Goal: Register for event/course: Sign up to attend an event or enroll in a course

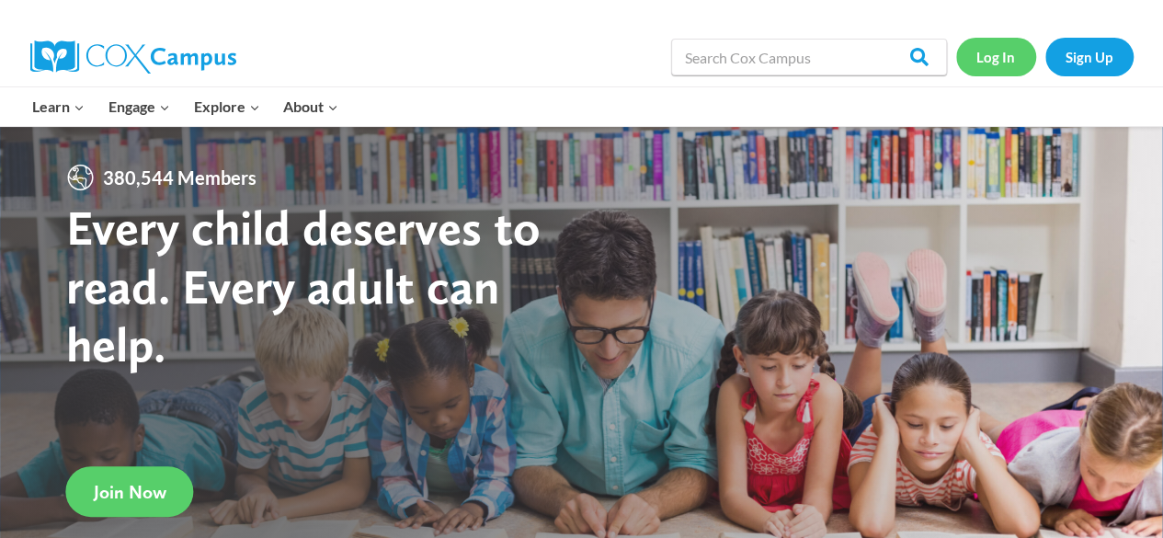
click at [1012, 60] on link "Log In" at bounding box center [996, 57] width 80 height 38
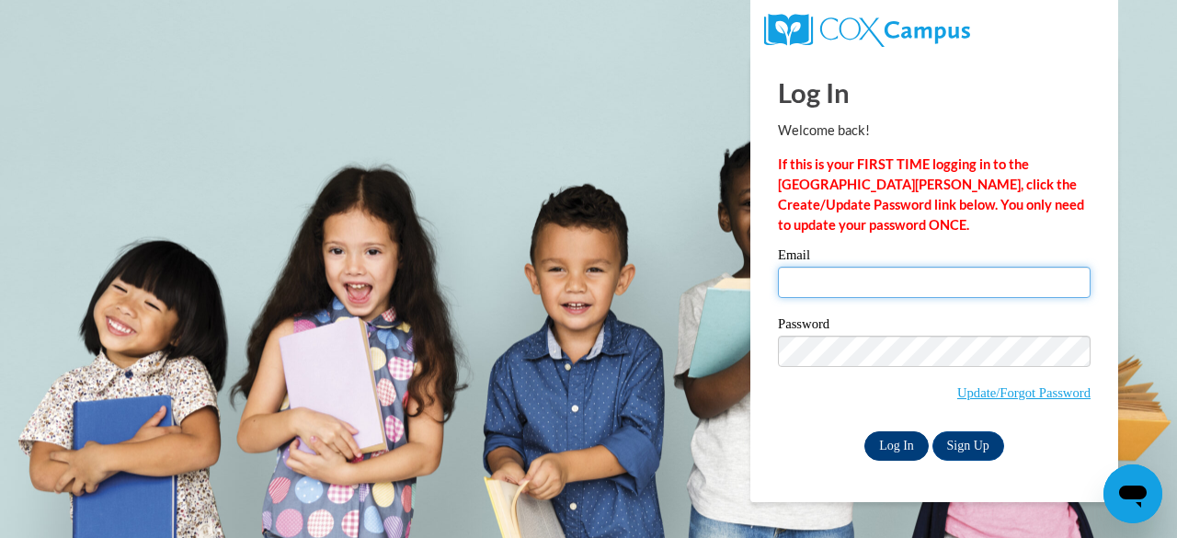
type input "btbuhle@sunprairieschools.org"
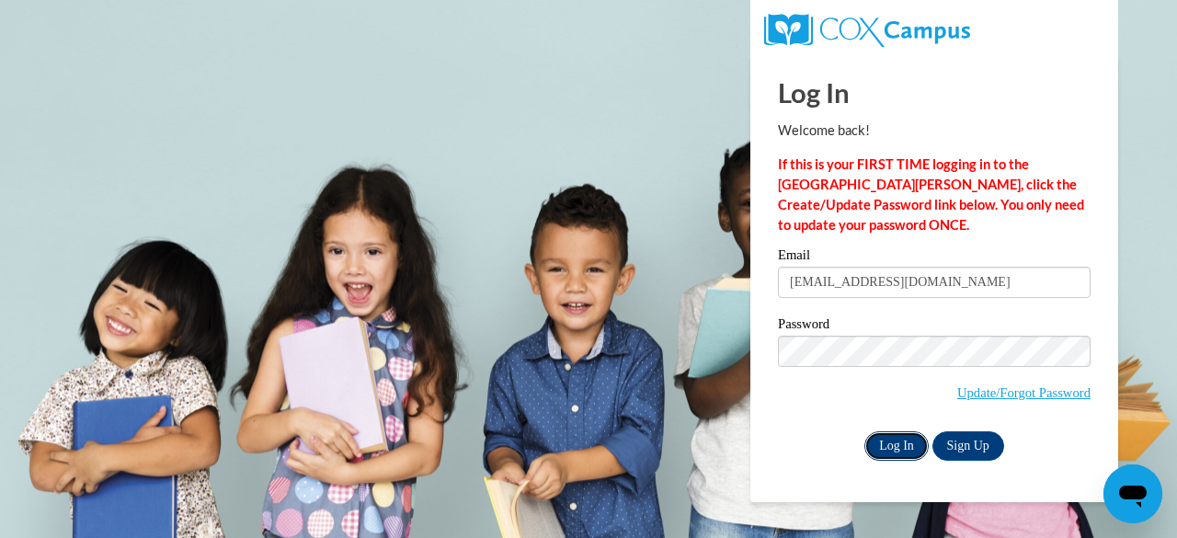
click at [896, 442] on input "Log In" at bounding box center [896, 445] width 64 height 29
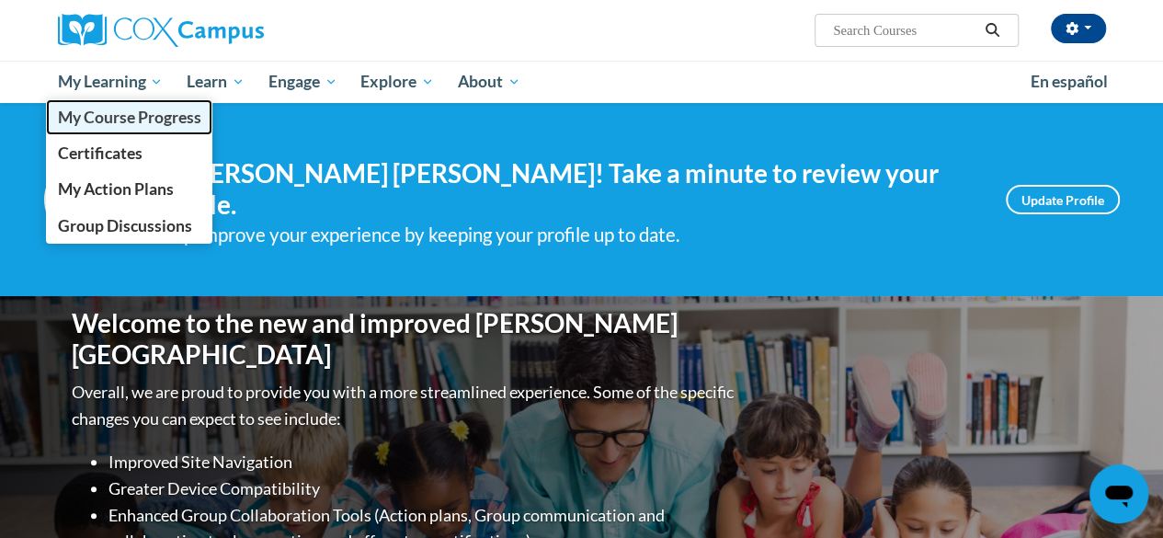
click at [120, 116] on span "My Course Progress" at bounding box center [128, 117] width 143 height 19
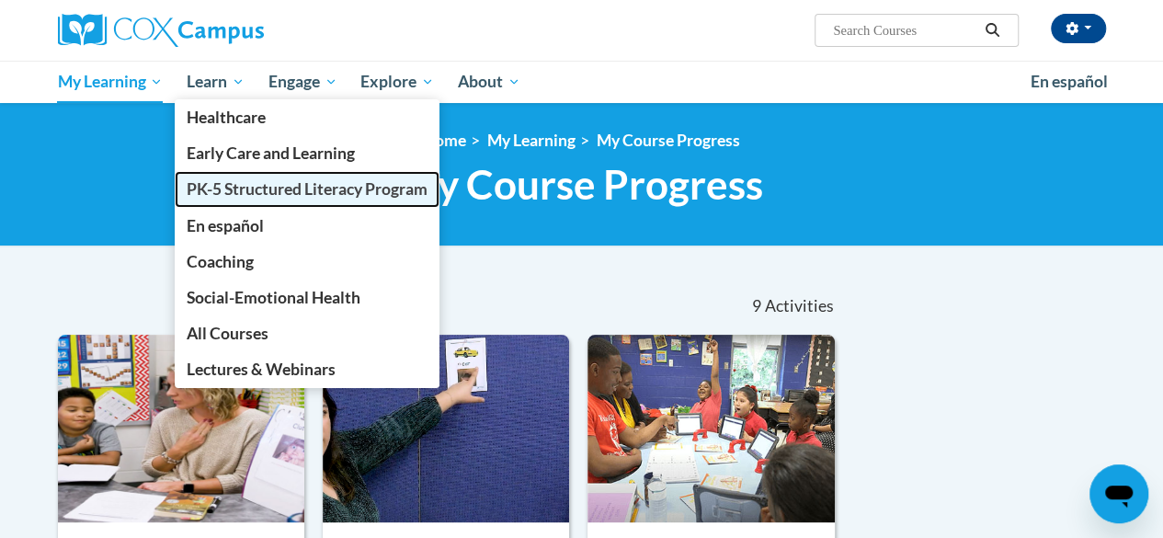
click at [232, 189] on span "PK-5 Structured Literacy Program" at bounding box center [307, 188] width 241 height 19
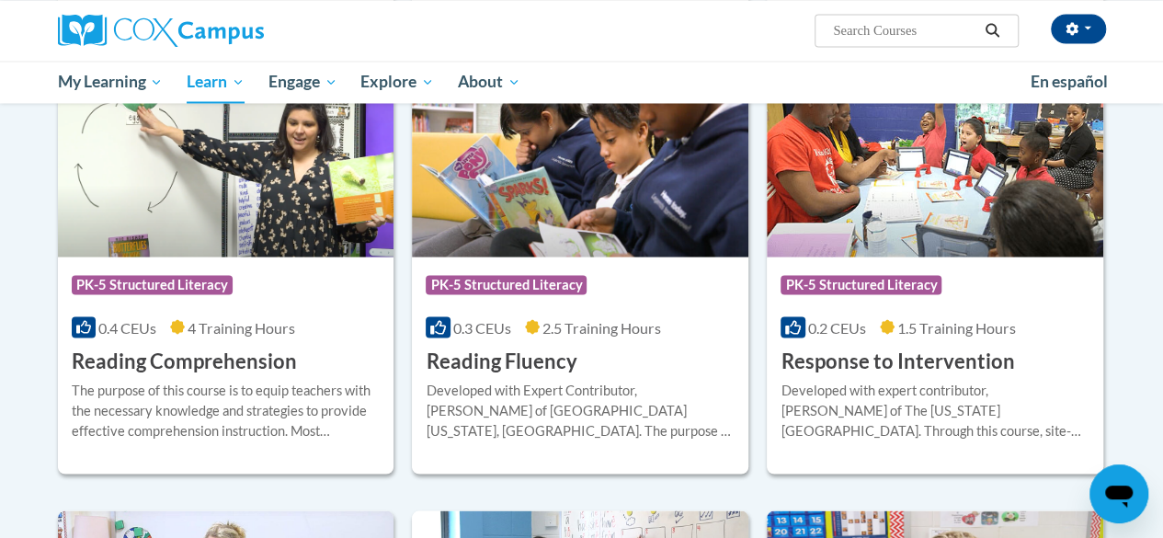
scroll to position [1597, 0]
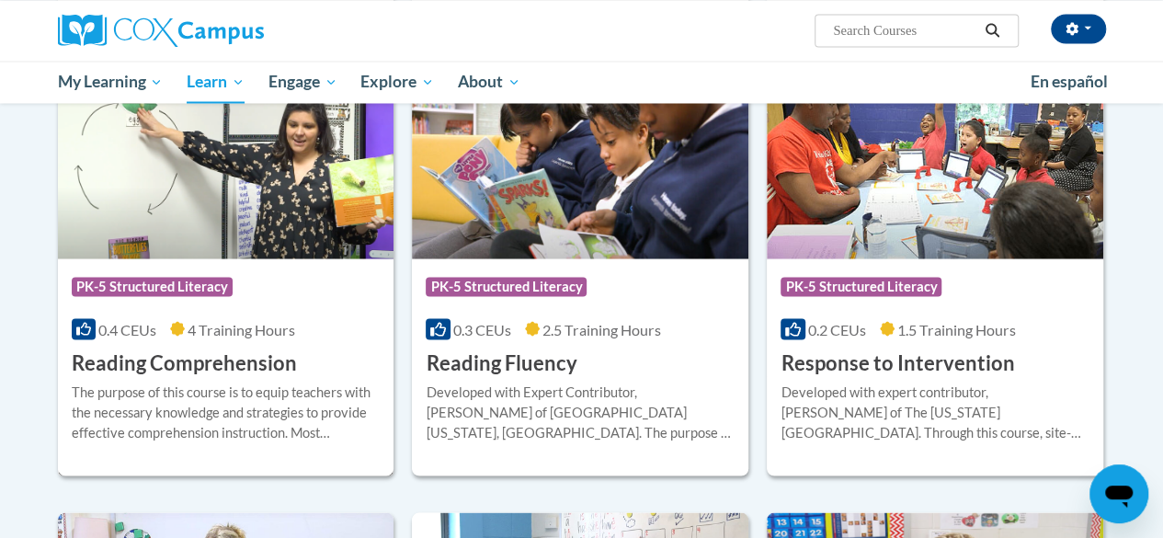
click at [260, 229] on img at bounding box center [226, 165] width 337 height 188
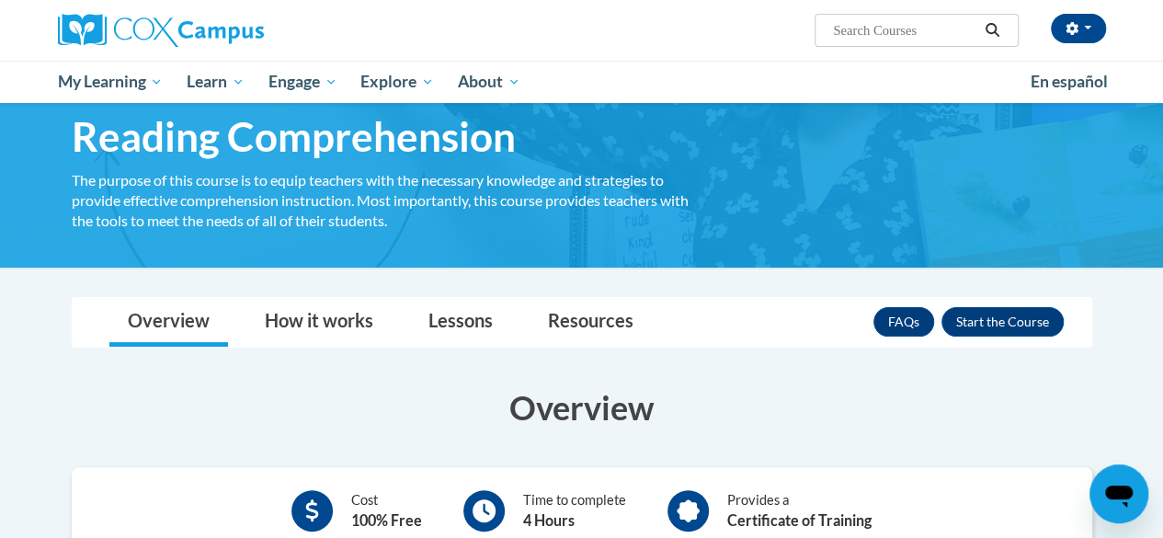
scroll to position [81, 0]
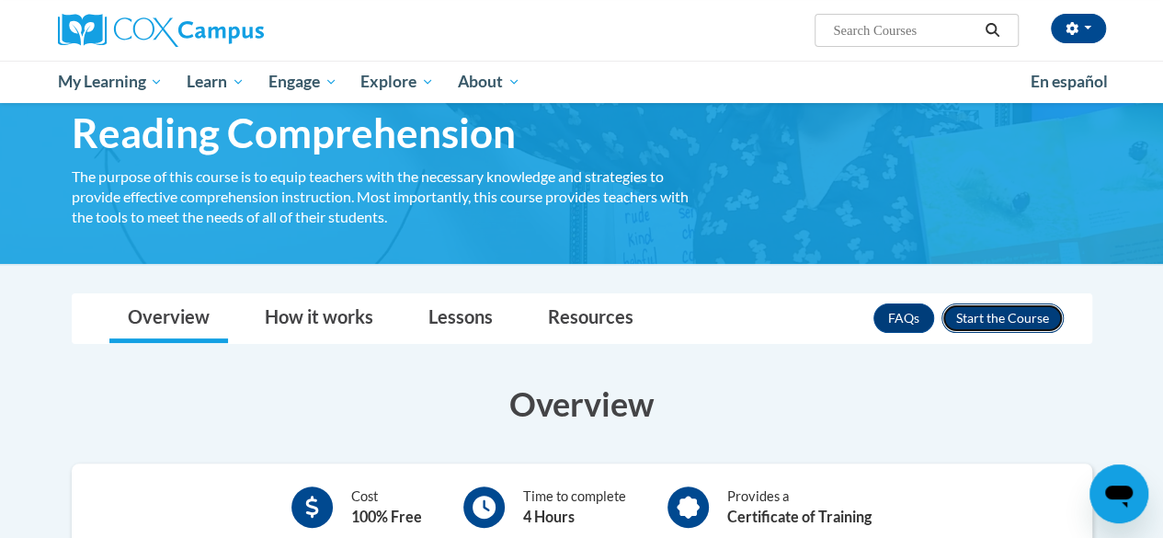
click at [1008, 326] on button "Enroll" at bounding box center [1003, 317] width 122 height 29
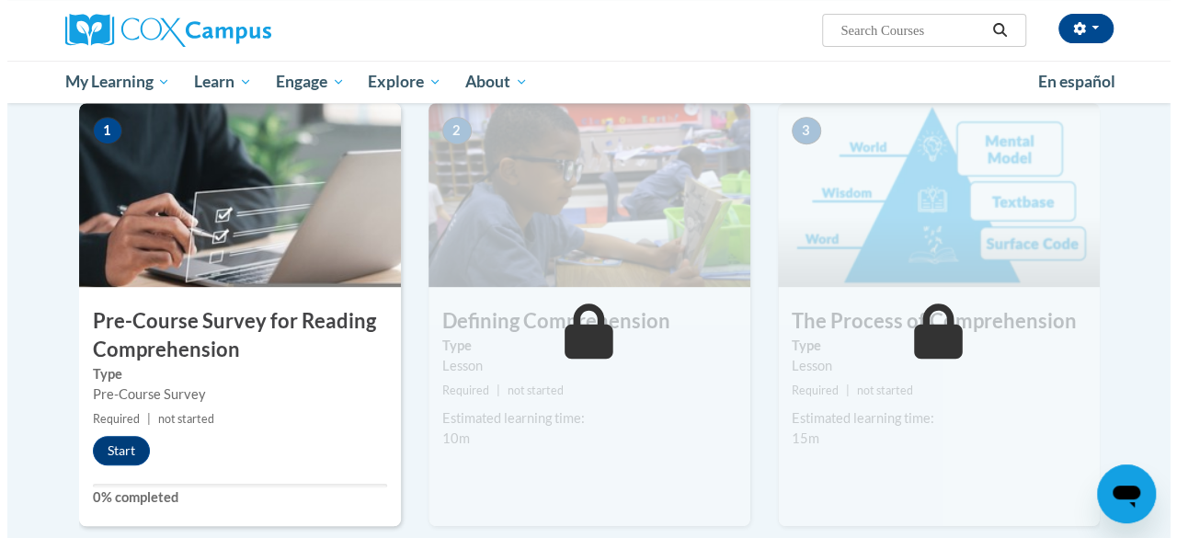
scroll to position [371, 0]
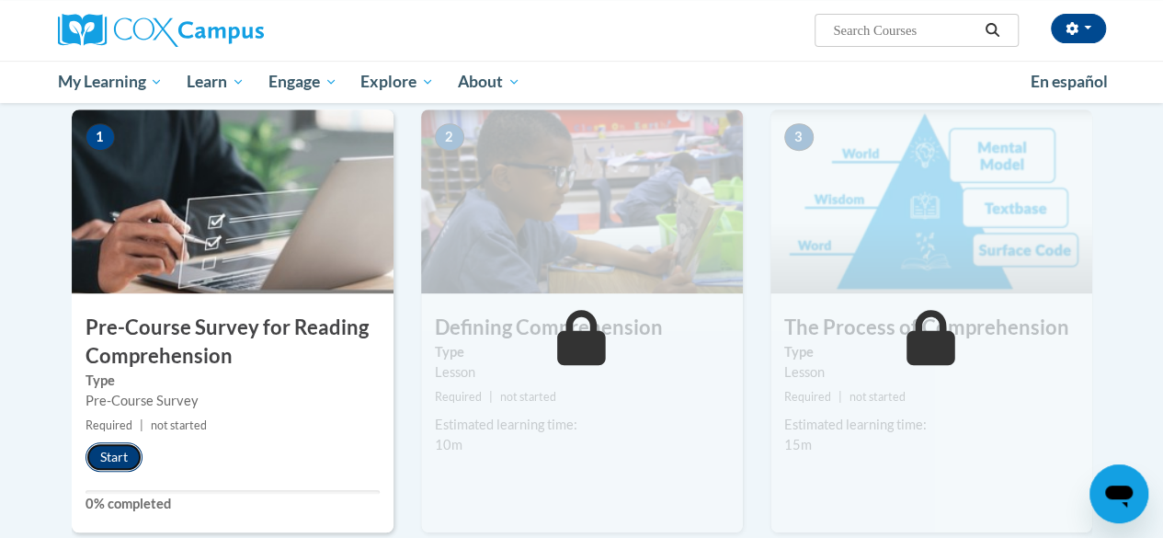
click at [97, 455] on button "Start" at bounding box center [114, 456] width 57 height 29
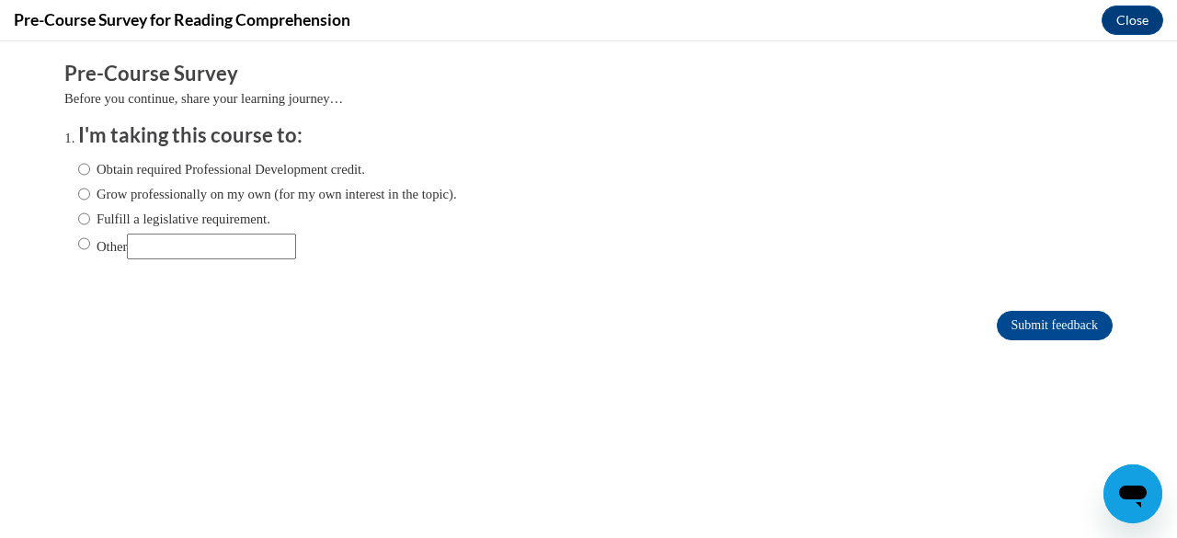
scroll to position [0, 0]
click at [78, 168] on input "Obtain required Professional Development credit." at bounding box center [84, 169] width 12 height 20
radio input "true"
click at [1045, 321] on input "Submit feedback" at bounding box center [1055, 325] width 116 height 29
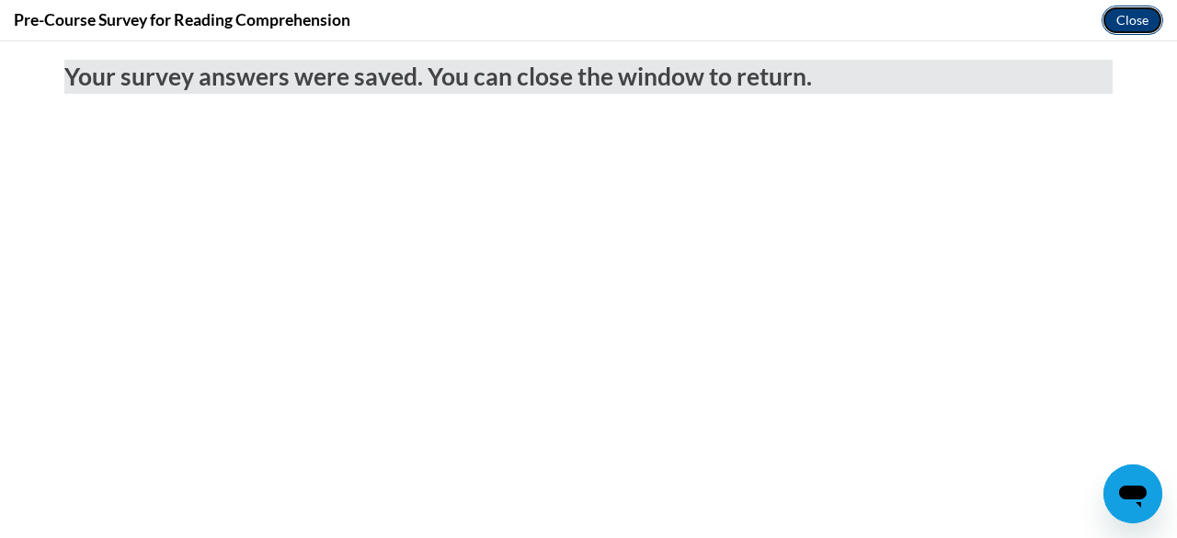
click at [1137, 21] on button "Close" at bounding box center [1133, 20] width 62 height 29
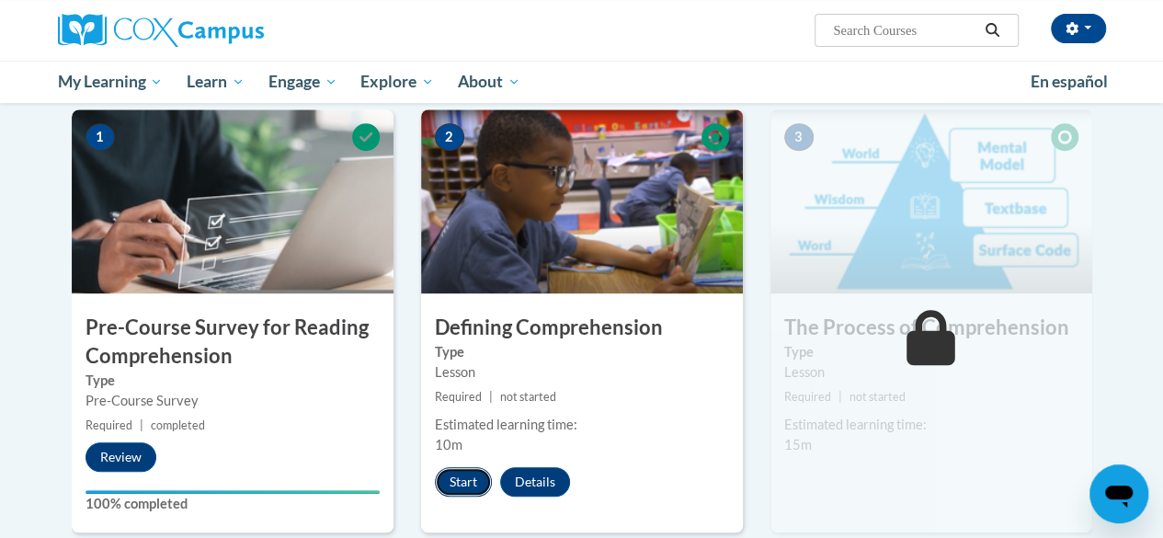
click at [475, 485] on button "Start" at bounding box center [463, 481] width 57 height 29
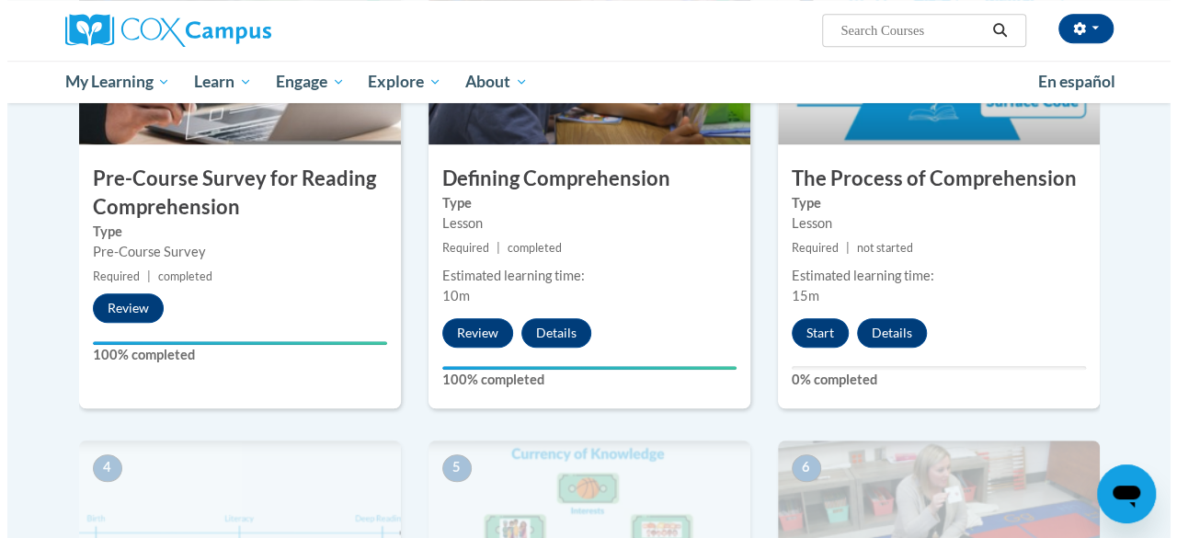
scroll to position [520, 0]
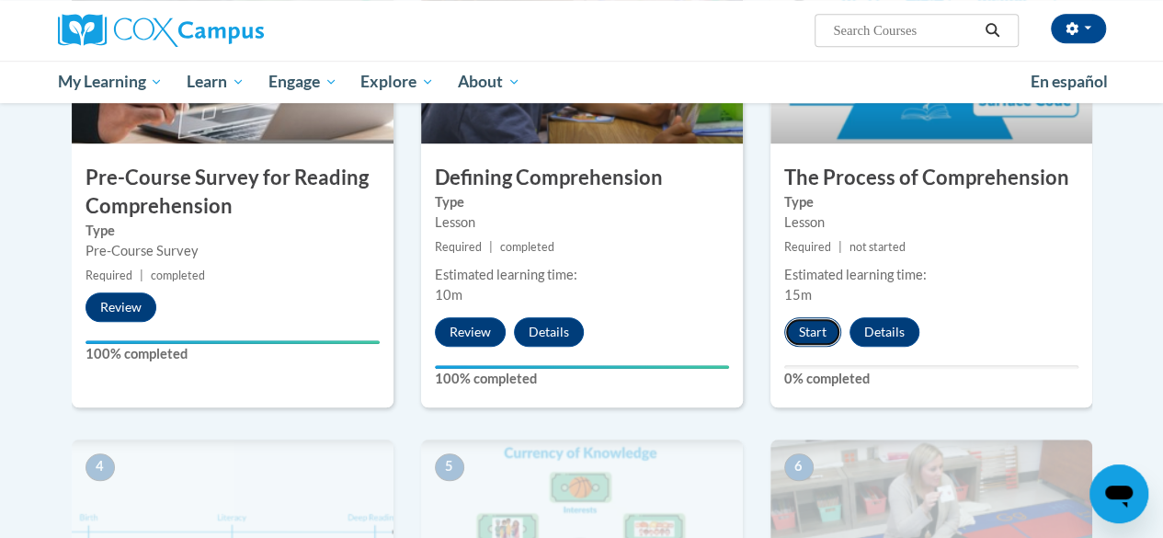
click at [815, 326] on button "Start" at bounding box center [812, 331] width 57 height 29
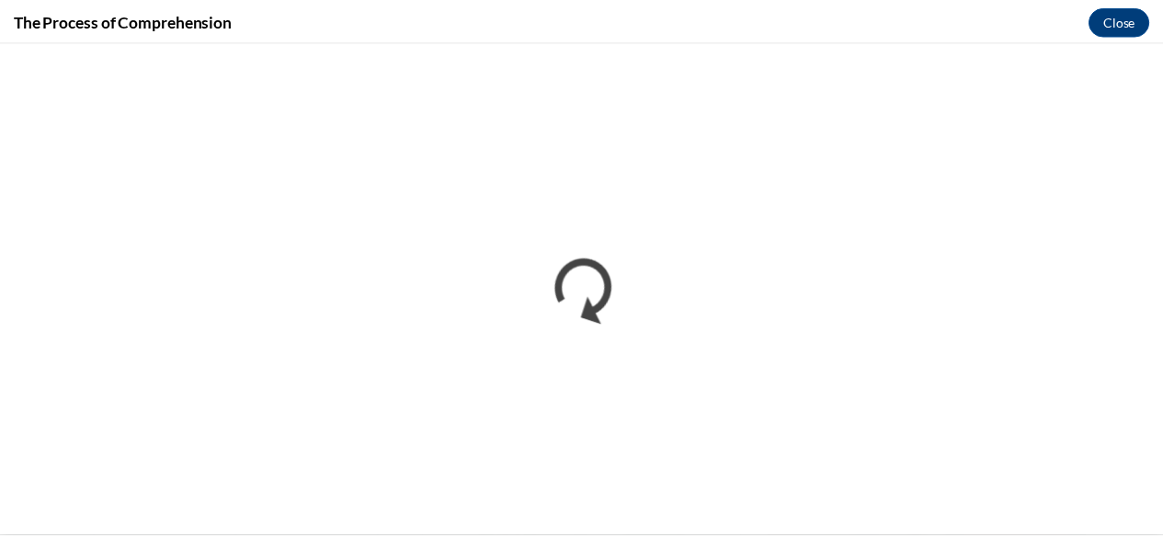
scroll to position [0, 0]
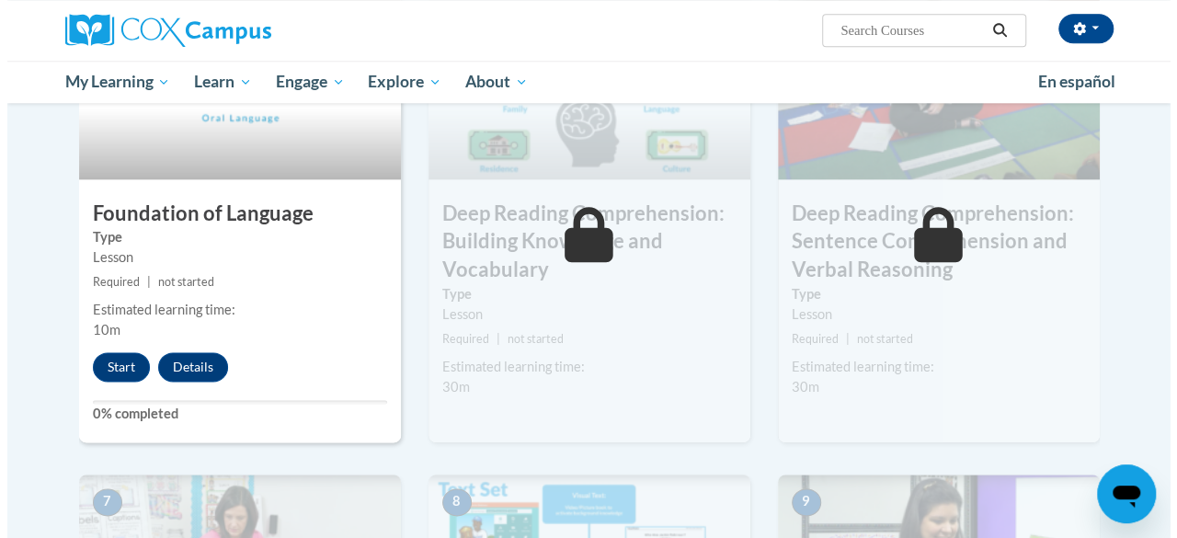
scroll to position [972, 0]
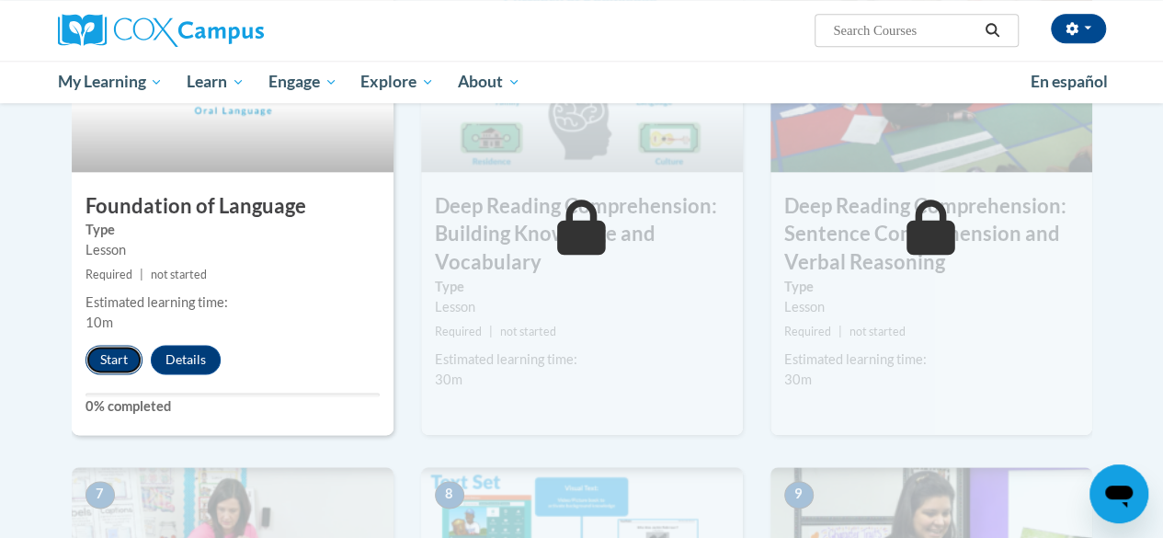
click at [120, 370] on button "Start" at bounding box center [114, 359] width 57 height 29
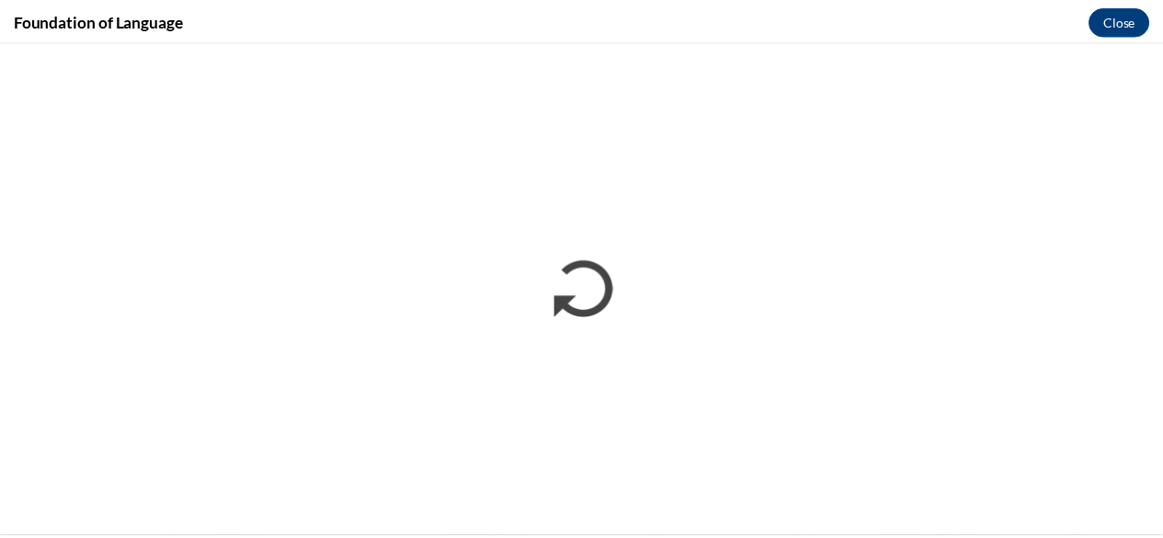
scroll to position [0, 0]
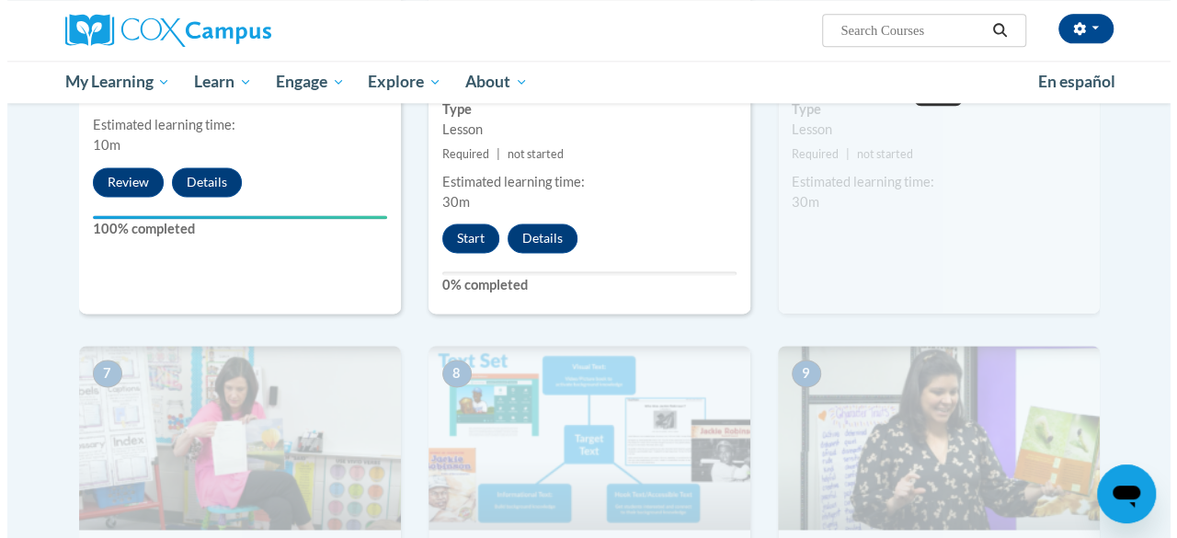
scroll to position [1128, 0]
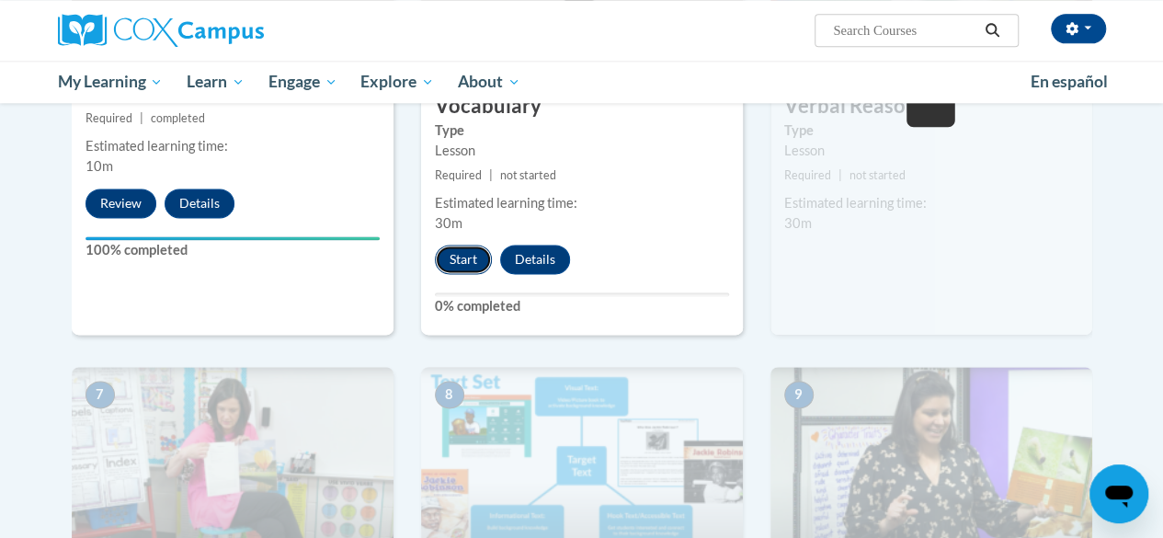
click at [445, 263] on button "Start" at bounding box center [463, 259] width 57 height 29
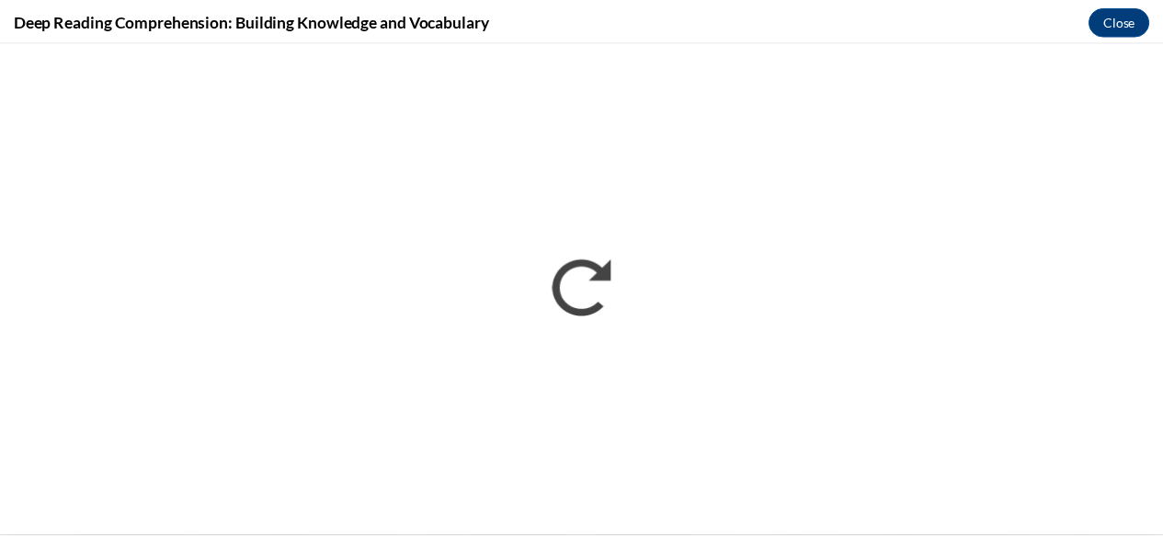
scroll to position [0, 0]
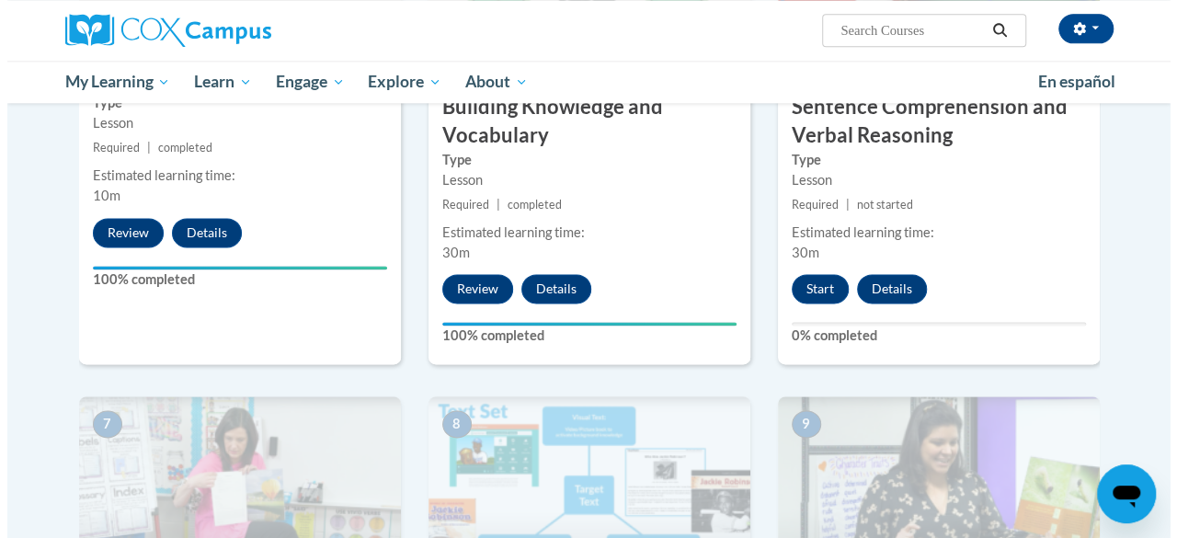
scroll to position [1097, 0]
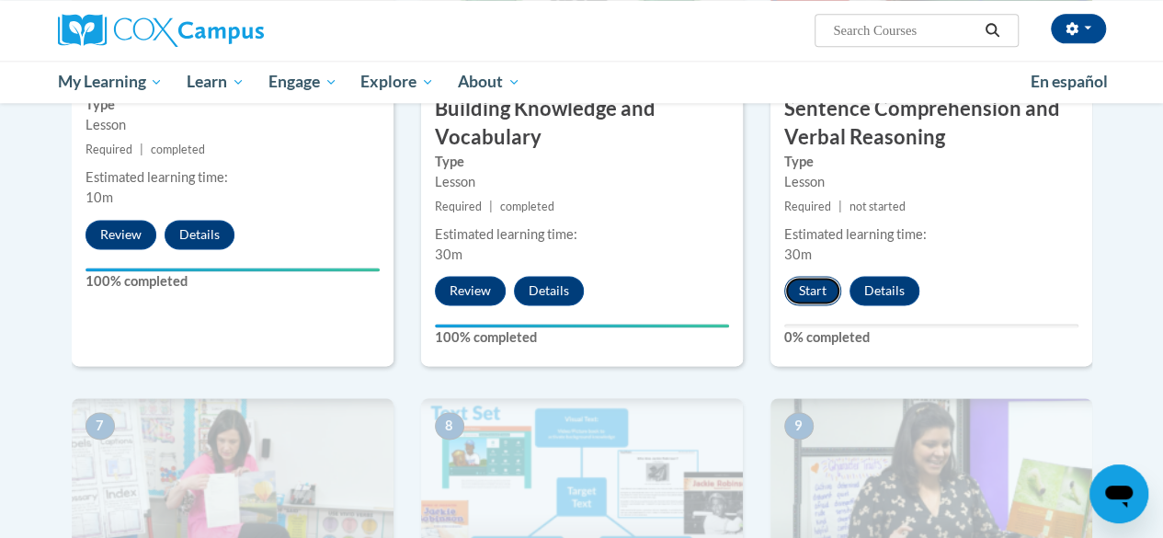
click at [802, 289] on button "Start" at bounding box center [812, 290] width 57 height 29
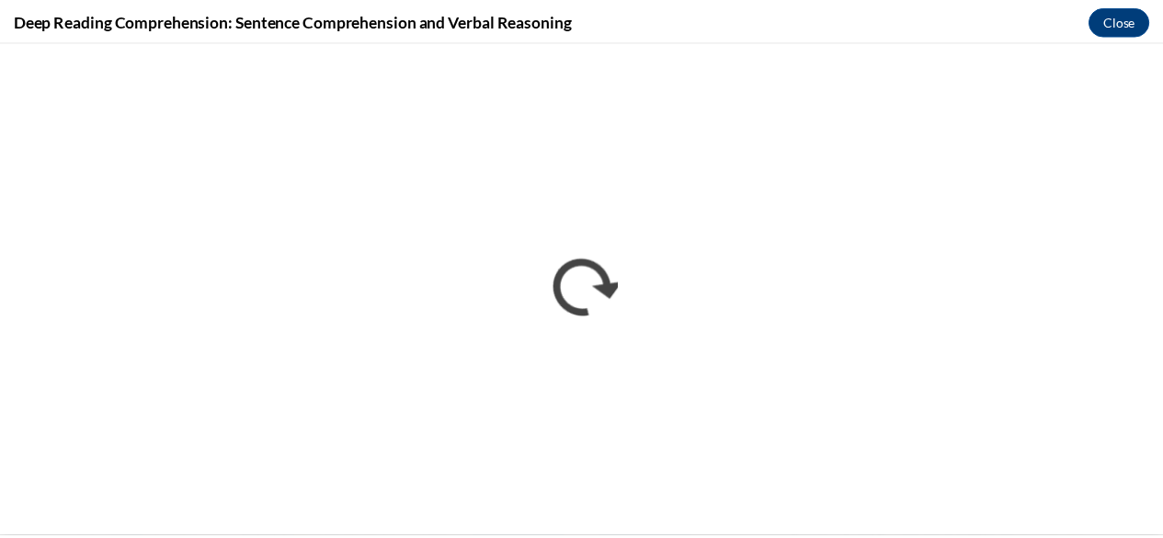
scroll to position [0, 0]
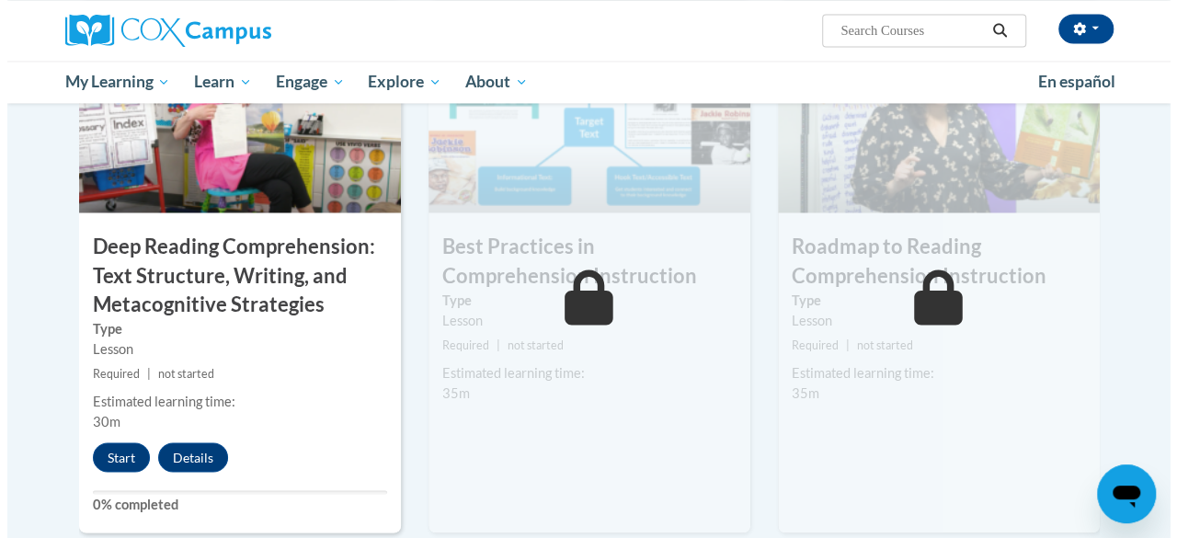
scroll to position [1441, 0]
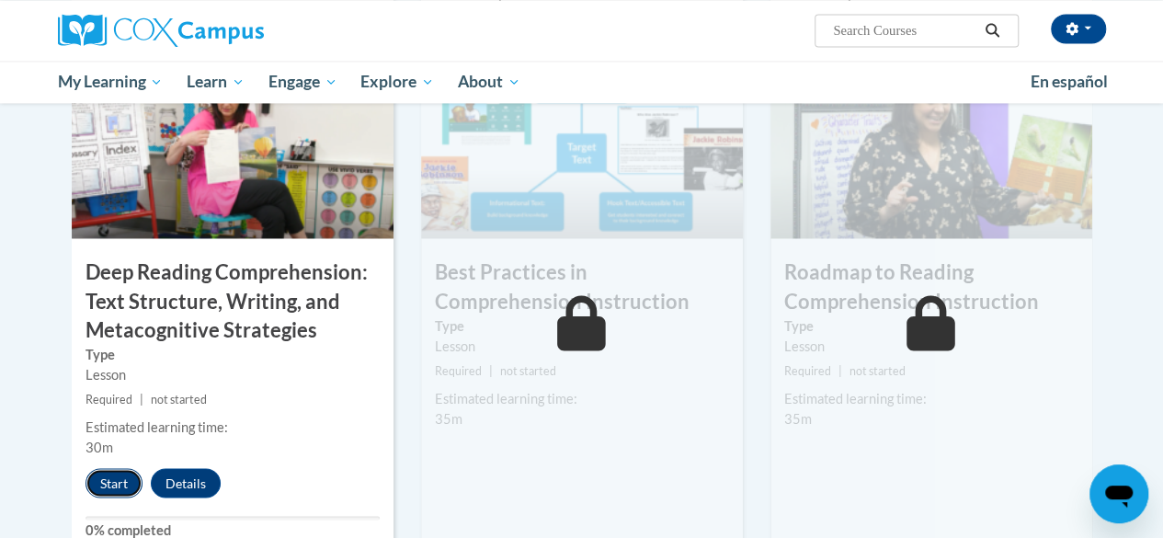
click at [127, 486] on button "Start" at bounding box center [114, 482] width 57 height 29
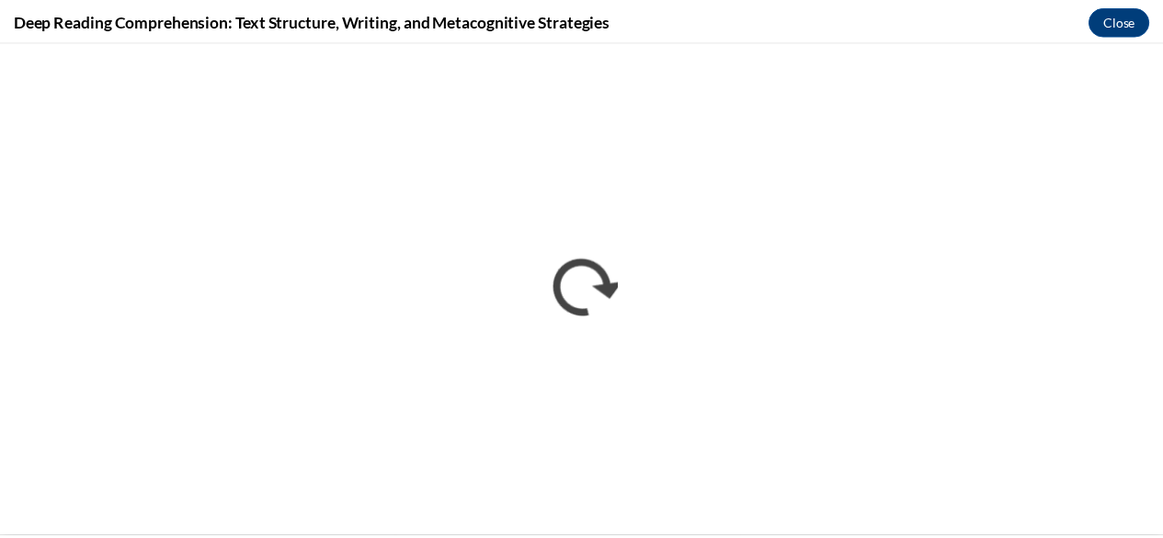
scroll to position [0, 0]
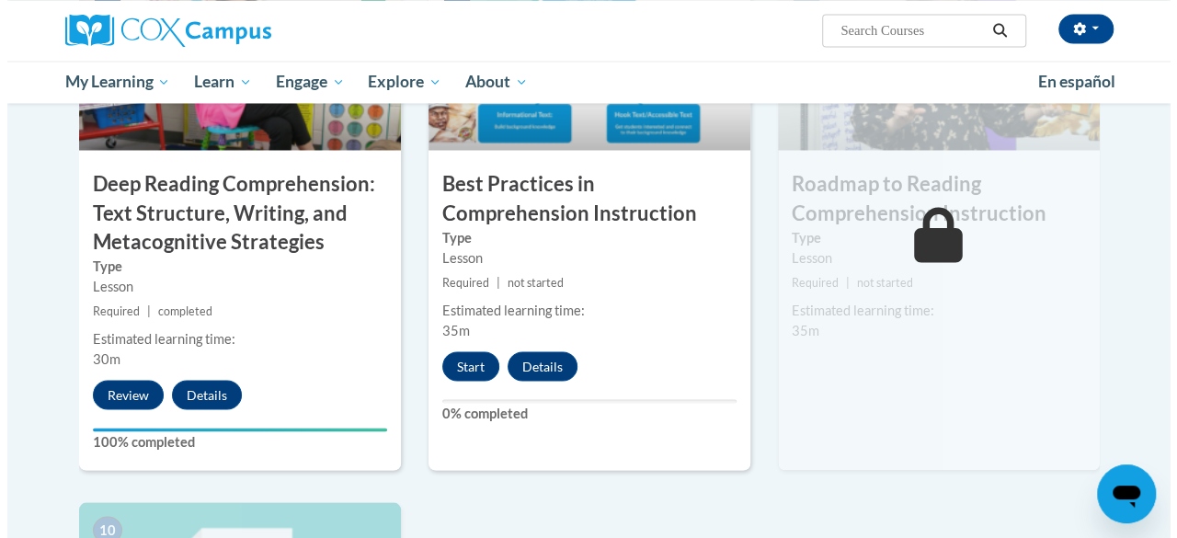
scroll to position [1528, 0]
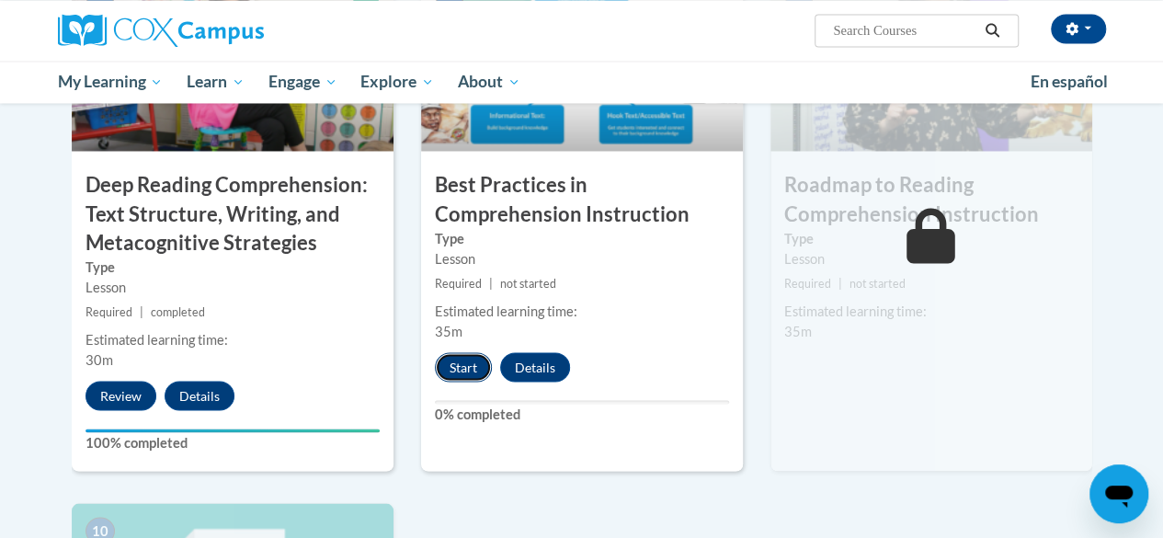
click at [470, 370] on button "Start" at bounding box center [463, 366] width 57 height 29
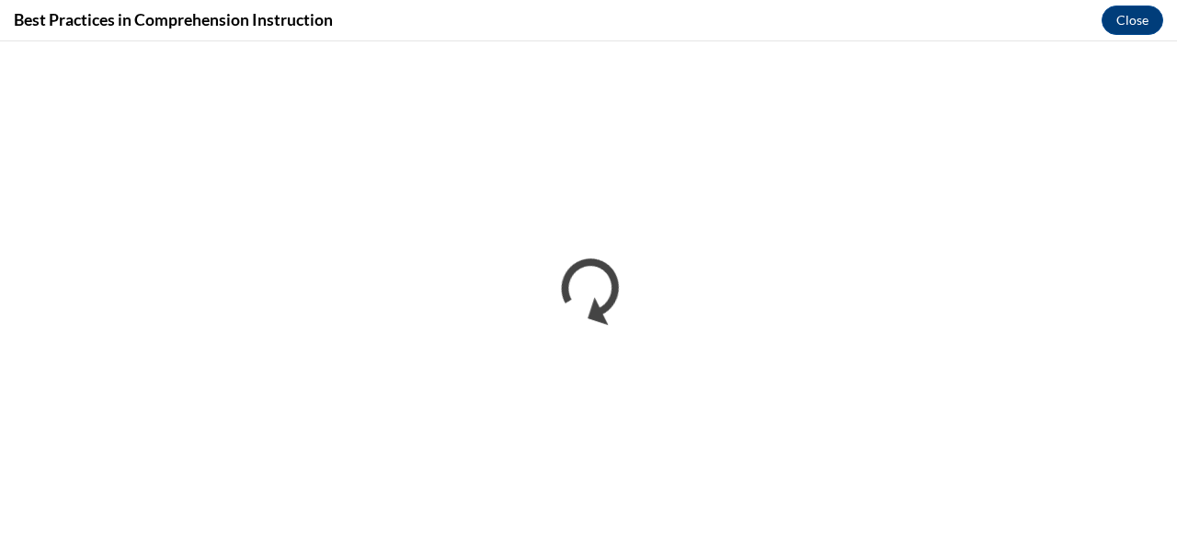
scroll to position [0, 0]
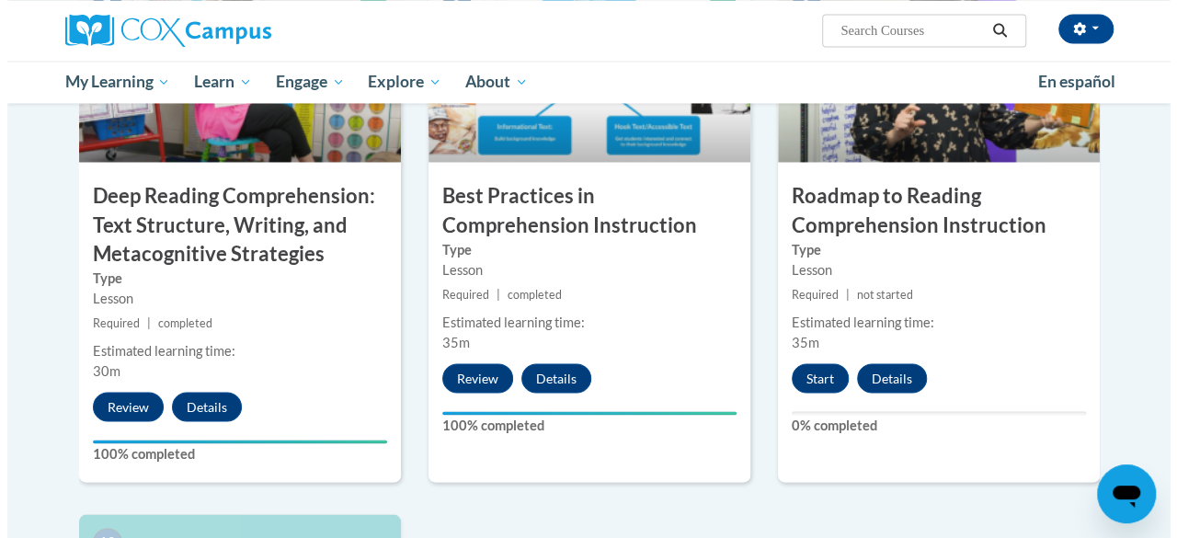
scroll to position [1515, 0]
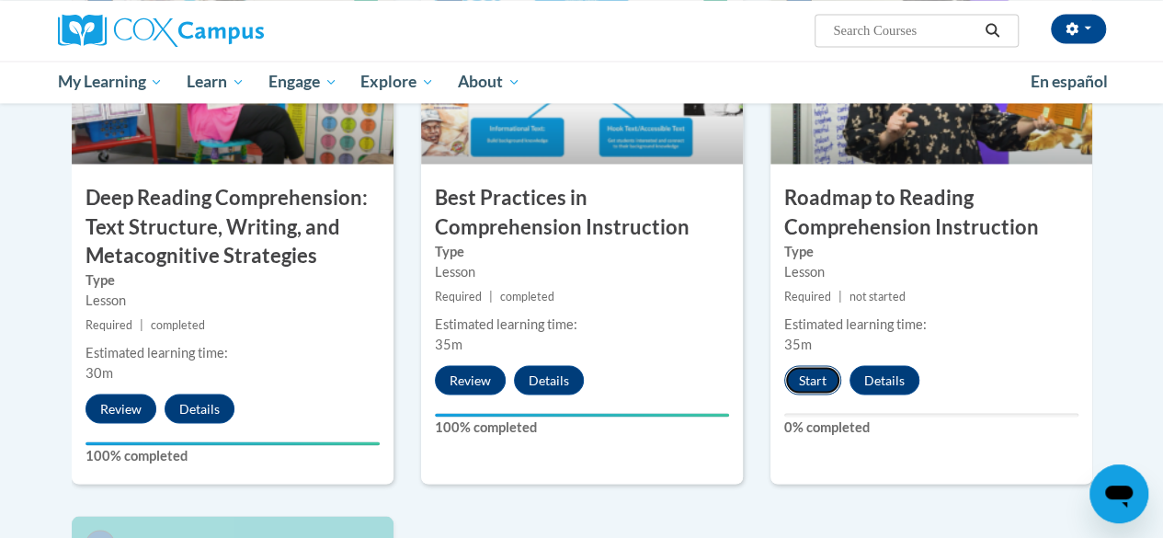
click at [813, 375] on button "Start" at bounding box center [812, 379] width 57 height 29
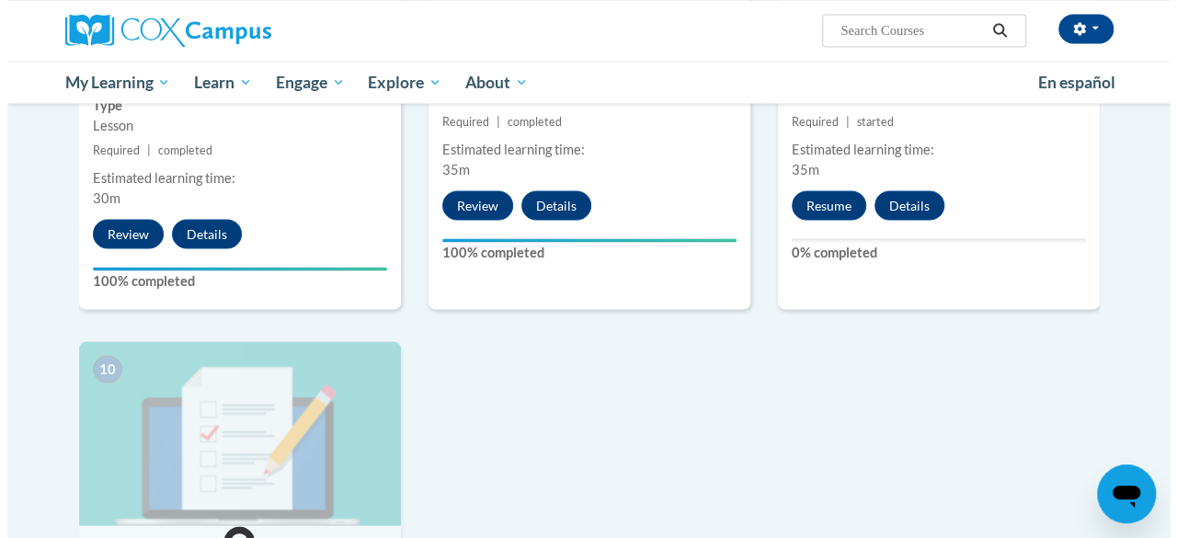
scroll to position [1675, 0]
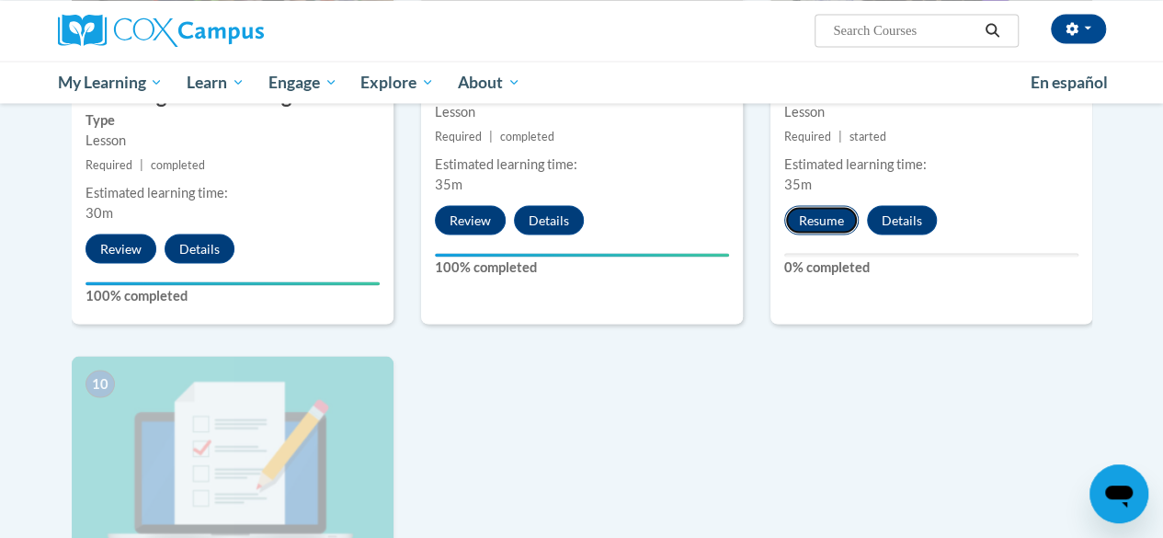
click at [840, 212] on button "Resume" at bounding box center [821, 219] width 74 height 29
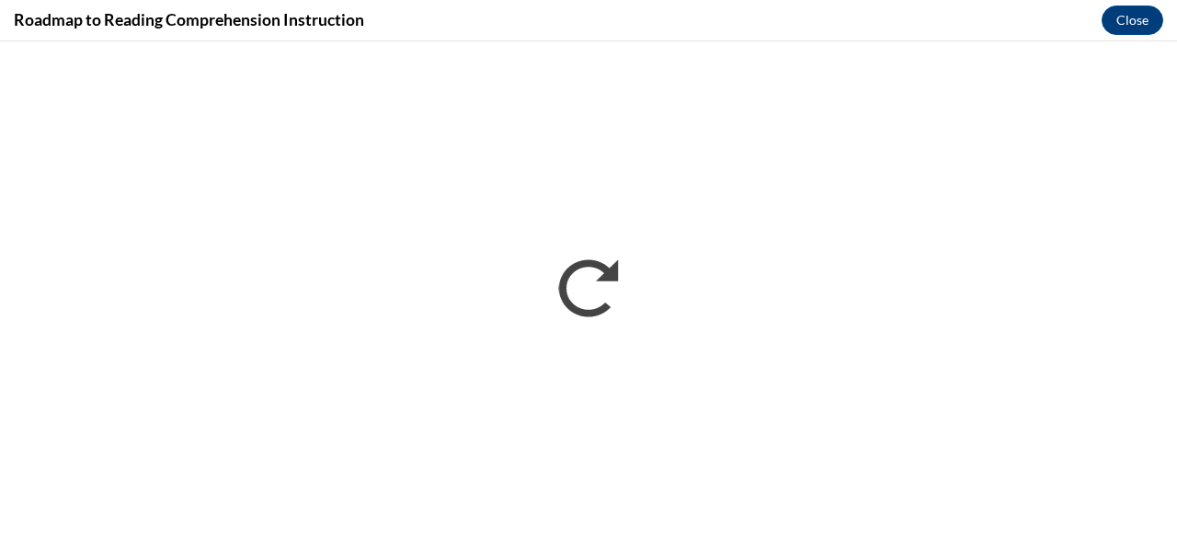
scroll to position [0, 0]
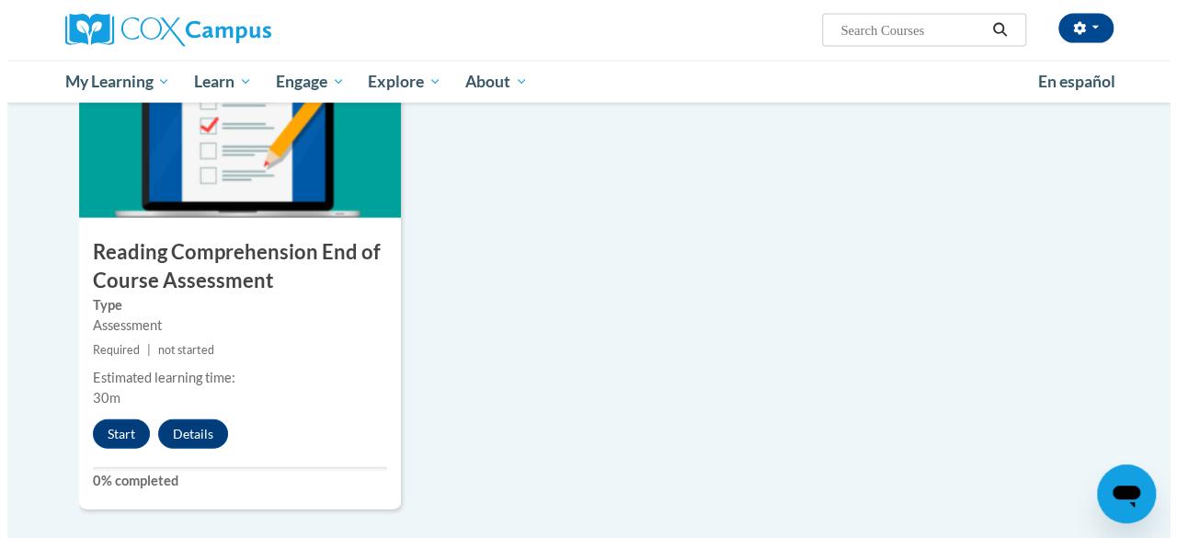
scroll to position [2000, 0]
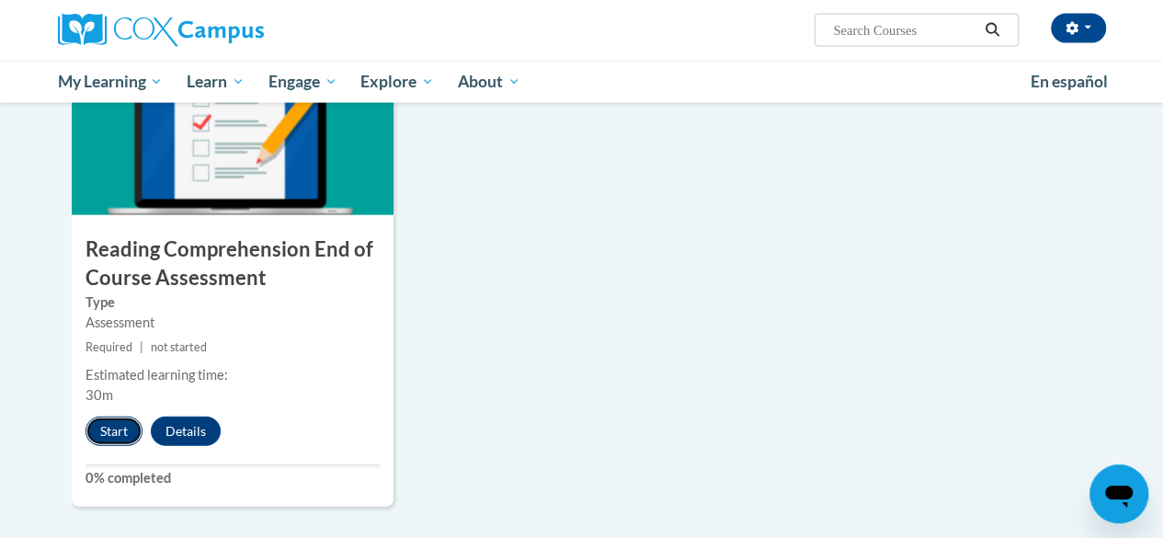
click at [123, 435] on button "Start" at bounding box center [114, 431] width 57 height 29
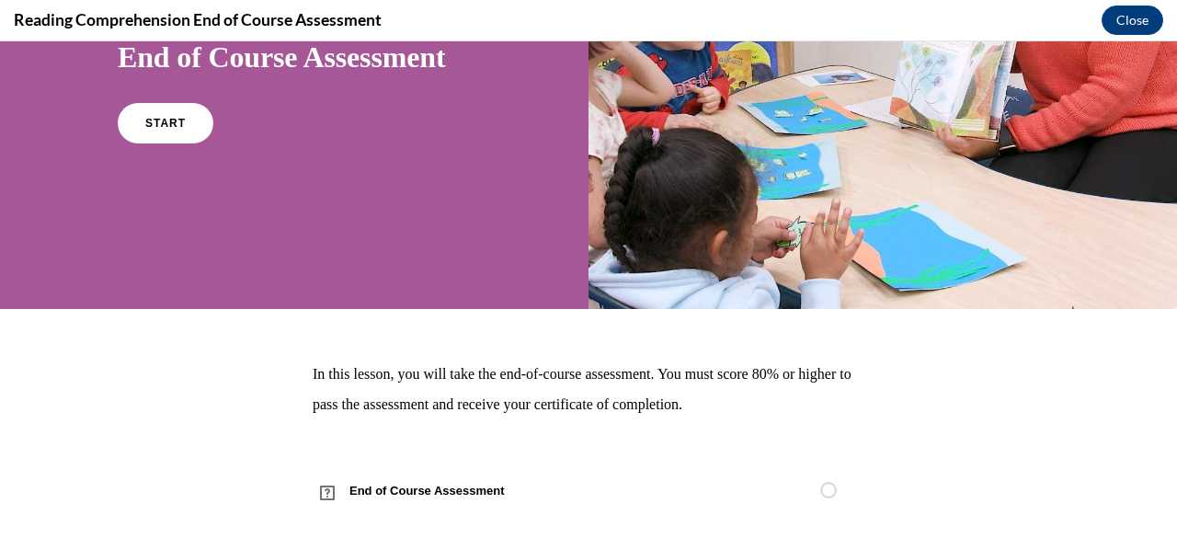
scroll to position [253, 0]
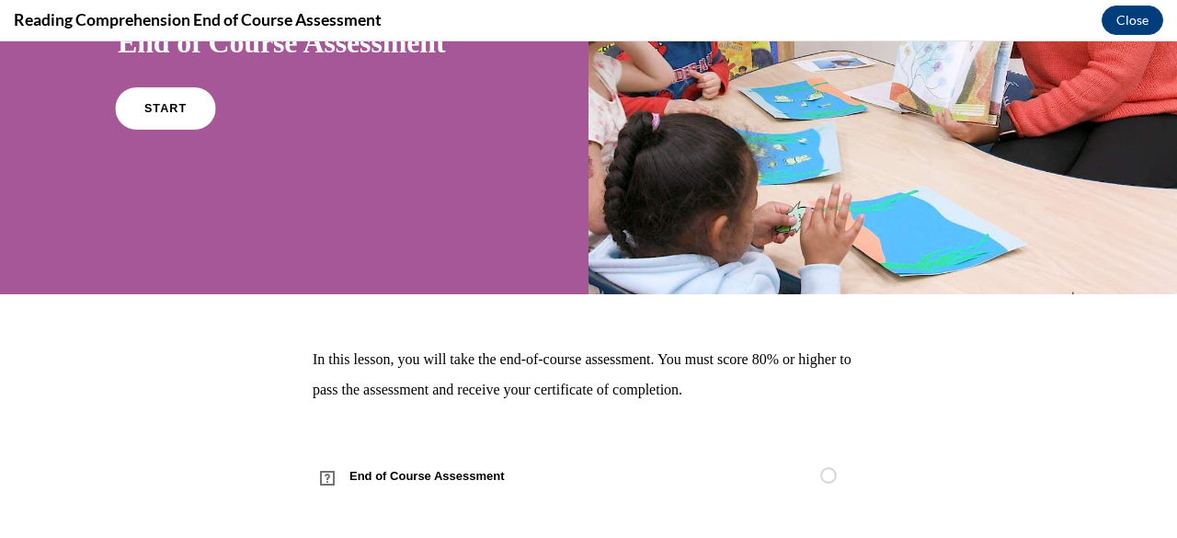
click at [180, 119] on link "START" at bounding box center [165, 108] width 100 height 42
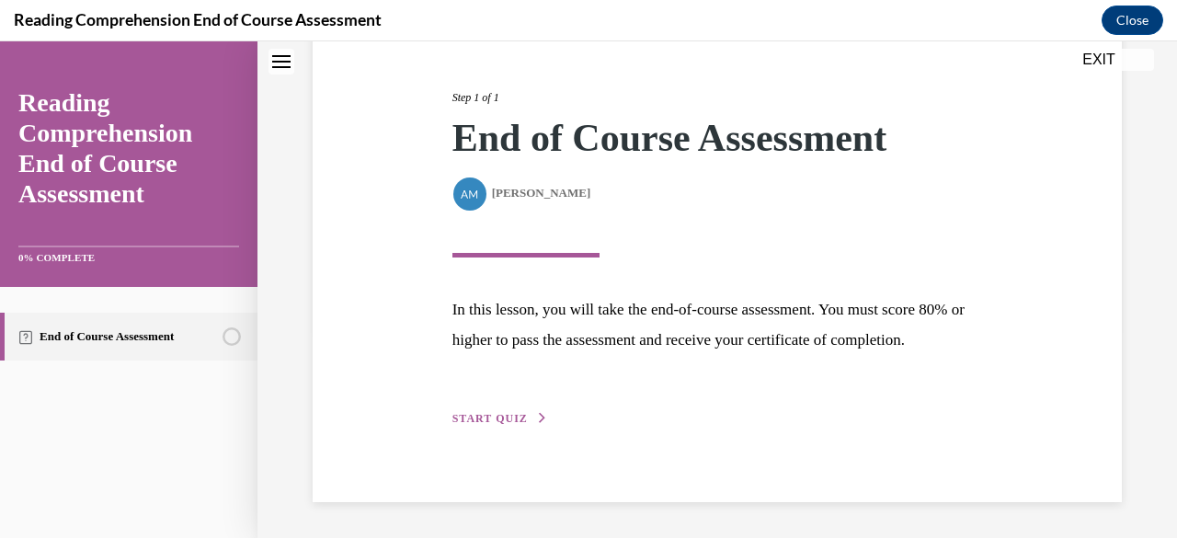
scroll to position [238, 0]
click at [498, 422] on span "START QUIZ" at bounding box center [489, 417] width 75 height 13
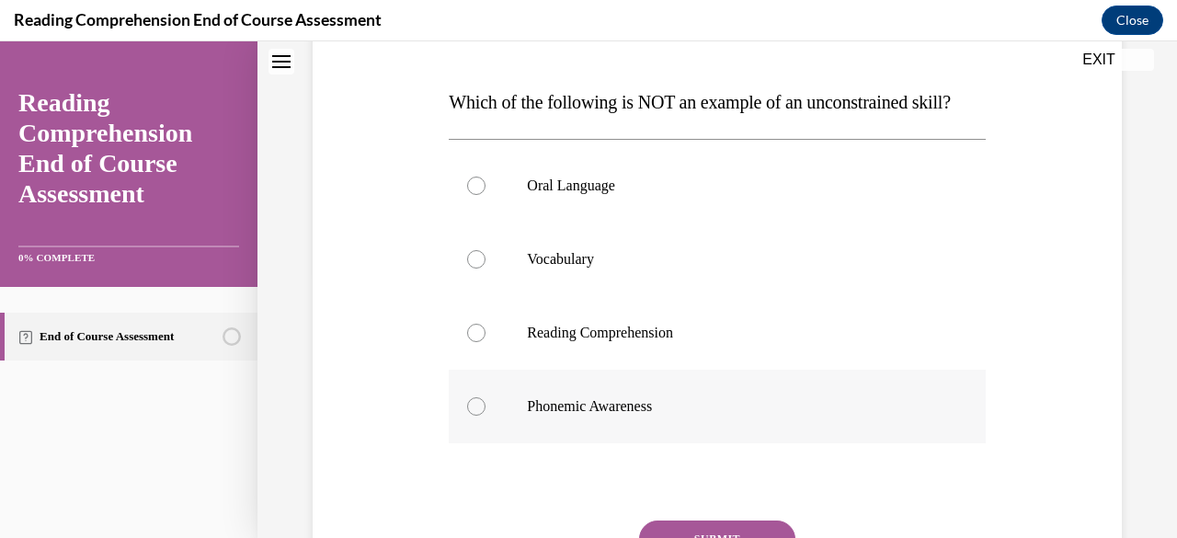
scroll to position [268, 0]
click at [552, 429] on label "Phonemic Awareness" at bounding box center [717, 406] width 536 height 74
click at [486, 415] on input "Phonemic Awareness" at bounding box center [476, 405] width 18 height 18
radio input "true"
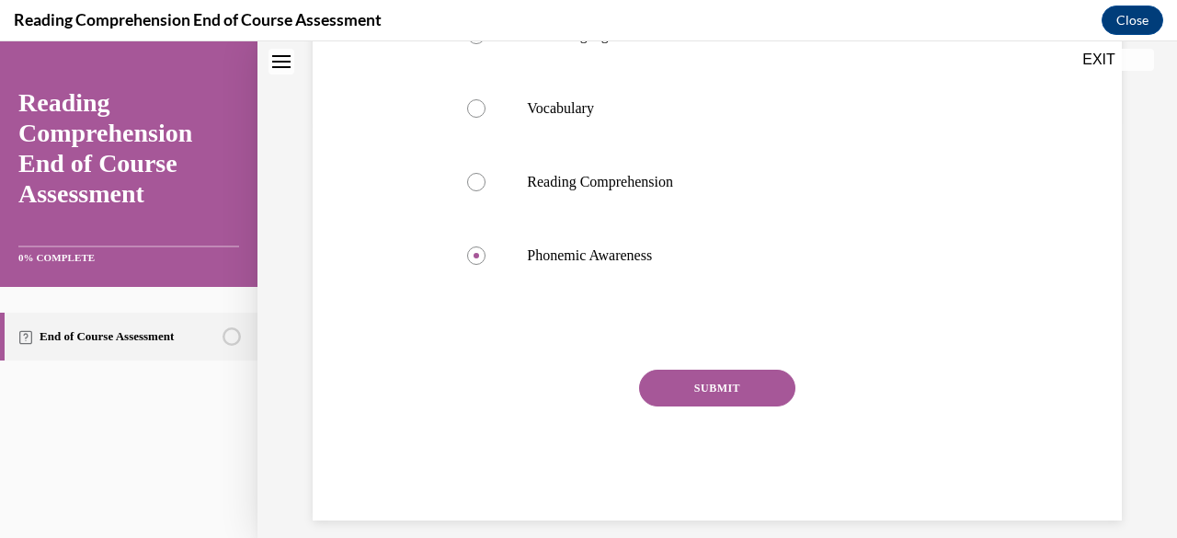
click at [686, 406] on button "SUBMIT" at bounding box center [717, 388] width 156 height 37
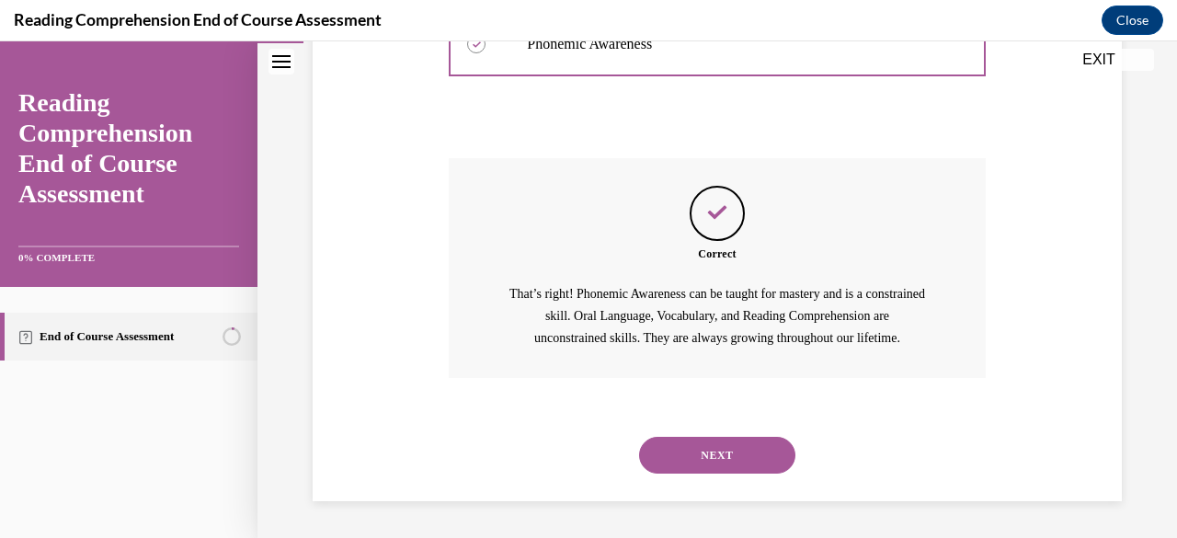
scroll to position [656, 0]
click at [712, 486] on div "NEXT" at bounding box center [717, 455] width 536 height 74
click at [712, 474] on button "NEXT" at bounding box center [717, 455] width 156 height 37
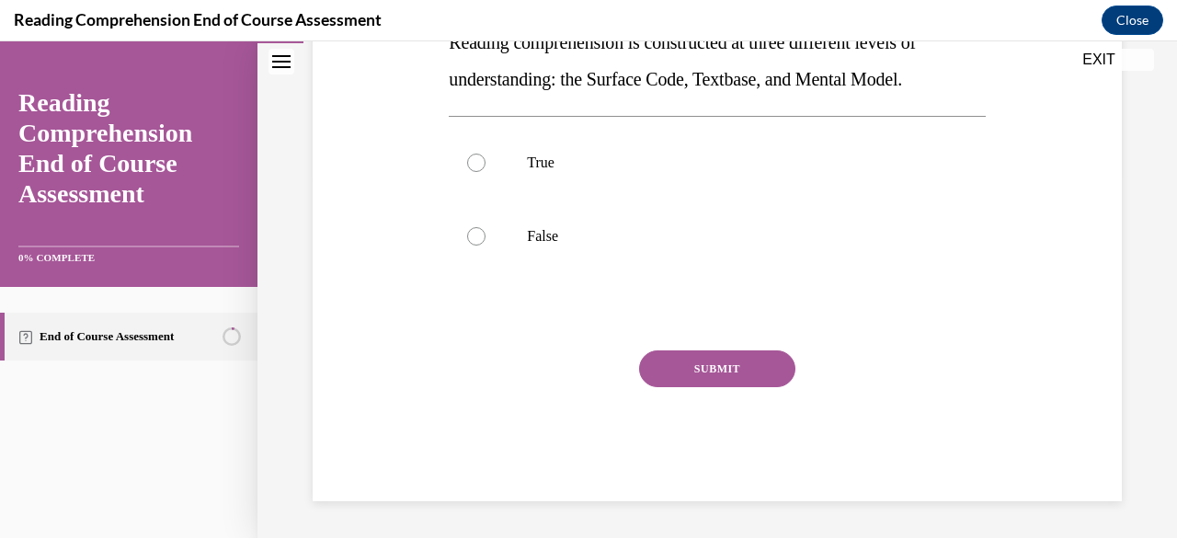
scroll to position [56, 0]
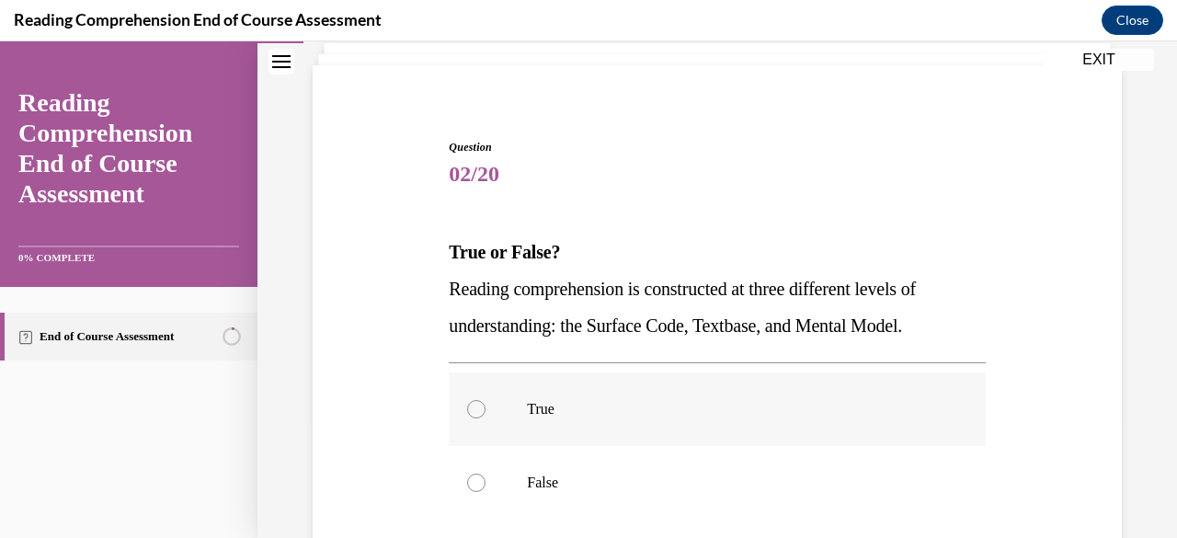
click at [642, 402] on p "True" at bounding box center [733, 409] width 412 height 18
click at [486, 402] on input "True" at bounding box center [476, 409] width 18 height 18
radio input "true"
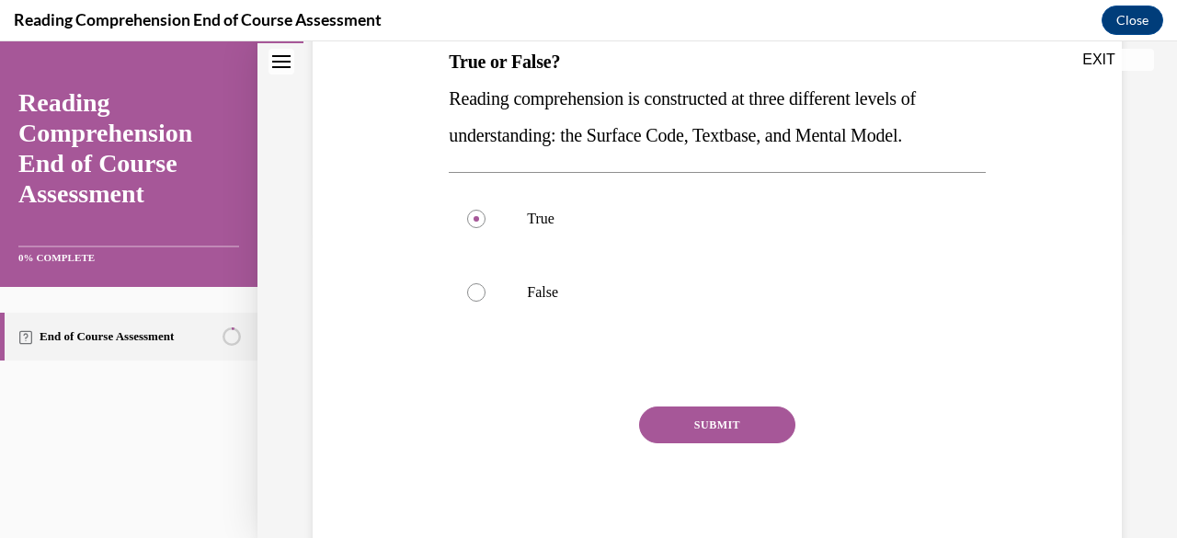
click at [695, 432] on button "SUBMIT" at bounding box center [717, 424] width 156 height 37
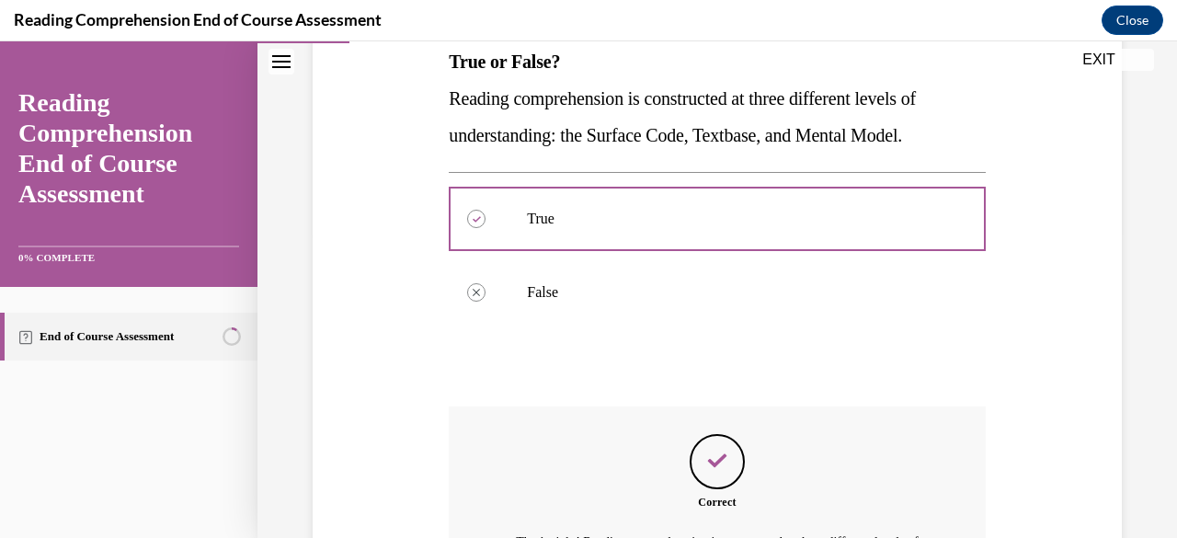
scroll to position [555, 0]
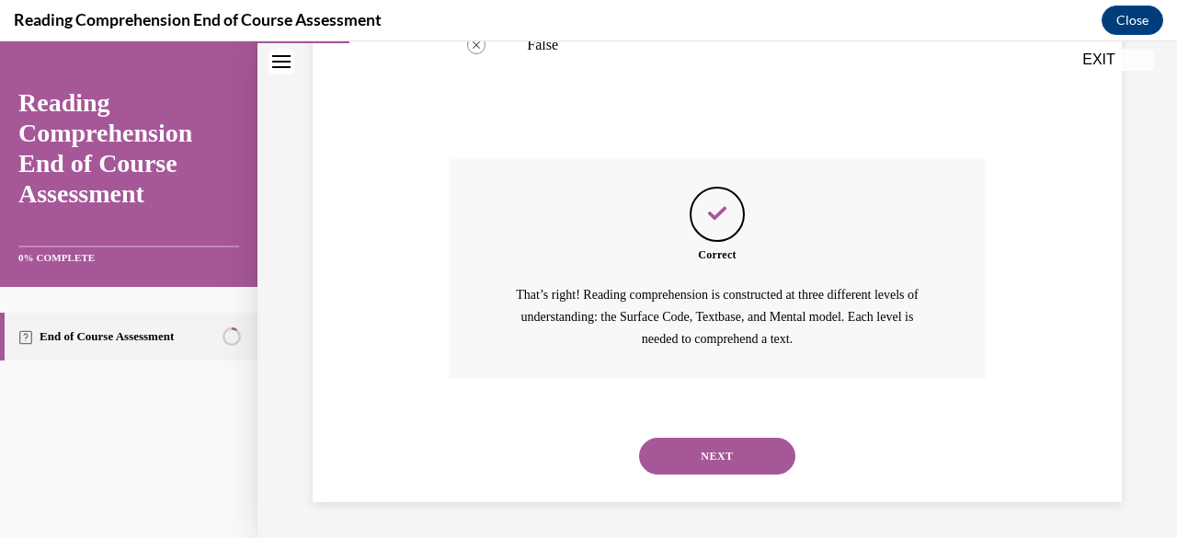
click at [703, 455] on button "NEXT" at bounding box center [717, 456] width 156 height 37
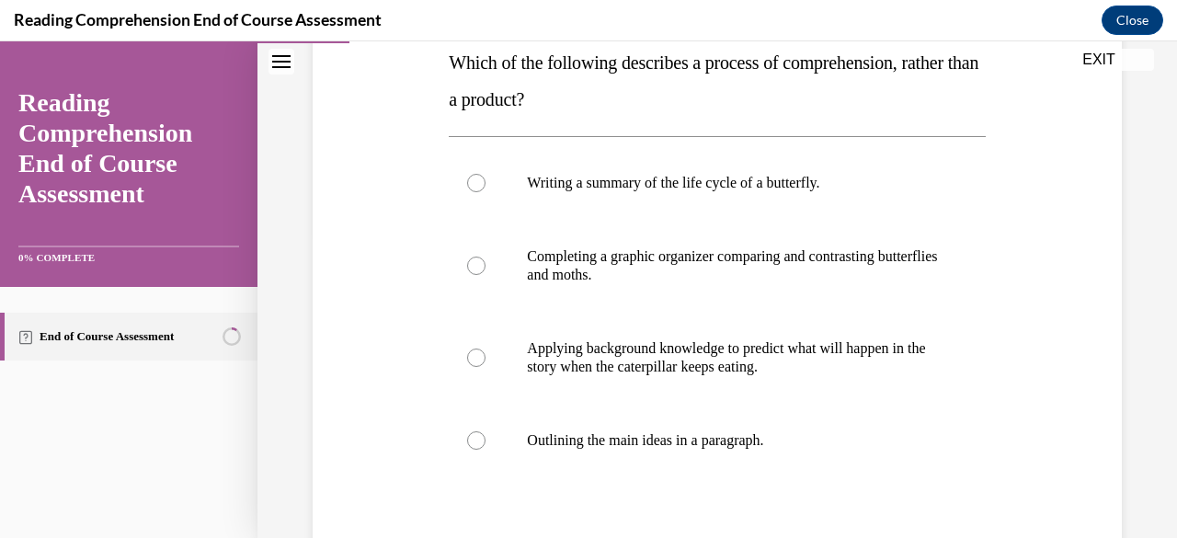
scroll to position [307, 0]
click at [631, 360] on p "Applying background knowledge to predict what will happen in the story when the…" at bounding box center [733, 356] width 412 height 37
click at [486, 360] on input "Applying background knowledge to predict what will happen in the story when the…" at bounding box center [476, 357] width 18 height 18
radio input "true"
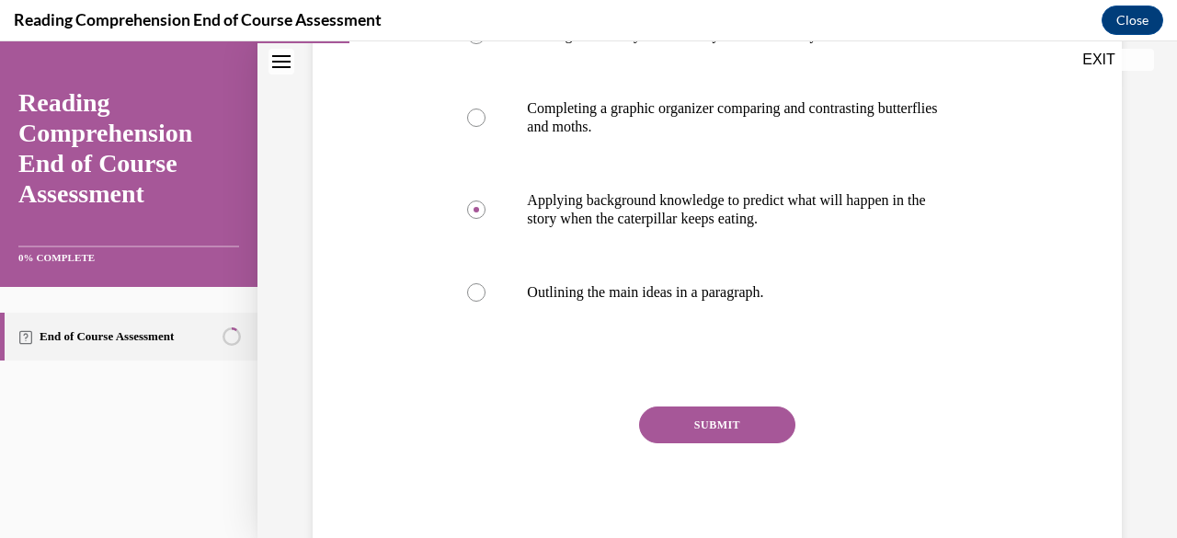
click at [704, 421] on button "SUBMIT" at bounding box center [717, 424] width 156 height 37
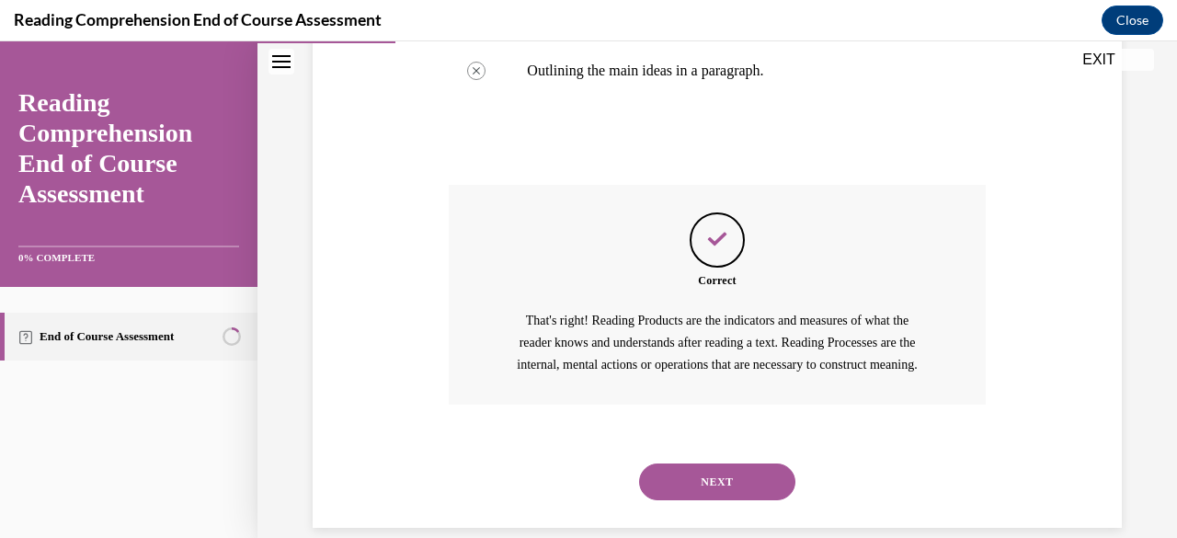
scroll to position [724, 0]
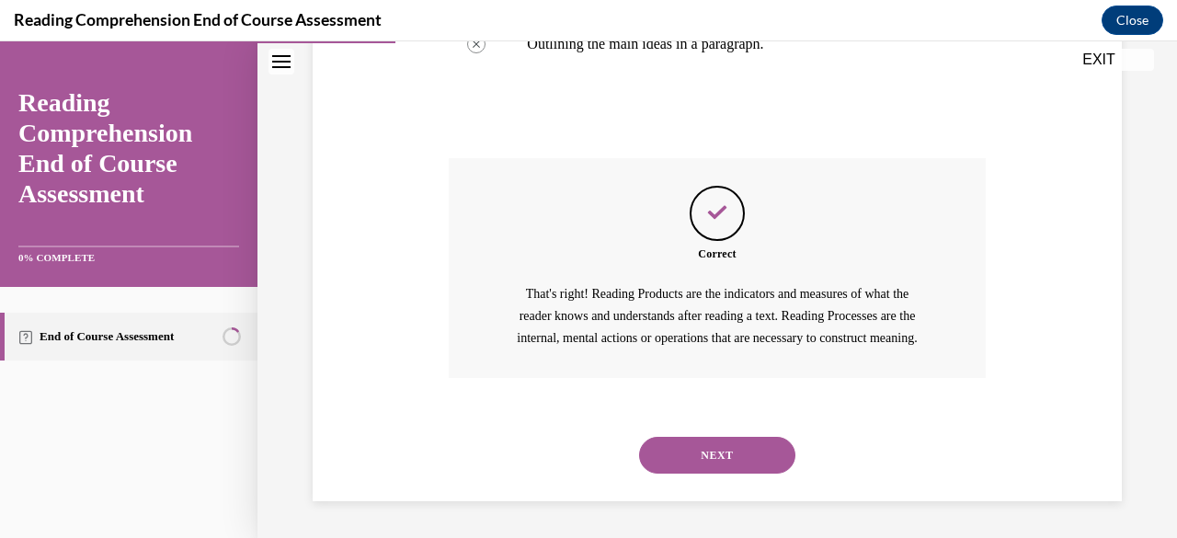
click at [708, 444] on button "NEXT" at bounding box center [717, 455] width 156 height 37
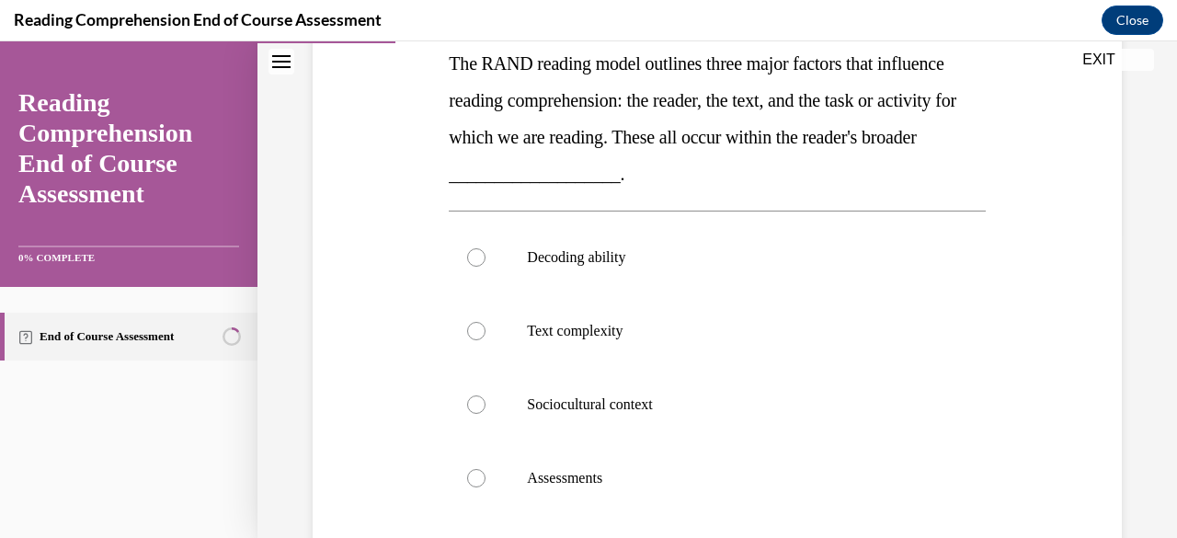
scroll to position [306, 0]
click at [621, 402] on p "Sociocultural context" at bounding box center [733, 404] width 412 height 18
click at [486, 402] on input "Sociocultural context" at bounding box center [476, 404] width 18 height 18
radio input "true"
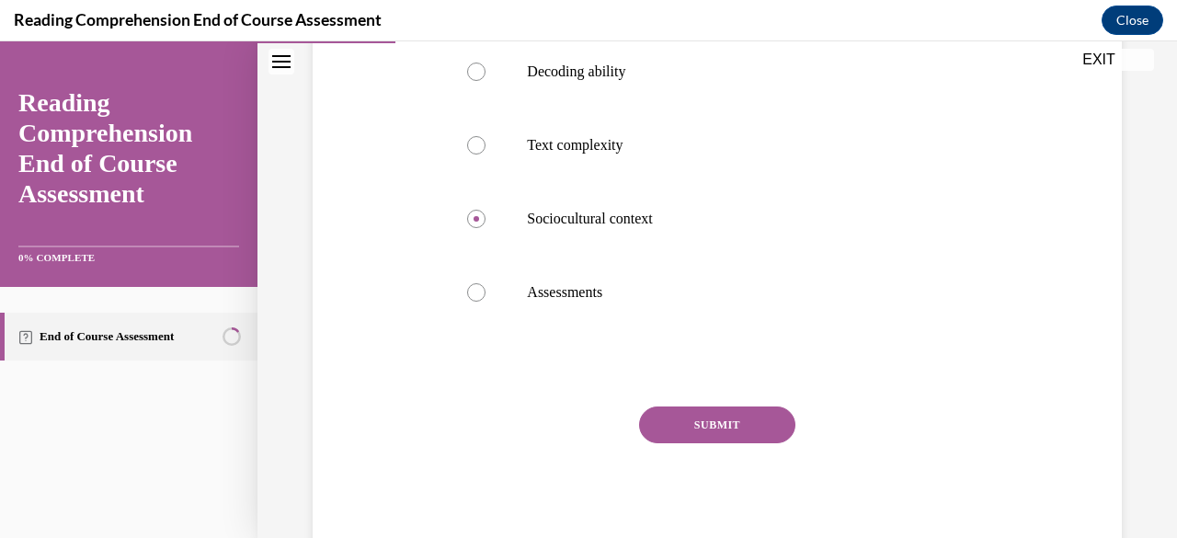
click at [701, 428] on button "SUBMIT" at bounding box center [717, 424] width 156 height 37
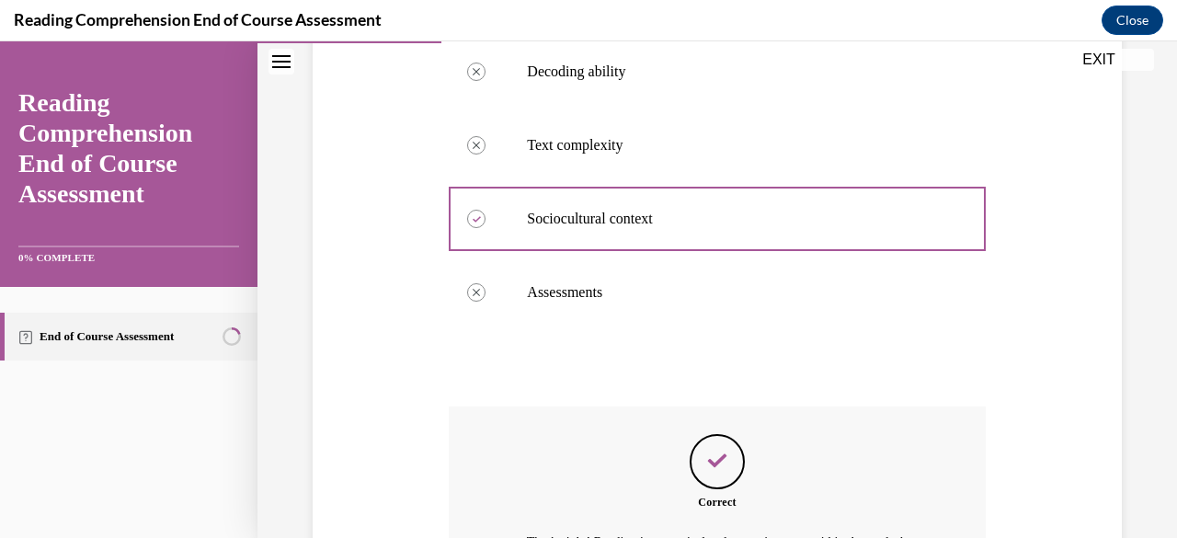
scroll to position [716, 0]
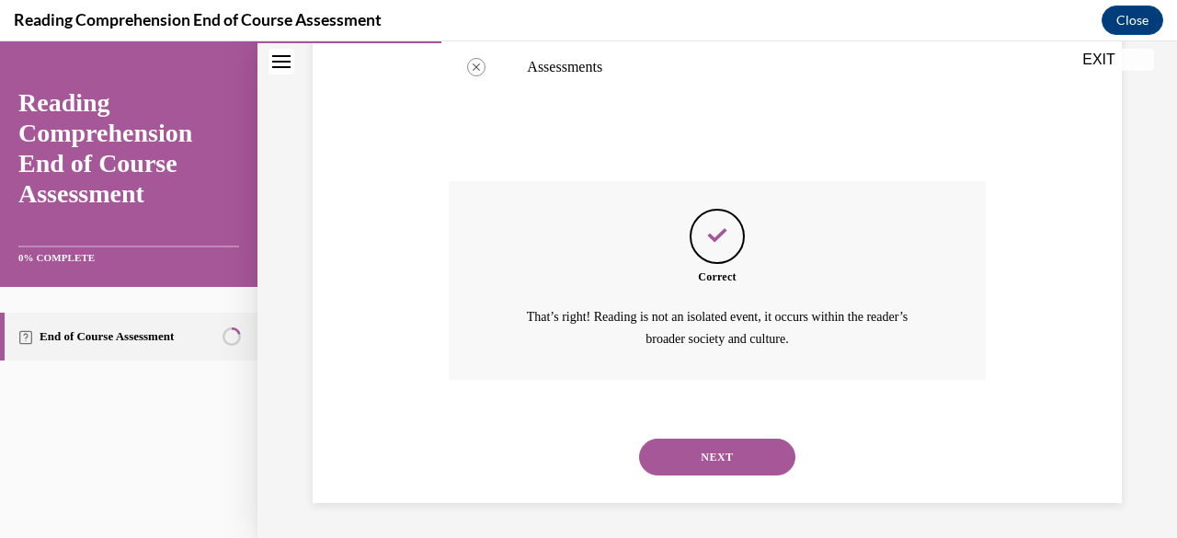
click at [708, 441] on button "NEXT" at bounding box center [717, 457] width 156 height 37
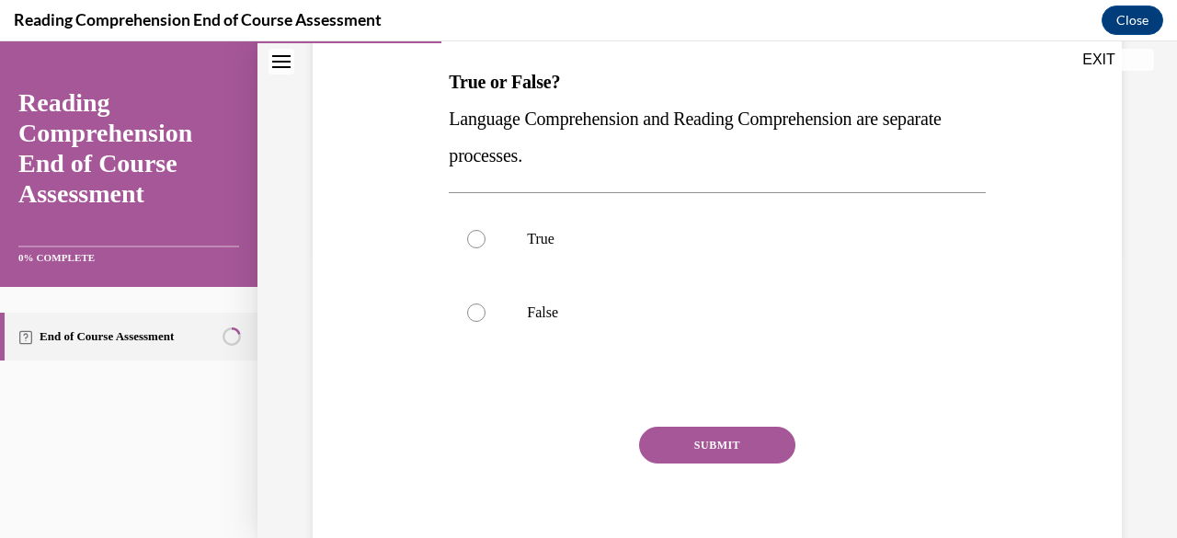
scroll to position [307, 0]
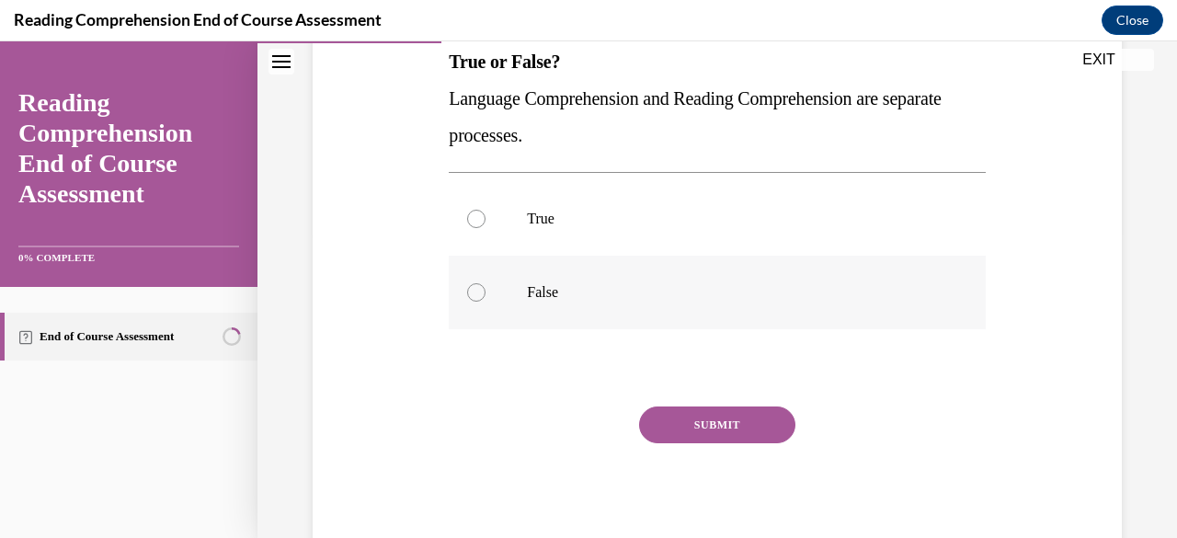
click at [524, 304] on label "False" at bounding box center [717, 293] width 536 height 74
click at [486, 302] on input "False" at bounding box center [476, 292] width 18 height 18
radio input "true"
click at [704, 415] on button "SUBMIT" at bounding box center [717, 424] width 156 height 37
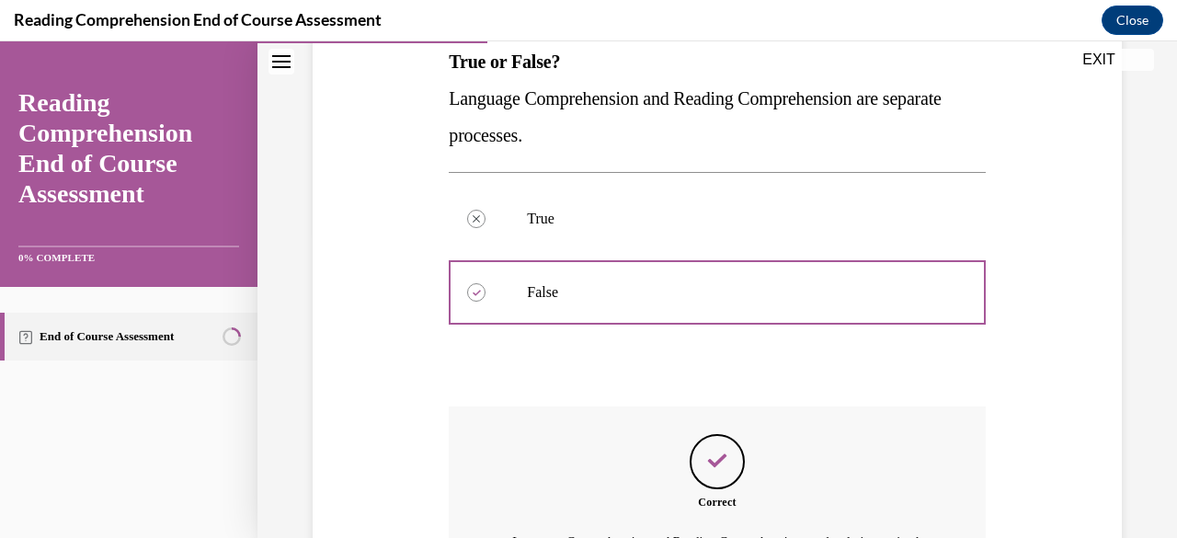
scroll to position [555, 0]
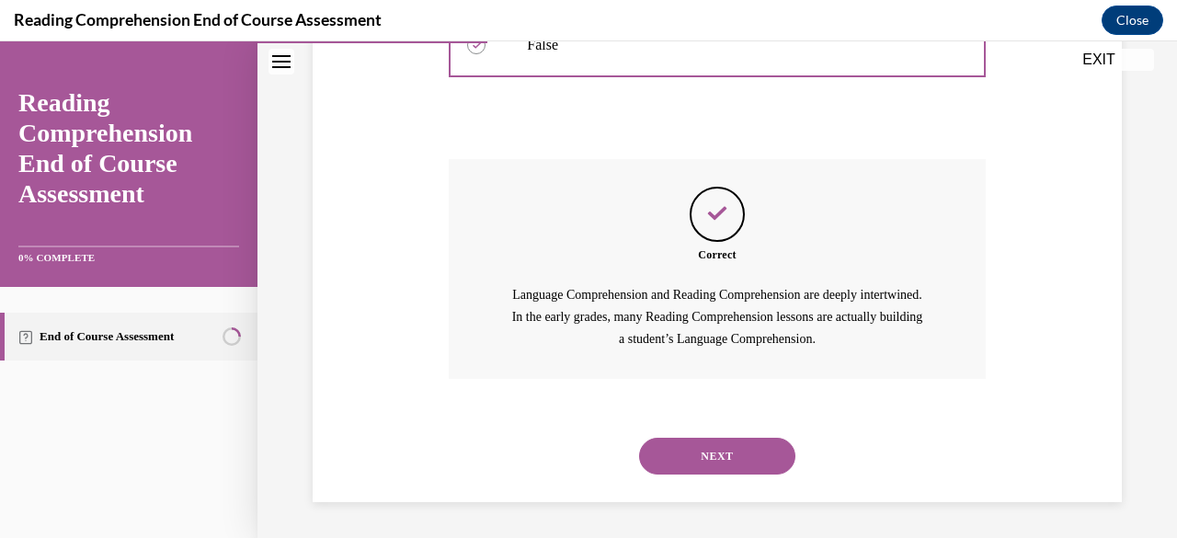
click at [728, 458] on button "NEXT" at bounding box center [717, 456] width 156 height 37
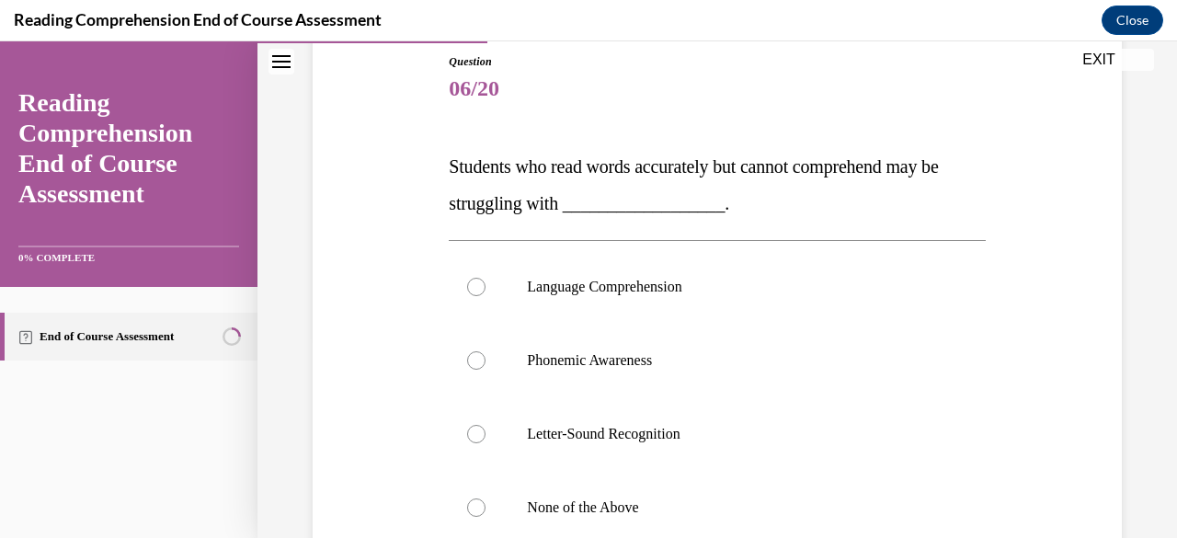
scroll to position [203, 0]
click at [656, 282] on p "Language Comprehension" at bounding box center [733, 286] width 412 height 18
click at [486, 282] on input "Language Comprehension" at bounding box center [476, 286] width 18 height 18
radio input "true"
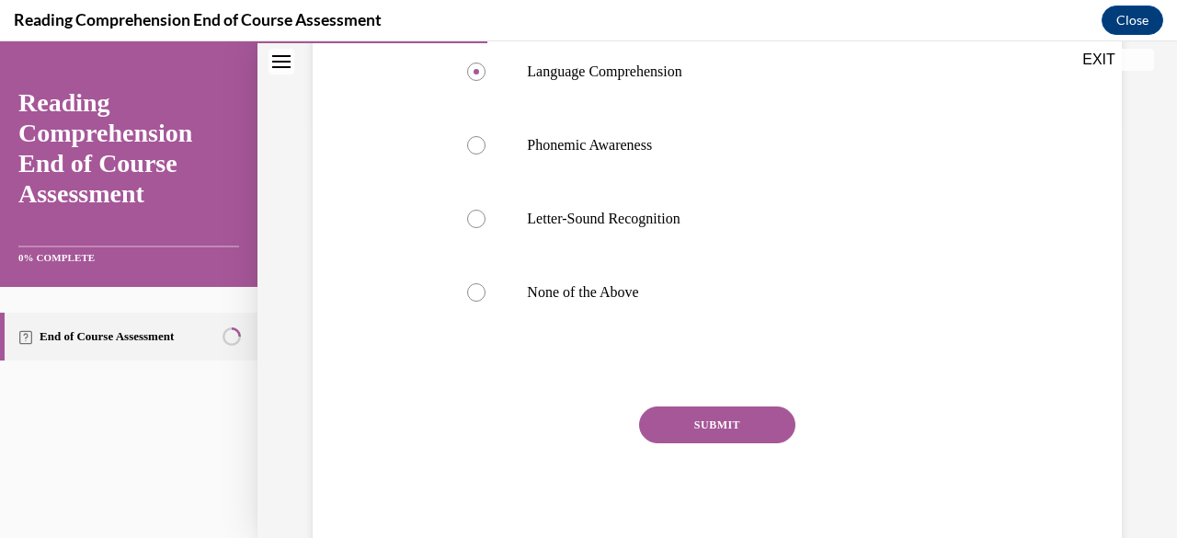
click at [715, 426] on button "SUBMIT" at bounding box center [717, 424] width 156 height 37
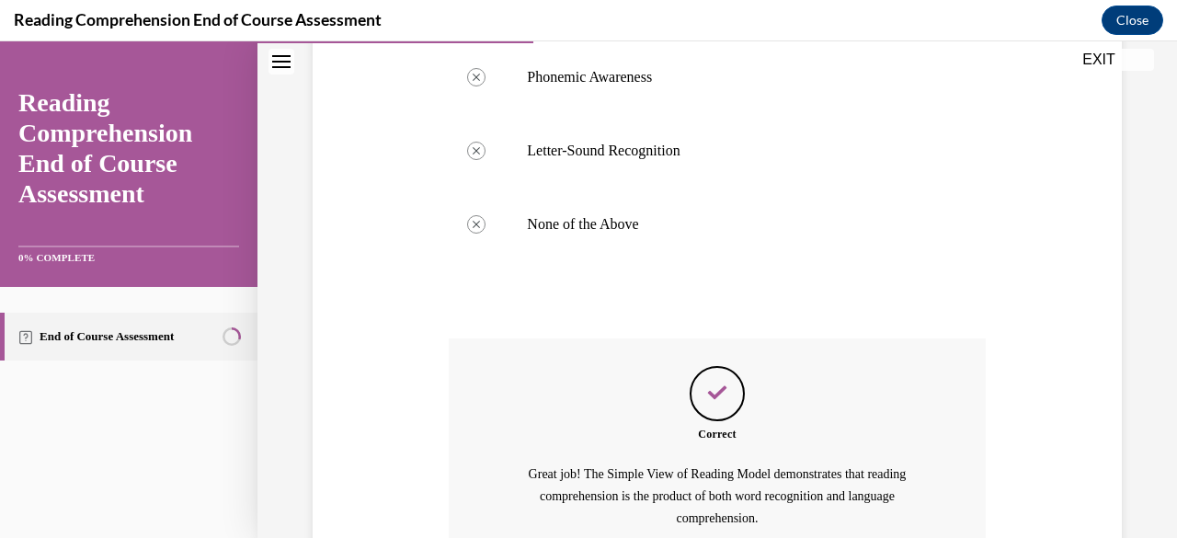
scroll to position [665, 0]
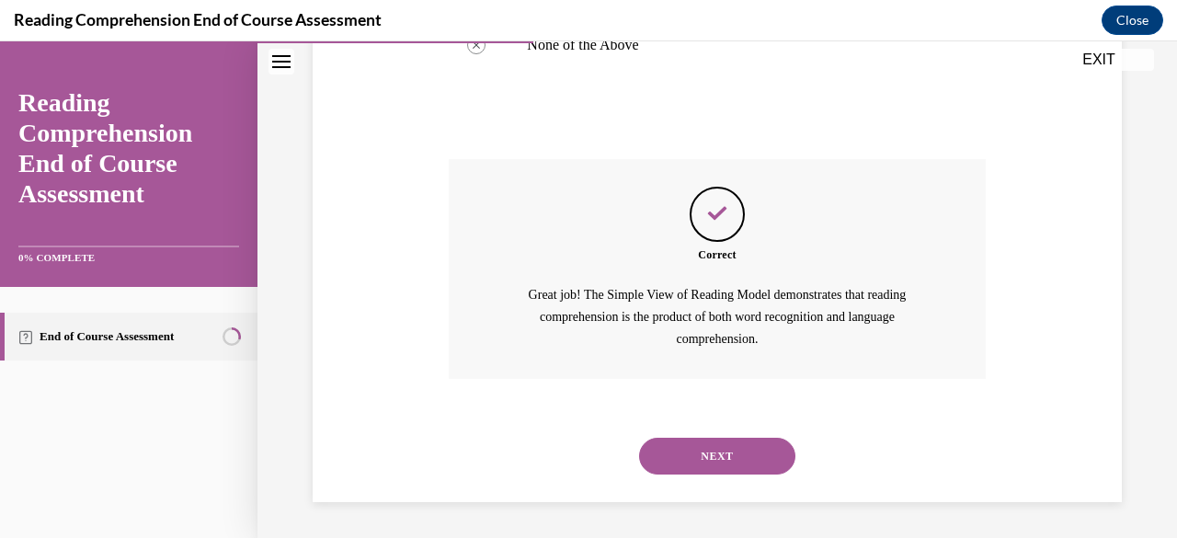
click at [730, 463] on button "NEXT" at bounding box center [717, 456] width 156 height 37
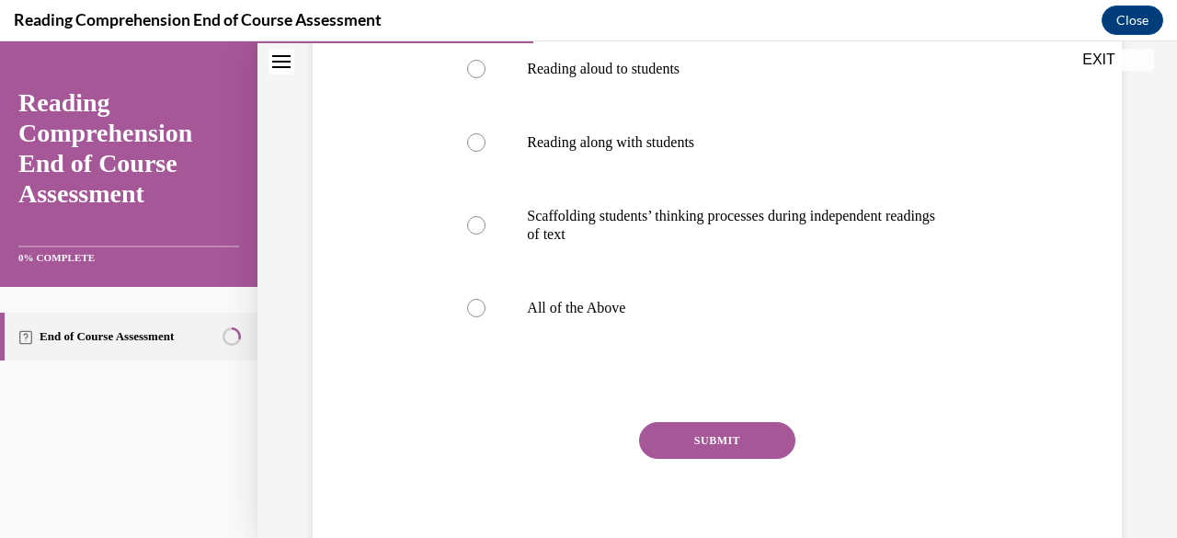
scroll to position [436, 0]
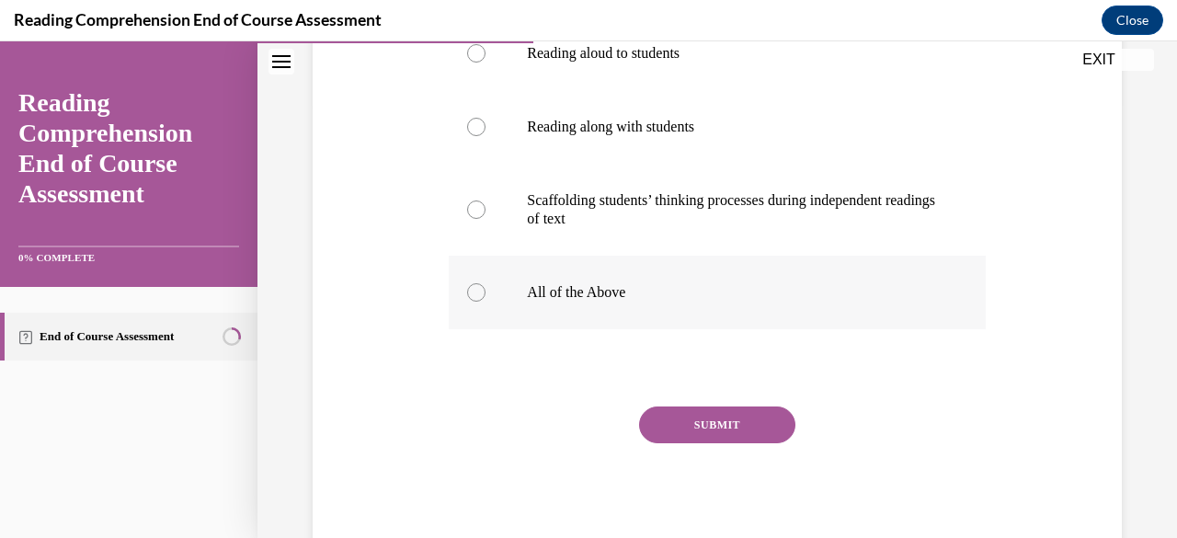
click at [580, 273] on label "All of the Above" at bounding box center [717, 293] width 536 height 74
click at [486, 283] on input "All of the Above" at bounding box center [476, 292] width 18 height 18
radio input "true"
click at [726, 433] on button "SUBMIT" at bounding box center [717, 424] width 156 height 37
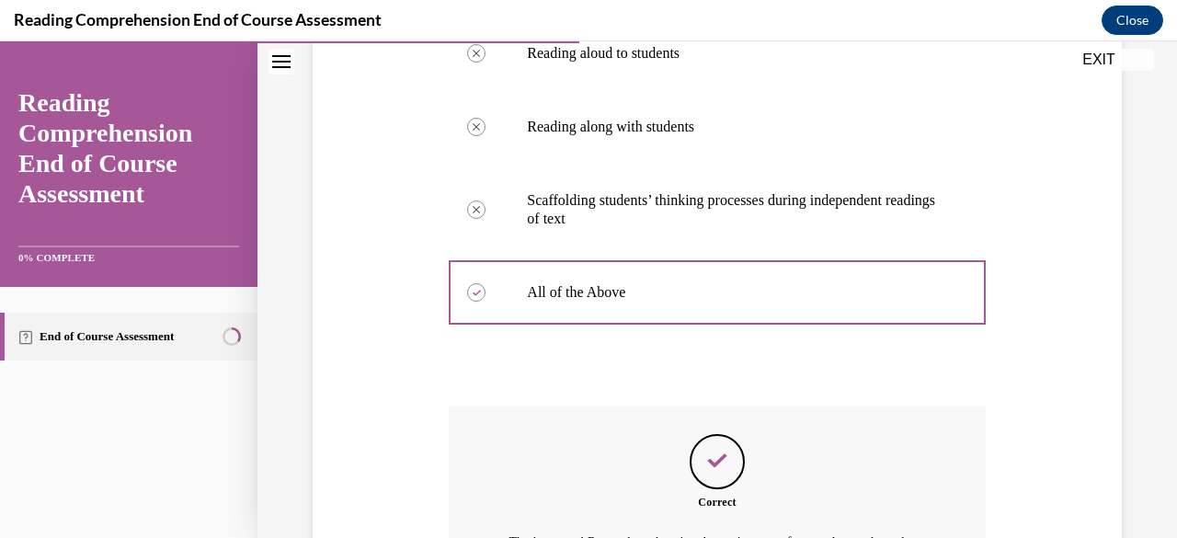
scroll to position [661, 0]
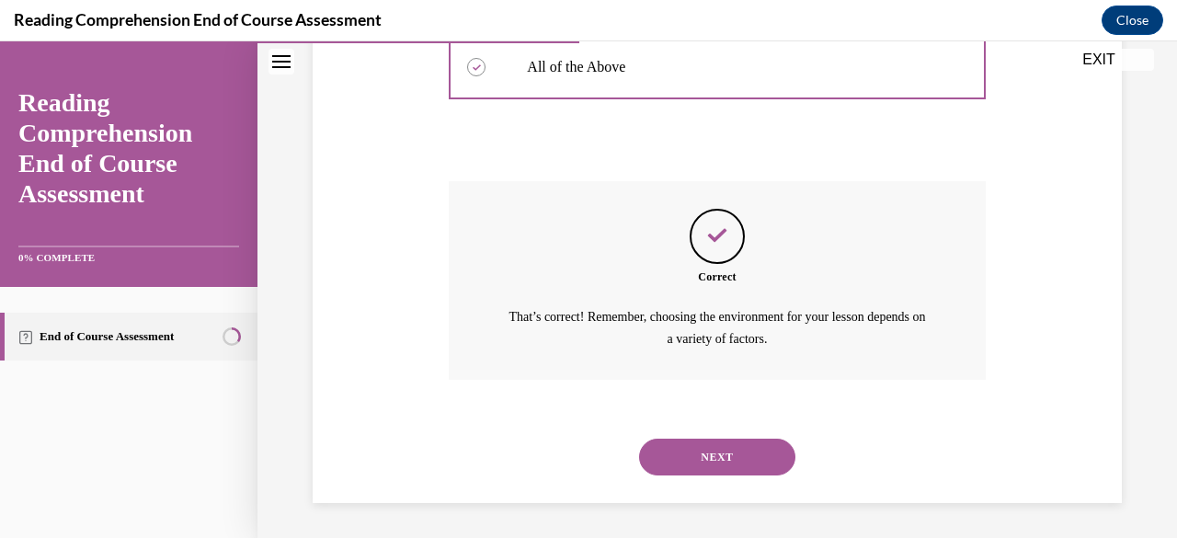
click at [736, 453] on button "NEXT" at bounding box center [717, 457] width 156 height 37
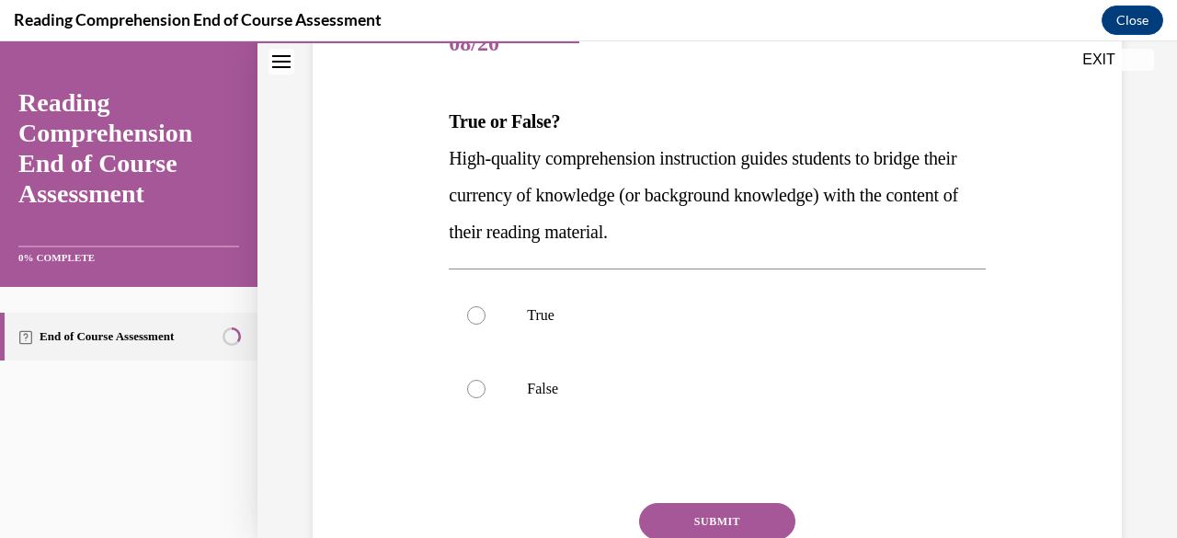
scroll to position [260, 0]
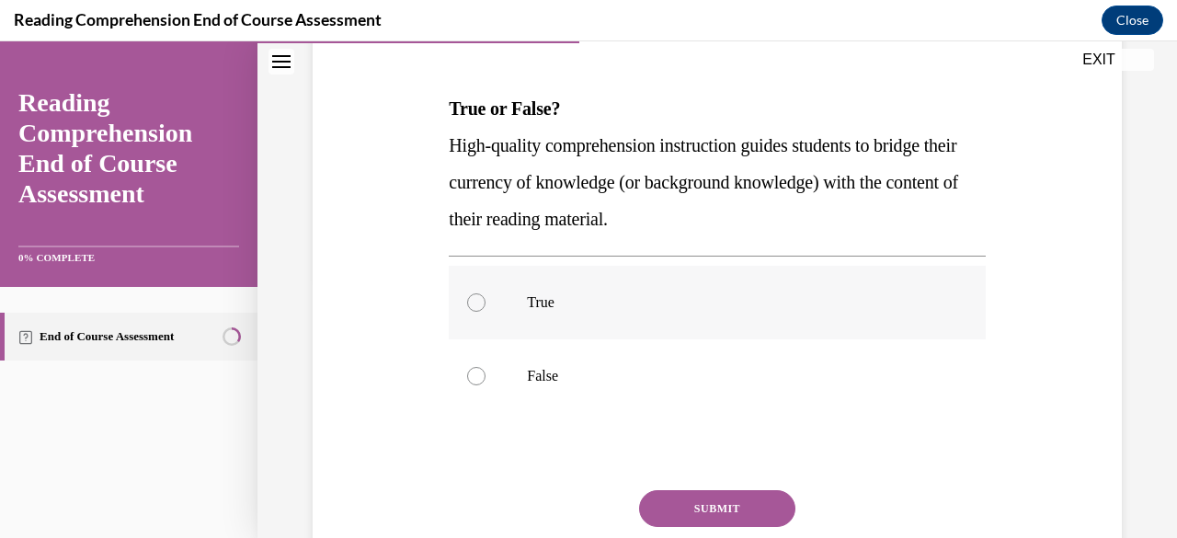
click at [600, 303] on p "True" at bounding box center [733, 302] width 412 height 18
click at [486, 303] on input "True" at bounding box center [476, 302] width 18 height 18
radio input "true"
click at [707, 508] on button "SUBMIT" at bounding box center [717, 508] width 156 height 37
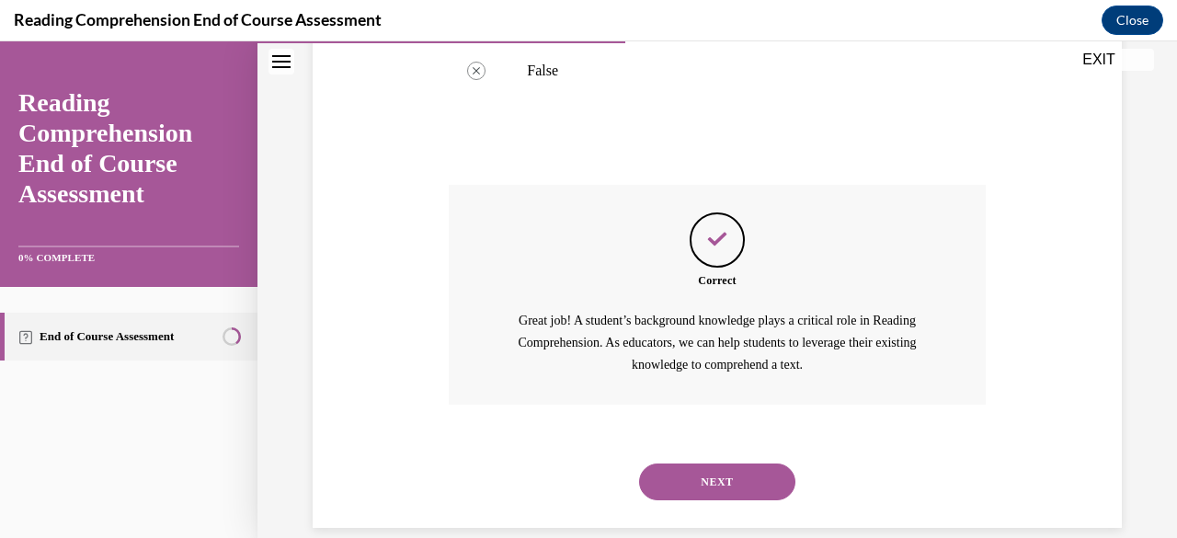
scroll to position [591, 0]
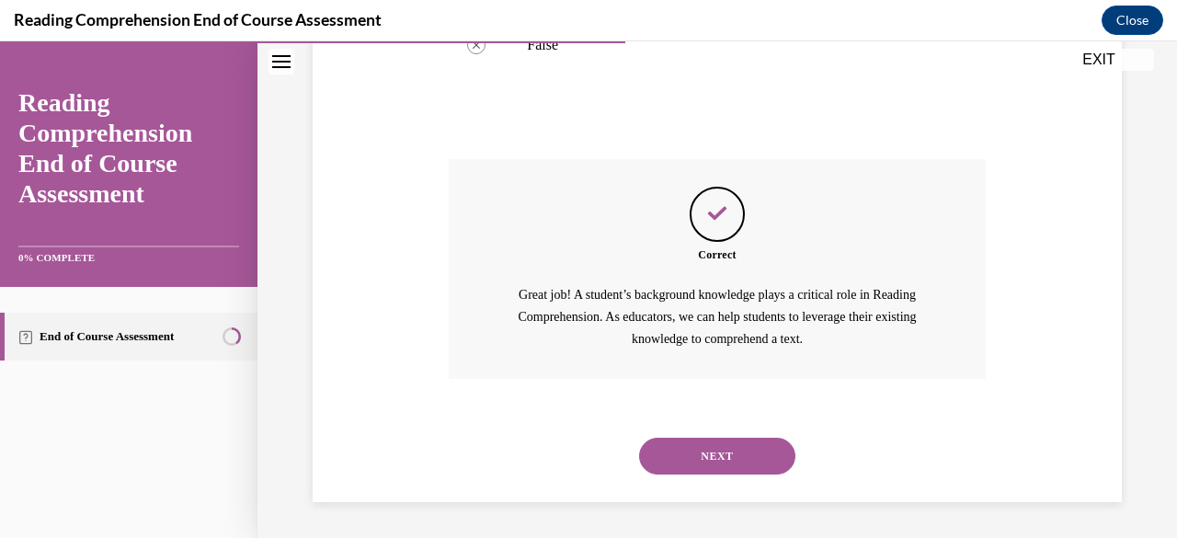
click at [715, 455] on button "NEXT" at bounding box center [717, 456] width 156 height 37
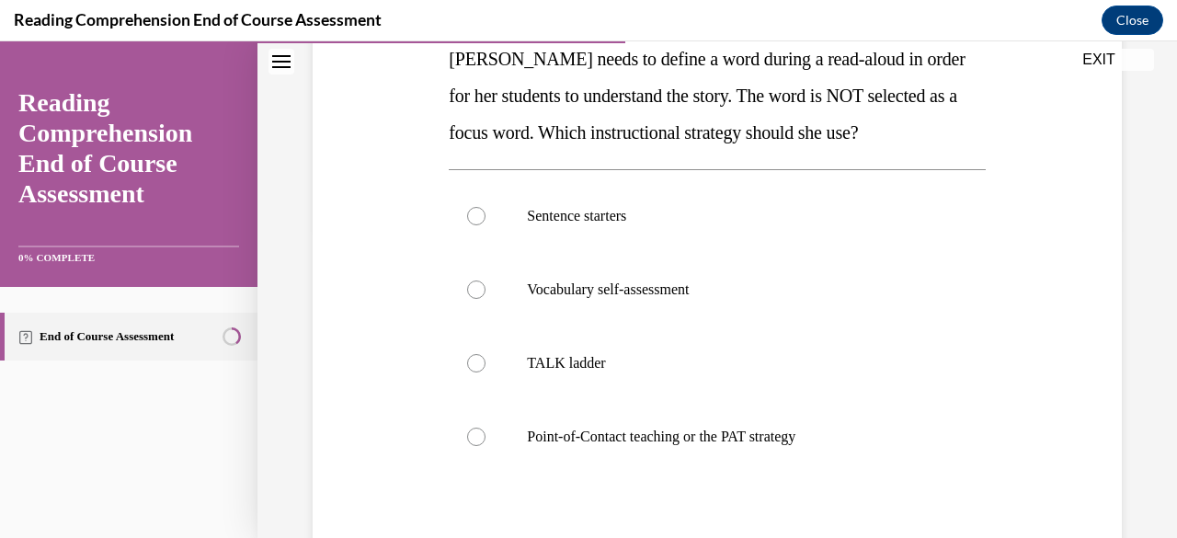
scroll to position [334, 0]
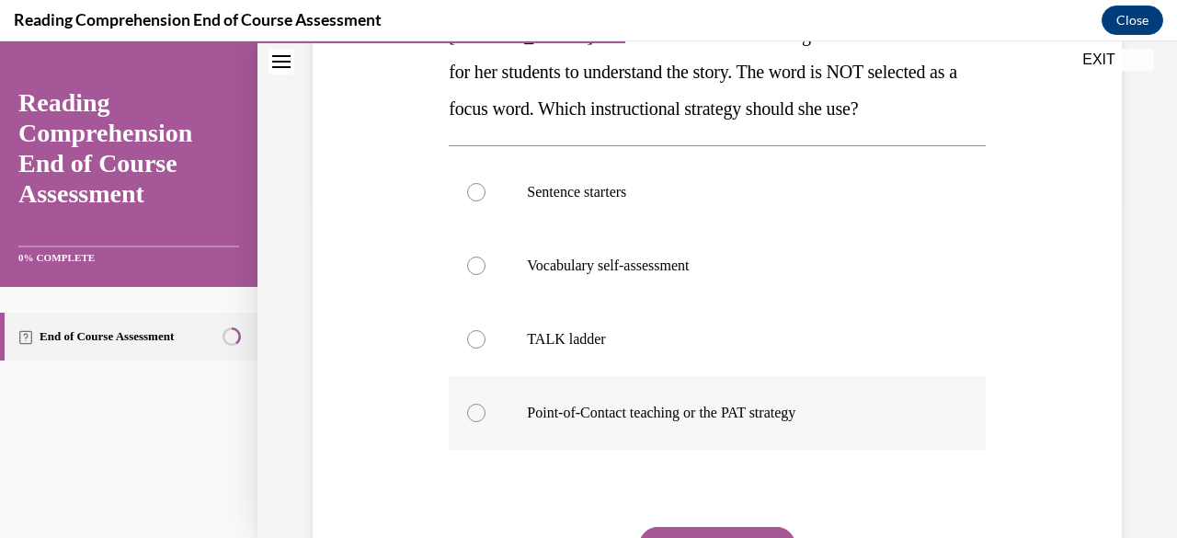
click at [680, 433] on label "Point-of-Contact teaching or the PAT strategy" at bounding box center [717, 413] width 536 height 74
click at [486, 422] on input "Point-of-Contact teaching or the PAT strategy" at bounding box center [476, 413] width 18 height 18
radio input "true"
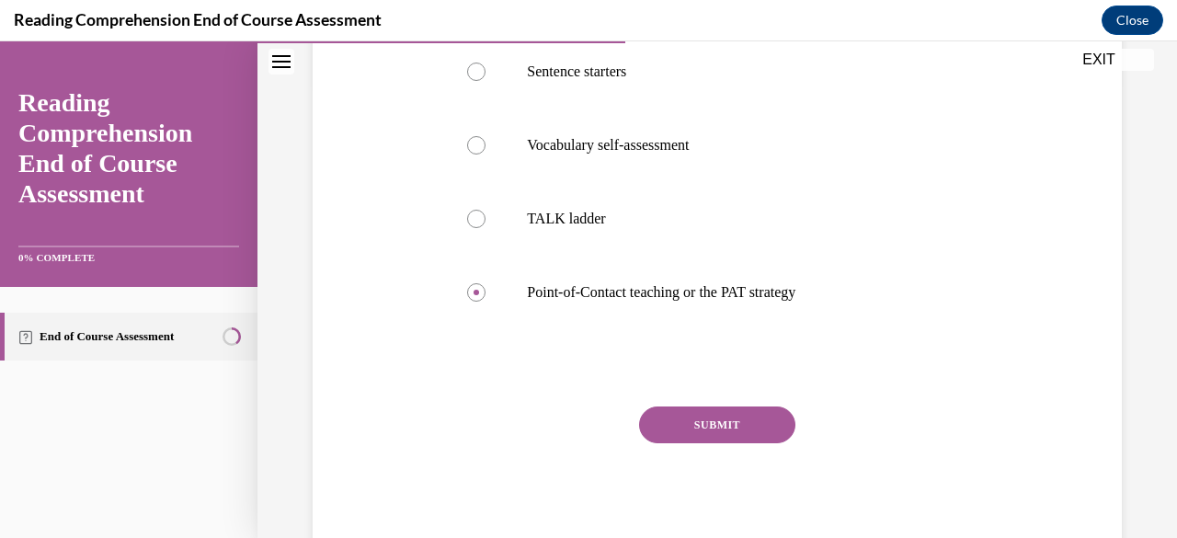
click at [747, 429] on button "SUBMIT" at bounding box center [717, 424] width 156 height 37
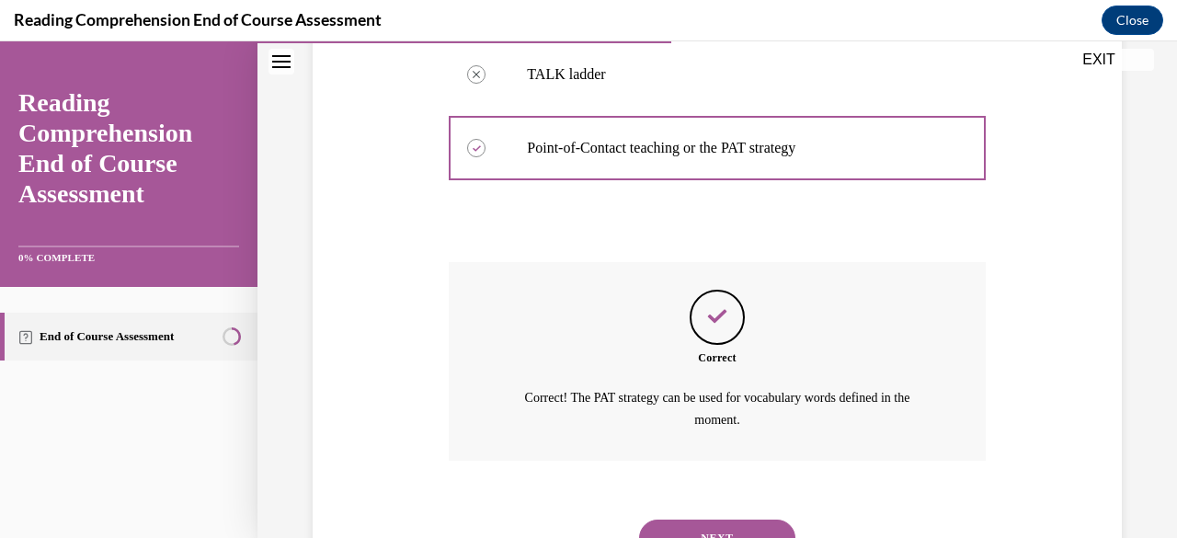
scroll to position [680, 0]
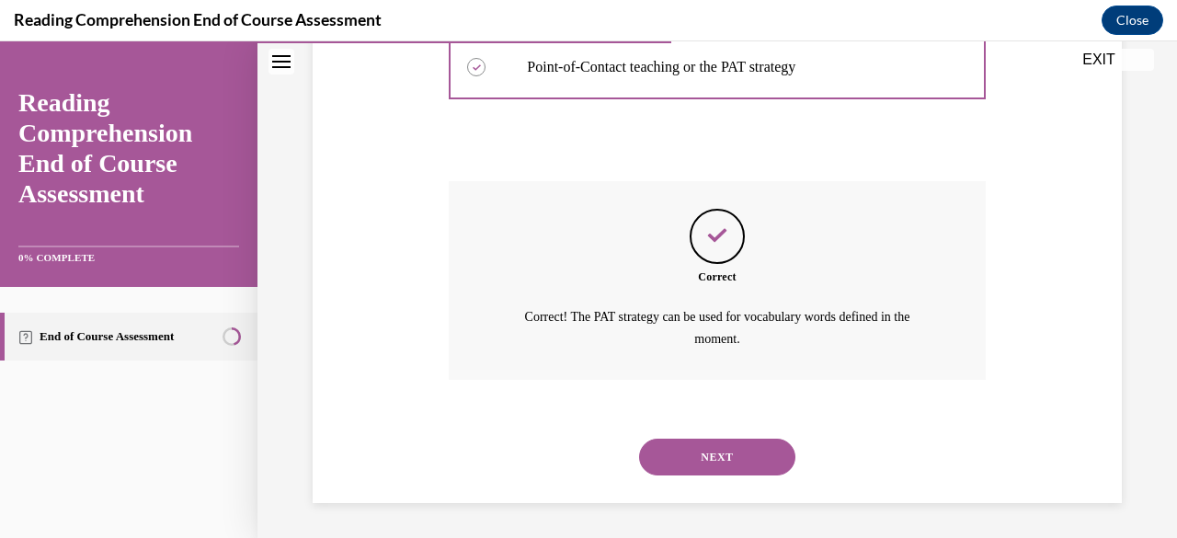
click at [733, 444] on button "NEXT" at bounding box center [717, 457] width 156 height 37
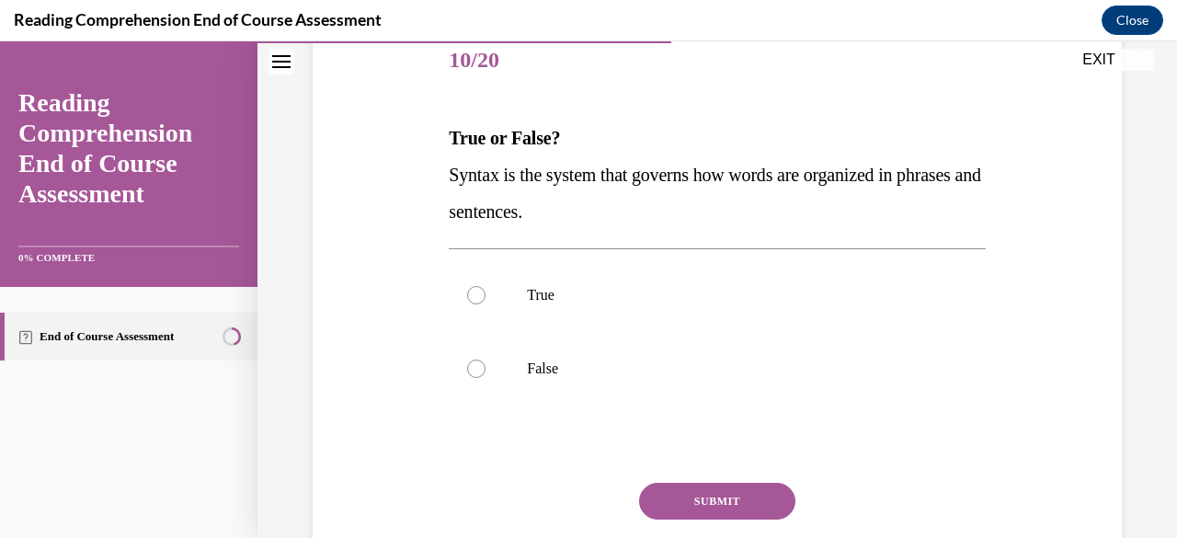
scroll to position [237, 0]
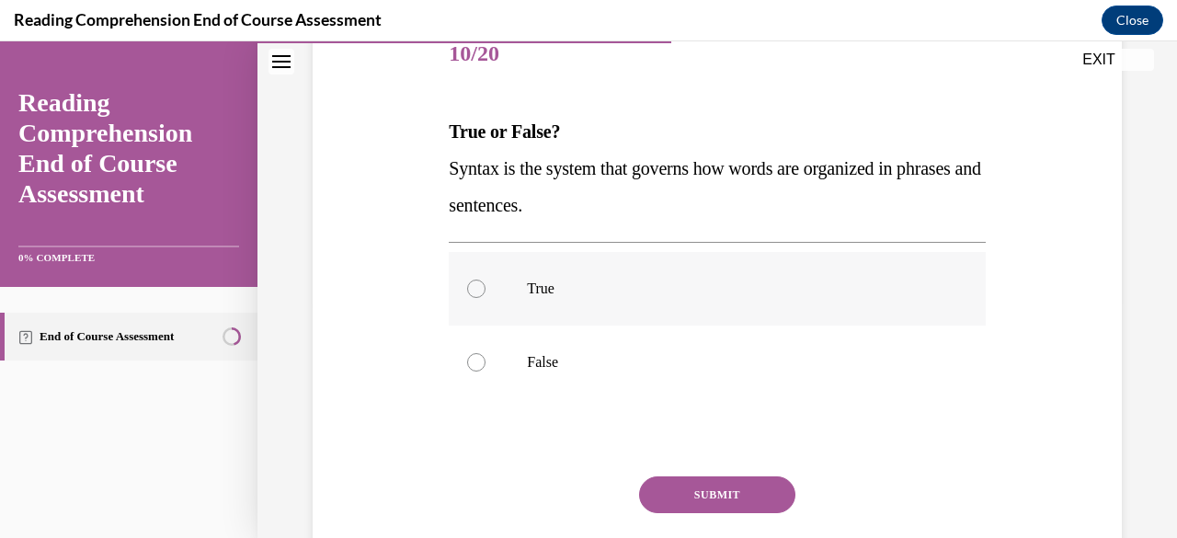
click at [589, 286] on p "True" at bounding box center [733, 289] width 412 height 18
click at [486, 286] on input "True" at bounding box center [476, 289] width 18 height 18
radio input "true"
click at [704, 494] on button "SUBMIT" at bounding box center [717, 494] width 156 height 37
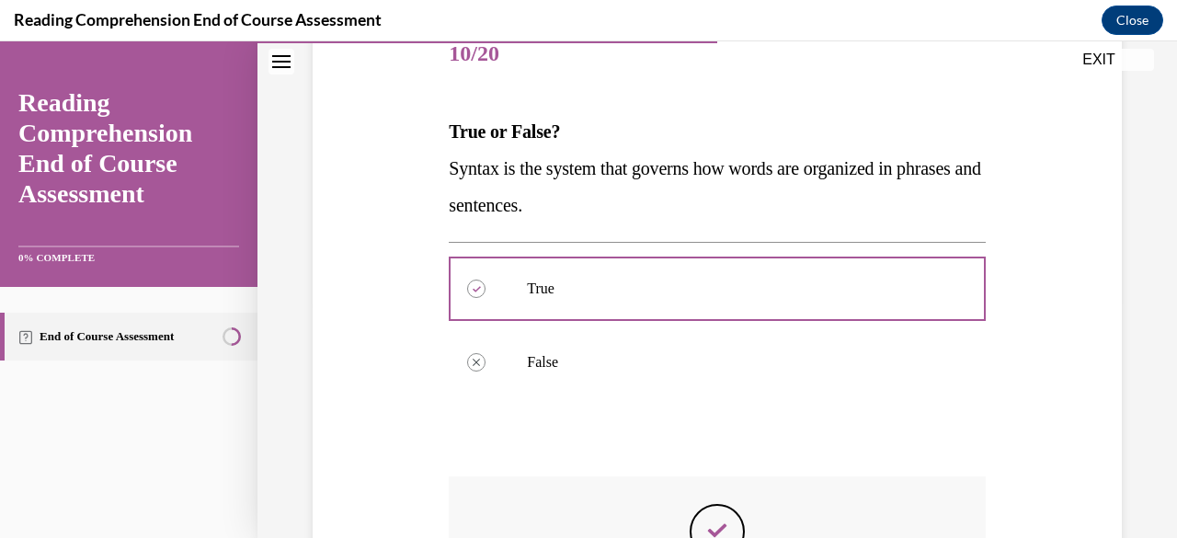
scroll to position [532, 0]
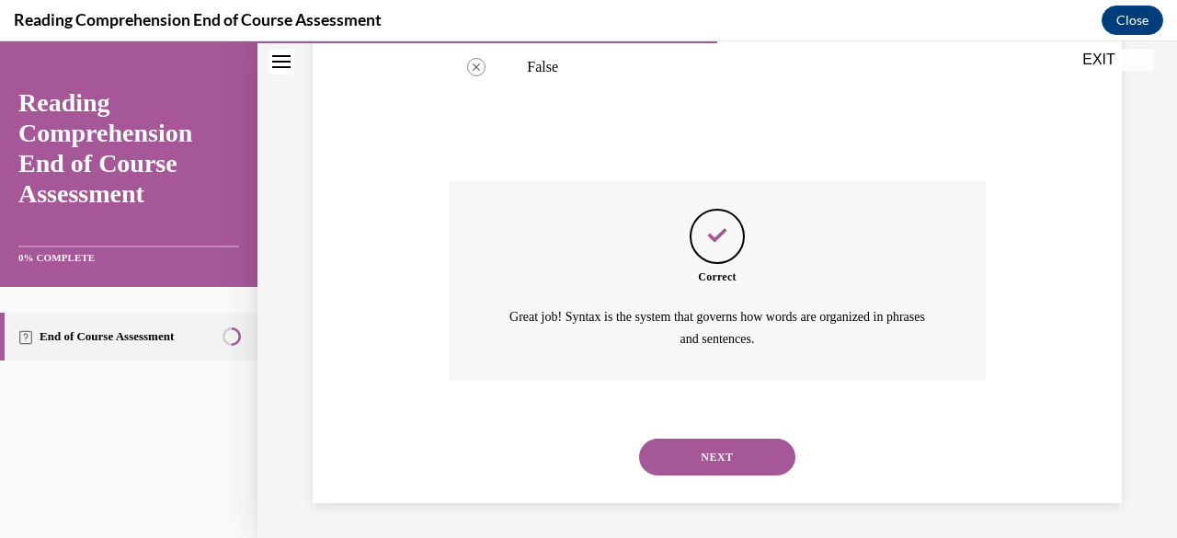
click at [742, 453] on button "NEXT" at bounding box center [717, 457] width 156 height 37
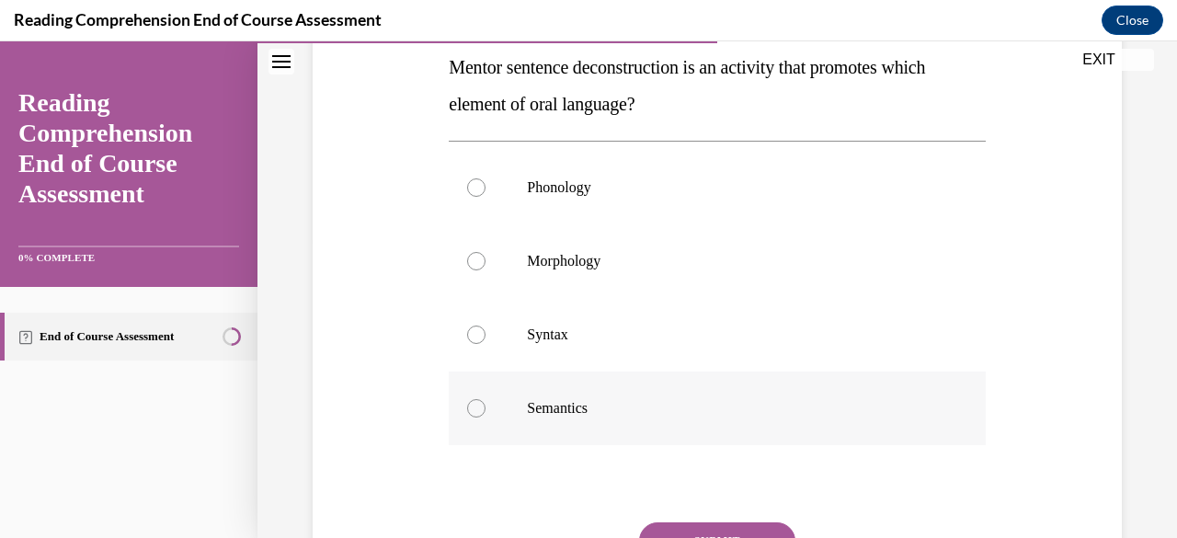
scroll to position [303, 0]
click at [583, 341] on p "Syntax" at bounding box center [733, 334] width 412 height 18
click at [486, 341] on input "Syntax" at bounding box center [476, 334] width 18 height 18
radio input "true"
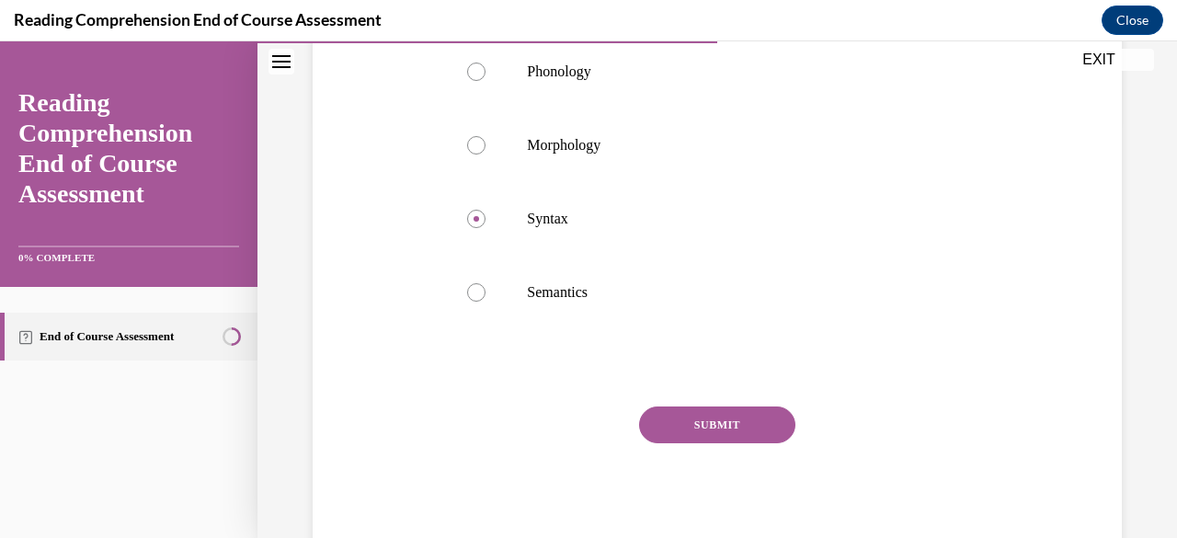
click at [747, 429] on button "SUBMIT" at bounding box center [717, 424] width 156 height 37
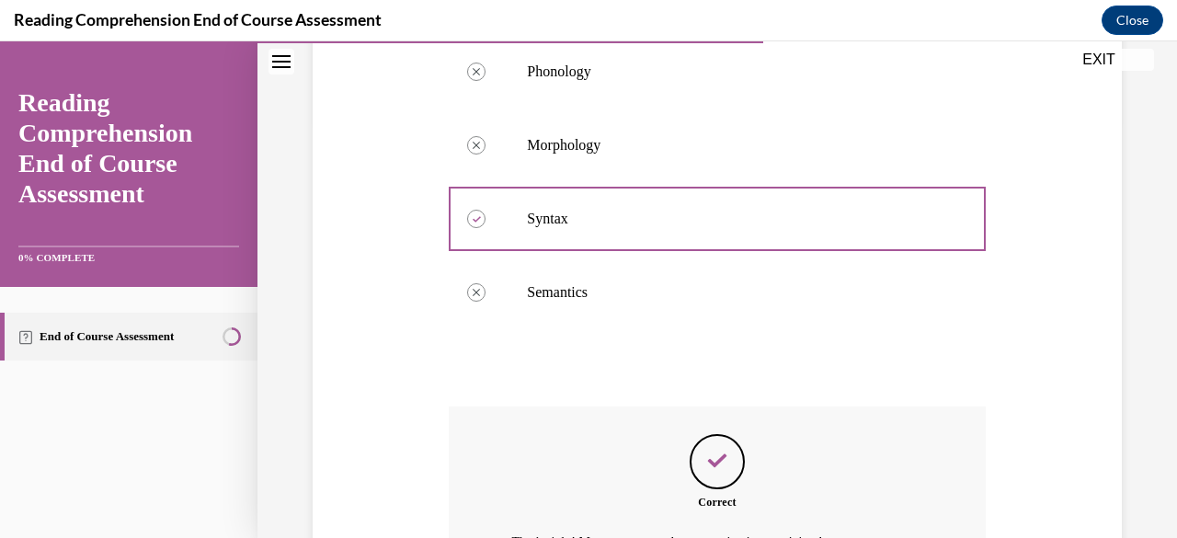
scroll to position [643, 0]
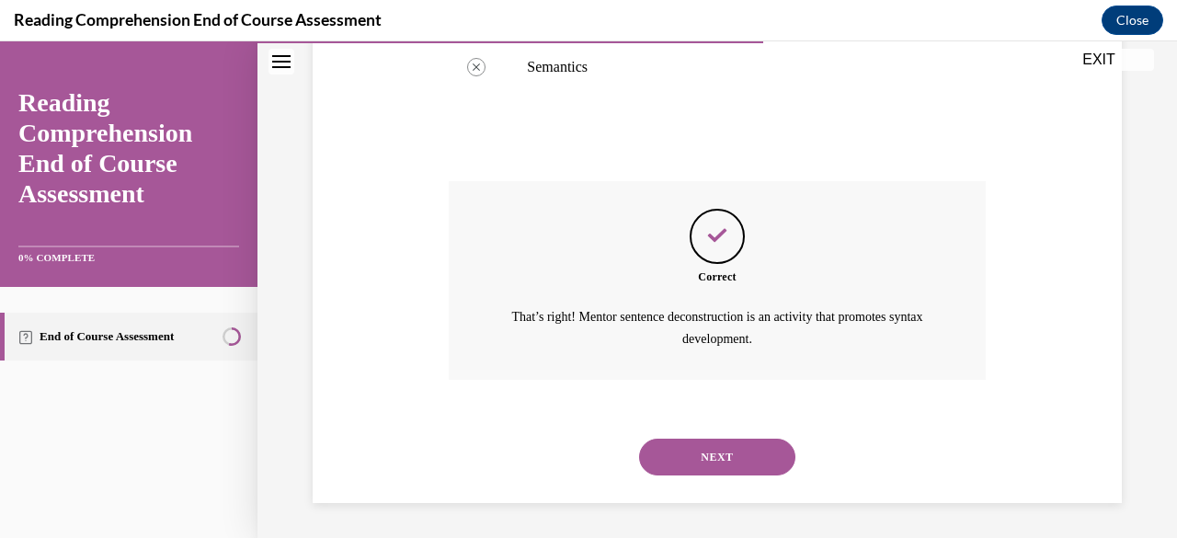
click at [739, 465] on button "NEXT" at bounding box center [717, 457] width 156 height 37
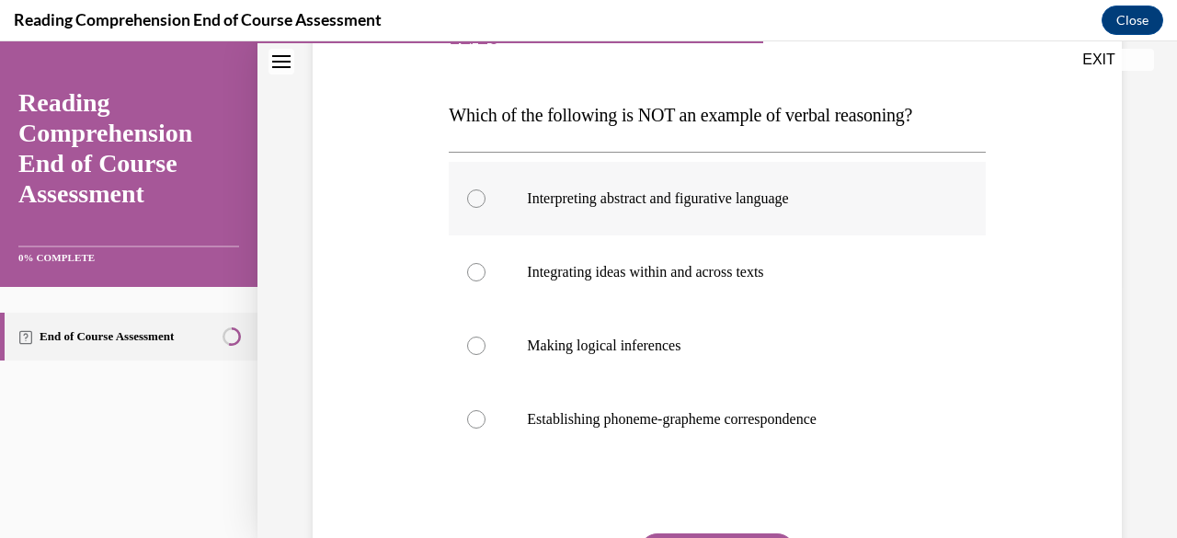
scroll to position [255, 0]
click at [651, 418] on p "Establishing phoneme-grapheme correspondence" at bounding box center [733, 418] width 412 height 18
click at [486, 418] on input "Establishing phoneme-grapheme correspondence" at bounding box center [476, 418] width 18 height 18
radio input "true"
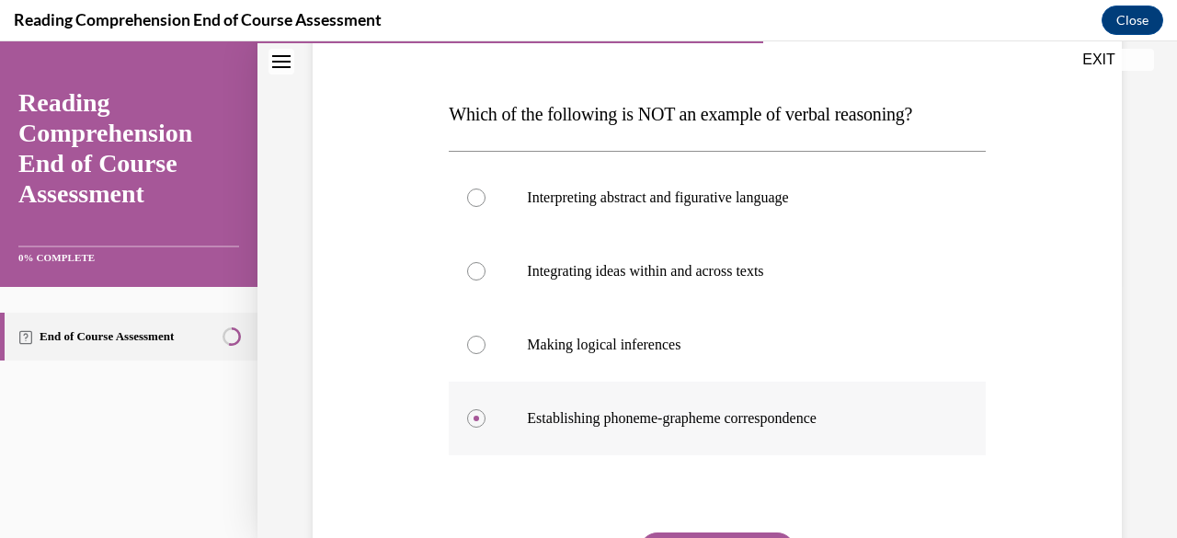
scroll to position [381, 0]
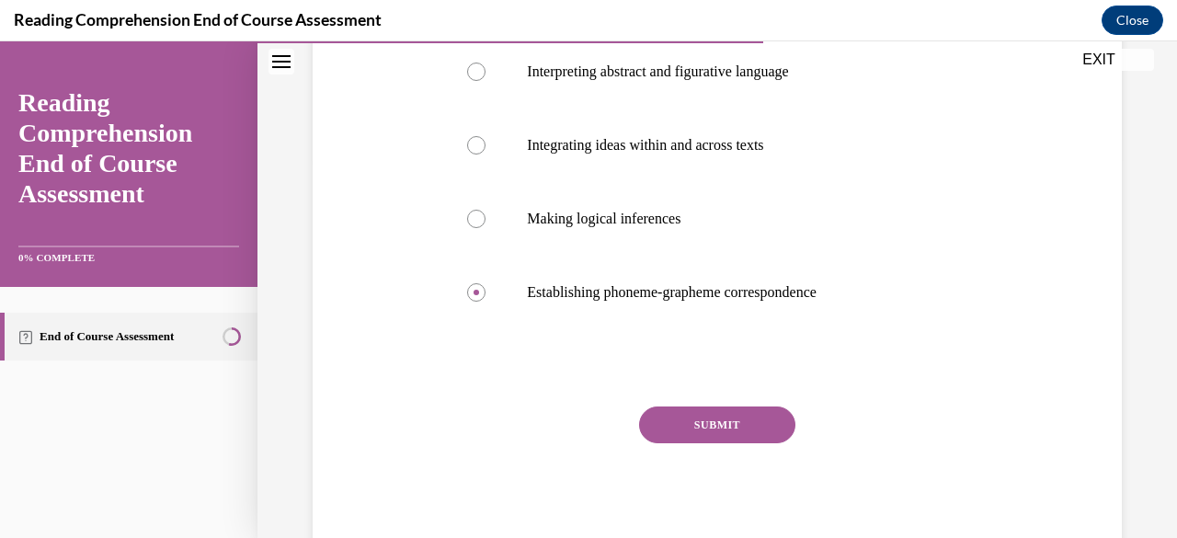
click at [746, 422] on button "SUBMIT" at bounding box center [717, 424] width 156 height 37
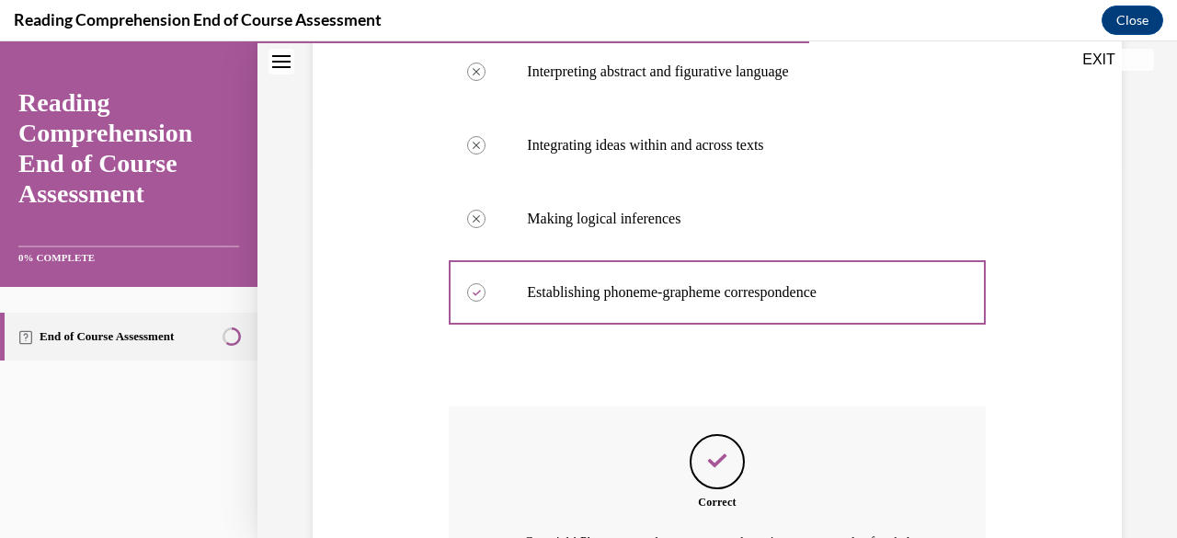
scroll to position [606, 0]
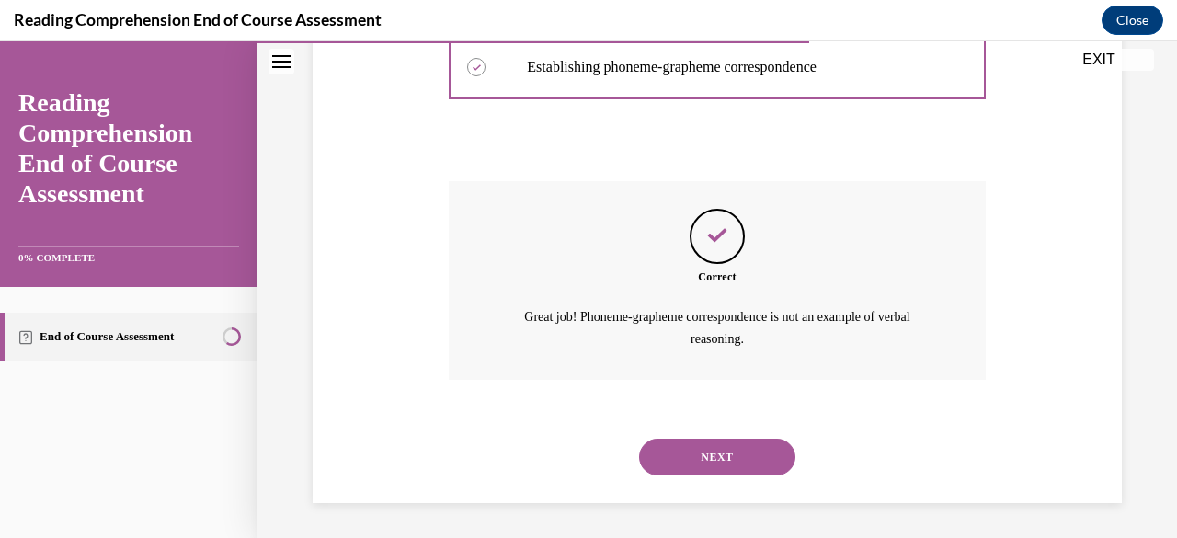
click at [742, 453] on button "NEXT" at bounding box center [717, 457] width 156 height 37
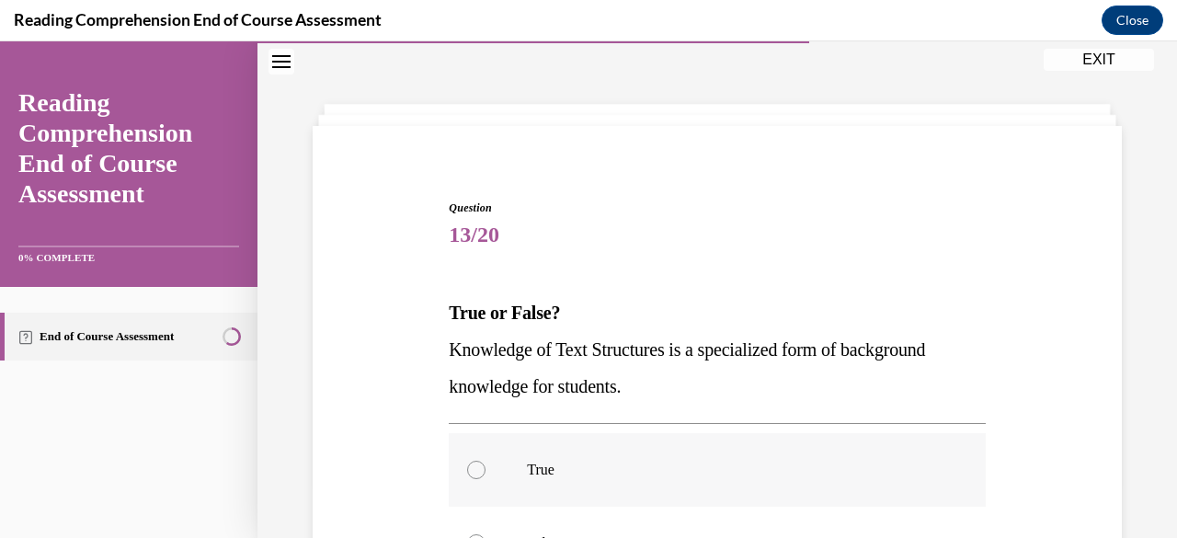
click at [603, 465] on p "True" at bounding box center [733, 470] width 412 height 18
click at [486, 465] on input "True" at bounding box center [476, 470] width 18 height 18
radio input "true"
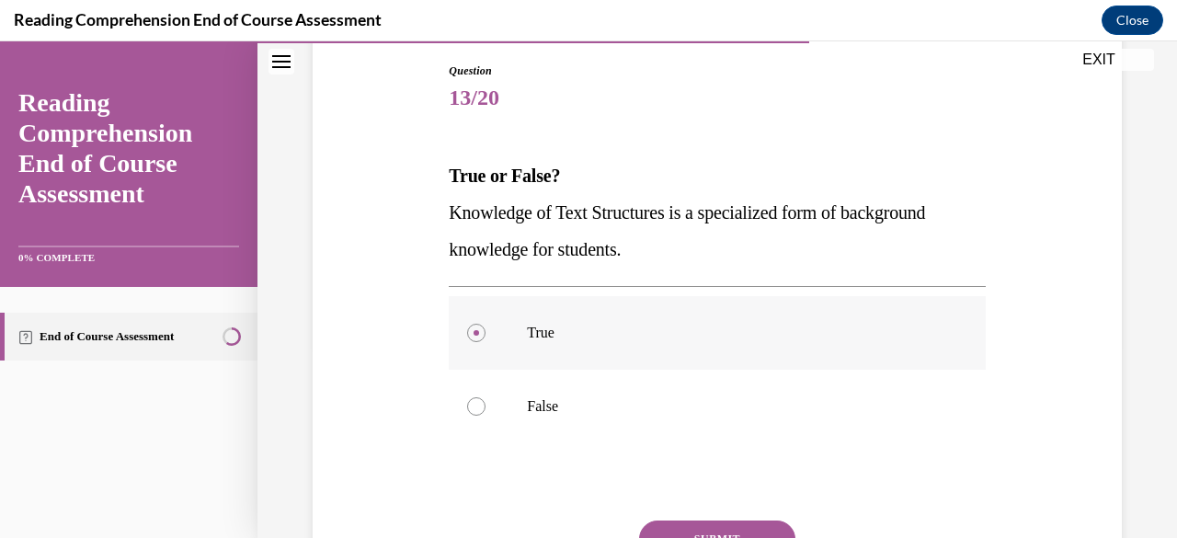
scroll to position [307, 0]
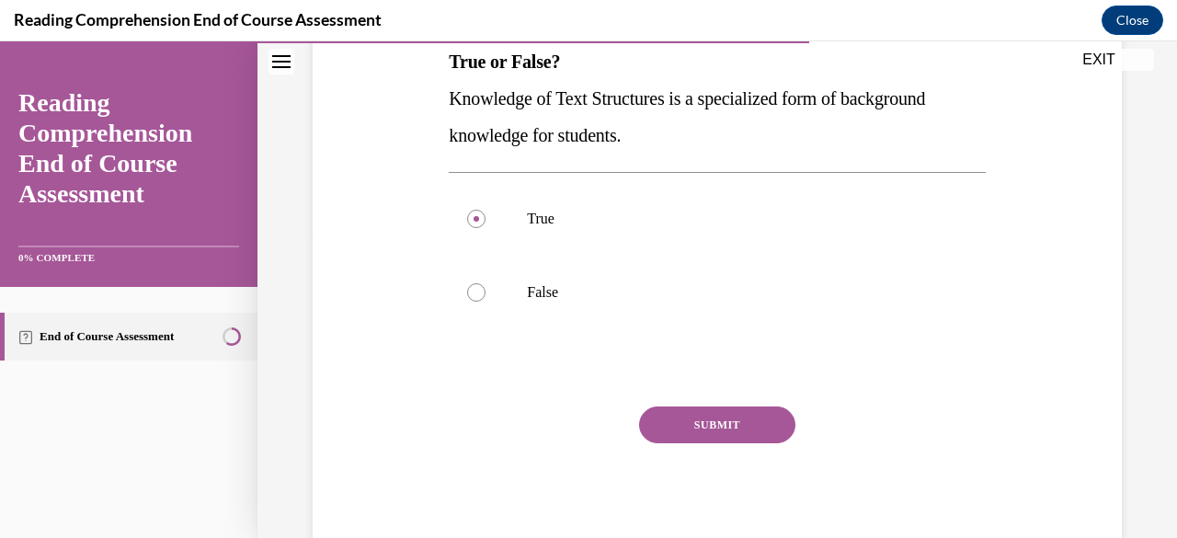
click at [684, 431] on button "SUBMIT" at bounding box center [717, 424] width 156 height 37
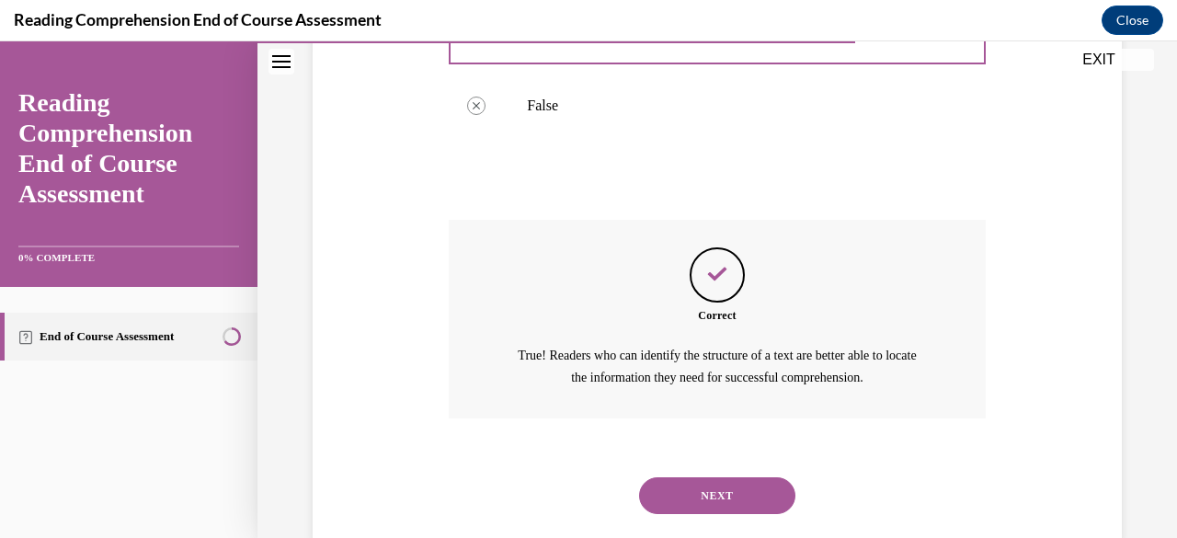
scroll to position [532, 0]
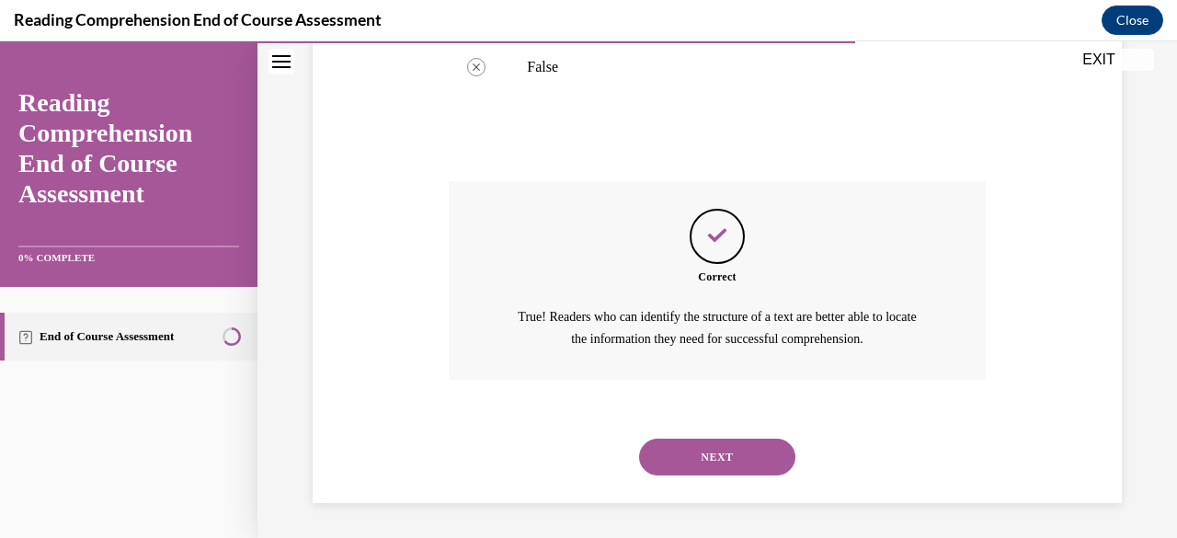
click at [712, 461] on button "NEXT" at bounding box center [717, 457] width 156 height 37
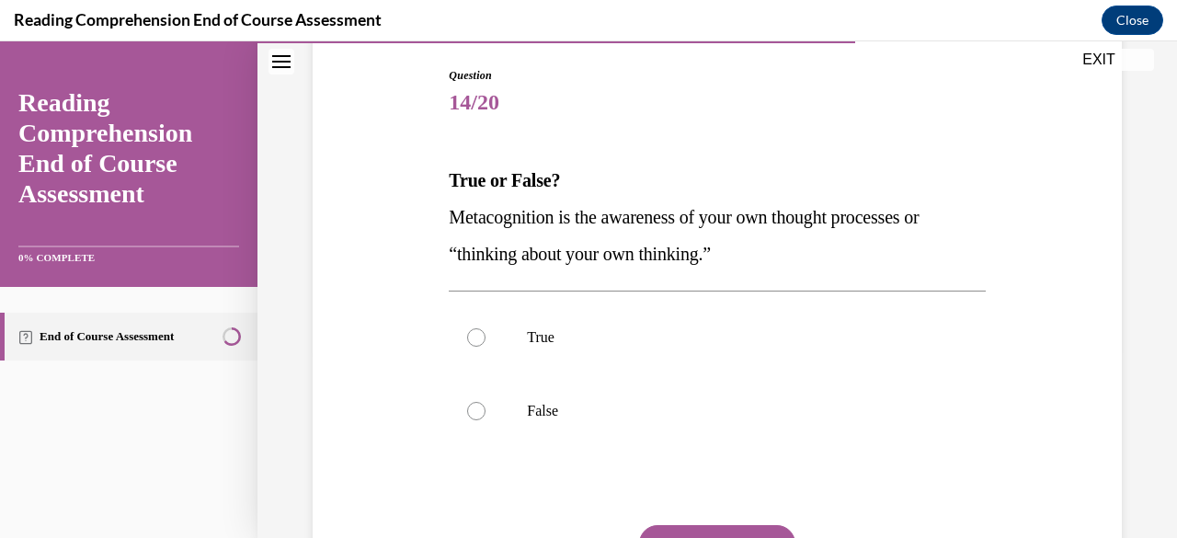
scroll to position [192, 0]
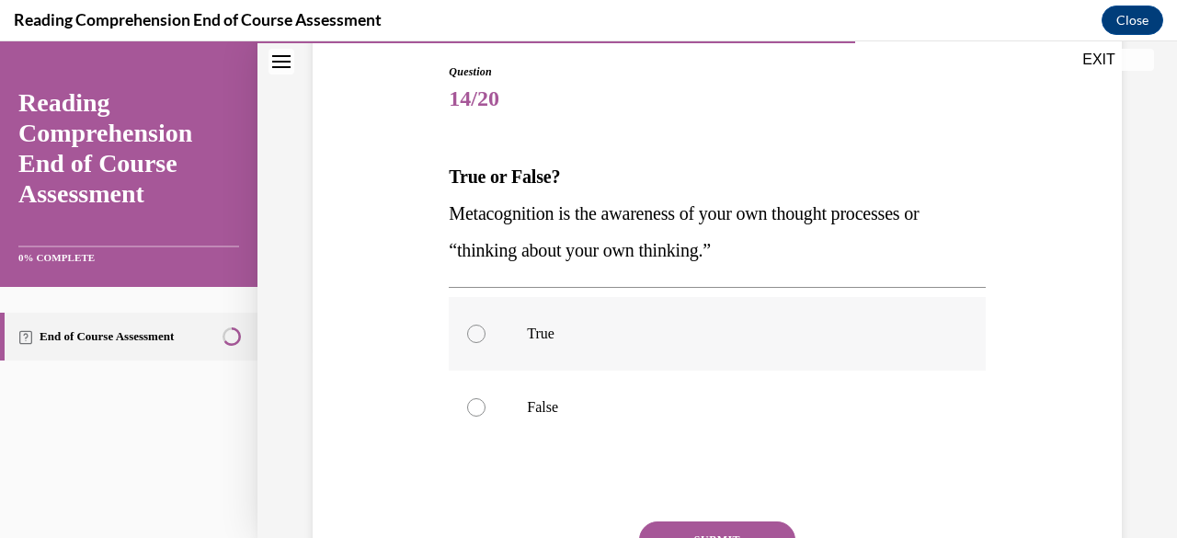
click at [590, 351] on label "True" at bounding box center [717, 334] width 536 height 74
click at [486, 343] on input "True" at bounding box center [476, 334] width 18 height 18
radio input "true"
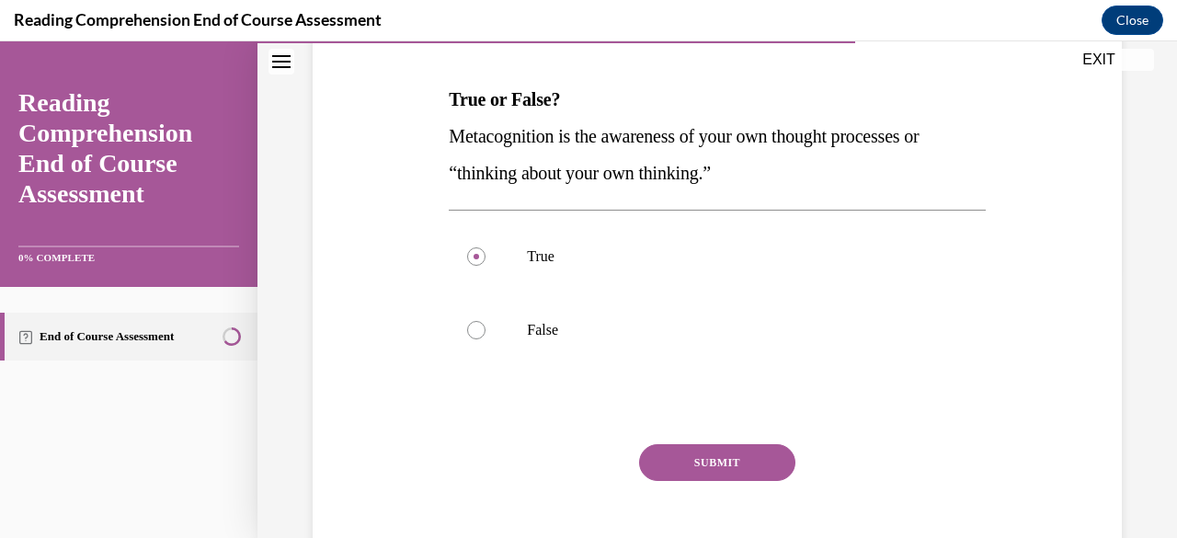
scroll to position [270, 0]
click at [699, 459] on button "SUBMIT" at bounding box center [717, 461] width 156 height 37
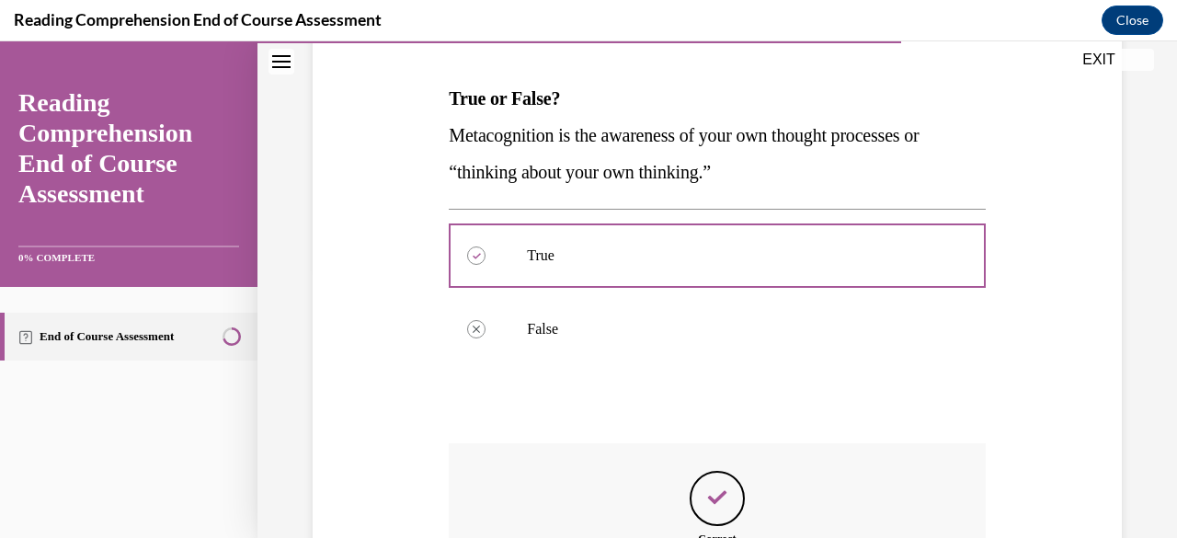
scroll to position [532, 0]
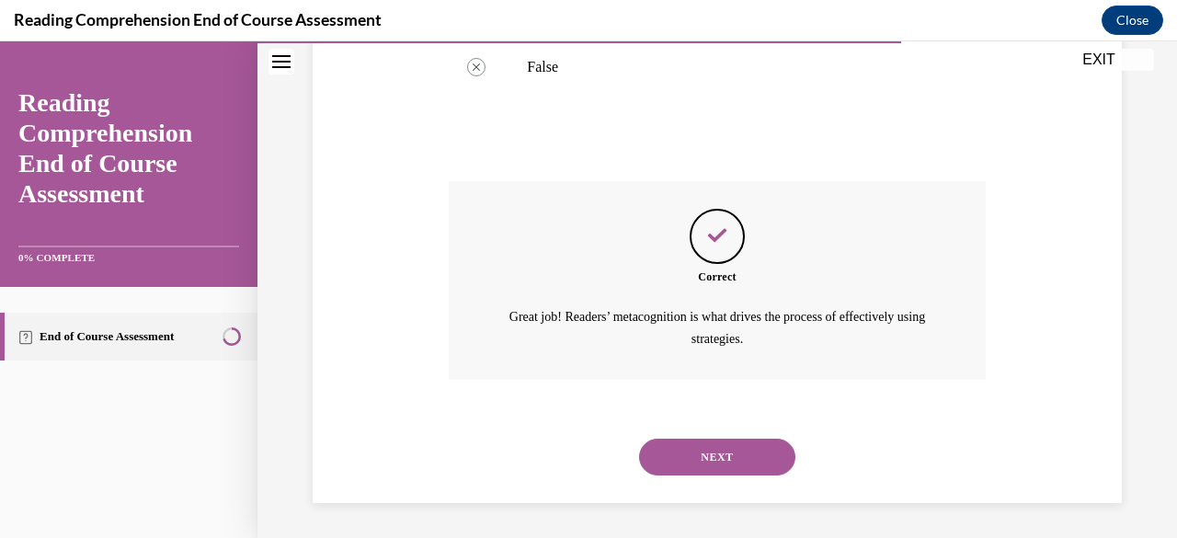
click at [717, 461] on button "NEXT" at bounding box center [717, 457] width 156 height 37
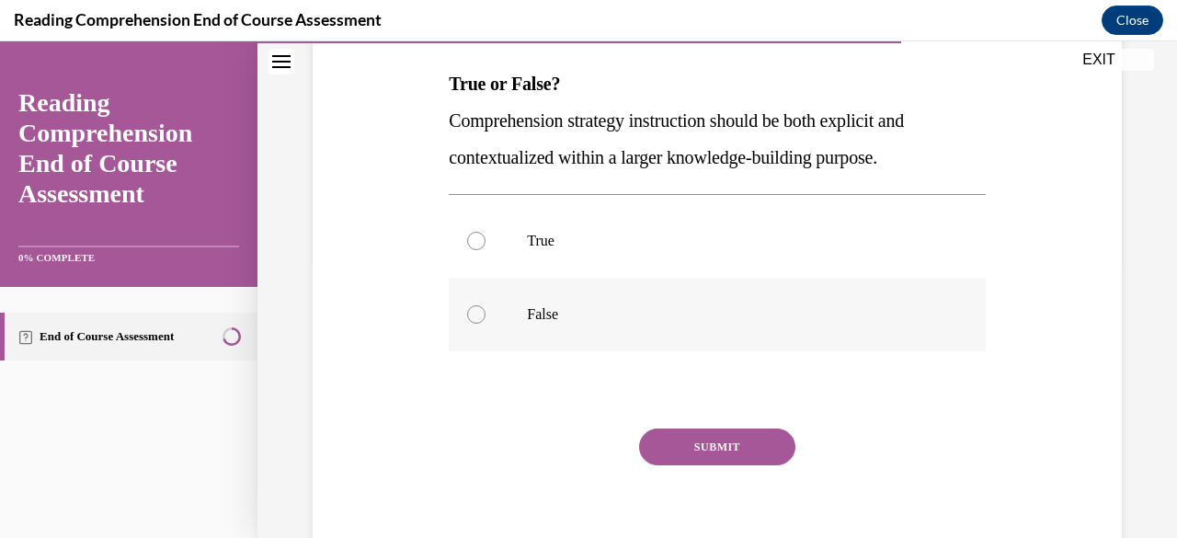
scroll to position [286, 0]
click at [622, 246] on p "True" at bounding box center [733, 240] width 412 height 18
click at [486, 246] on input "True" at bounding box center [476, 240] width 18 height 18
radio input "true"
click at [695, 437] on button "SUBMIT" at bounding box center [717, 446] width 156 height 37
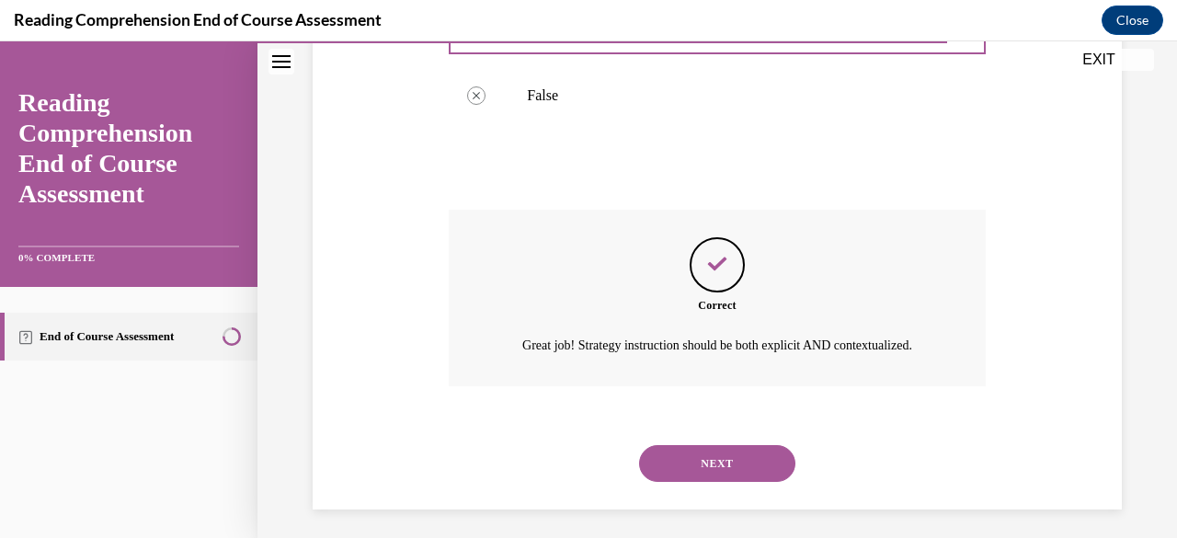
scroll to position [532, 0]
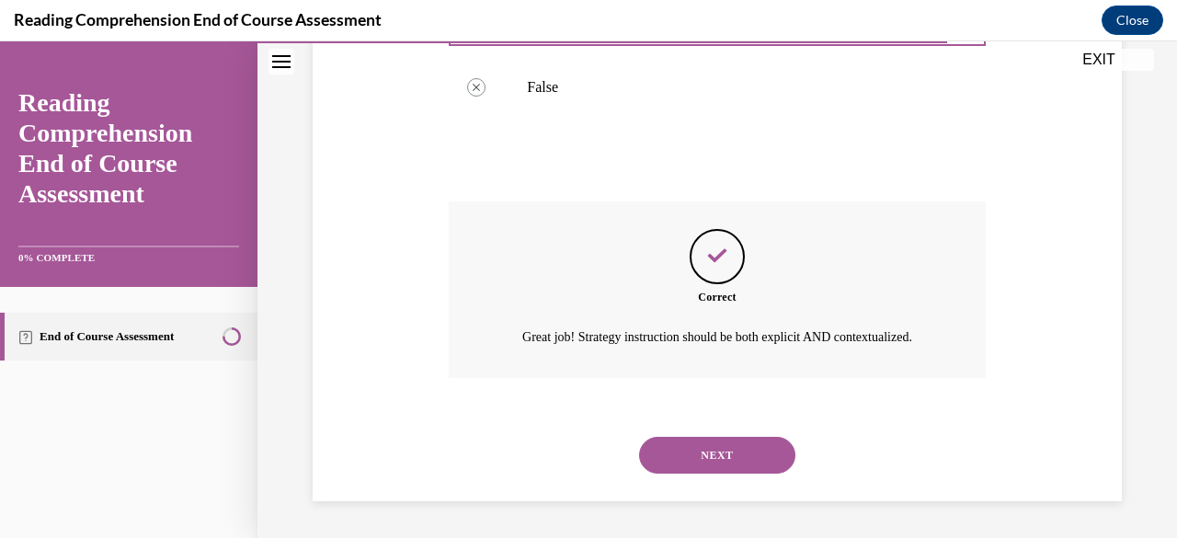
click at [706, 446] on button "NEXT" at bounding box center [717, 455] width 156 height 37
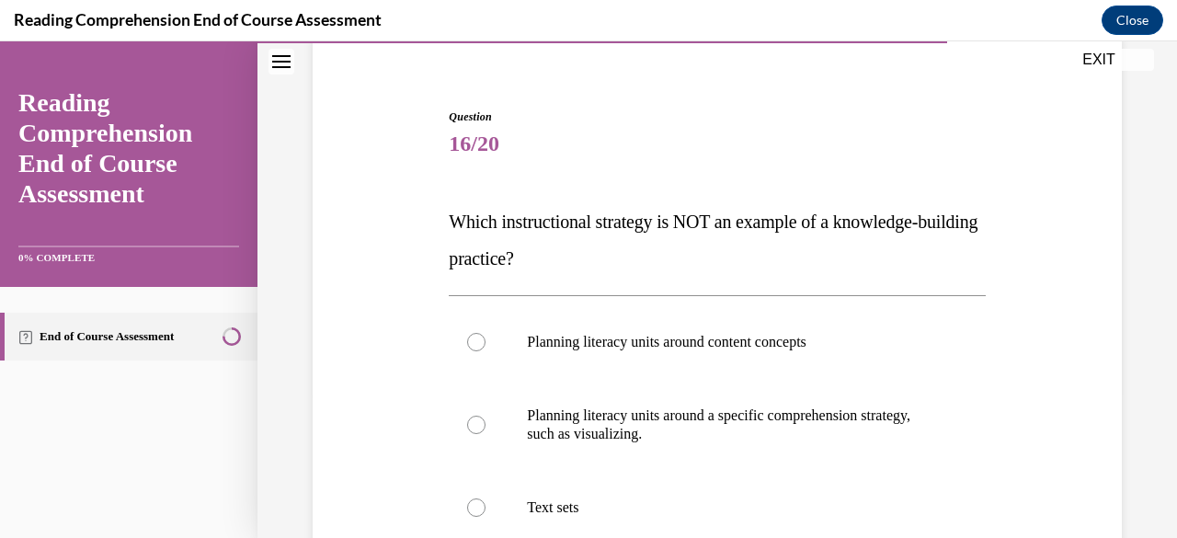
scroll to position [225, 0]
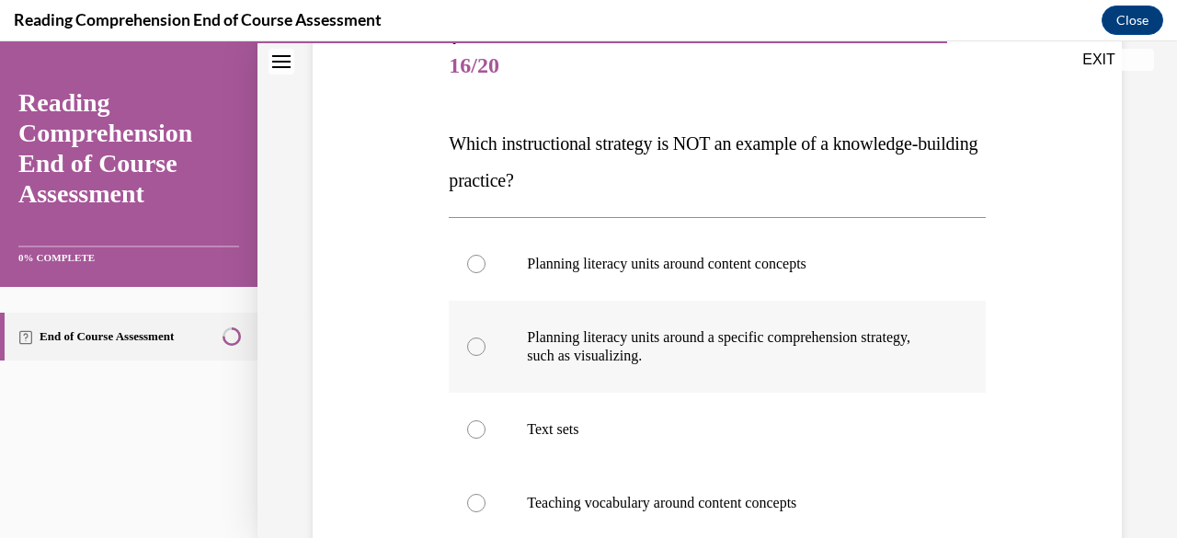
click at [670, 353] on p "Planning literacy units around a specific comprehension strategy, such as visua…" at bounding box center [733, 346] width 412 height 37
click at [486, 353] on input "Planning literacy units around a specific comprehension strategy, such as visua…" at bounding box center [476, 346] width 18 height 18
radio input "true"
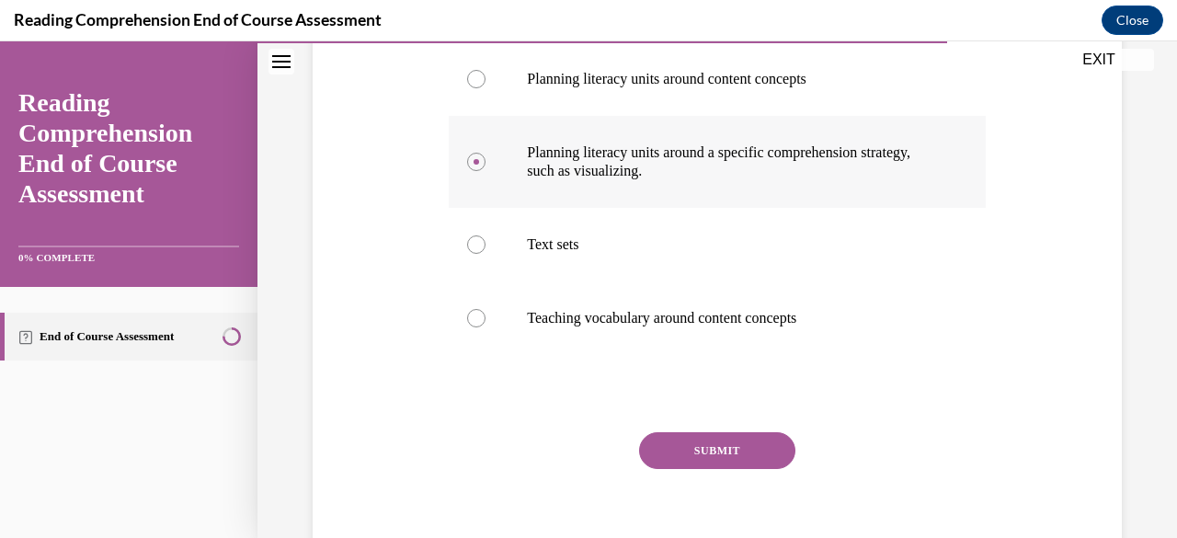
scroll to position [436, 0]
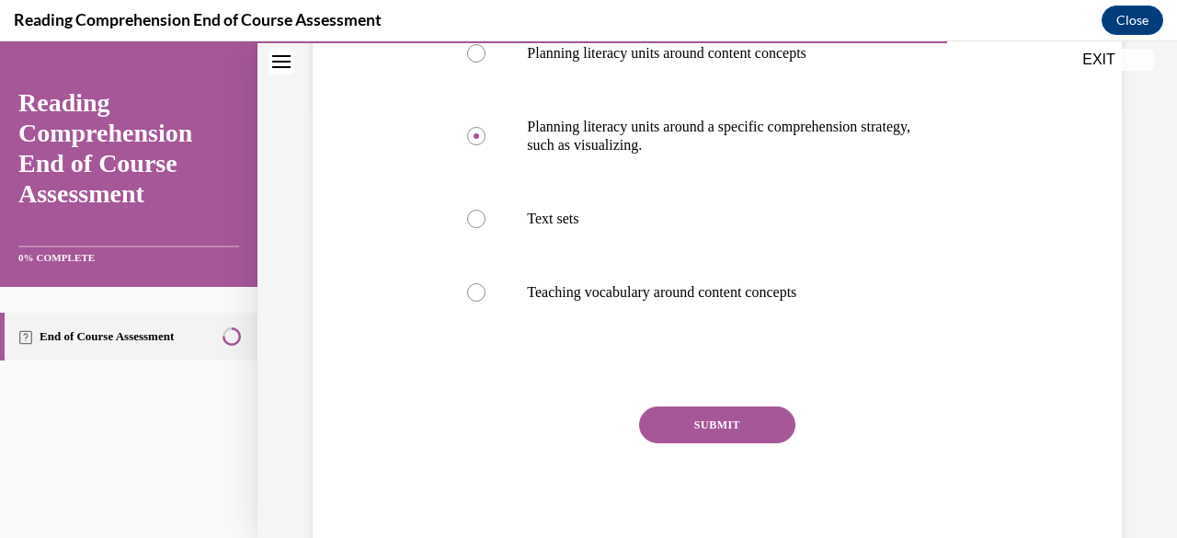
click at [716, 423] on button "SUBMIT" at bounding box center [717, 424] width 156 height 37
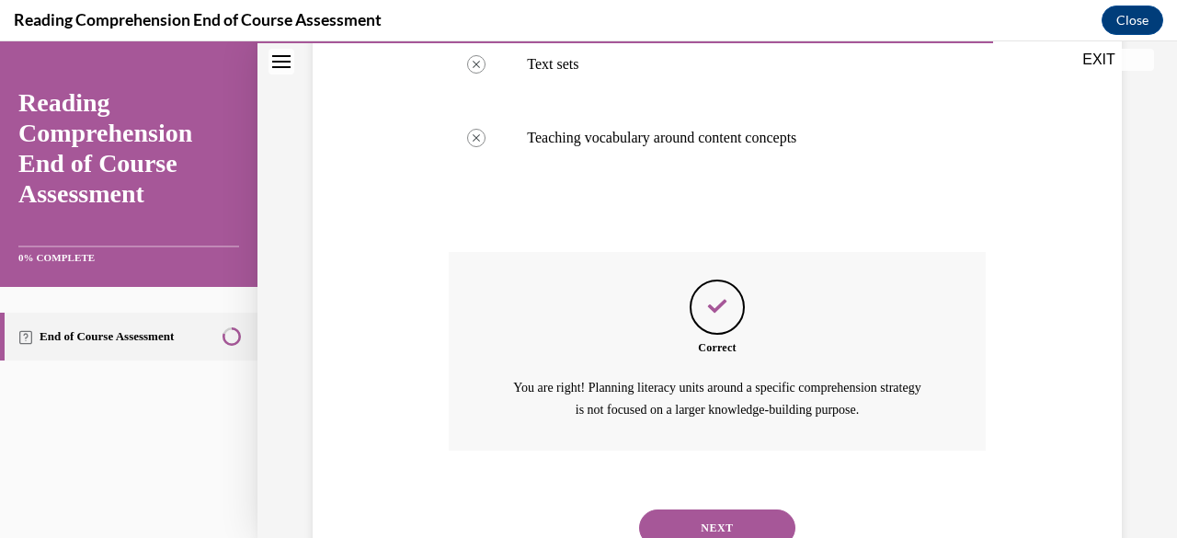
scroll to position [661, 0]
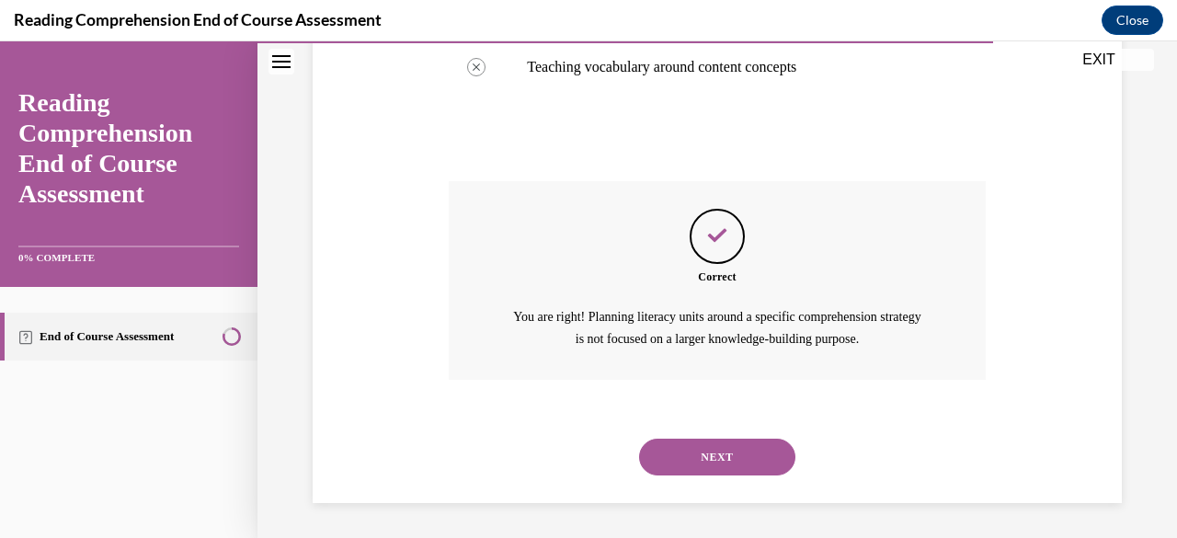
click at [745, 453] on button "NEXT" at bounding box center [717, 457] width 156 height 37
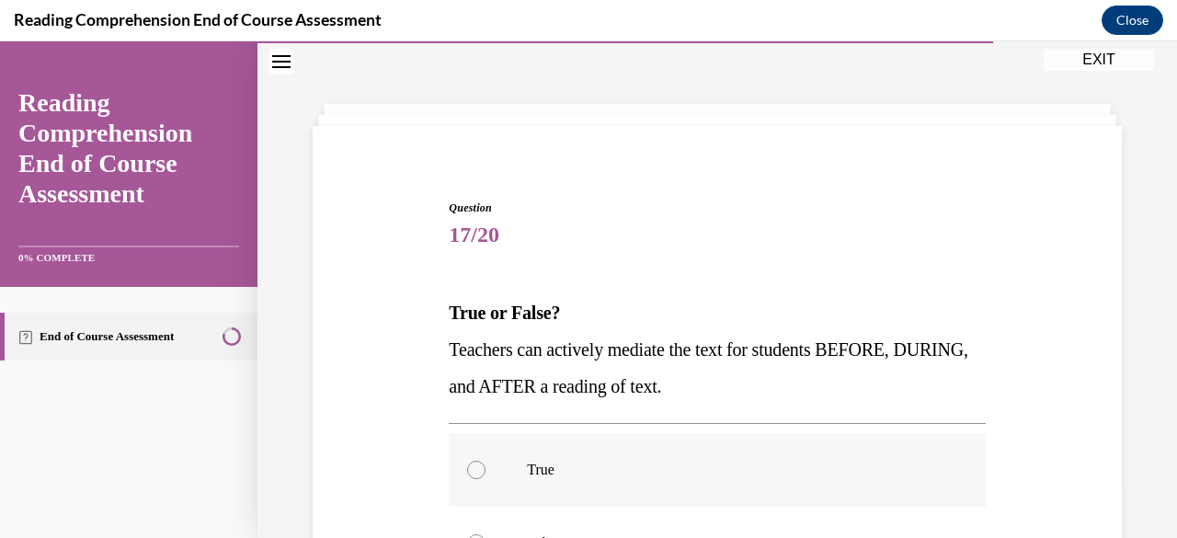
click at [596, 482] on label "True" at bounding box center [717, 470] width 536 height 74
click at [486, 479] on input "True" at bounding box center [476, 470] width 18 height 18
radio input "true"
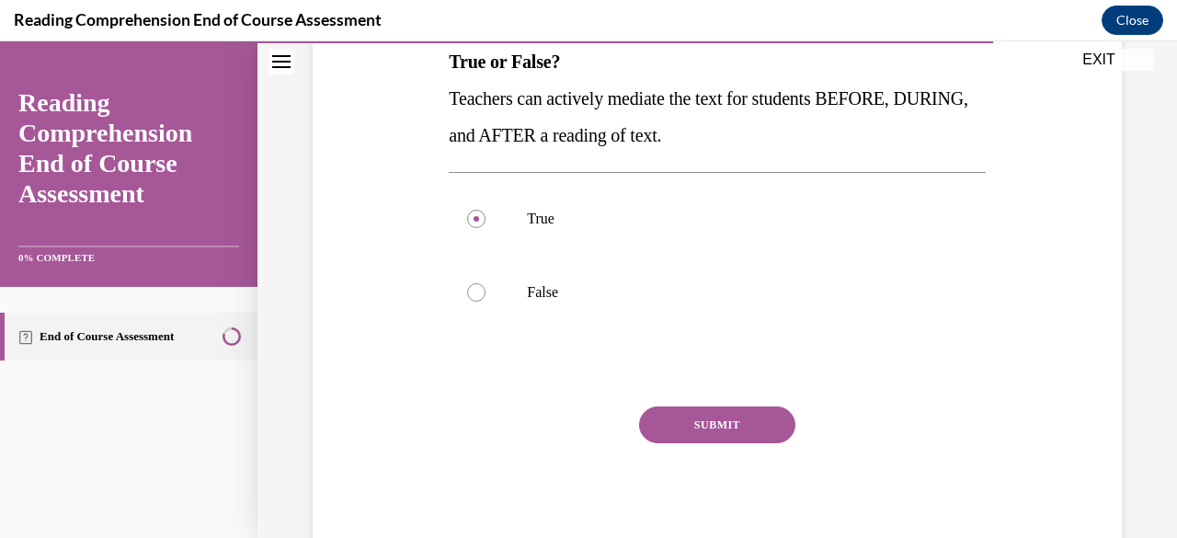
click at [710, 425] on button "SUBMIT" at bounding box center [717, 424] width 156 height 37
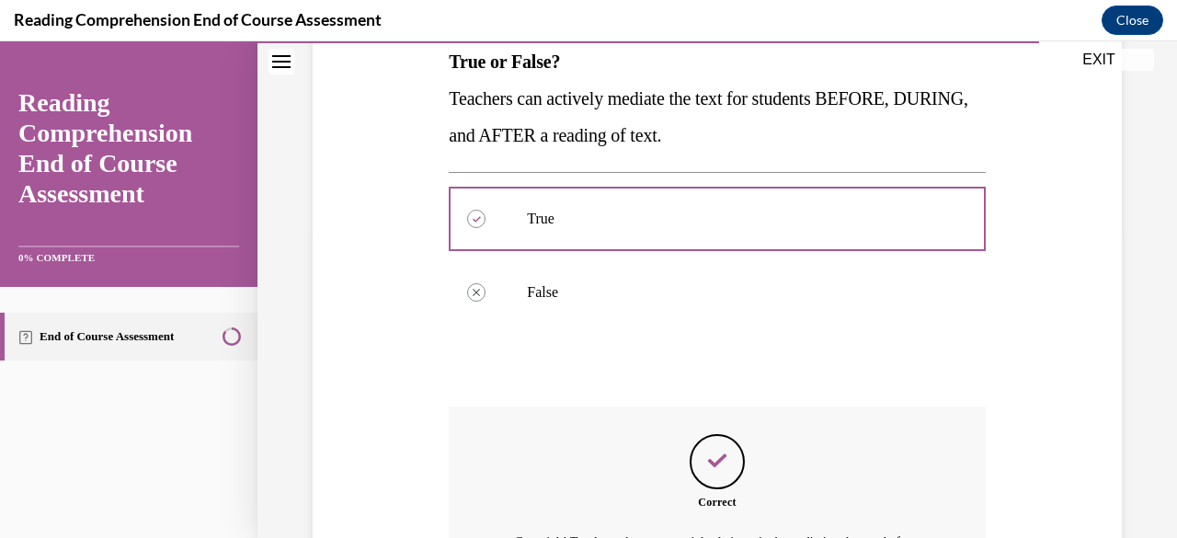
scroll to position [532, 0]
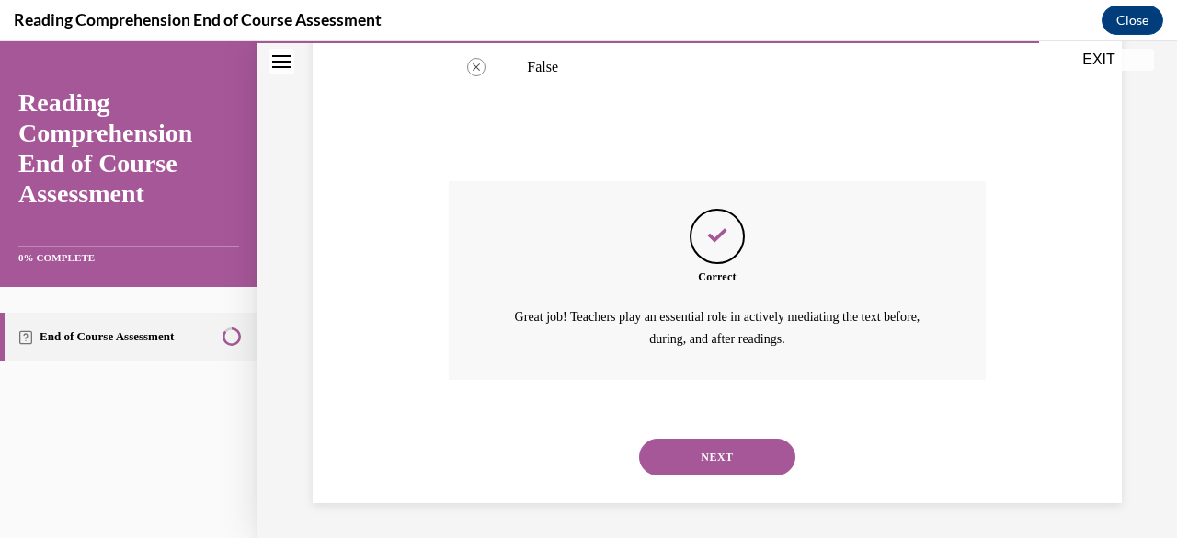
click at [719, 456] on button "NEXT" at bounding box center [717, 457] width 156 height 37
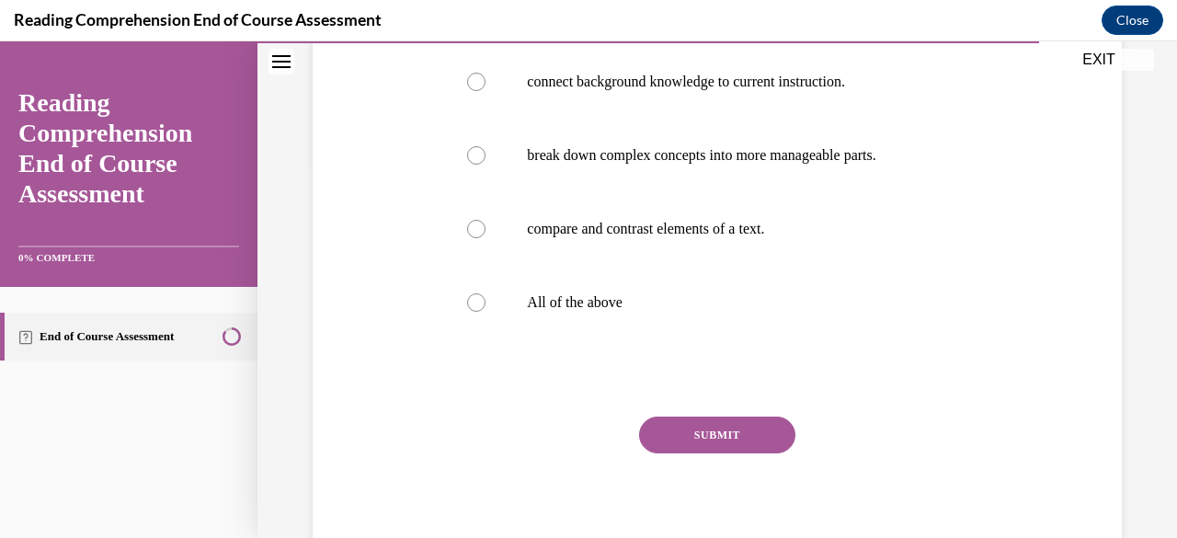
scroll to position [378, 0]
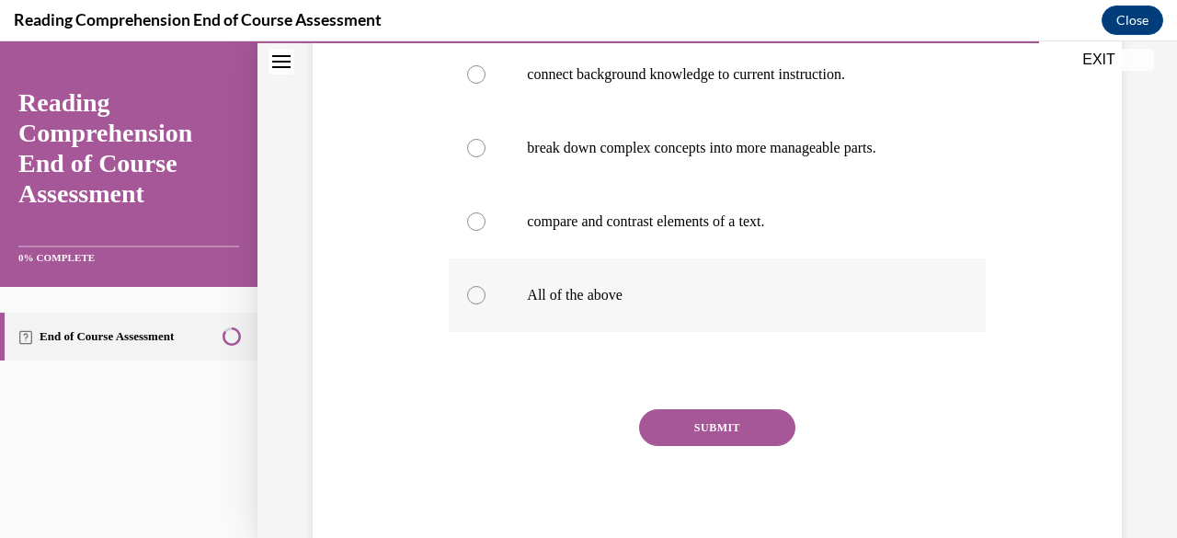
click at [532, 294] on p "All of the above" at bounding box center [733, 295] width 412 height 18
click at [486, 294] on input "All of the above" at bounding box center [476, 295] width 18 height 18
radio input "true"
click at [698, 424] on button "SUBMIT" at bounding box center [717, 427] width 156 height 37
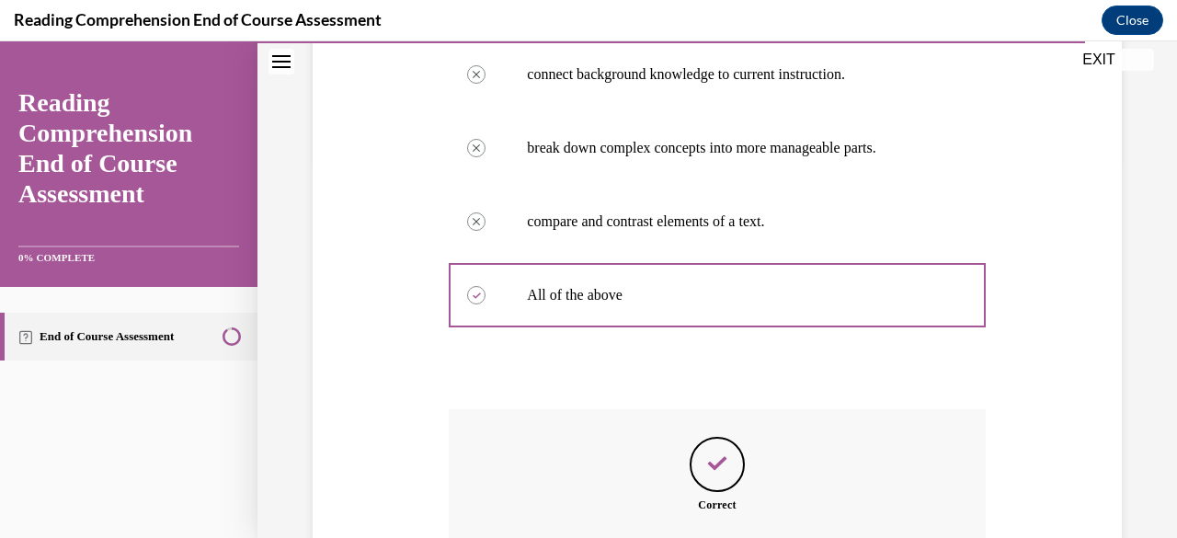
scroll to position [606, 0]
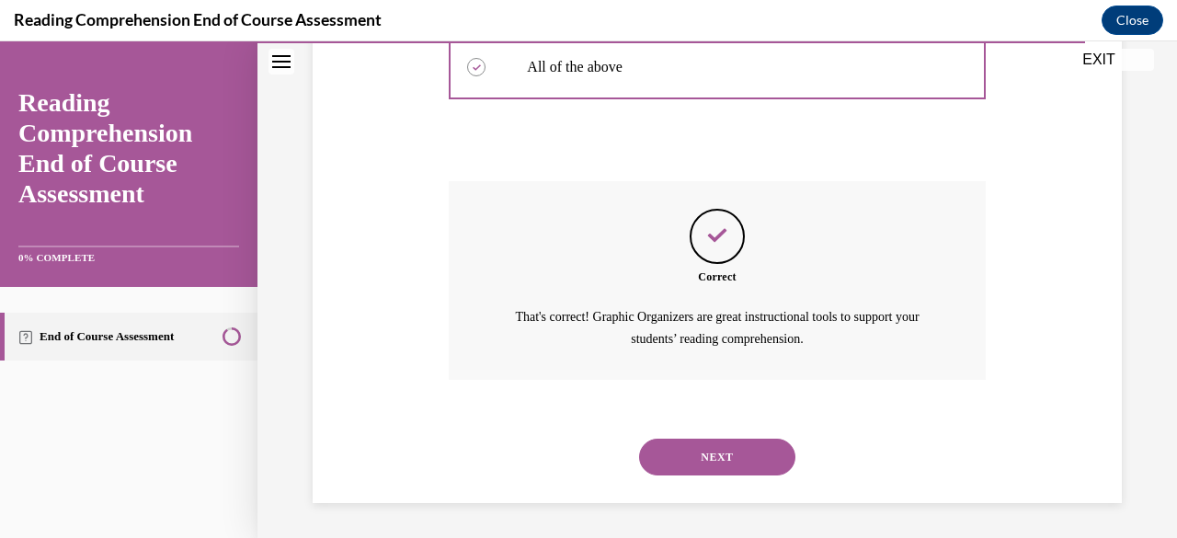
click at [733, 460] on button "NEXT" at bounding box center [717, 457] width 156 height 37
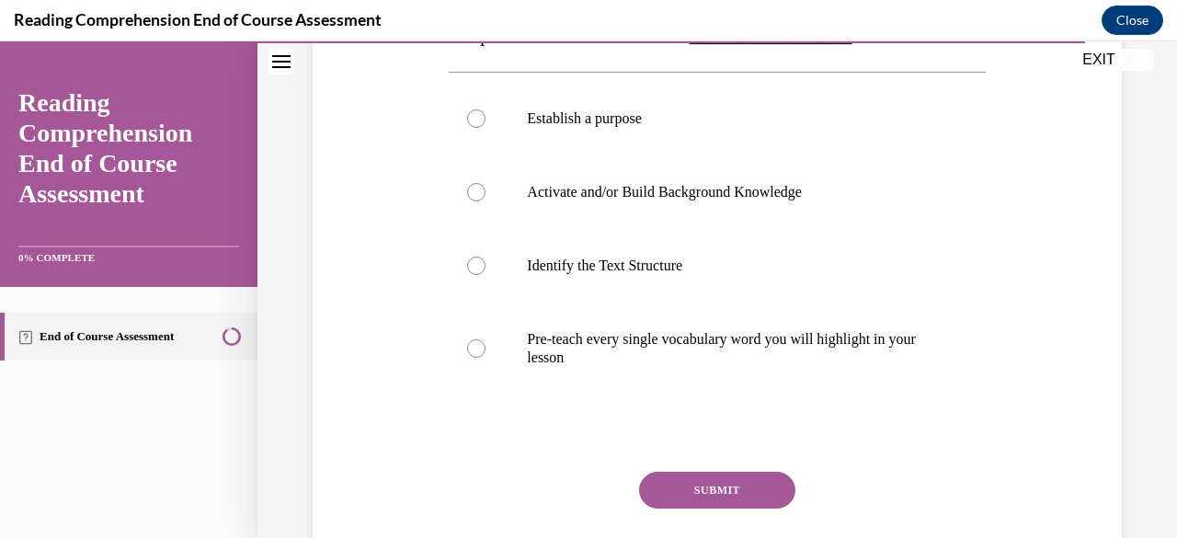
scroll to position [370, 0]
click at [651, 344] on p "Pre-teach every single vocabulary word you will highlight in your lesson" at bounding box center [733, 349] width 412 height 37
click at [486, 344] on input "Pre-teach every single vocabulary word you will highlight in your lesson" at bounding box center [476, 349] width 18 height 18
radio input "true"
click at [711, 485] on button "SUBMIT" at bounding box center [717, 491] width 156 height 37
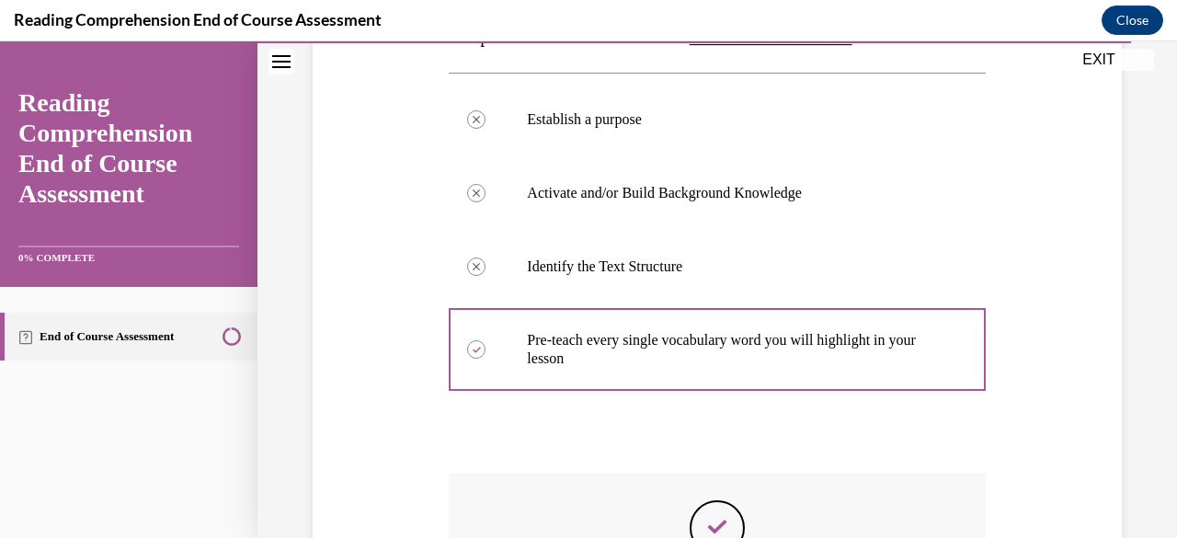
scroll to position [661, 0]
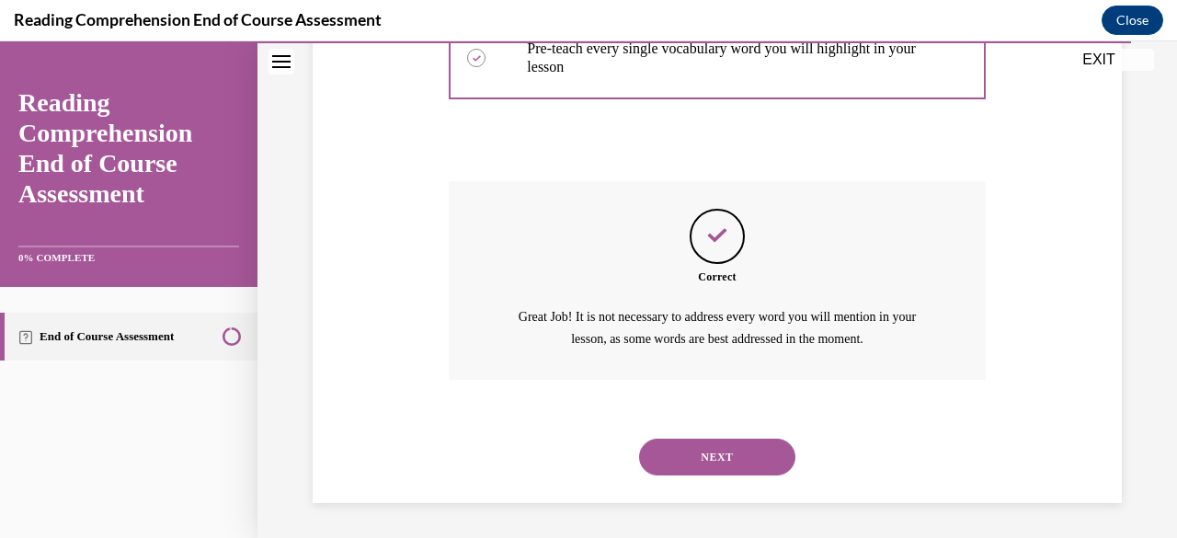
click at [747, 455] on button "NEXT" at bounding box center [717, 457] width 156 height 37
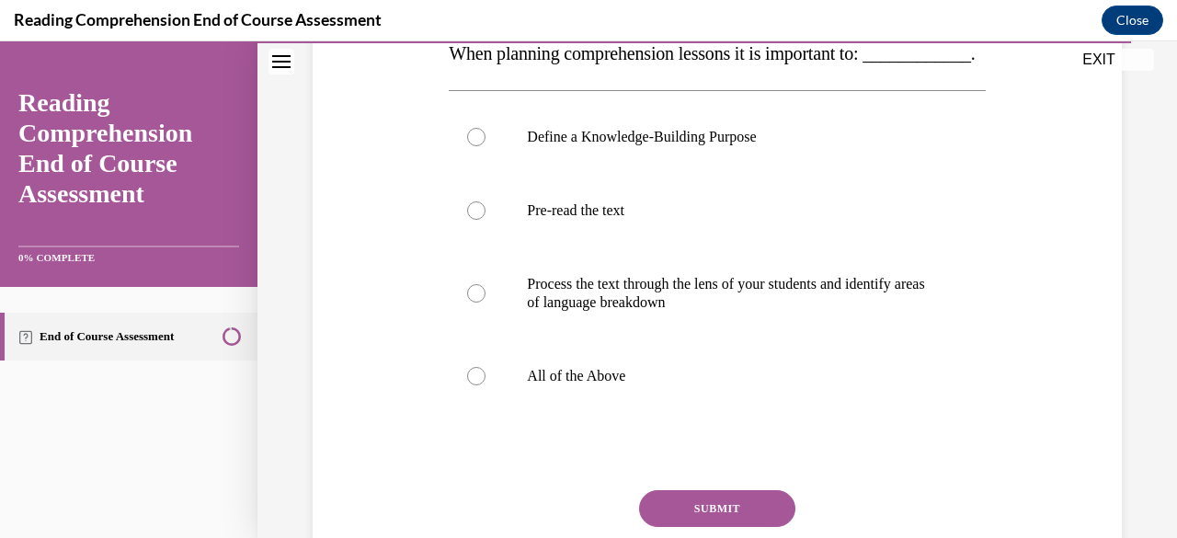
scroll to position [324, 0]
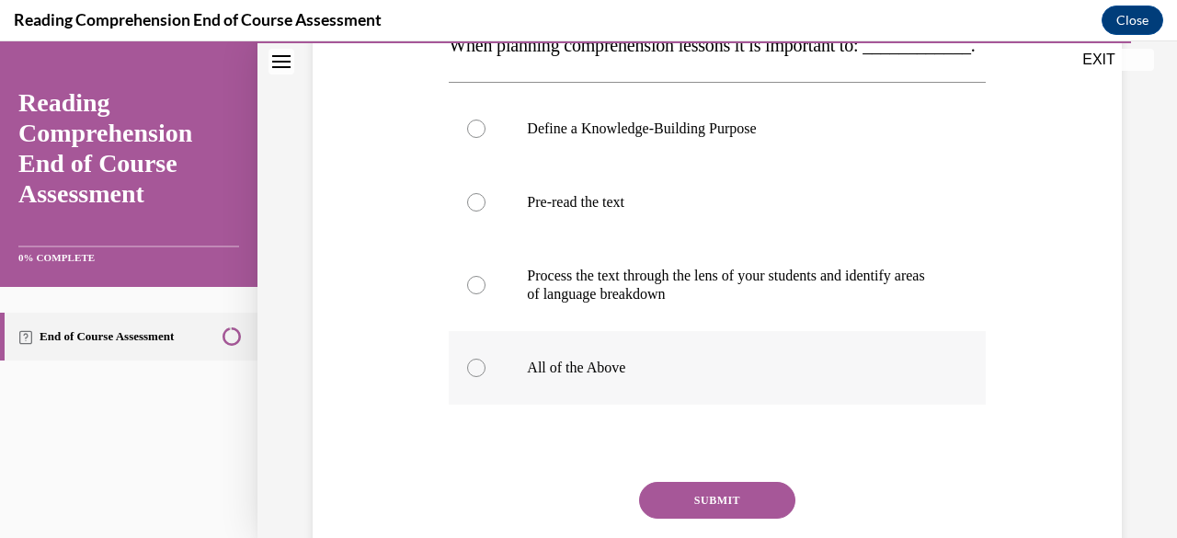
click at [568, 377] on p "All of the Above" at bounding box center [733, 368] width 412 height 18
click at [486, 377] on input "All of the Above" at bounding box center [476, 368] width 18 height 18
radio input "true"
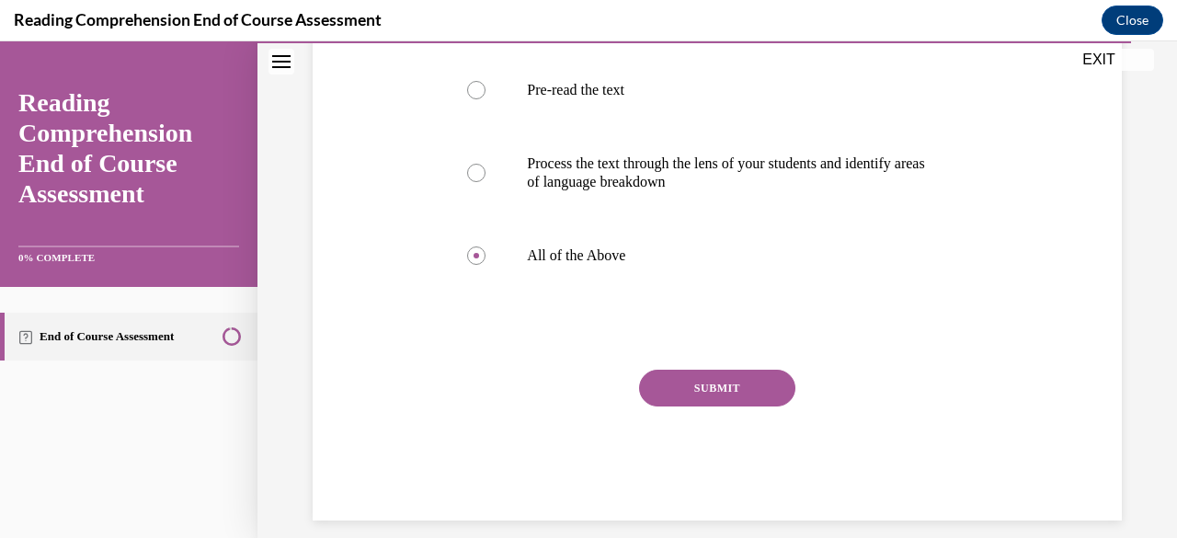
click at [746, 406] on button "SUBMIT" at bounding box center [717, 388] width 156 height 37
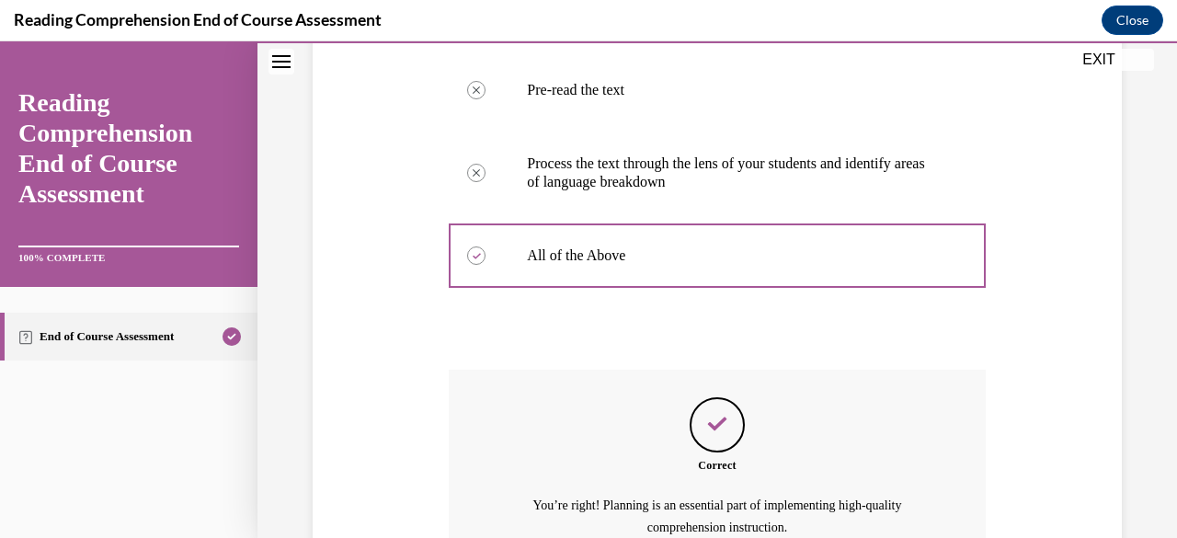
scroll to position [661, 0]
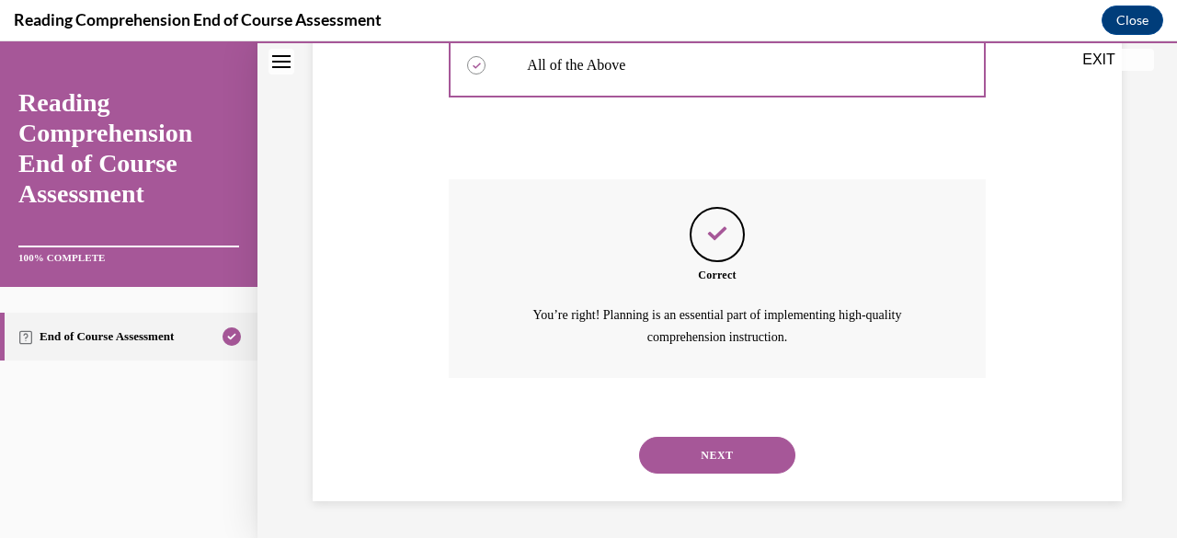
click at [738, 442] on button "NEXT" at bounding box center [717, 455] width 156 height 37
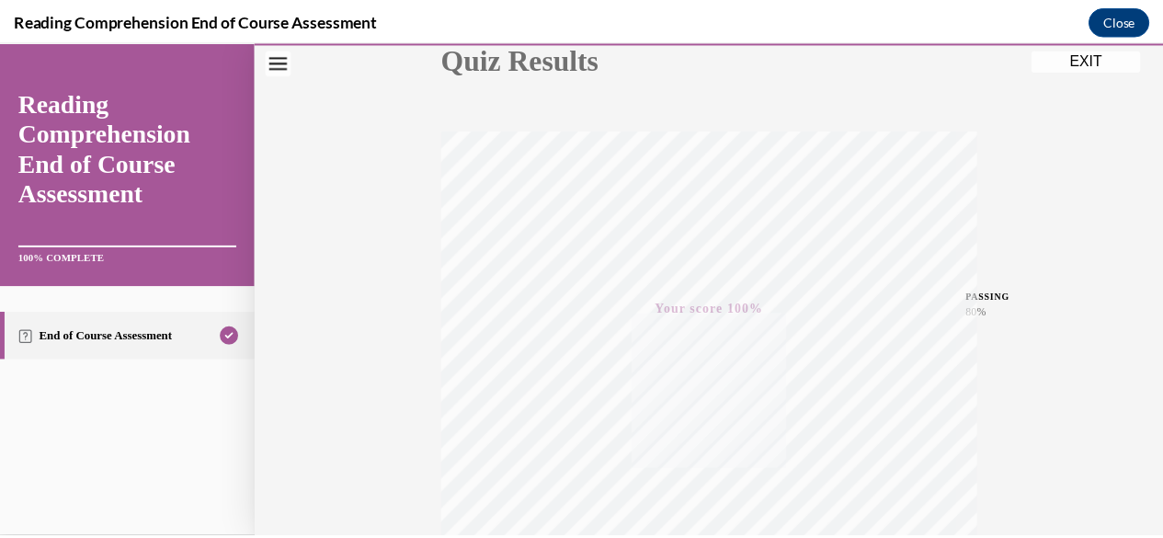
scroll to position [445, 0]
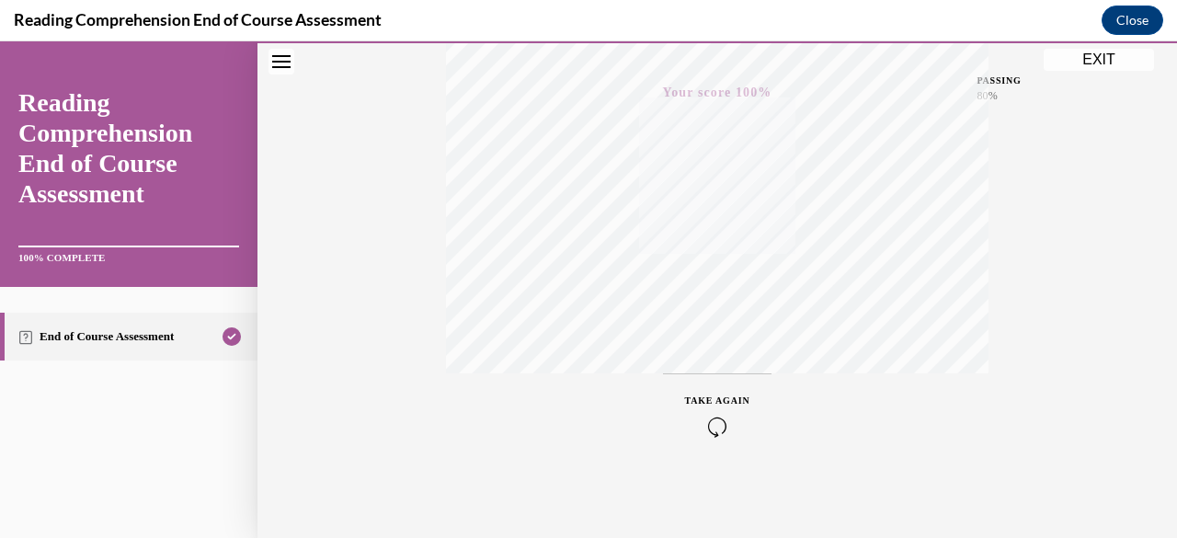
click at [1078, 60] on button "EXIT" at bounding box center [1099, 60] width 110 height 22
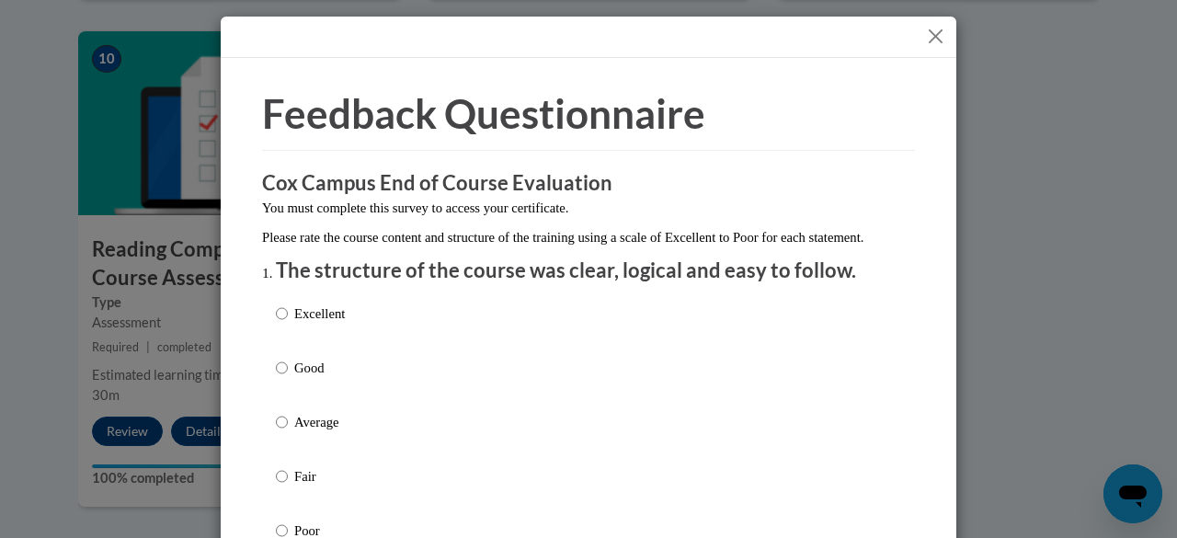
click at [924, 32] on button "Close" at bounding box center [935, 36] width 23 height 23
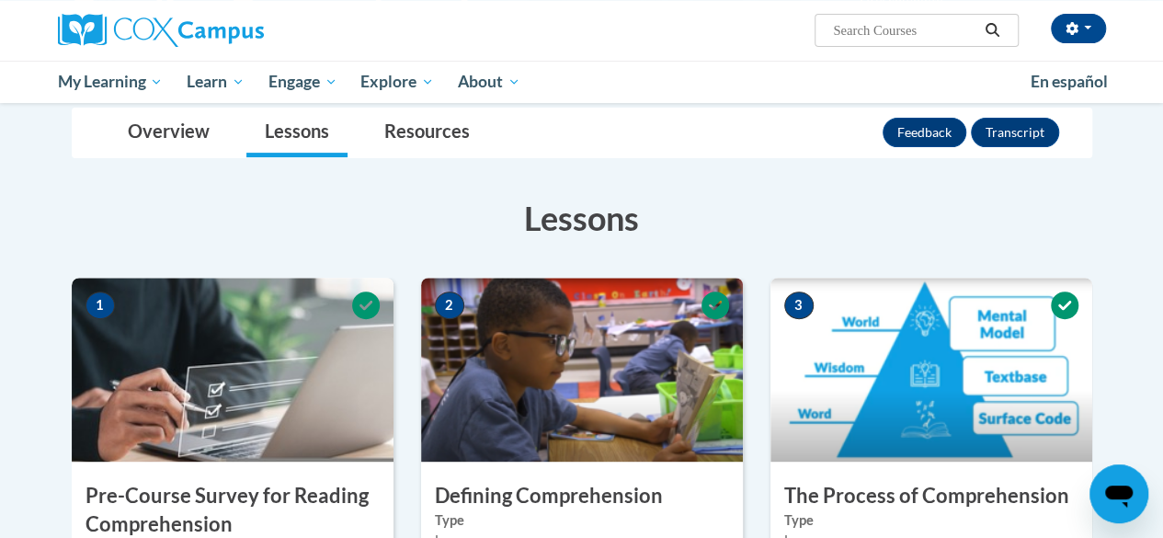
scroll to position [0, 0]
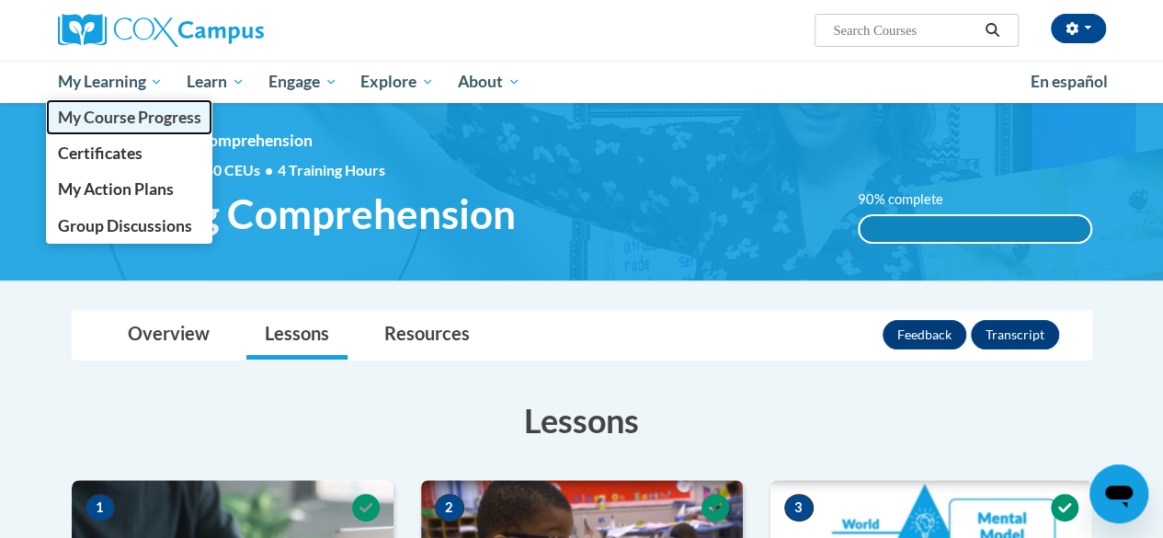
click at [140, 115] on span "My Course Progress" at bounding box center [128, 117] width 143 height 19
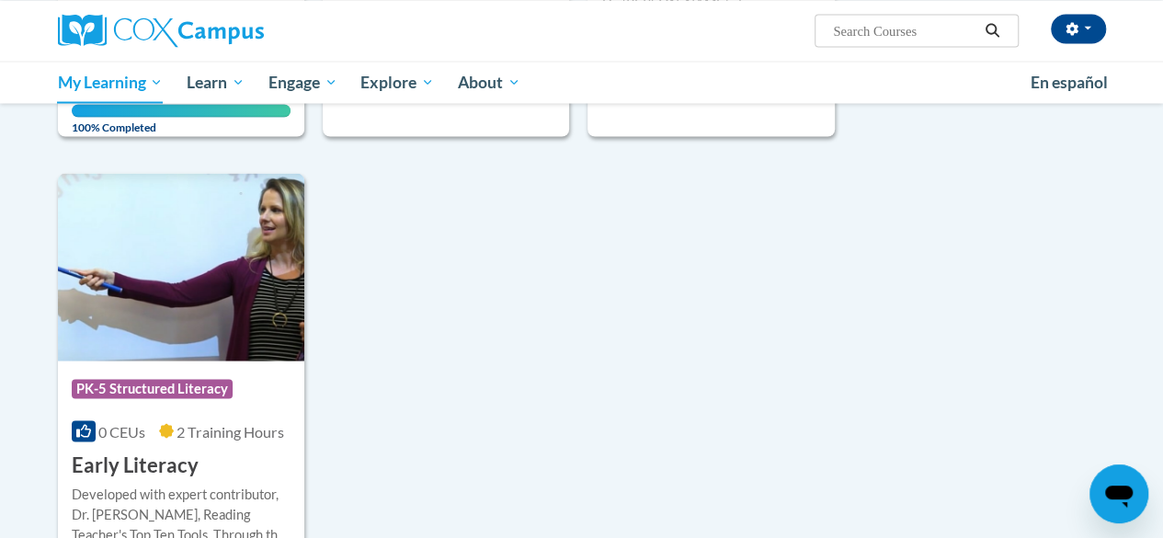
scroll to position [1707, 0]
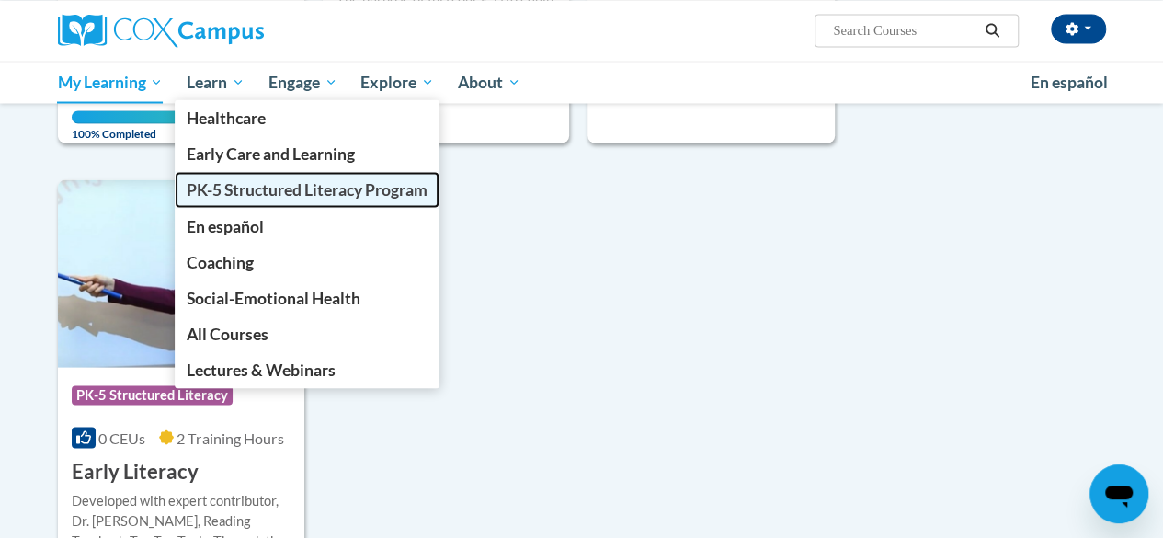
click at [242, 192] on span "PK-5 Structured Literacy Program" at bounding box center [307, 188] width 241 height 19
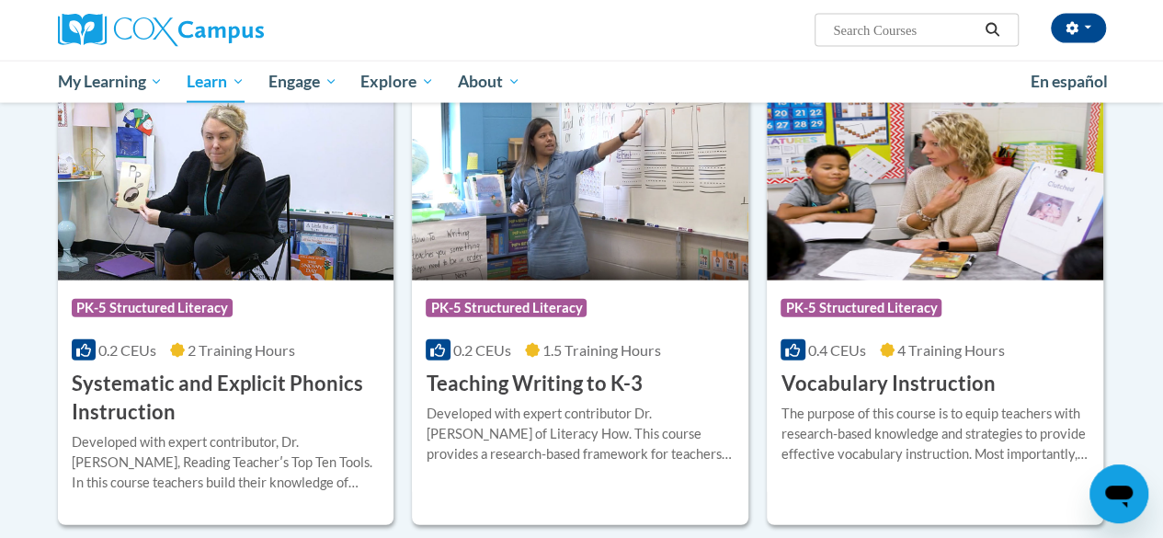
scroll to position [2018, 0]
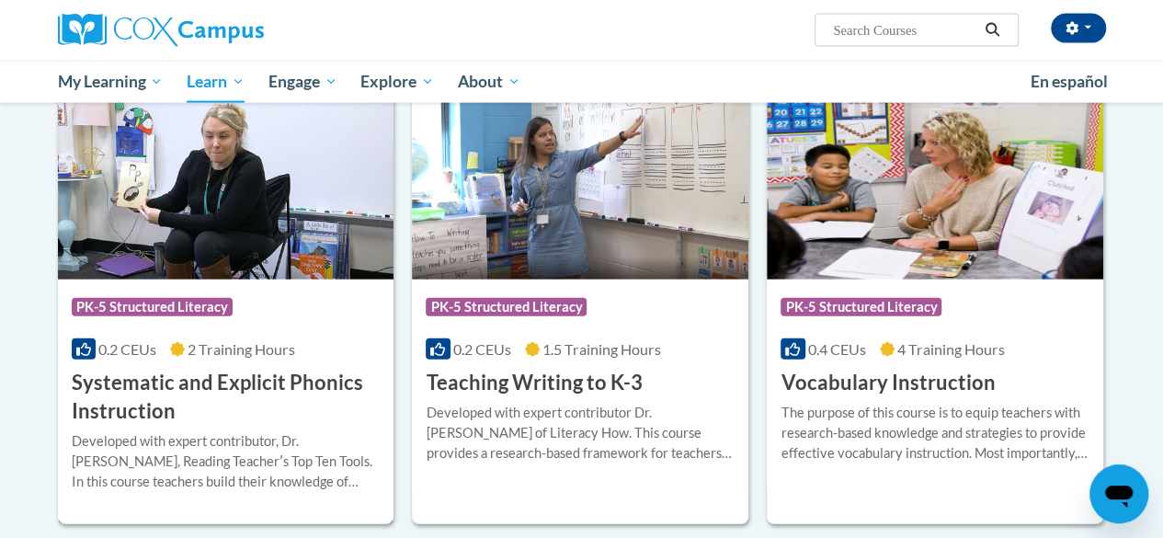
click at [301, 385] on h3 "Systematic and Explicit Phonics Instruction" at bounding box center [226, 397] width 309 height 57
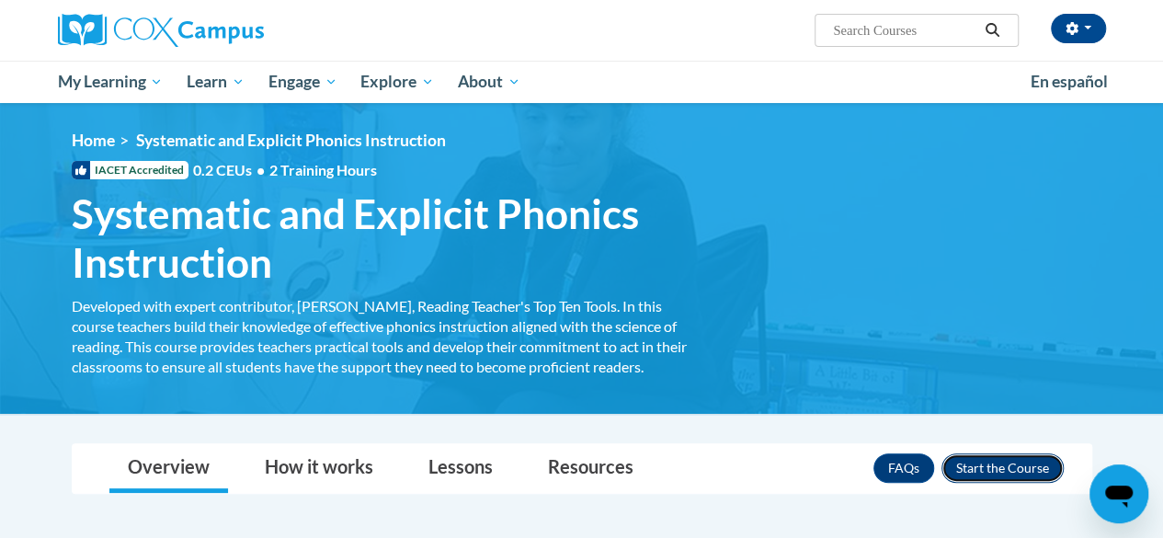
click at [1017, 462] on button "Enroll" at bounding box center [1003, 467] width 122 height 29
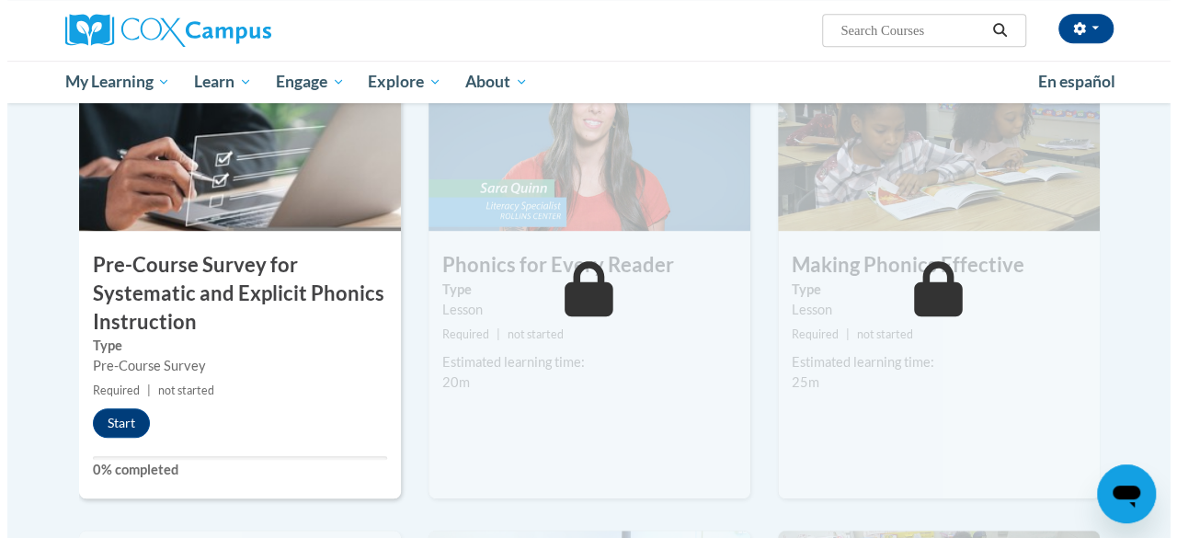
scroll to position [463, 0]
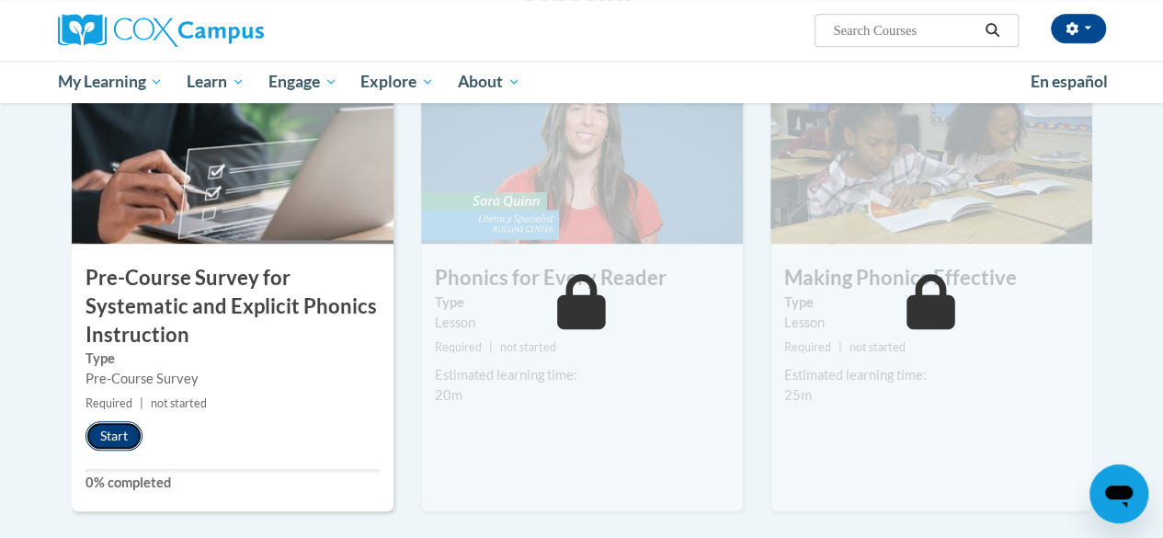
click at [116, 436] on button "Start" at bounding box center [114, 435] width 57 height 29
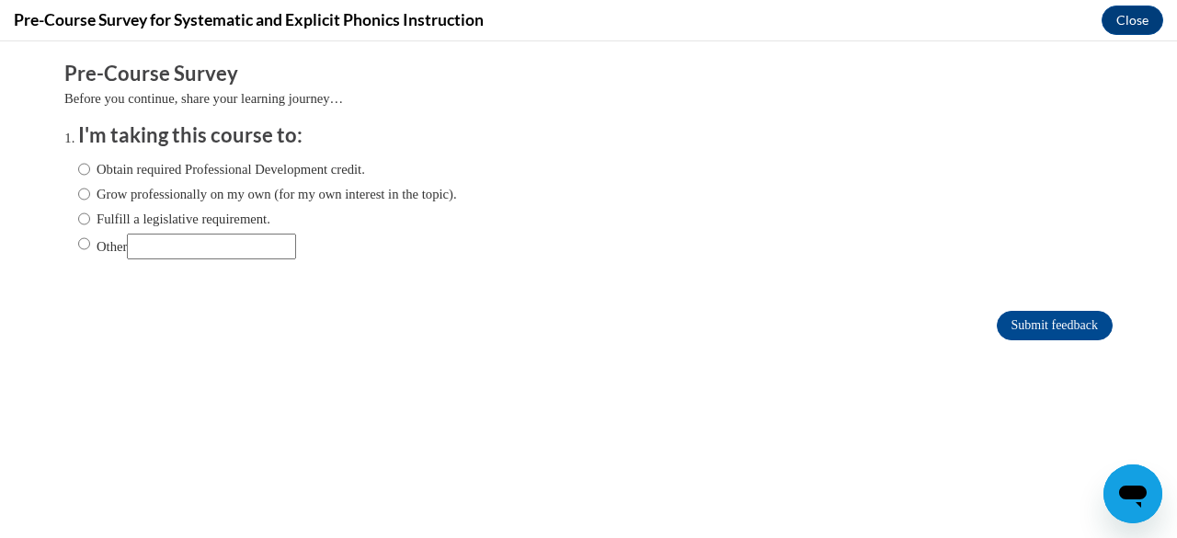
scroll to position [0, 0]
click at [78, 168] on label "Obtain required Professional Development credit." at bounding box center [221, 169] width 287 height 20
click at [78, 168] on input "Obtain required Professional Development credit." at bounding box center [84, 169] width 12 height 20
radio input "true"
click at [1024, 318] on input "Submit feedback" at bounding box center [1055, 325] width 116 height 29
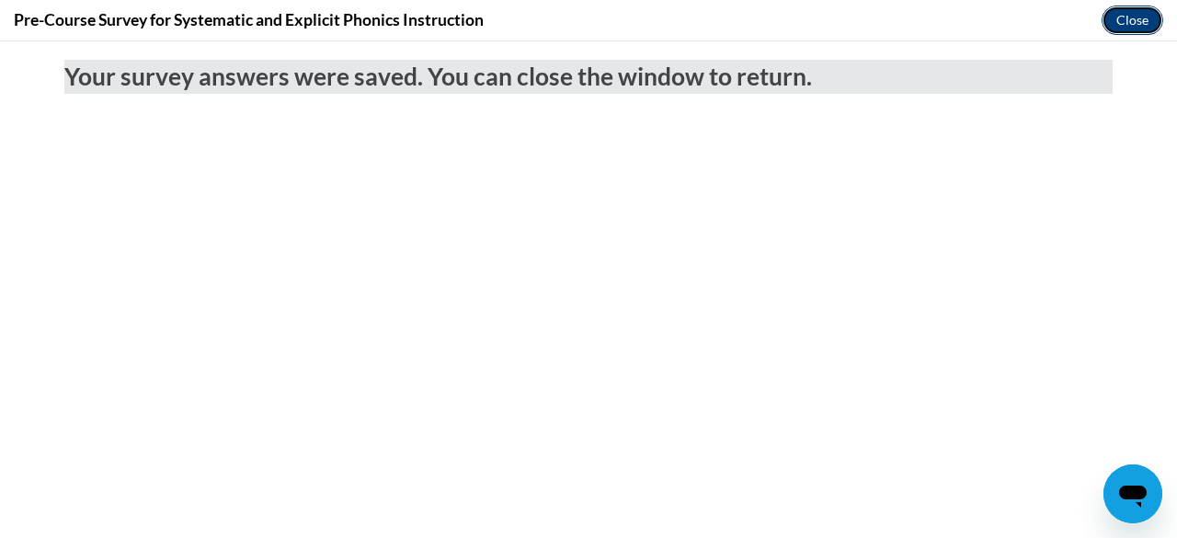
click at [1120, 27] on button "Close" at bounding box center [1133, 20] width 62 height 29
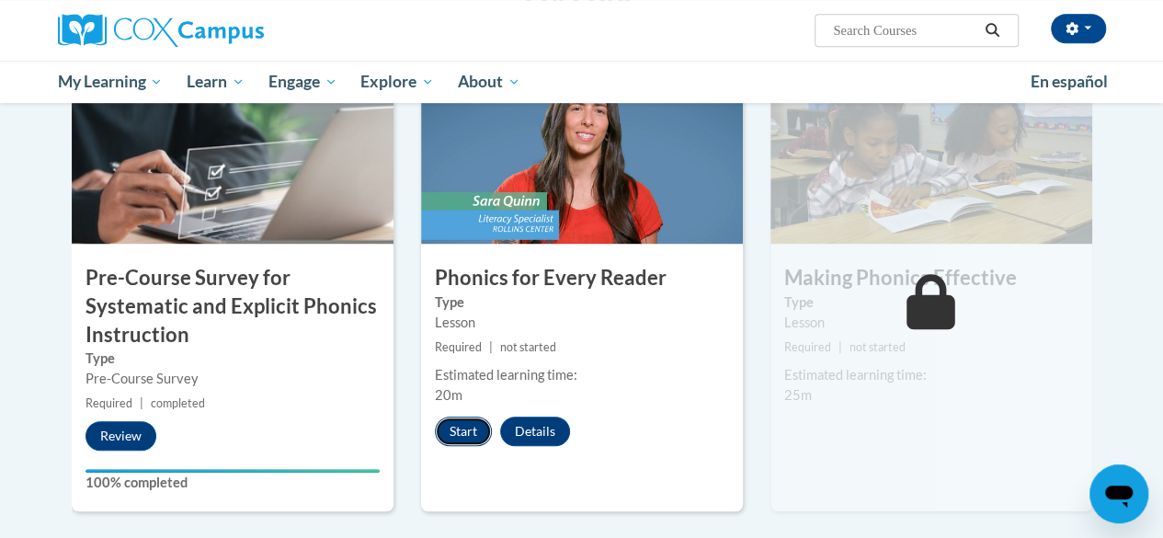
click at [473, 432] on button "Start" at bounding box center [463, 431] width 57 height 29
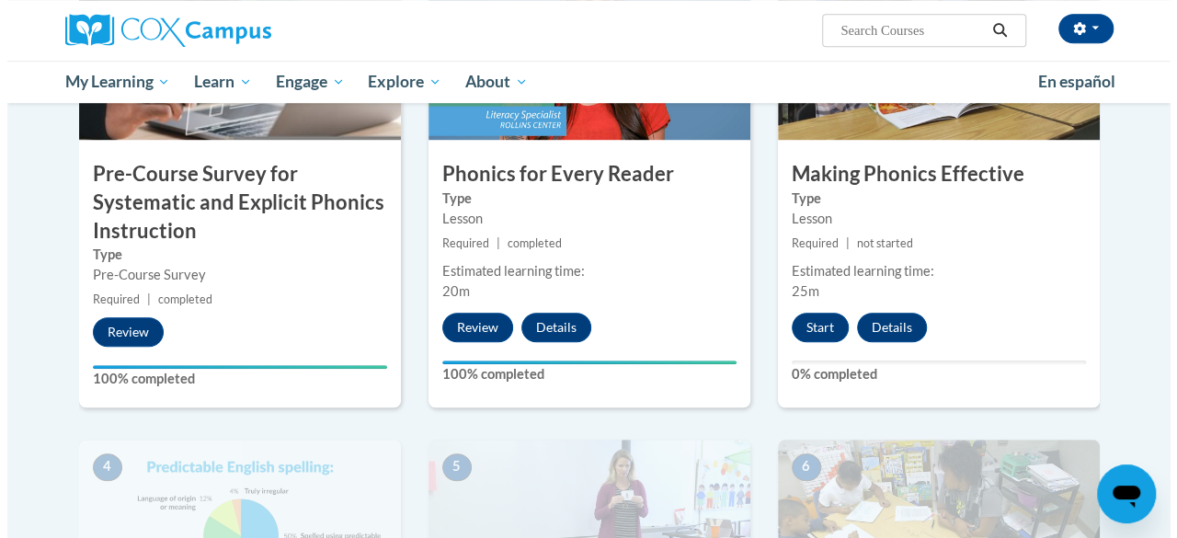
scroll to position [566, 0]
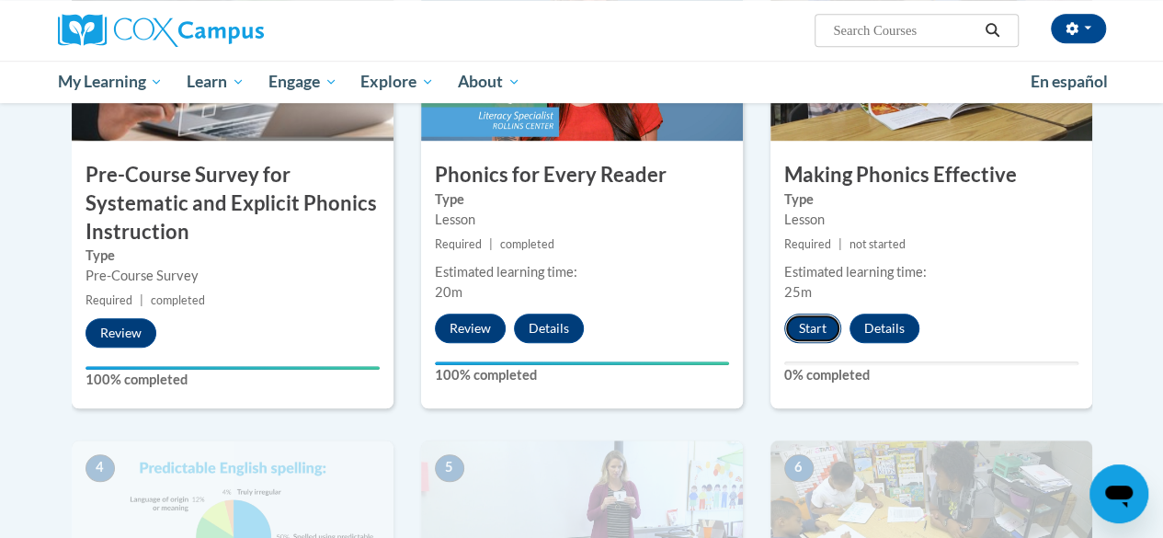
click at [806, 329] on button "Start" at bounding box center [812, 328] width 57 height 29
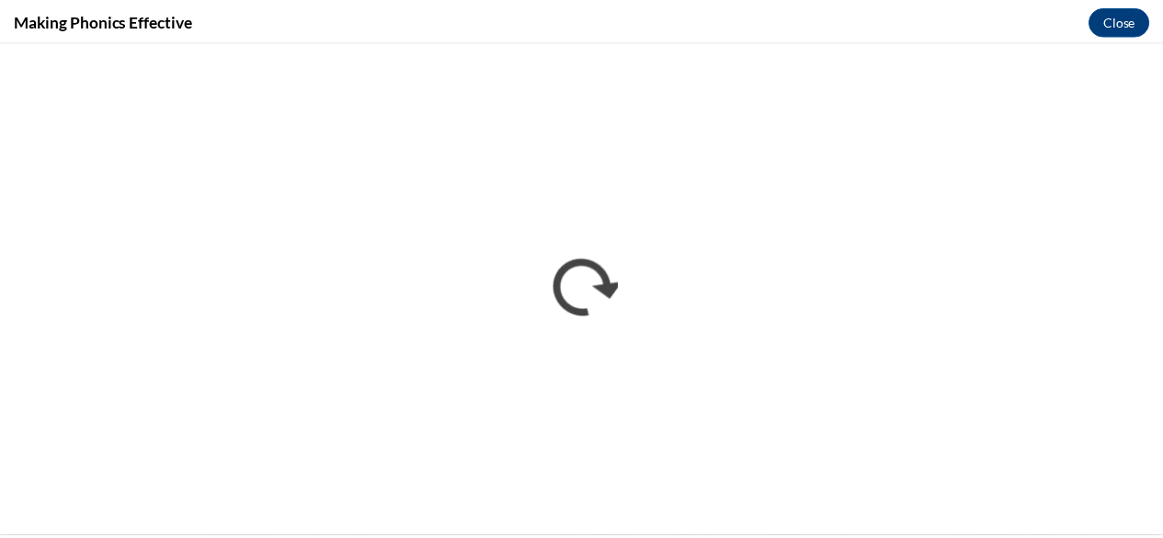
scroll to position [0, 0]
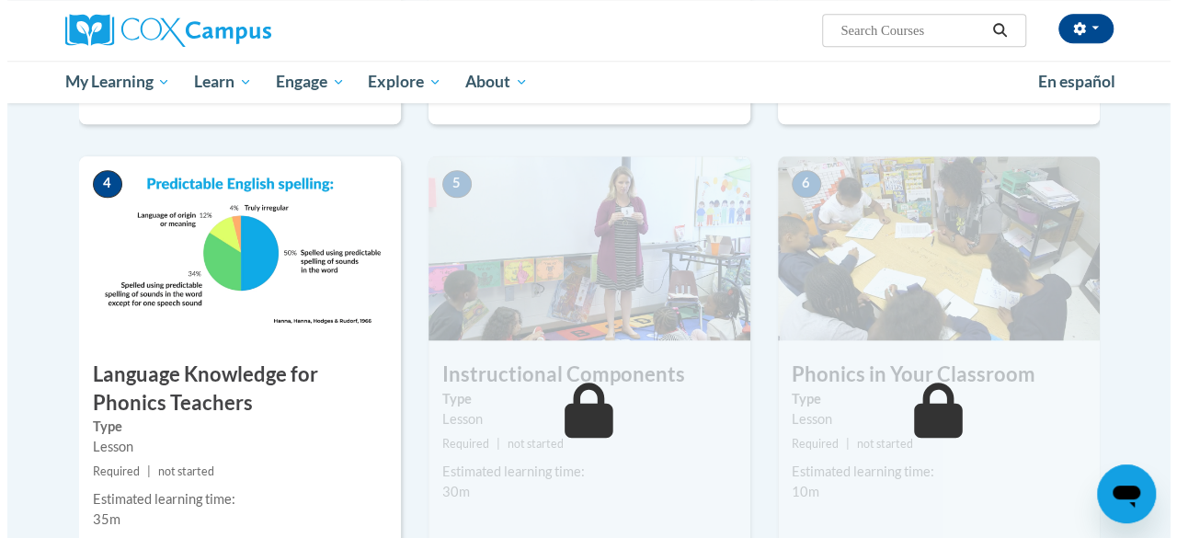
scroll to position [1055, 0]
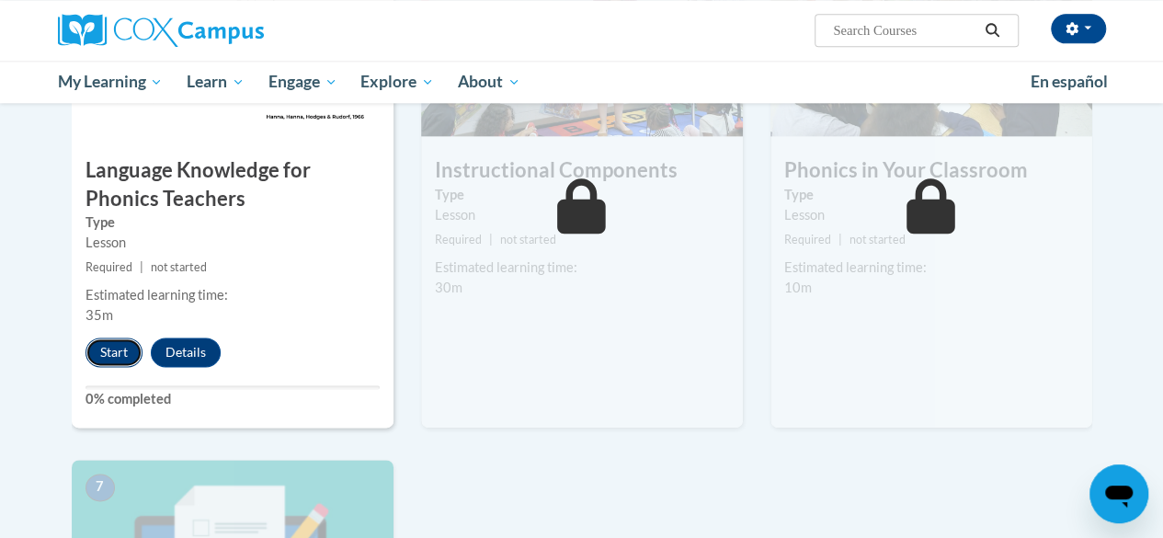
click at [116, 352] on button "Start" at bounding box center [114, 351] width 57 height 29
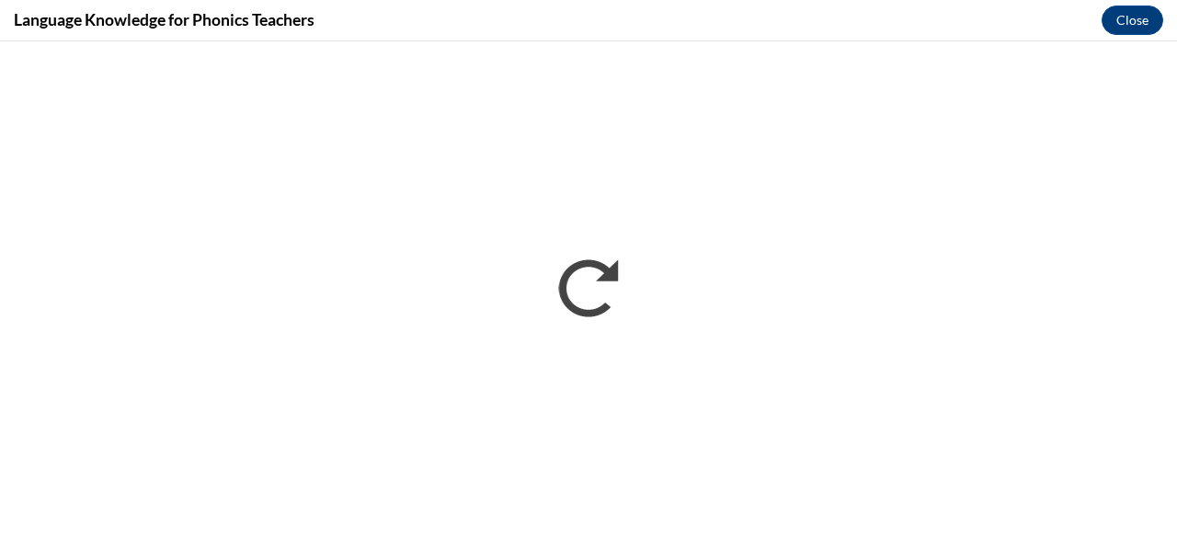
scroll to position [0, 0]
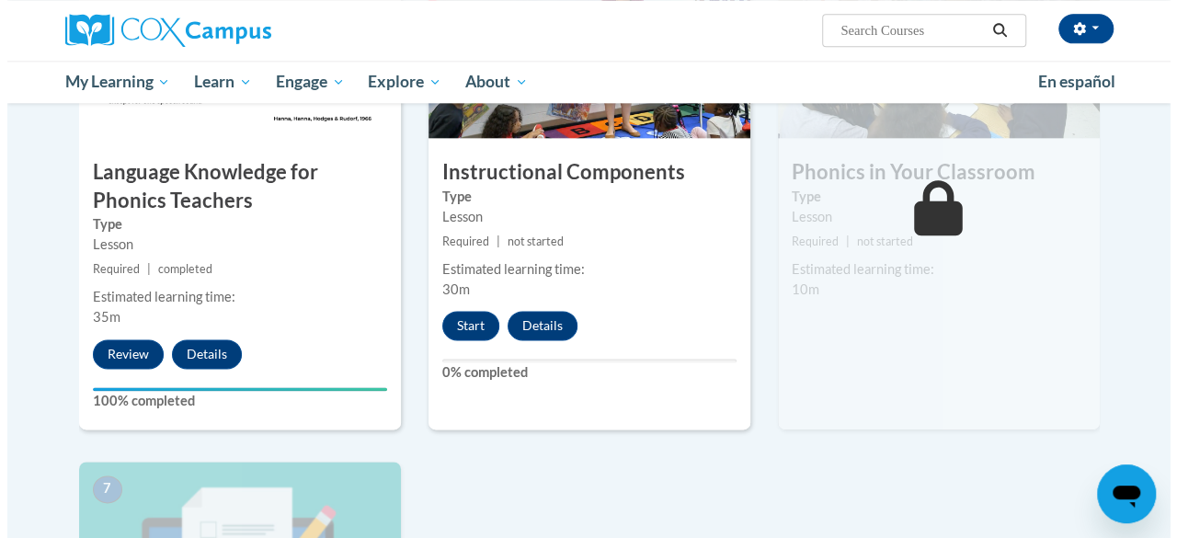
scroll to position [1052, 0]
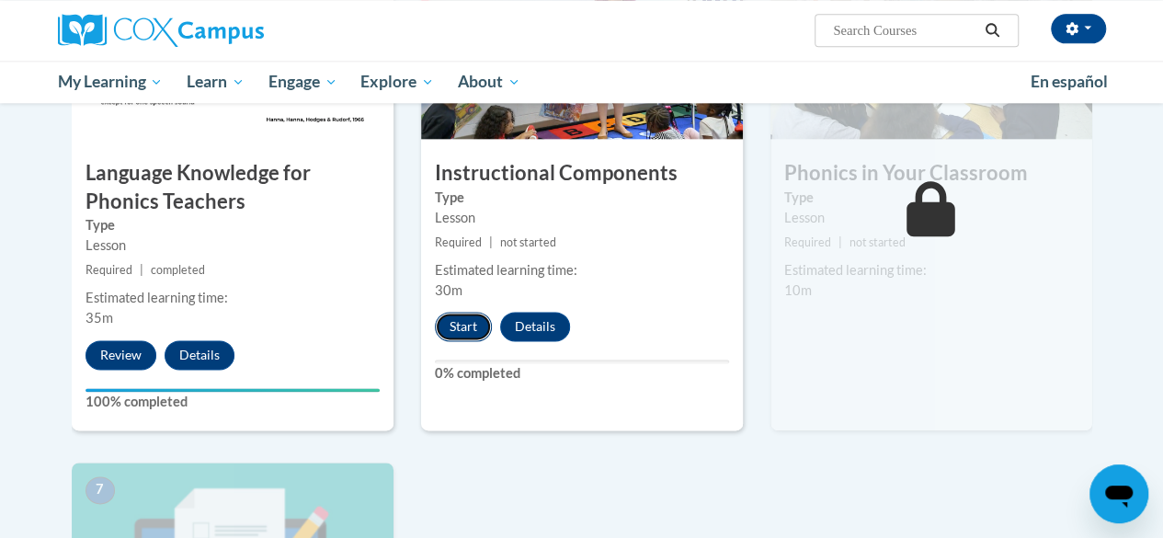
click at [473, 319] on button "Start" at bounding box center [463, 326] width 57 height 29
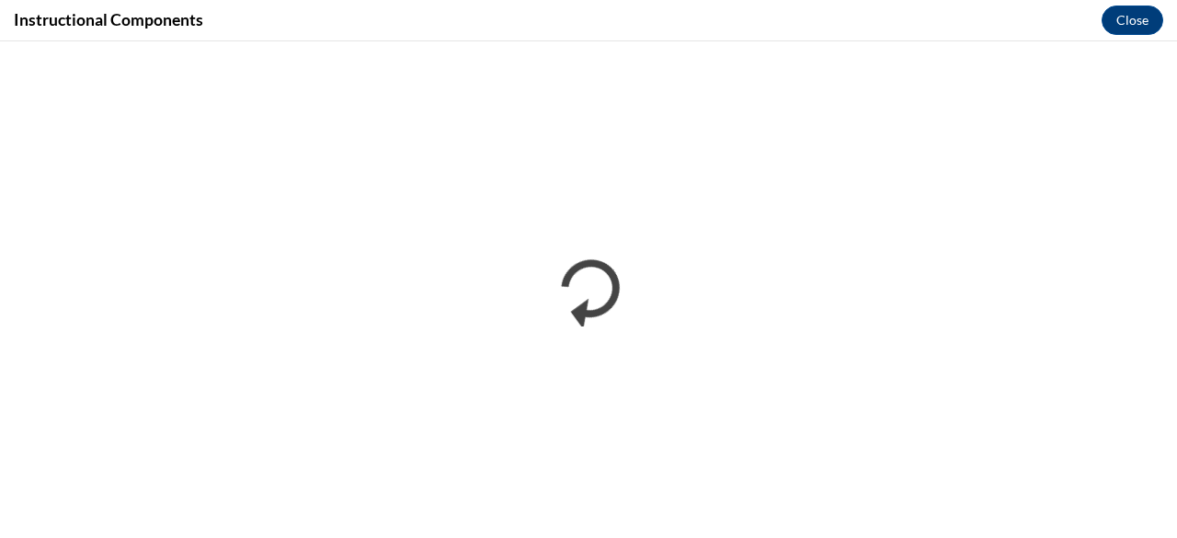
scroll to position [0, 0]
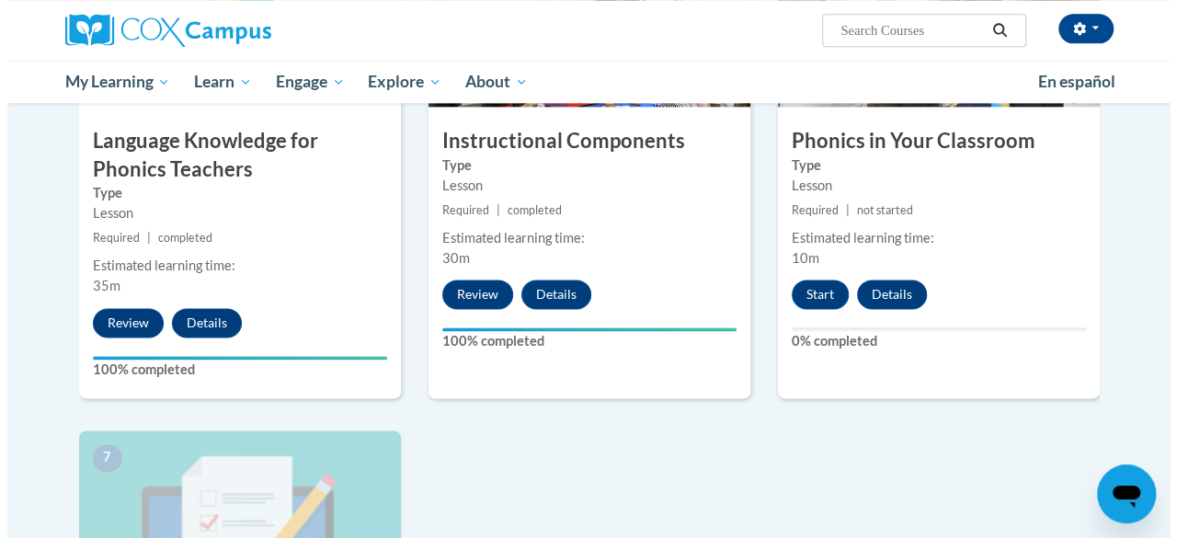
scroll to position [1076, 0]
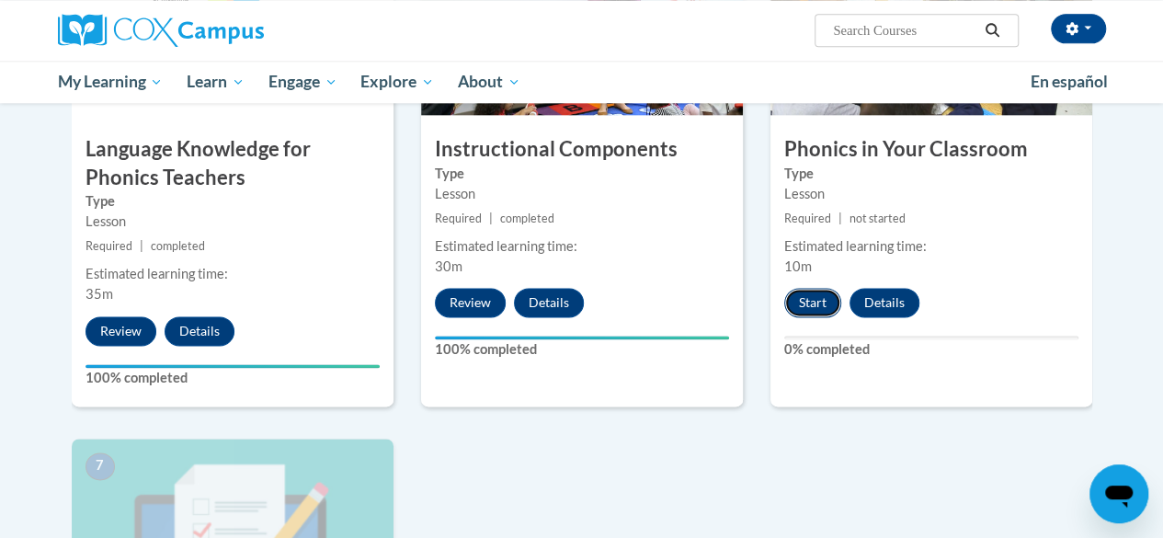
click at [827, 295] on button "Start" at bounding box center [812, 302] width 57 height 29
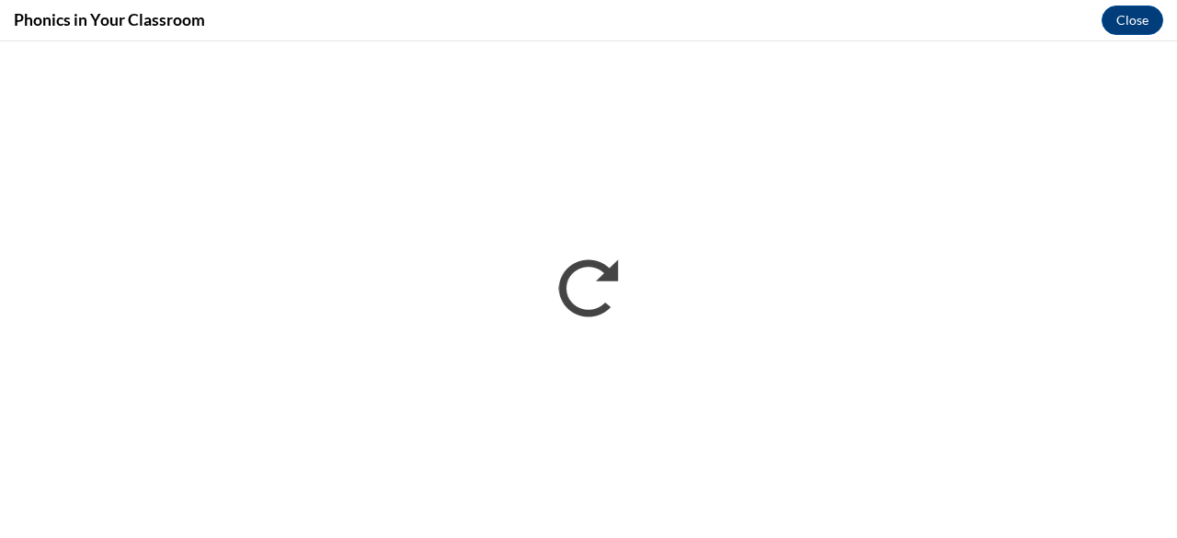
scroll to position [0, 0]
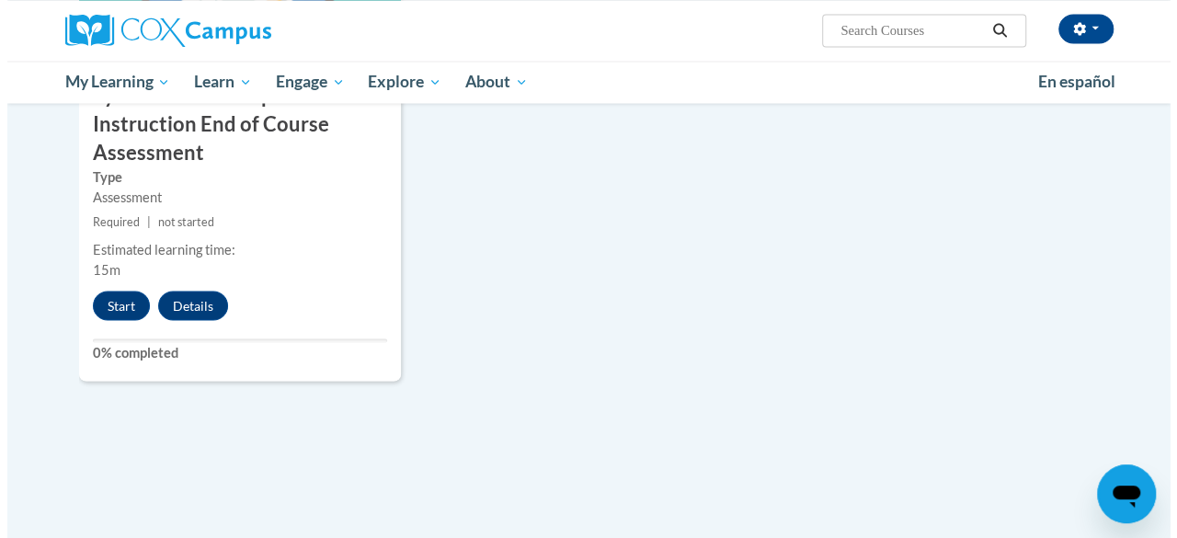
scroll to position [1642, 0]
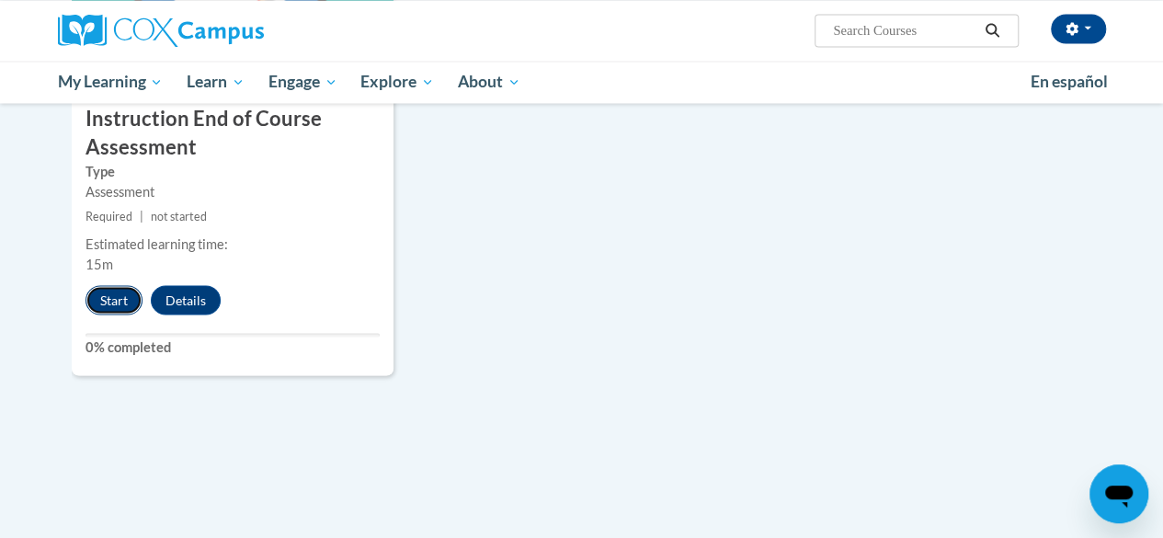
click at [118, 306] on button "Start" at bounding box center [114, 299] width 57 height 29
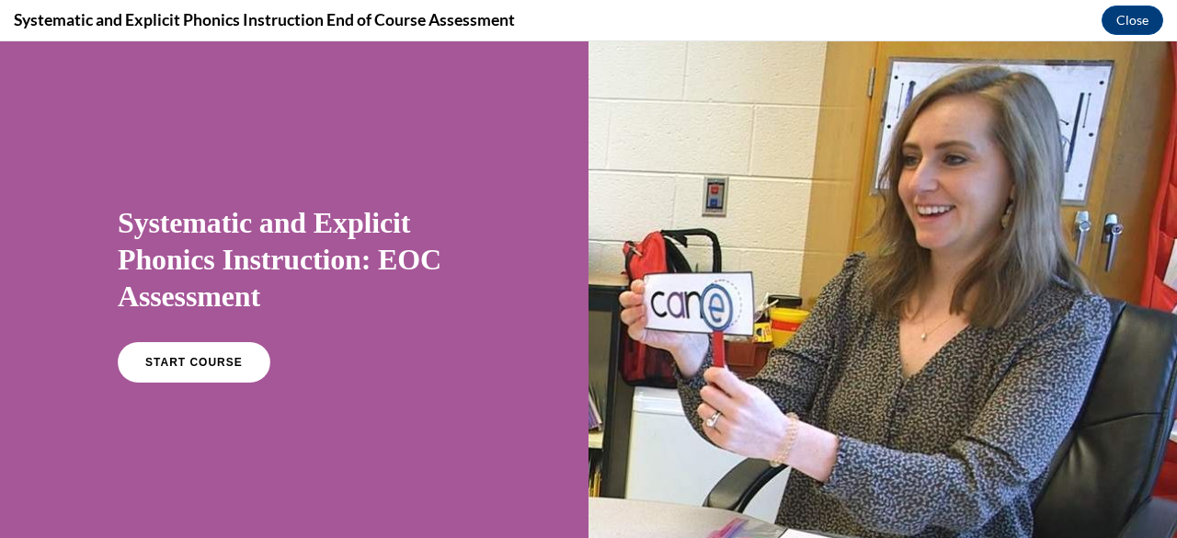
scroll to position [0, 0]
click at [208, 357] on span "START COURSE" at bounding box center [194, 363] width 102 height 14
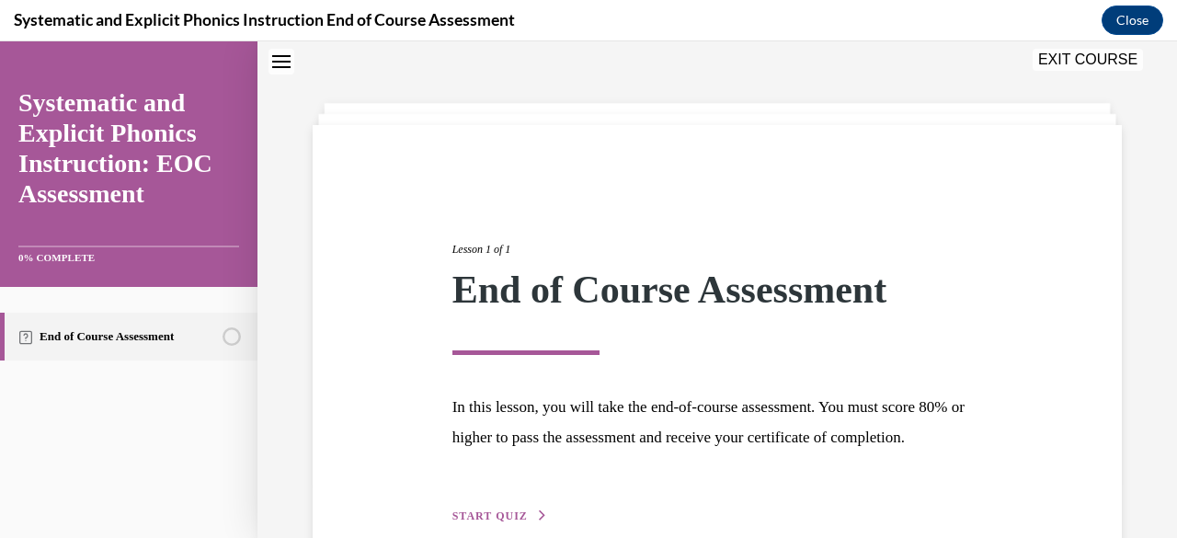
scroll to position [184, 0]
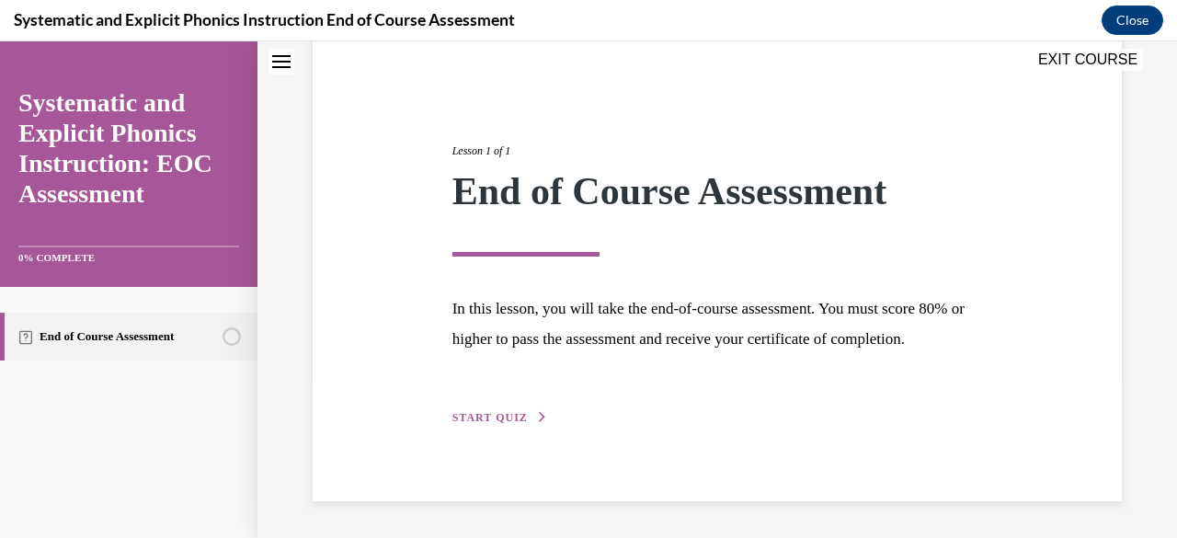
click at [526, 415] on button "START QUIZ" at bounding box center [500, 417] width 96 height 17
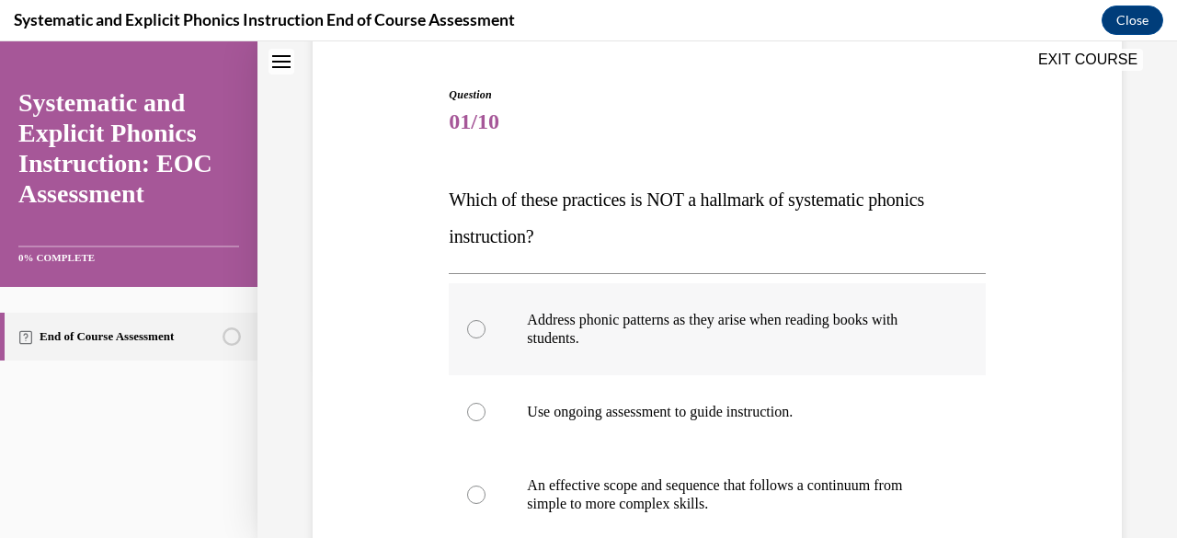
scroll to position [174, 0]
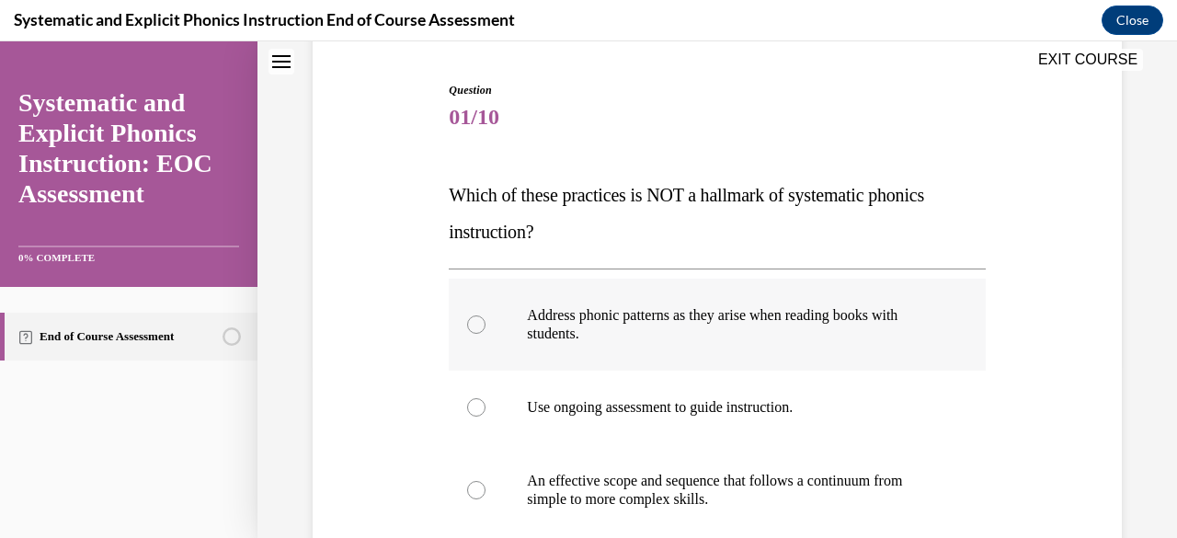
click at [563, 325] on p "Address phonic patterns as they arise when reading books with students." at bounding box center [733, 324] width 412 height 37
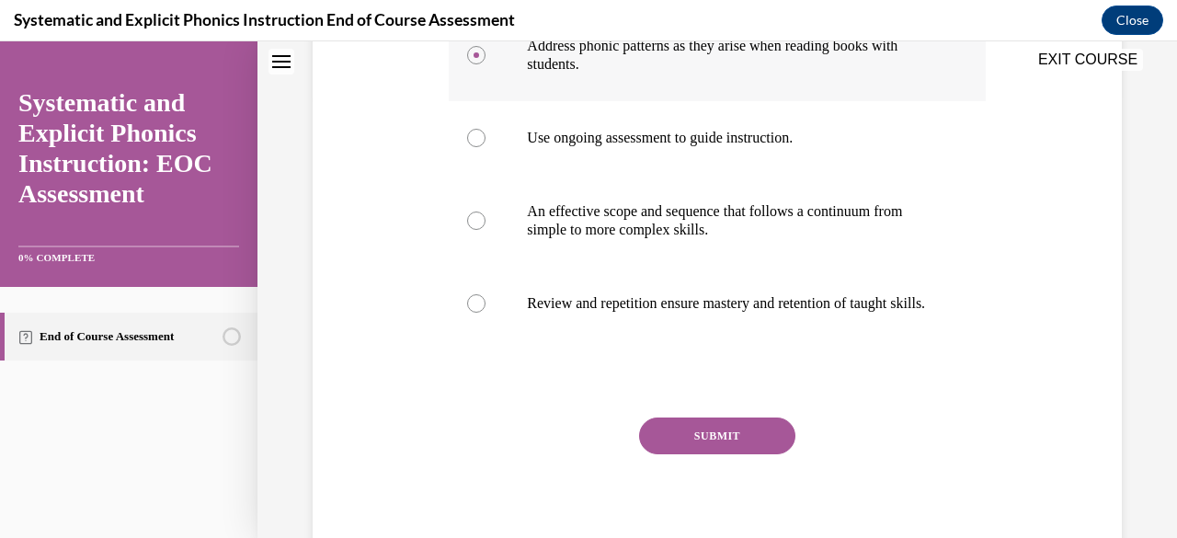
scroll to position [445, 0]
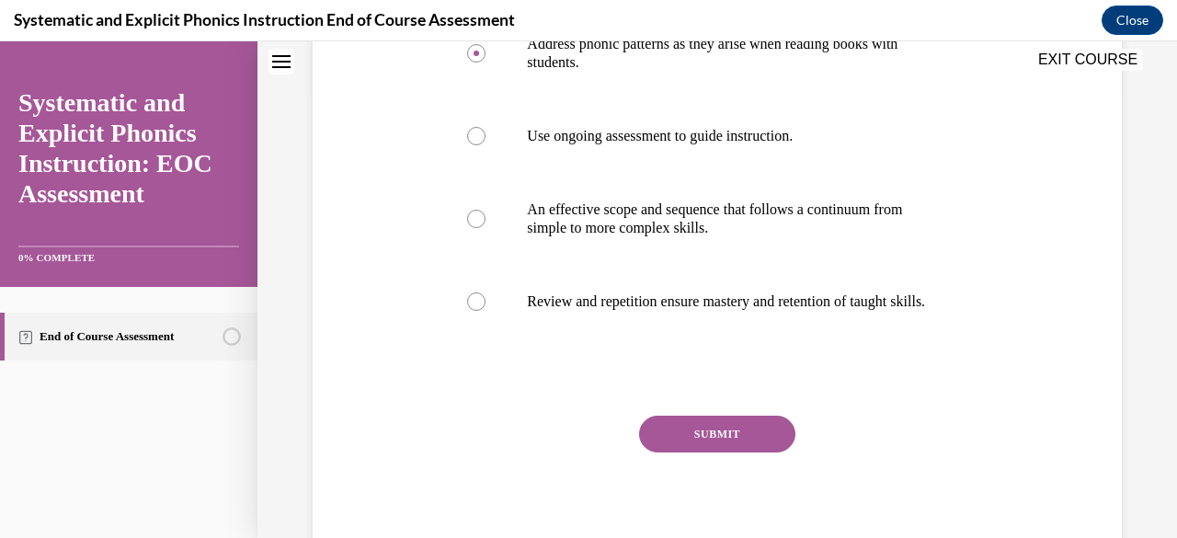
click at [688, 452] on button "SUBMIT" at bounding box center [717, 434] width 156 height 37
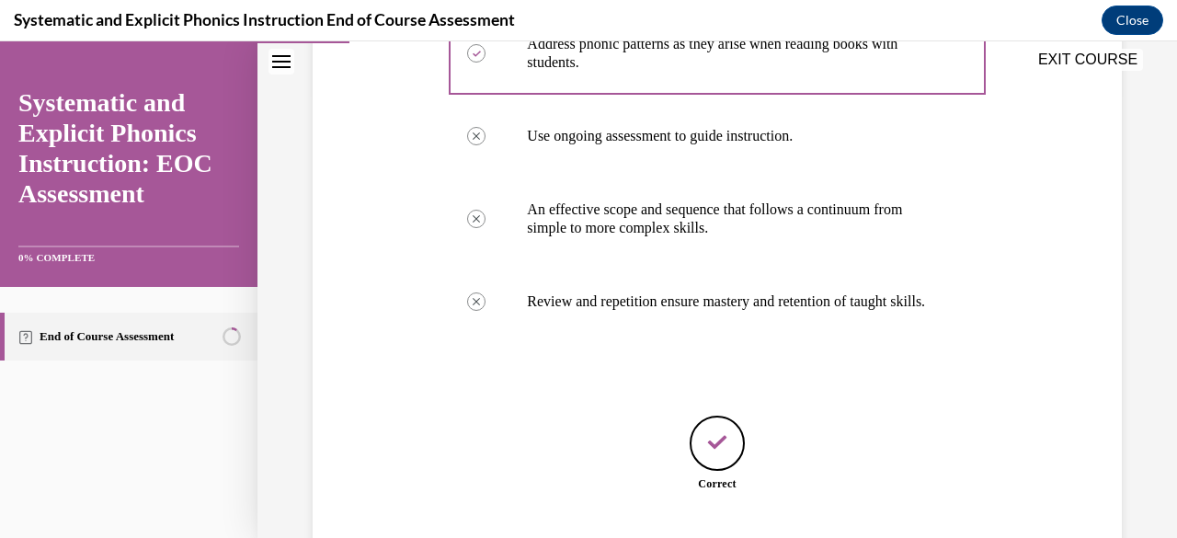
scroll to position [586, 0]
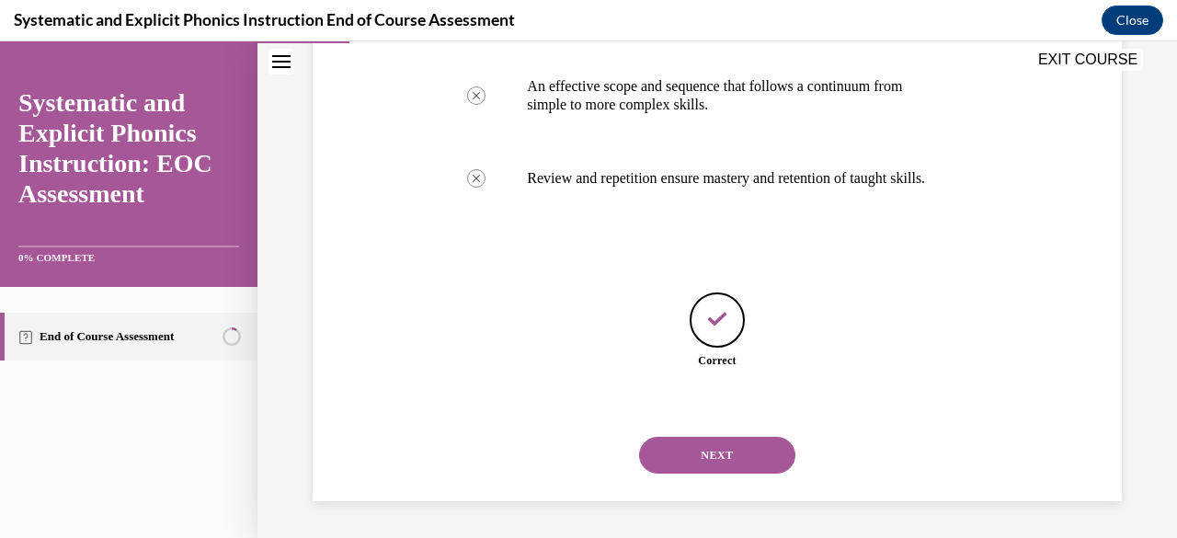
click at [682, 457] on button "NEXT" at bounding box center [717, 455] width 156 height 37
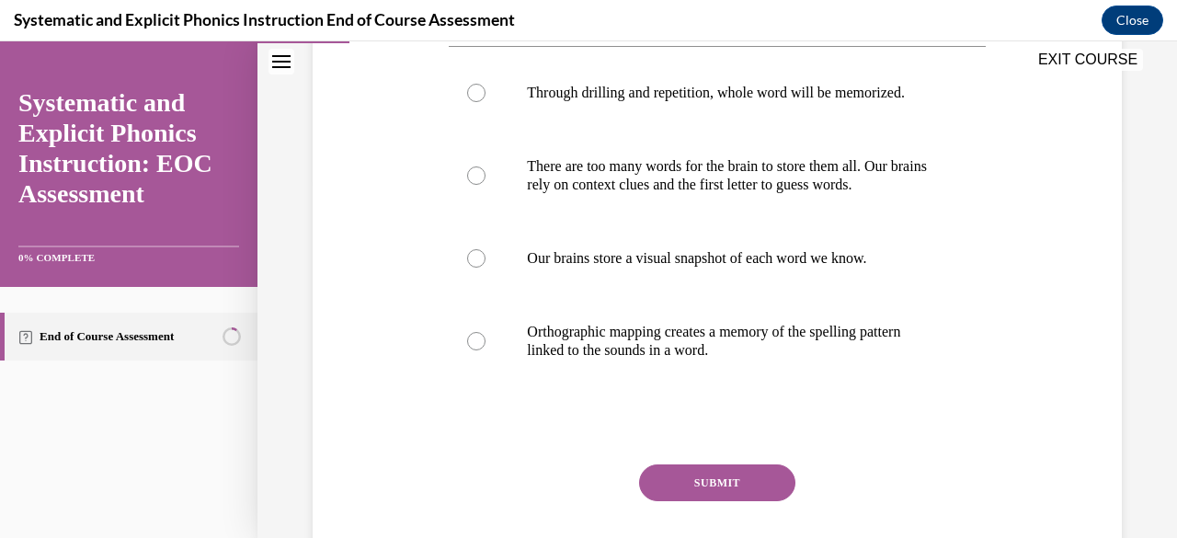
scroll to position [417, 0]
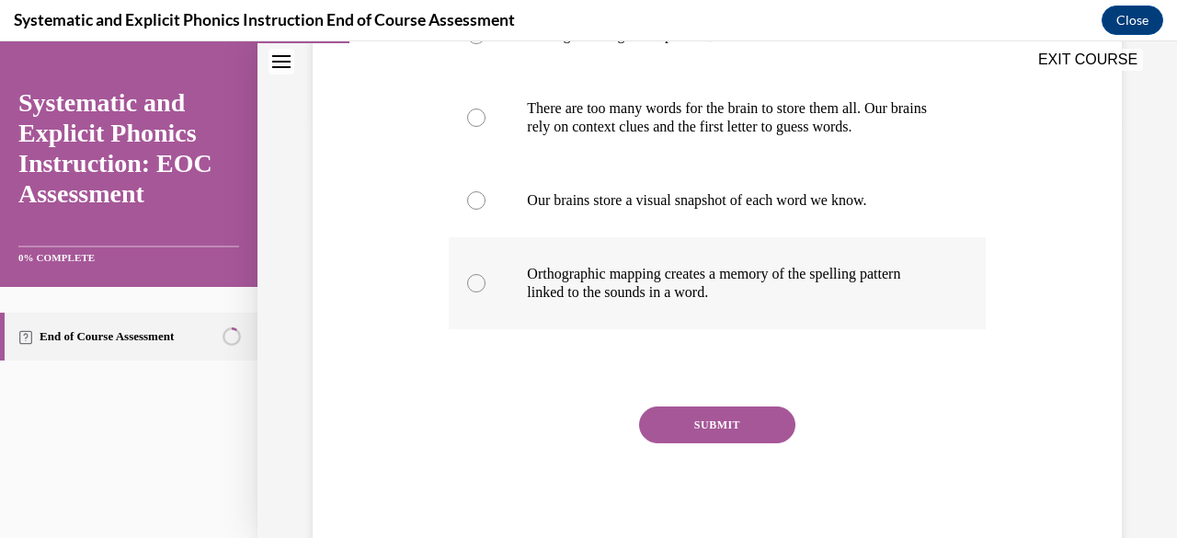
click at [569, 280] on p "Orthographic mapping creates a memory of the spelling pattern linked to the sou…" at bounding box center [733, 283] width 412 height 37
drag, startPoint x: 692, startPoint y: 446, endPoint x: 692, endPoint y: 435, distance: 11.0
click at [692, 435] on div "SUBMIT NEXT" at bounding box center [717, 481] width 536 height 151
click at [692, 435] on button "SUBMIT" at bounding box center [717, 424] width 156 height 37
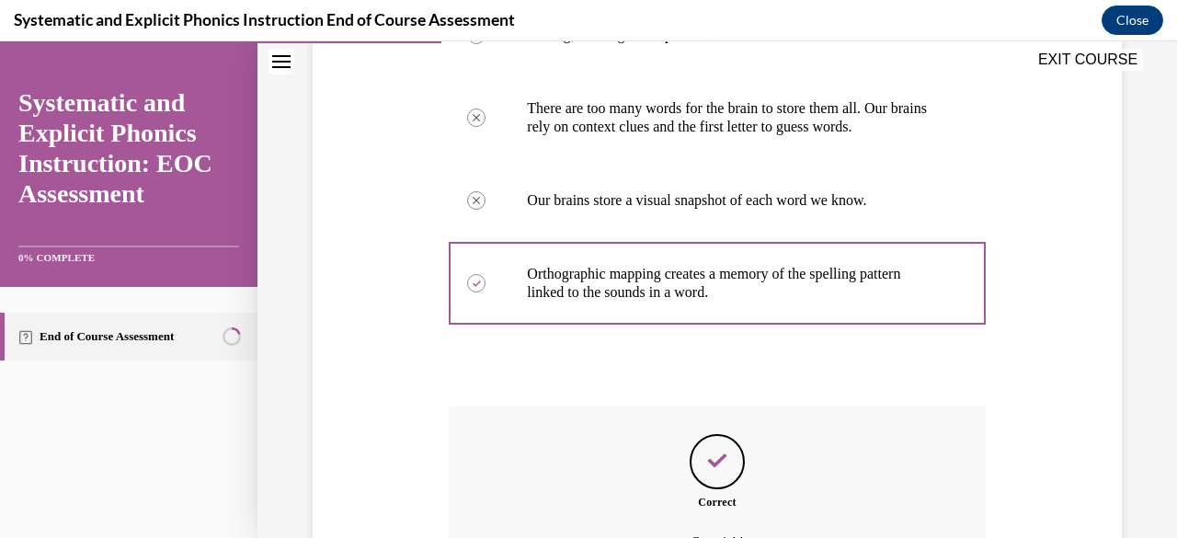
scroll to position [622, 0]
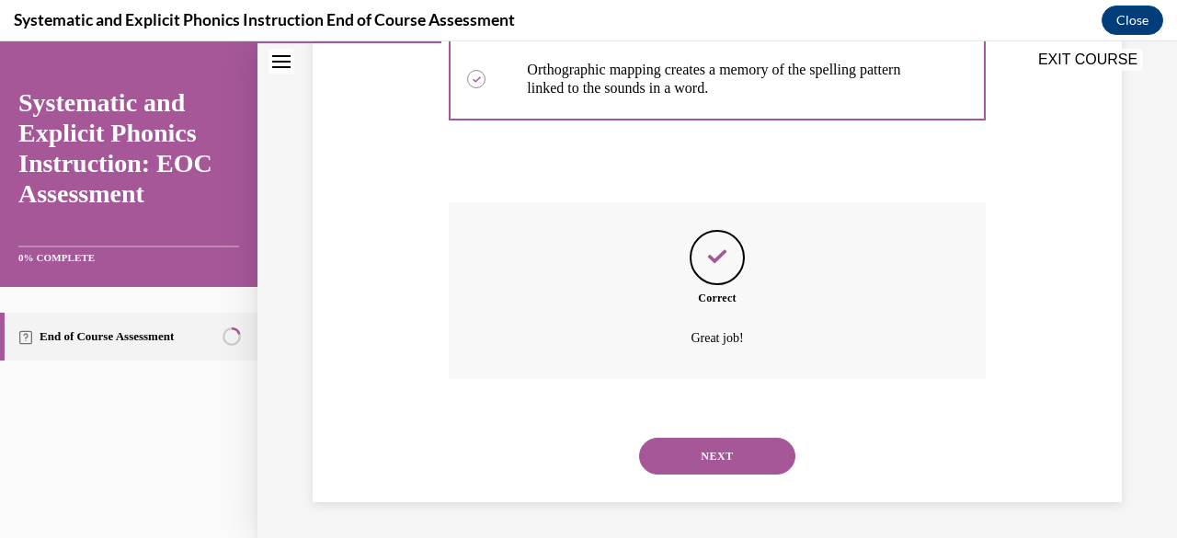
click at [707, 450] on button "NEXT" at bounding box center [717, 456] width 156 height 37
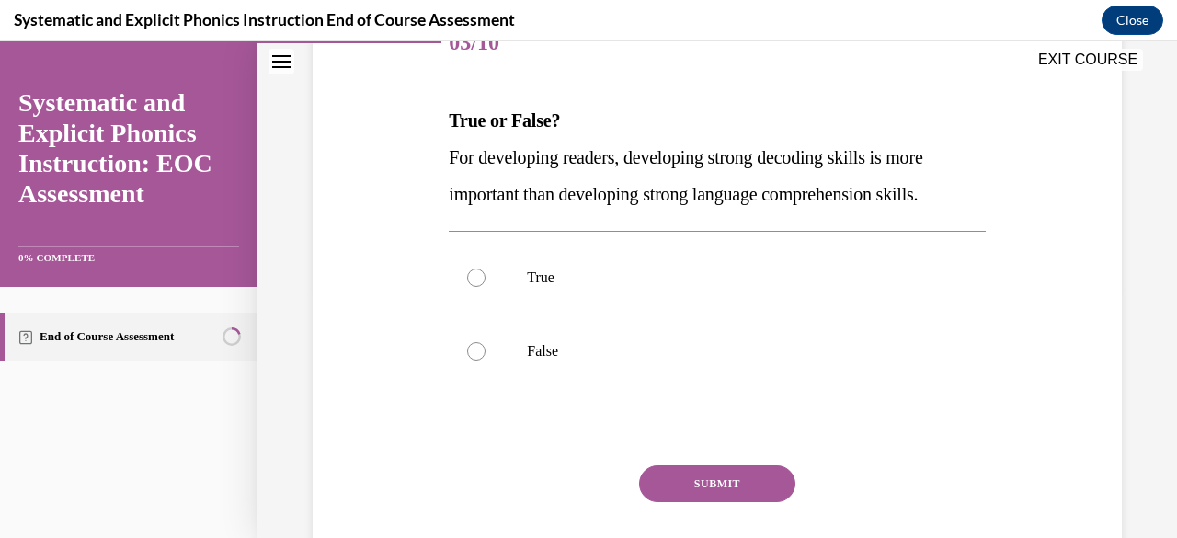
scroll to position [249, 0]
click at [505, 350] on div at bounding box center [717, 351] width 536 height 74
click at [692, 485] on button "SUBMIT" at bounding box center [717, 482] width 156 height 37
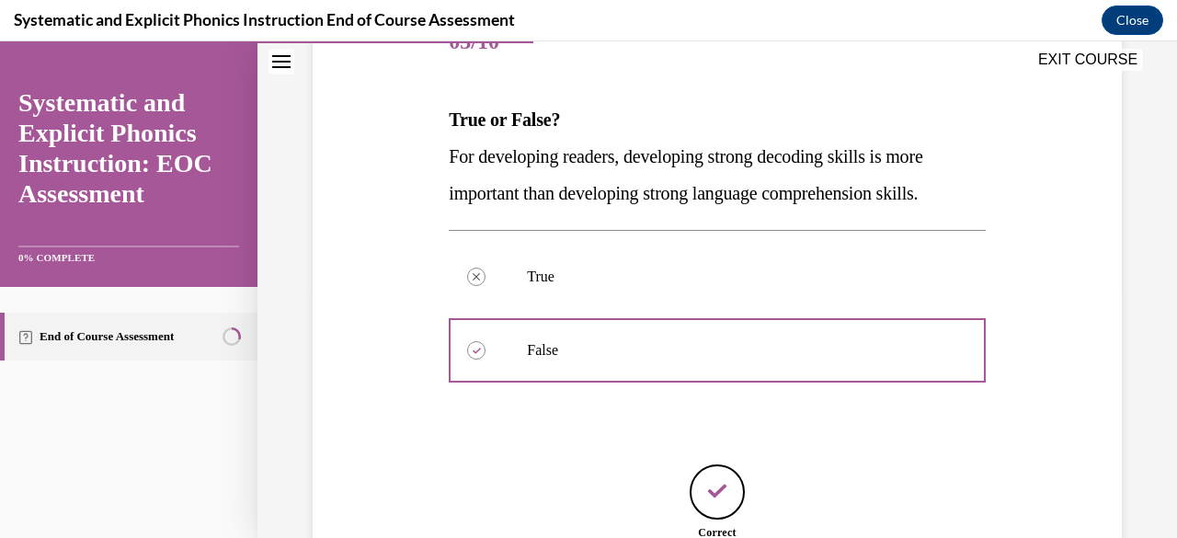
scroll to position [420, 0]
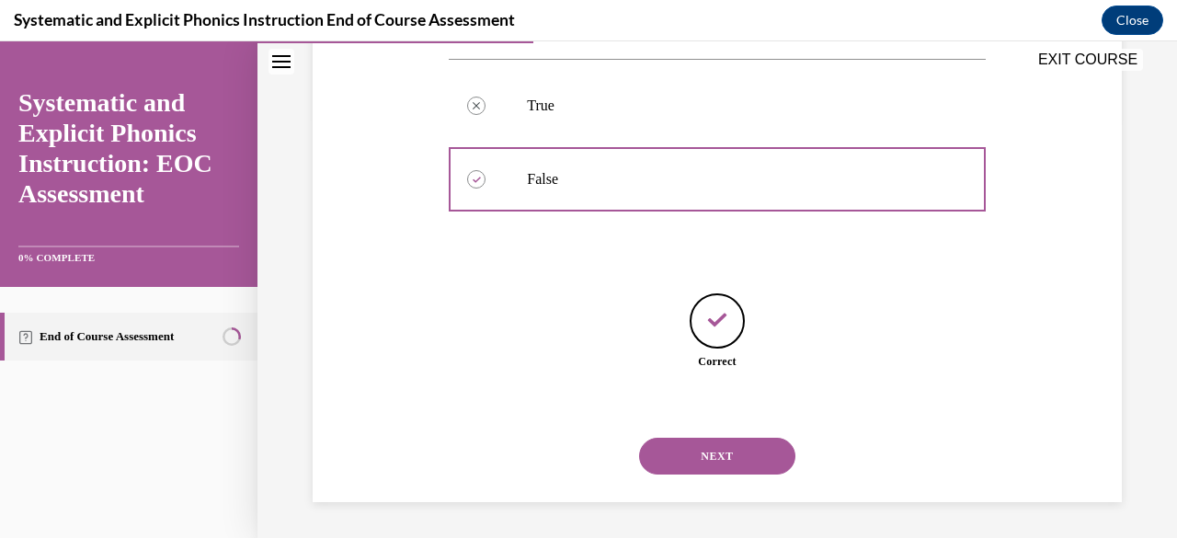
click at [726, 454] on button "NEXT" at bounding box center [717, 456] width 156 height 37
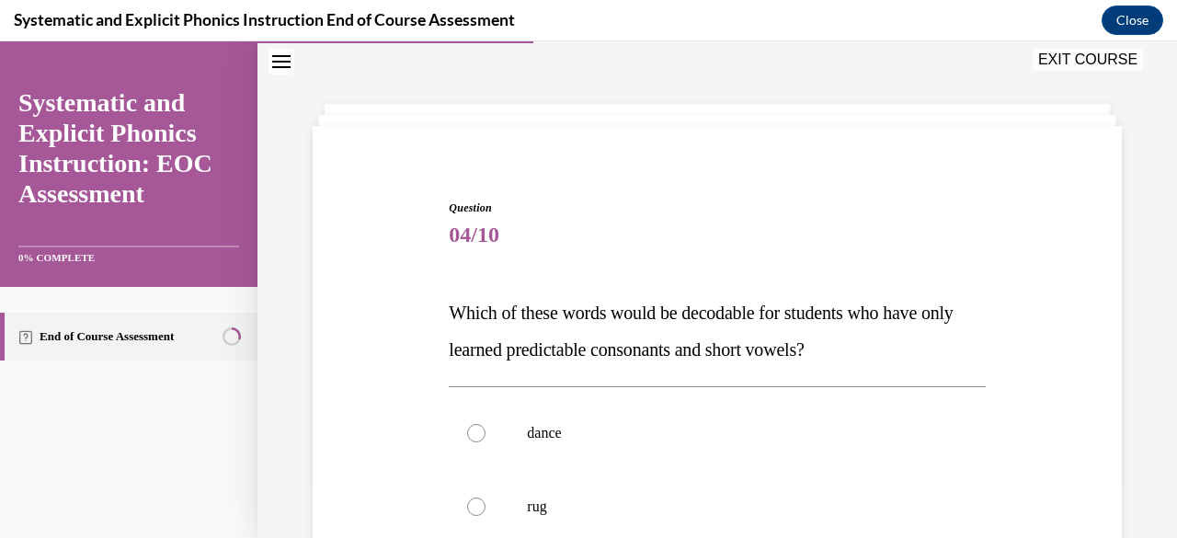
scroll to position [189, 0]
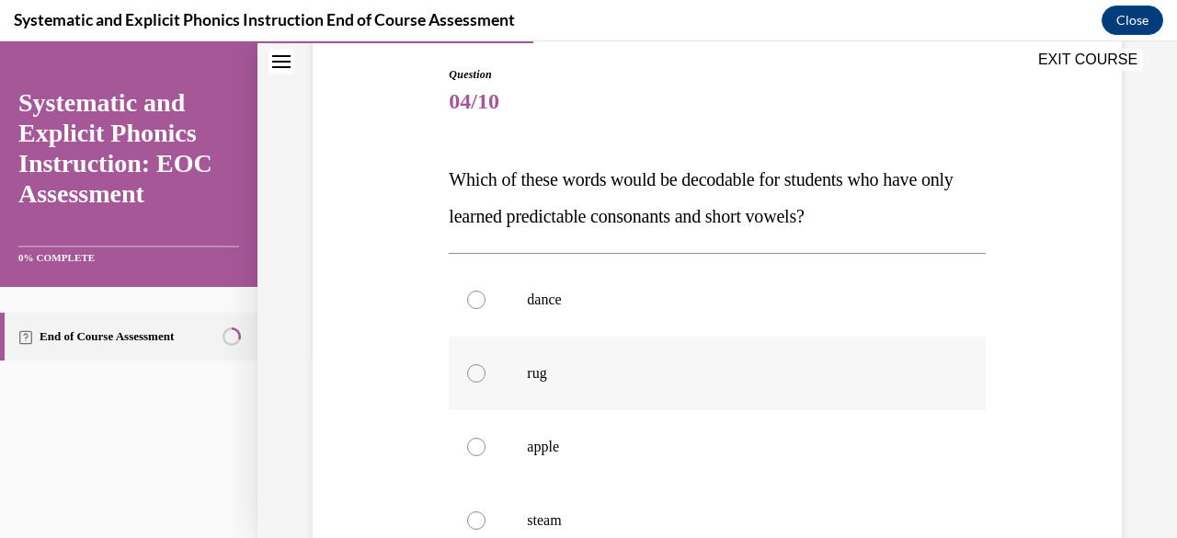
click at [570, 381] on p "rug" at bounding box center [733, 373] width 412 height 18
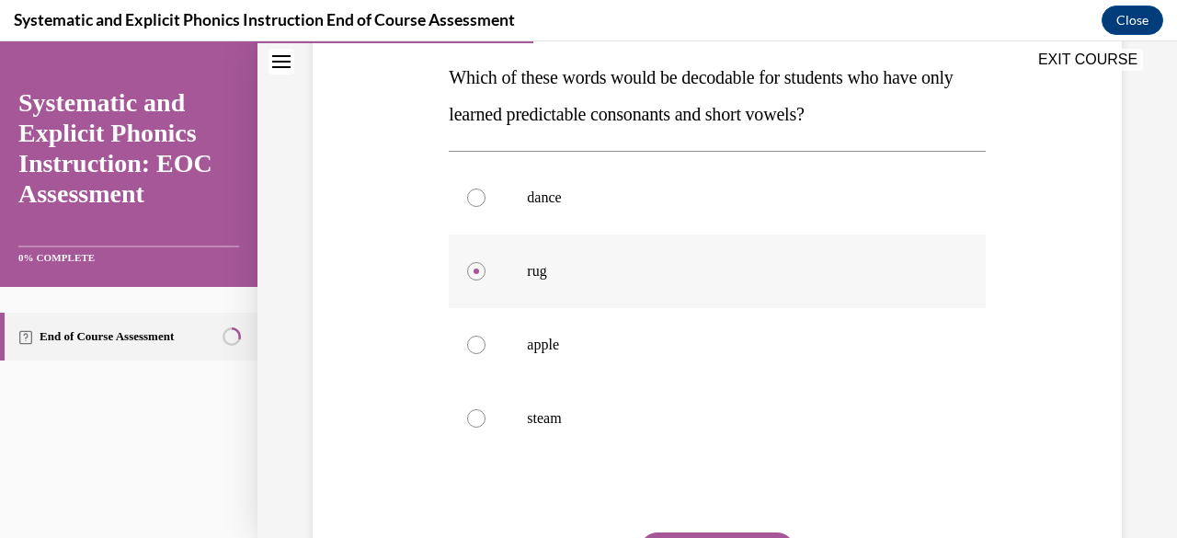
scroll to position [417, 0]
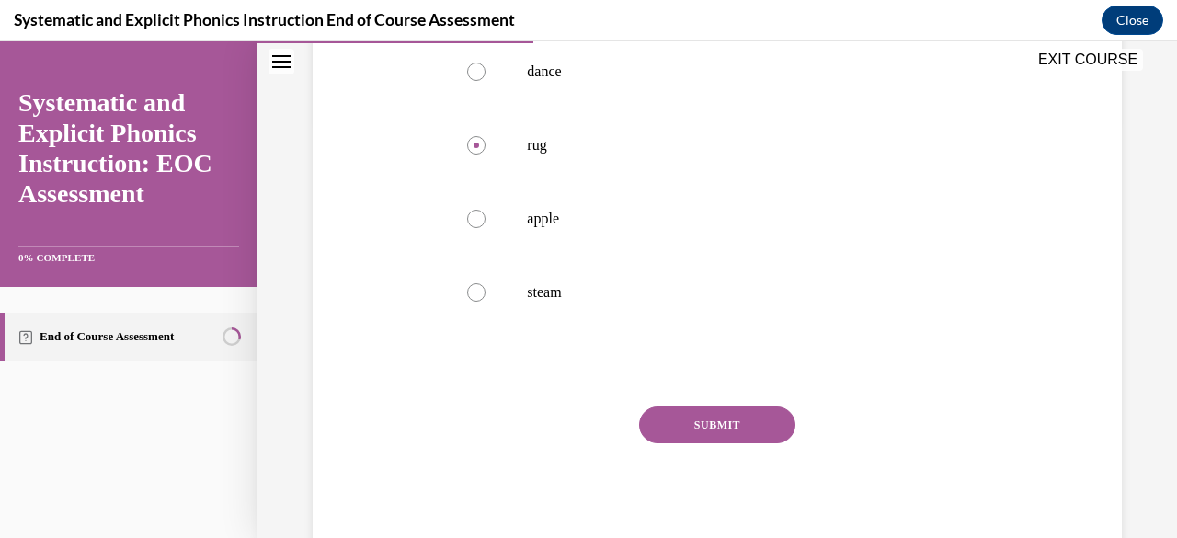
click at [686, 420] on button "SUBMIT" at bounding box center [717, 424] width 156 height 37
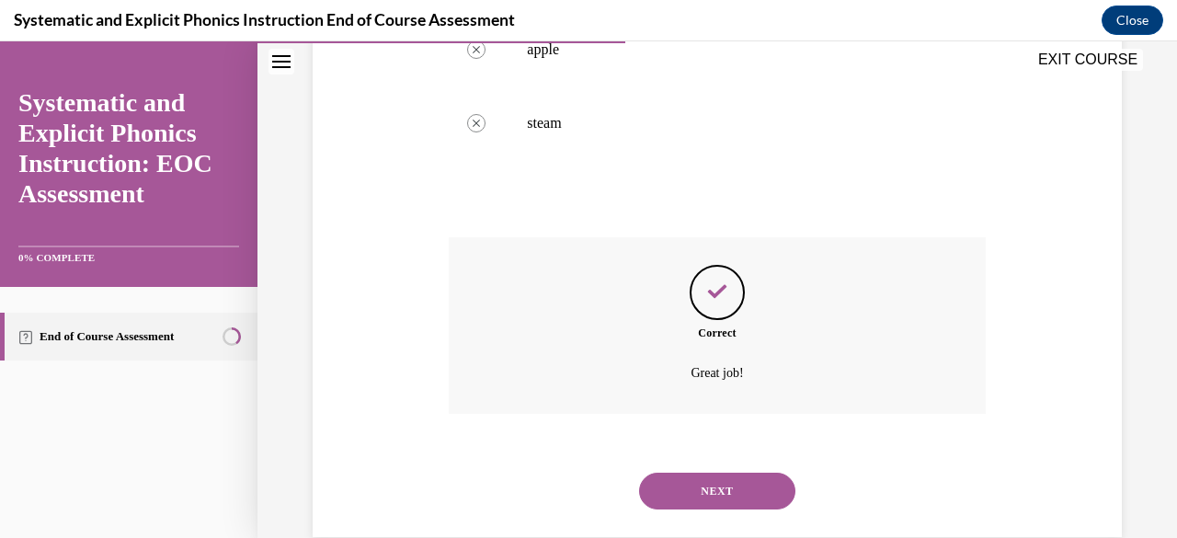
scroll to position [622, 0]
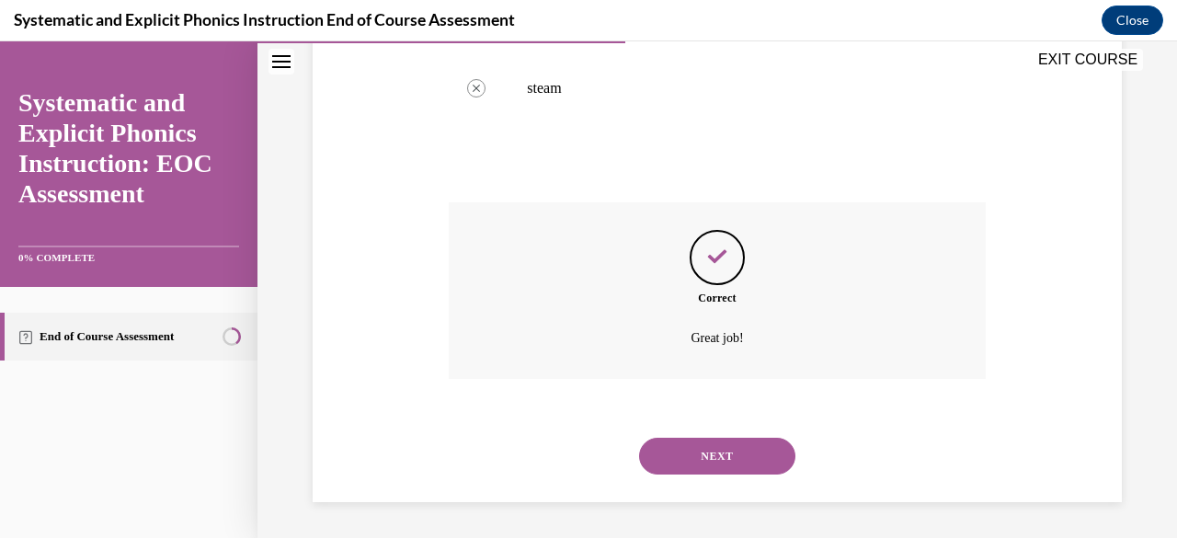
click at [718, 463] on button "NEXT" at bounding box center [717, 456] width 156 height 37
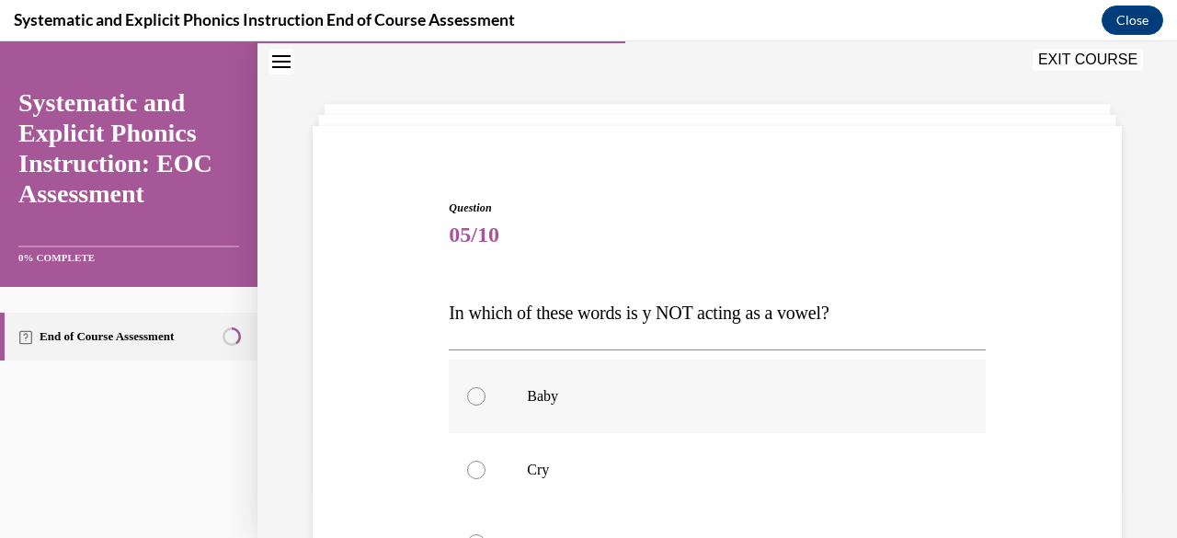
scroll to position [381, 0]
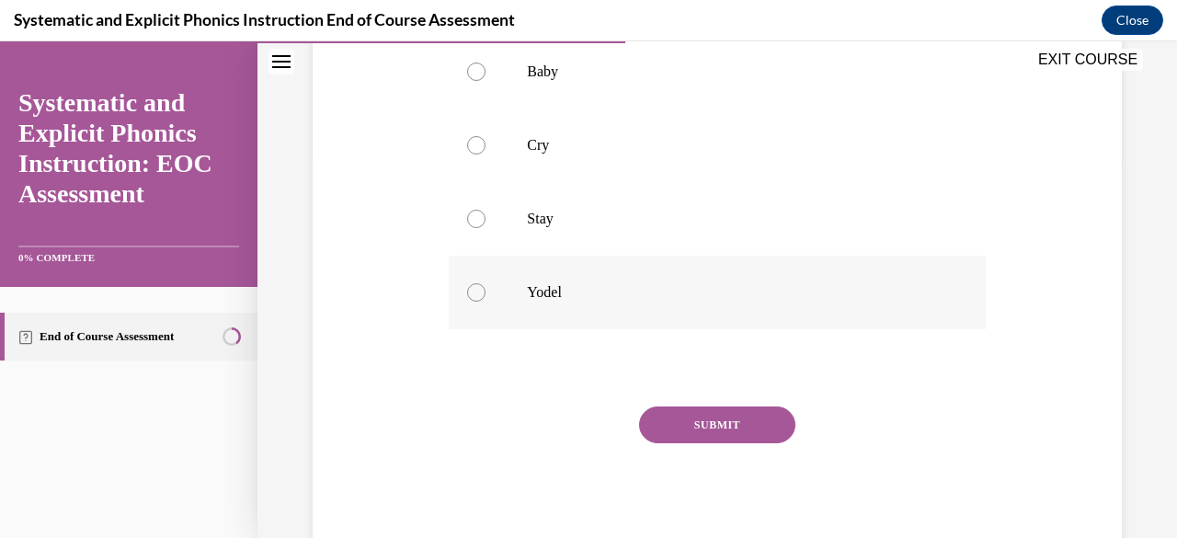
click at [541, 299] on p "Yodel" at bounding box center [733, 292] width 412 height 18
click at [682, 425] on button "SUBMIT" at bounding box center [717, 424] width 156 height 37
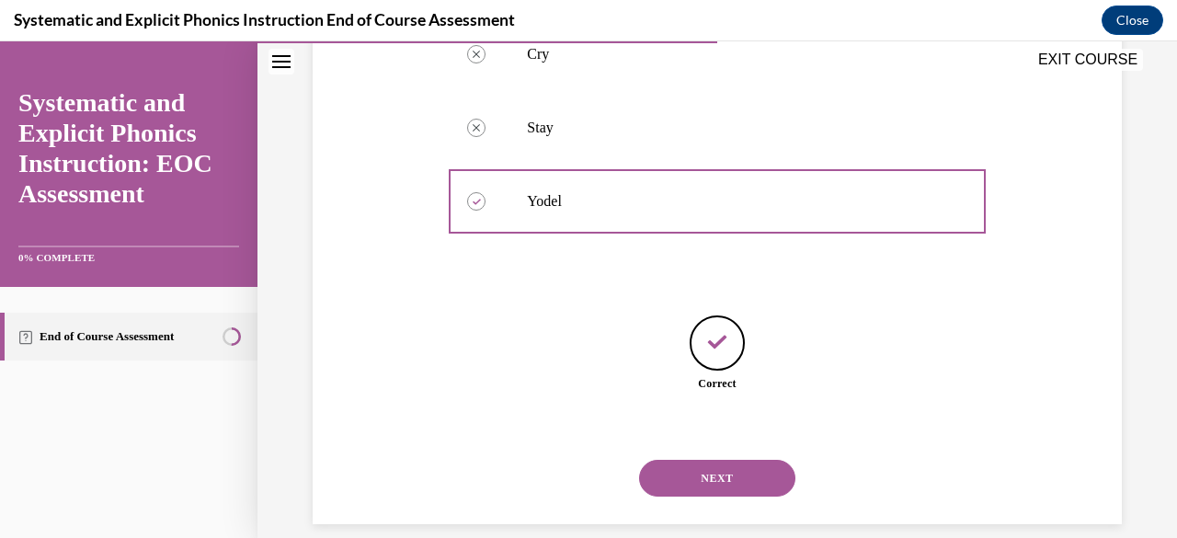
scroll to position [494, 0]
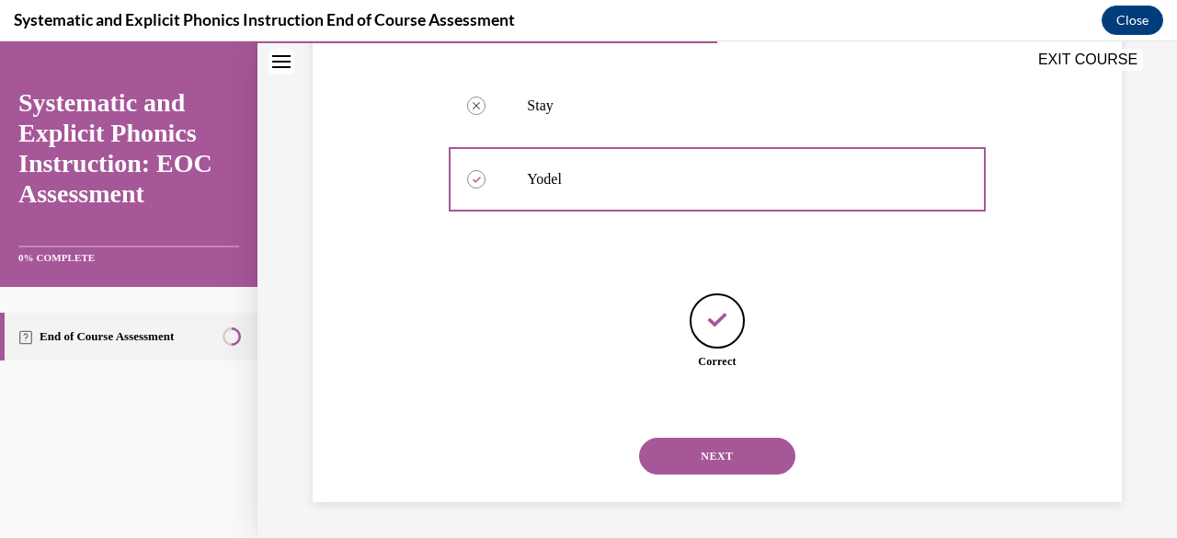
click at [708, 453] on button "NEXT" at bounding box center [717, 456] width 156 height 37
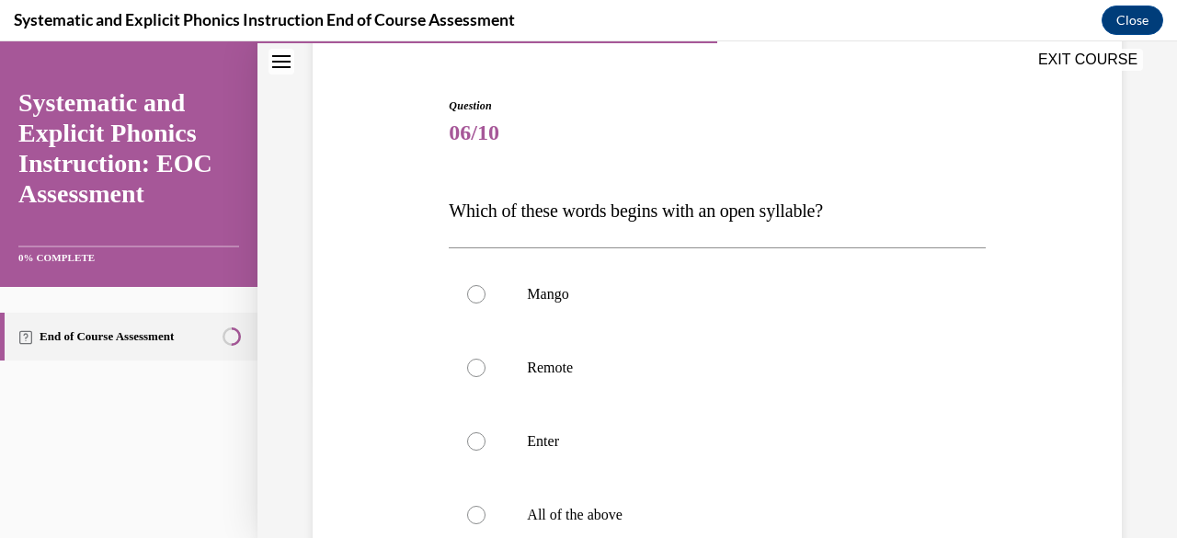
scroll to position [159, 0]
click at [596, 387] on div at bounding box center [717, 367] width 536 height 74
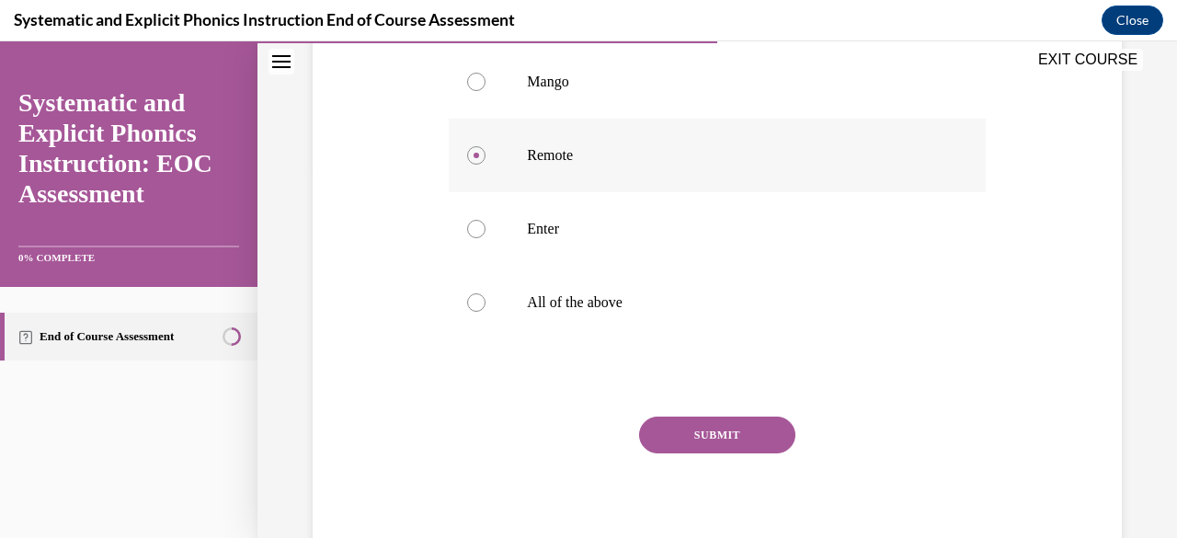
scroll to position [381, 0]
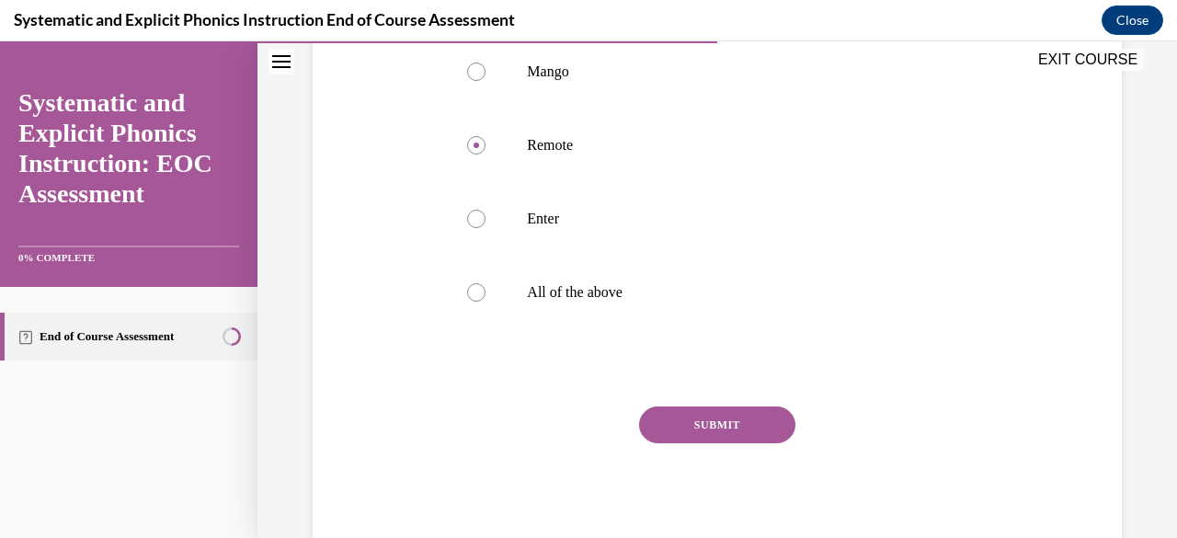
click at [677, 428] on button "SUBMIT" at bounding box center [717, 424] width 156 height 37
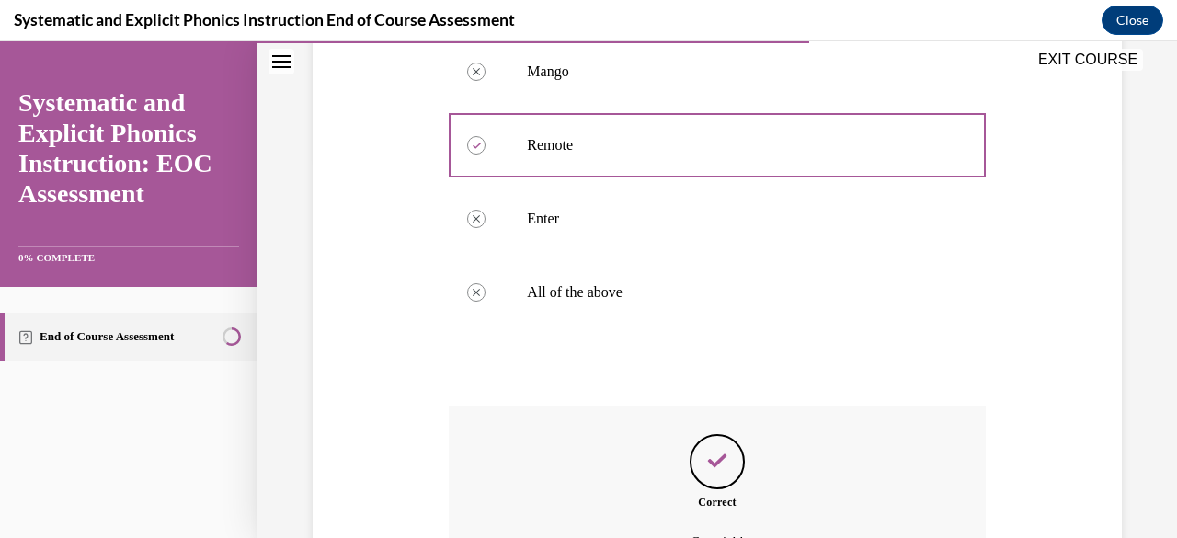
scroll to position [585, 0]
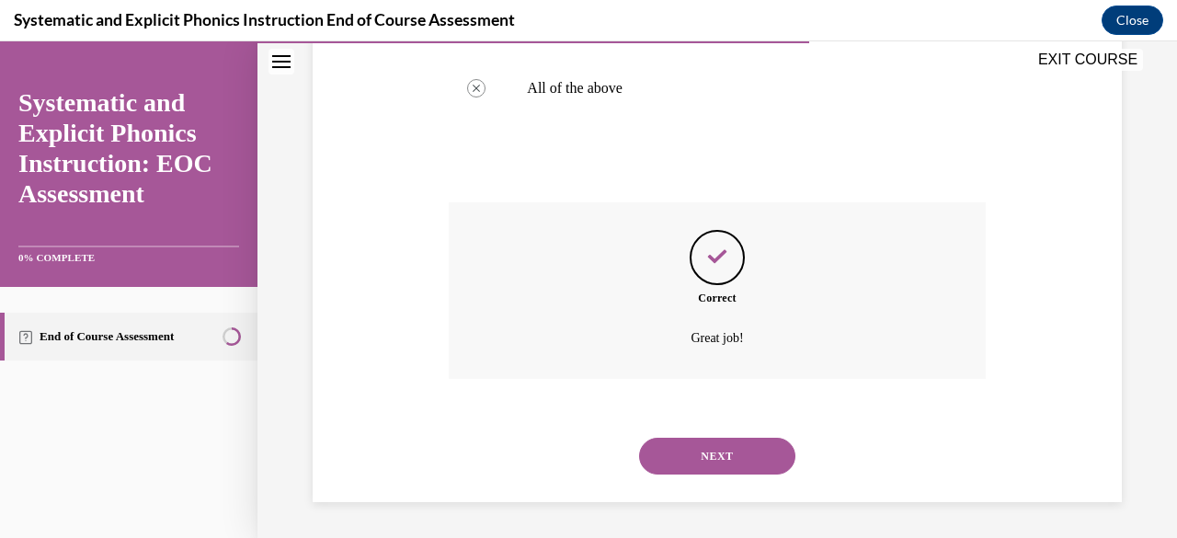
click at [722, 454] on button "NEXT" at bounding box center [717, 456] width 156 height 37
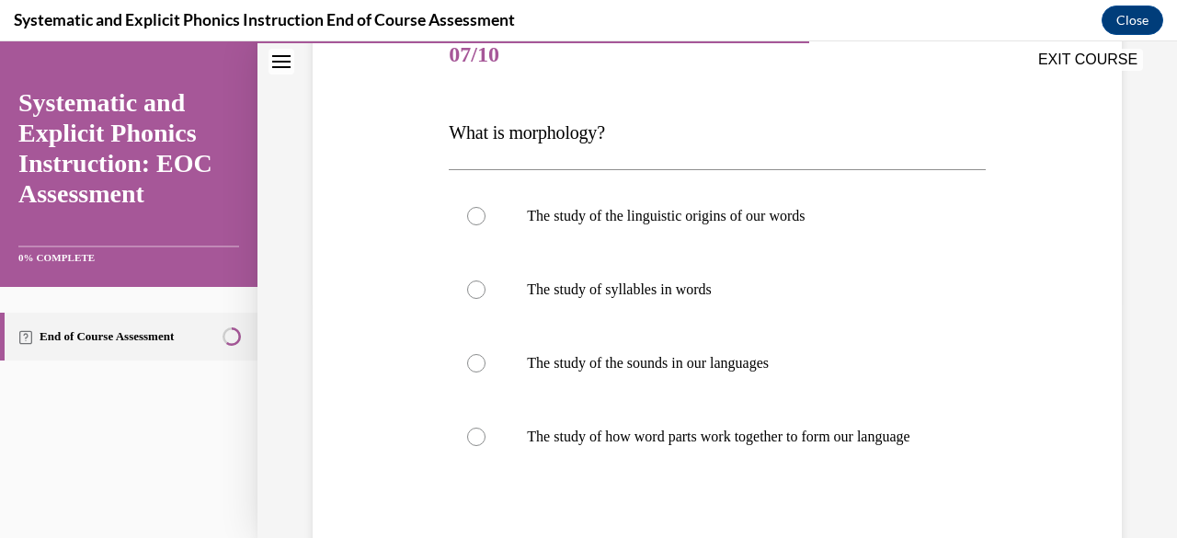
scroll to position [244, 0]
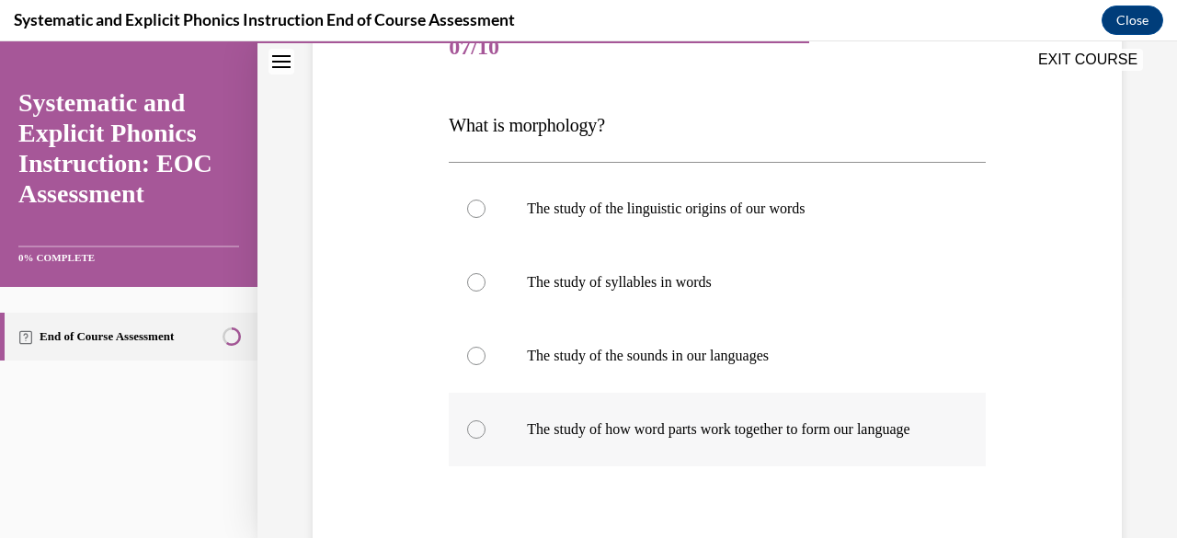
click at [631, 439] on p "The study of how word parts work together to form our language" at bounding box center [733, 429] width 412 height 18
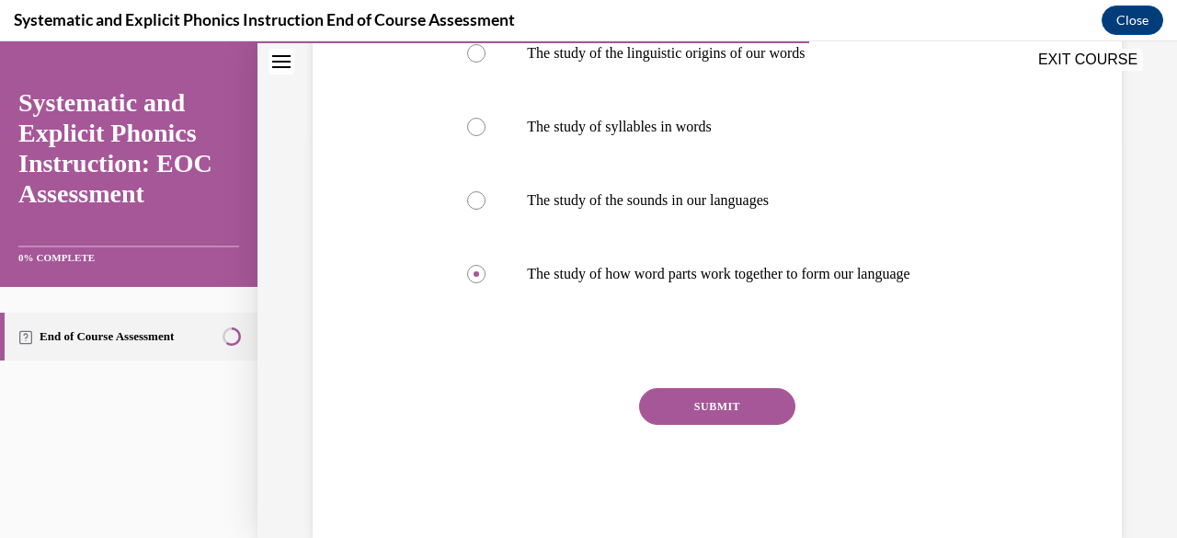
click at [682, 412] on button "SUBMIT" at bounding box center [717, 406] width 156 height 37
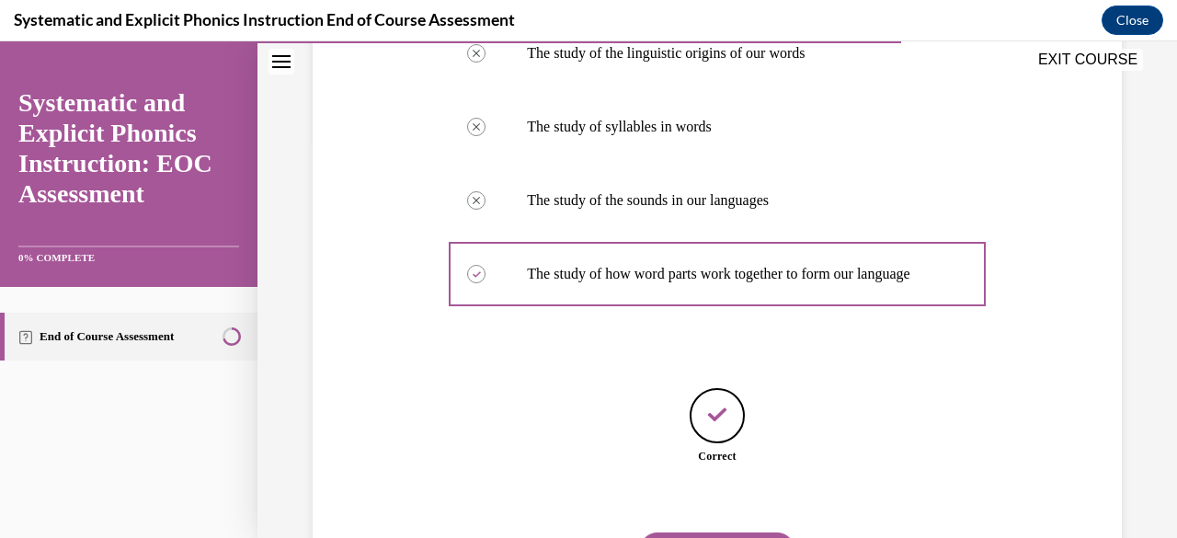
scroll to position [512, 0]
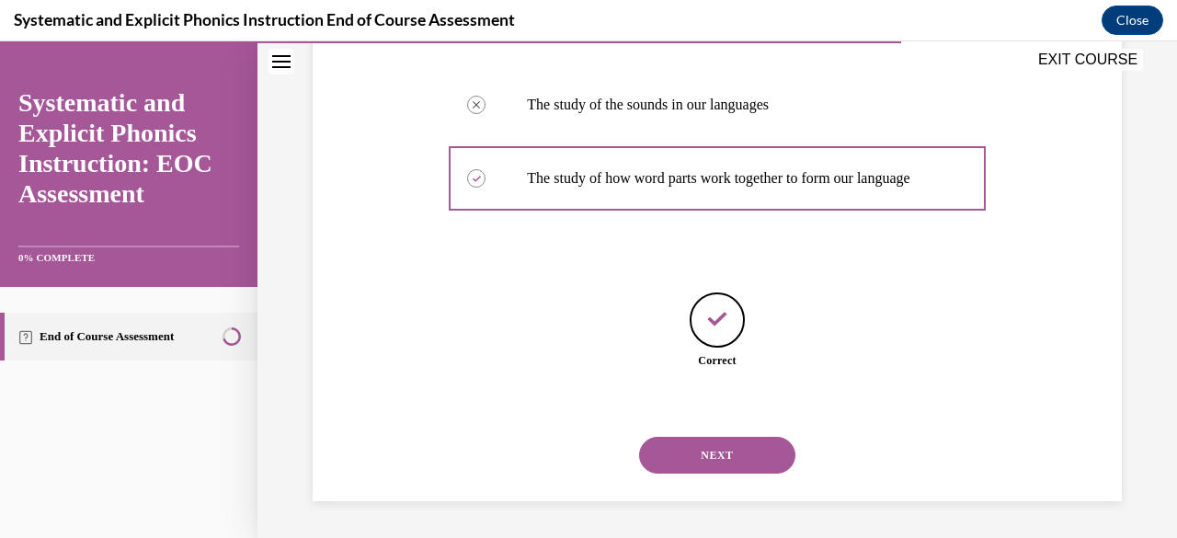
click at [709, 454] on button "NEXT" at bounding box center [717, 455] width 156 height 37
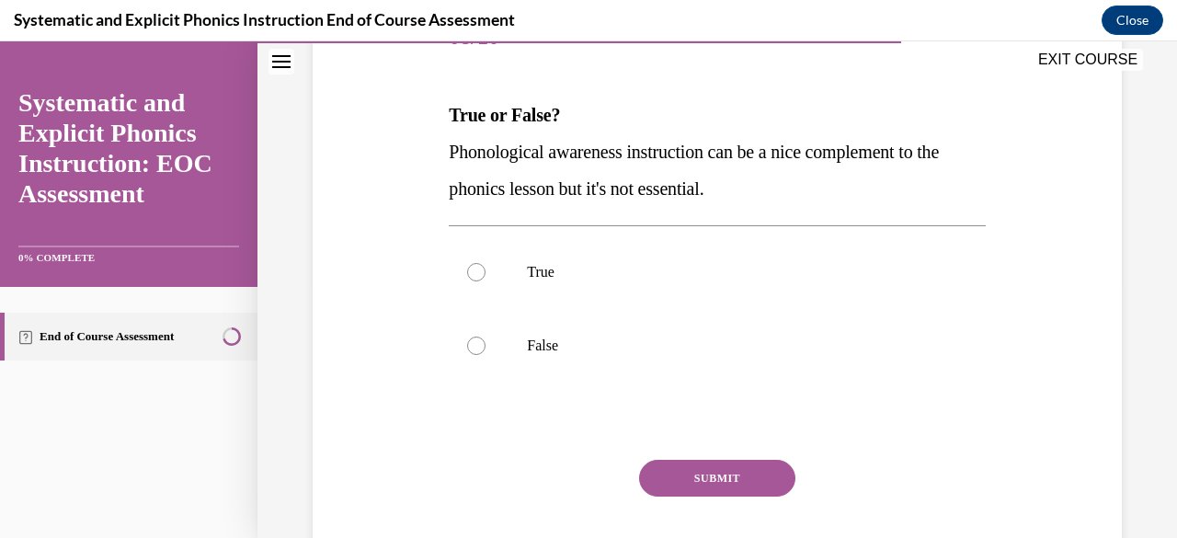
scroll to position [258, 0]
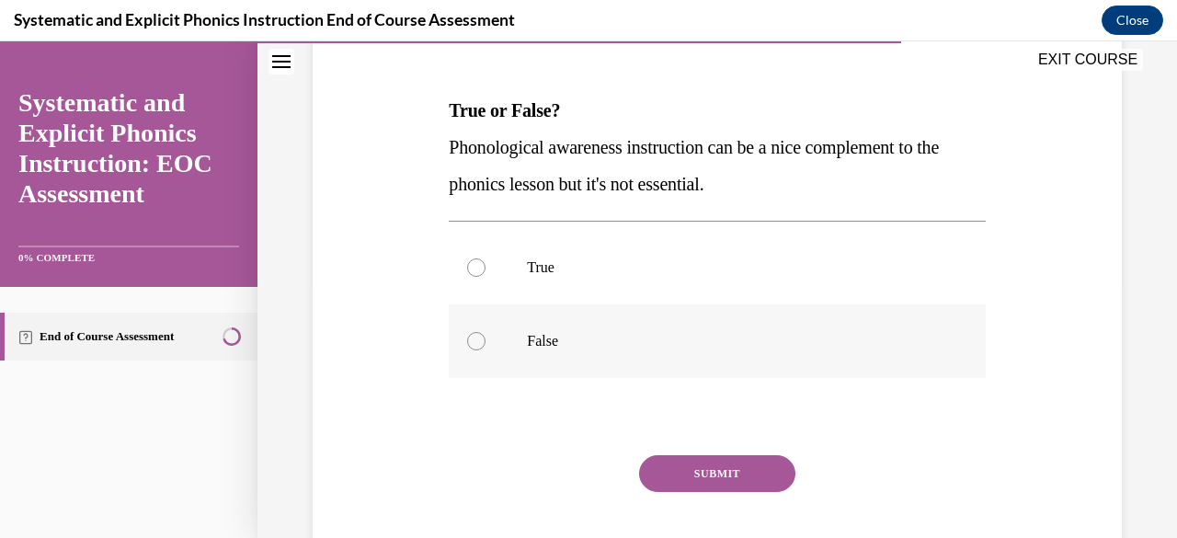
click at [514, 336] on div at bounding box center [717, 341] width 536 height 74
click at [683, 453] on div "Question 08/10 True or False? Phonological awareness instruction can be a nice …" at bounding box center [717, 301] width 536 height 609
click at [687, 472] on button "SUBMIT" at bounding box center [717, 473] width 156 height 37
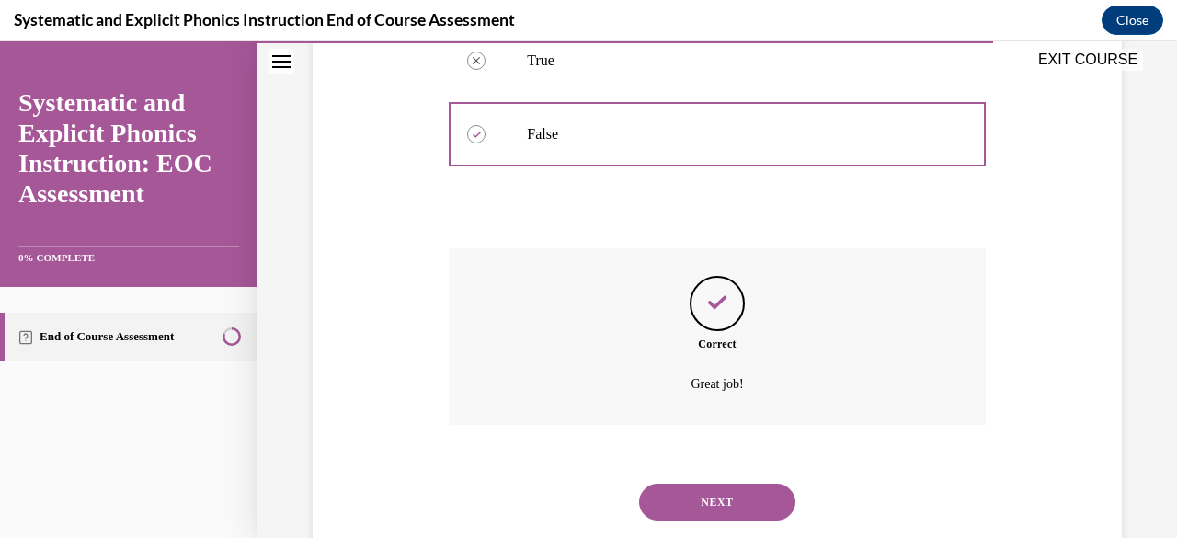
click at [703, 501] on button "NEXT" at bounding box center [717, 502] width 156 height 37
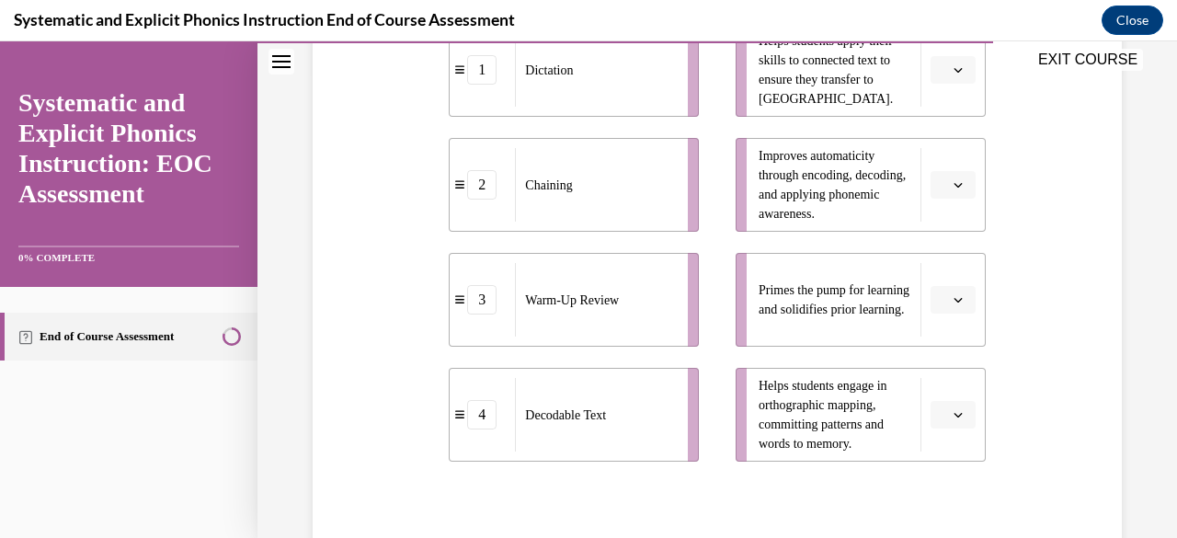
scroll to position [451, 0]
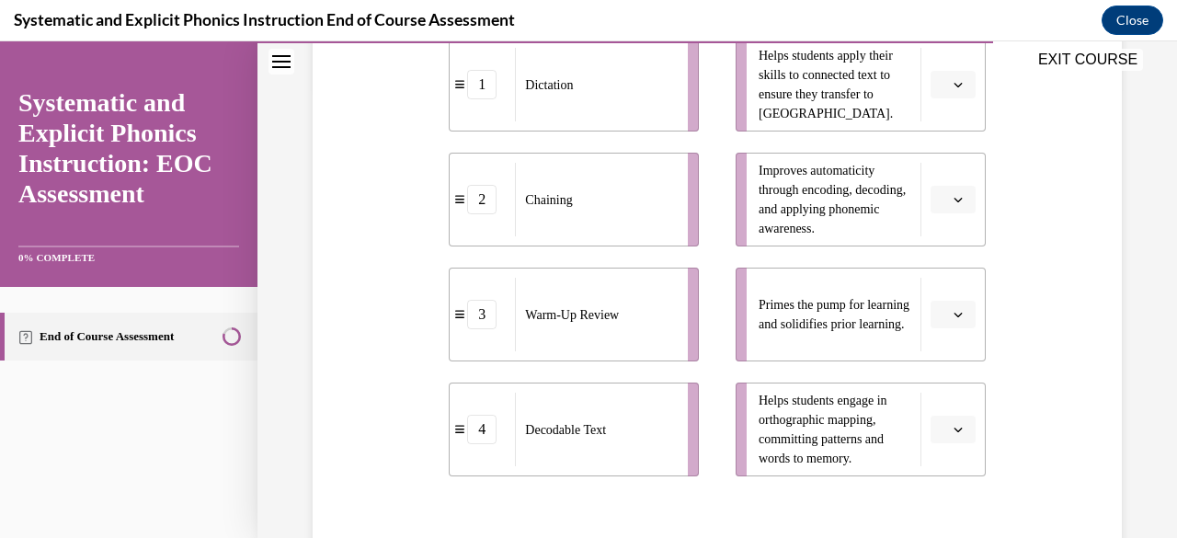
click at [931, 201] on button "button" at bounding box center [953, 200] width 45 height 28
click at [928, 308] on div "2" at bounding box center [938, 313] width 45 height 37
click at [931, 306] on button "button" at bounding box center [953, 315] width 45 height 28
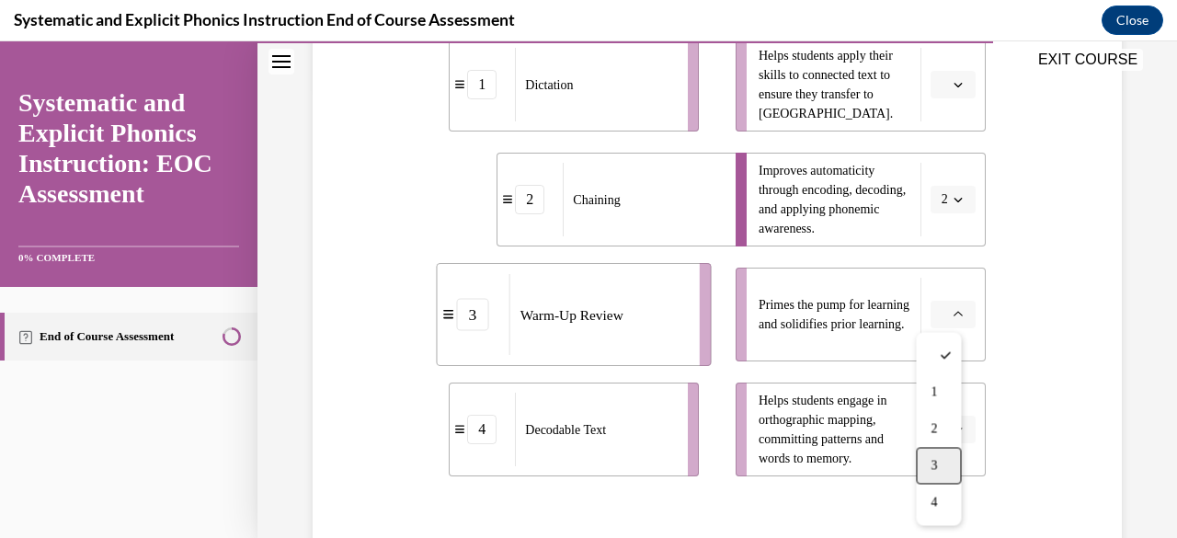
click at [929, 464] on div "3" at bounding box center [938, 465] width 45 height 37
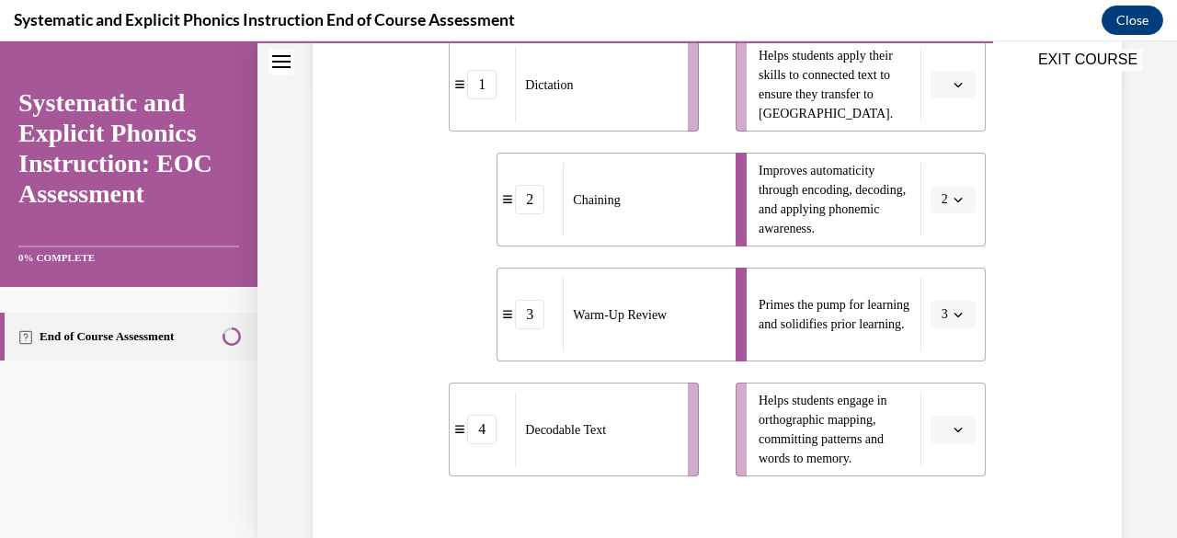
click at [937, 89] on button "button" at bounding box center [953, 85] width 45 height 28
click at [944, 280] on div "4" at bounding box center [938, 272] width 45 height 37
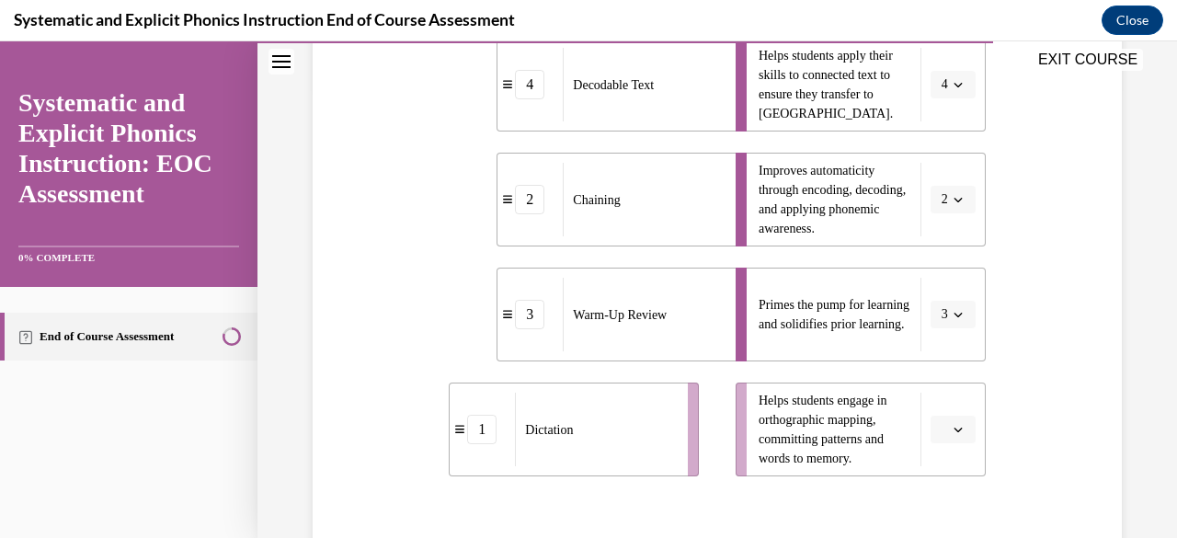
click at [954, 428] on icon "button" at bounding box center [958, 429] width 9 height 9
click at [937, 279] on span "1" at bounding box center [934, 278] width 6 height 15
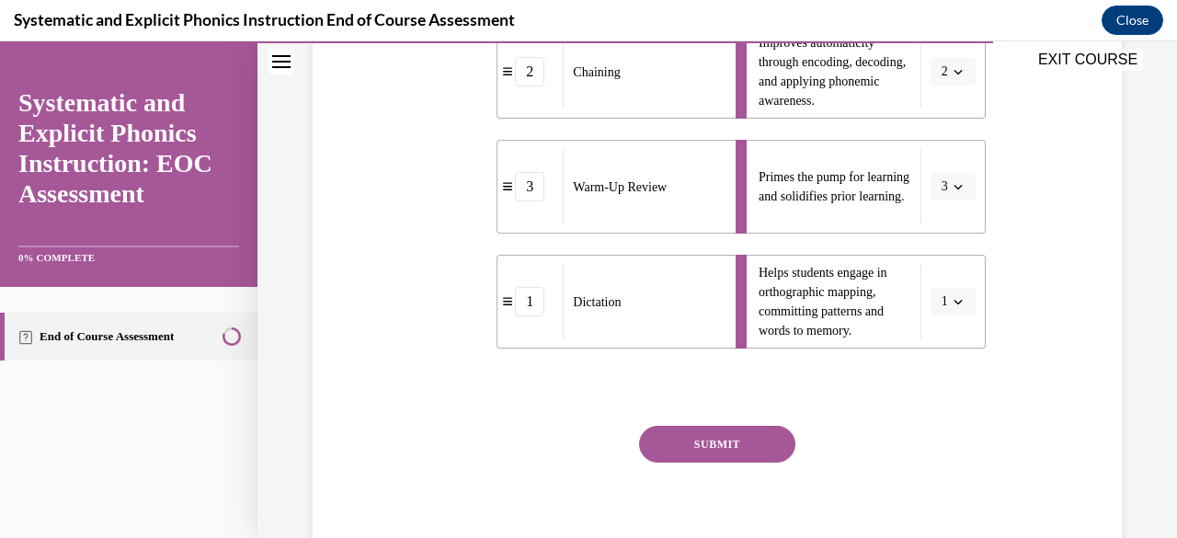
scroll to position [579, 0]
click at [763, 429] on button "SUBMIT" at bounding box center [717, 443] width 156 height 37
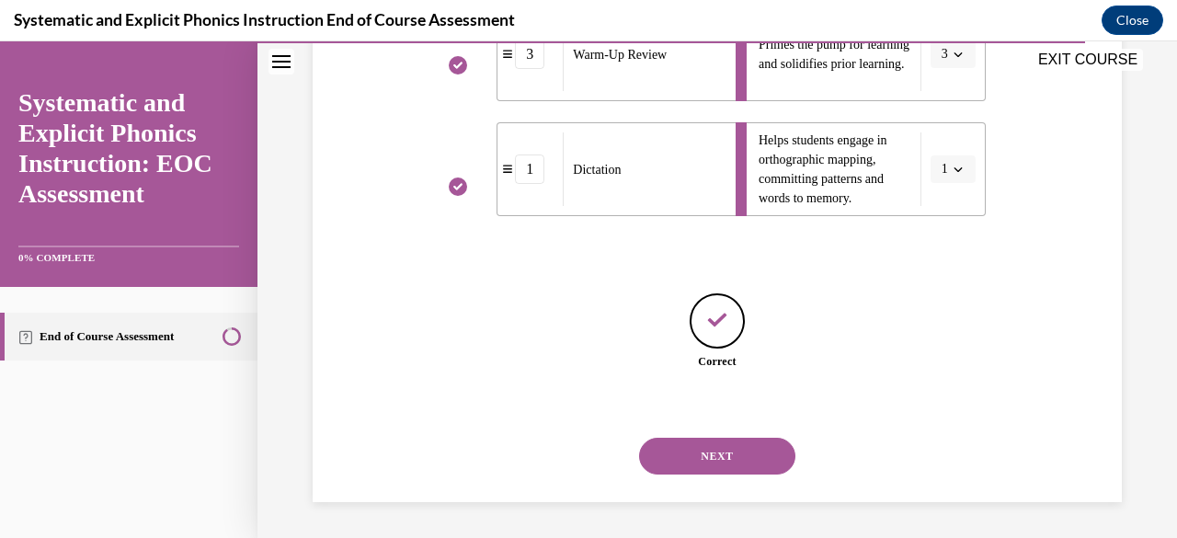
click at [741, 452] on button "NEXT" at bounding box center [717, 456] width 156 height 37
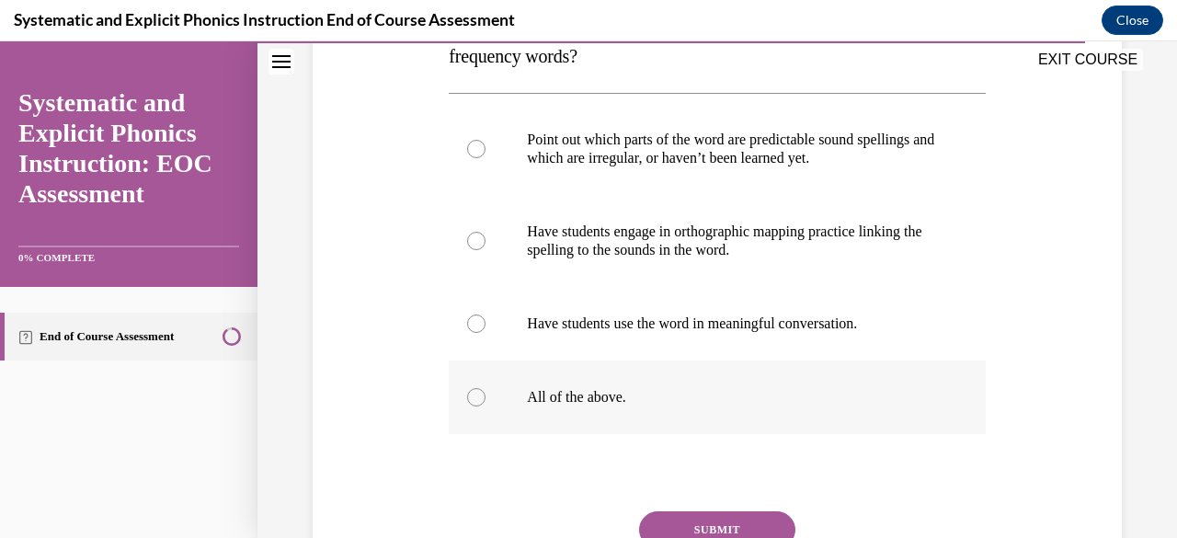
scroll to position [350, 0]
click at [562, 401] on p "All of the above." at bounding box center [733, 396] width 412 height 18
click at [684, 531] on button "SUBMIT" at bounding box center [717, 528] width 156 height 37
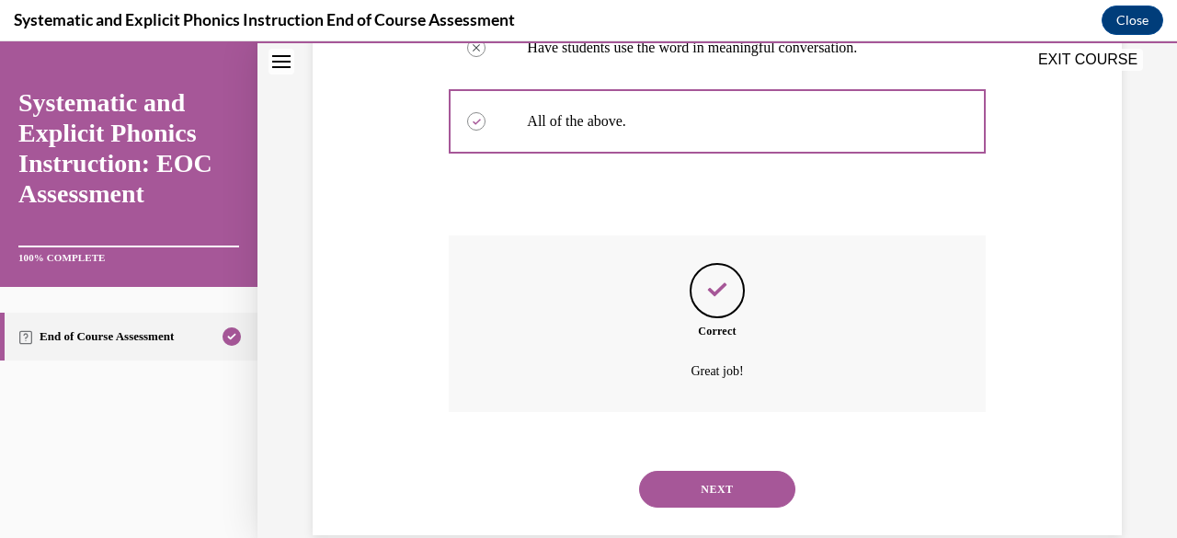
scroll to position [658, 0]
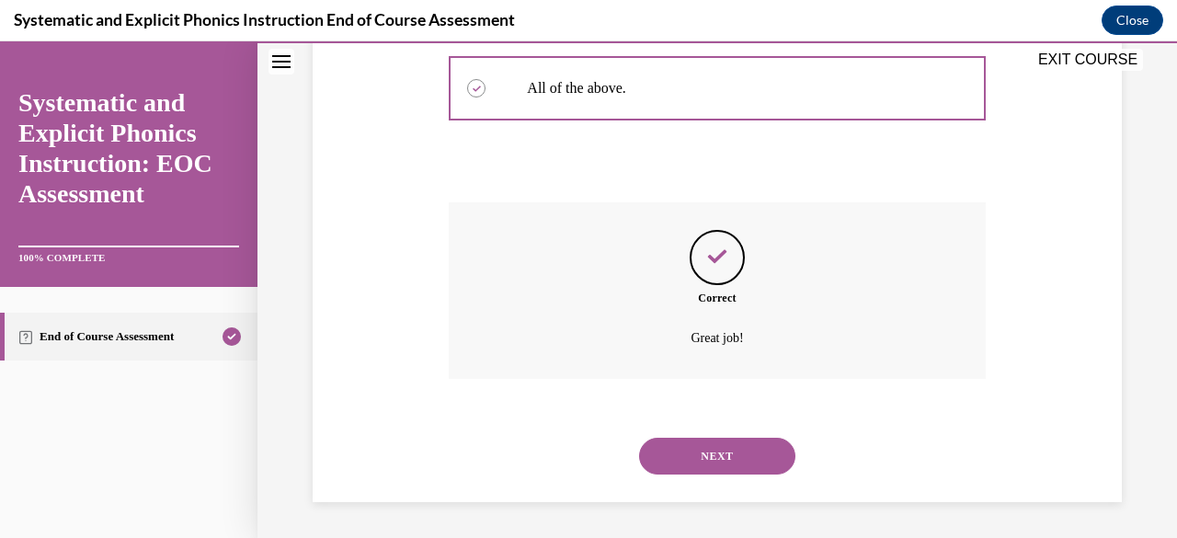
click at [722, 459] on button "NEXT" at bounding box center [717, 456] width 156 height 37
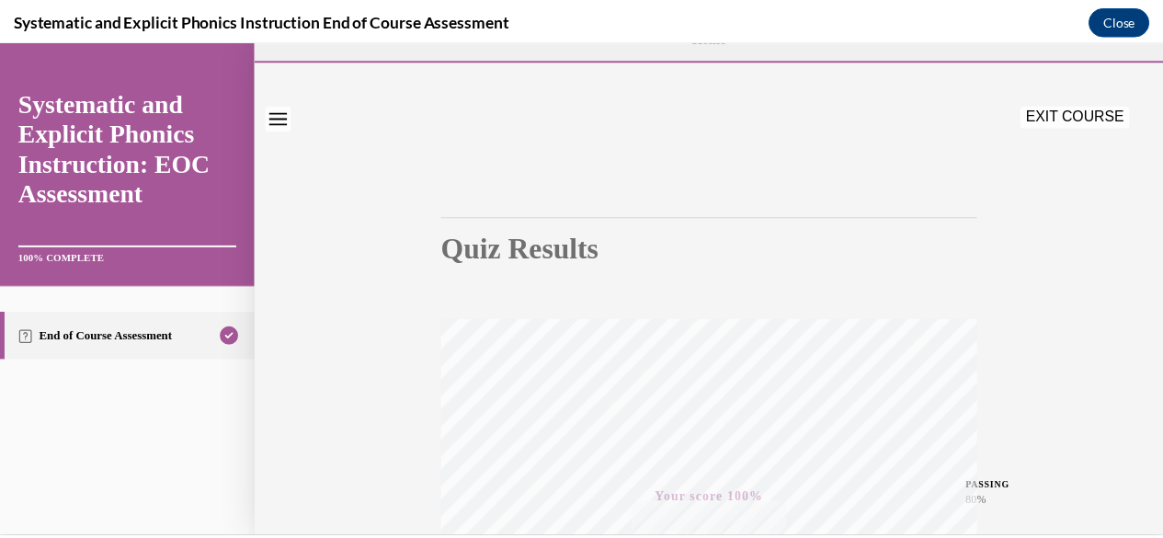
scroll to position [0, 0]
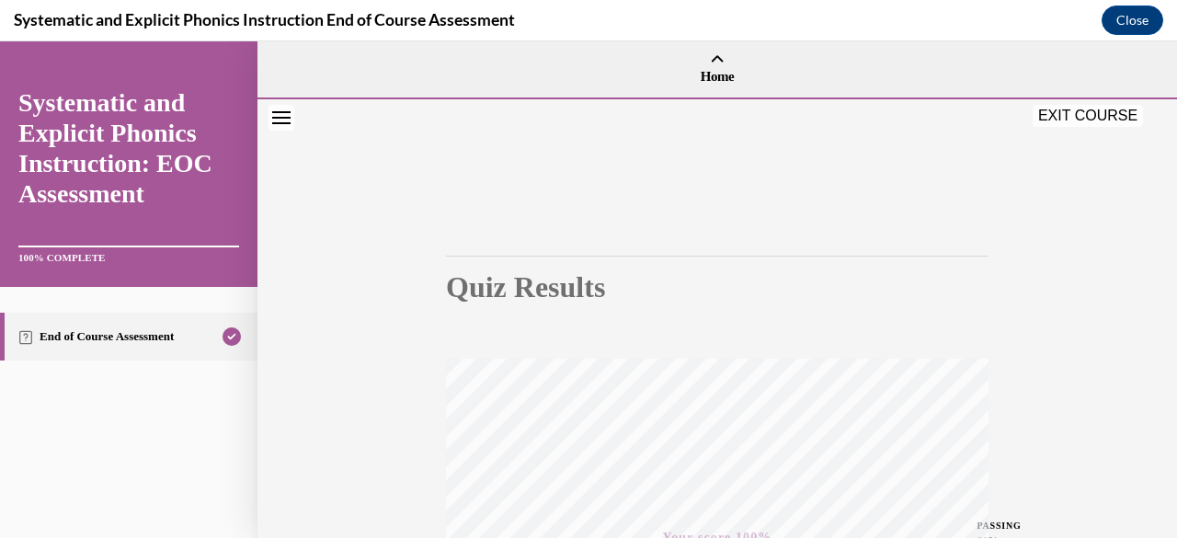
click at [1081, 123] on button "EXIT COURSE" at bounding box center [1088, 116] width 110 height 22
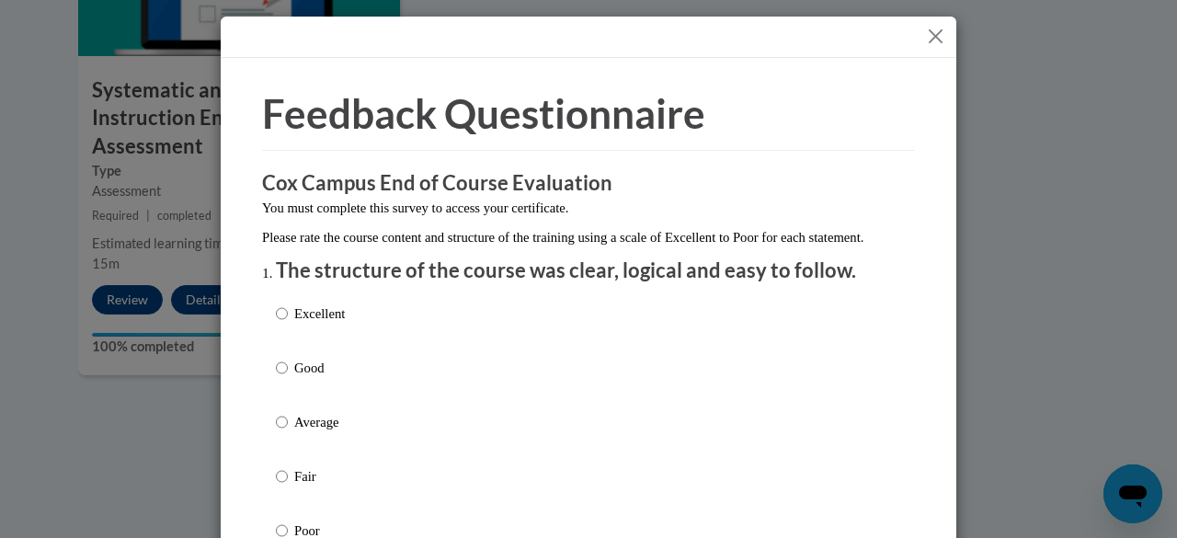
click at [928, 34] on button "Close" at bounding box center [935, 36] width 23 height 23
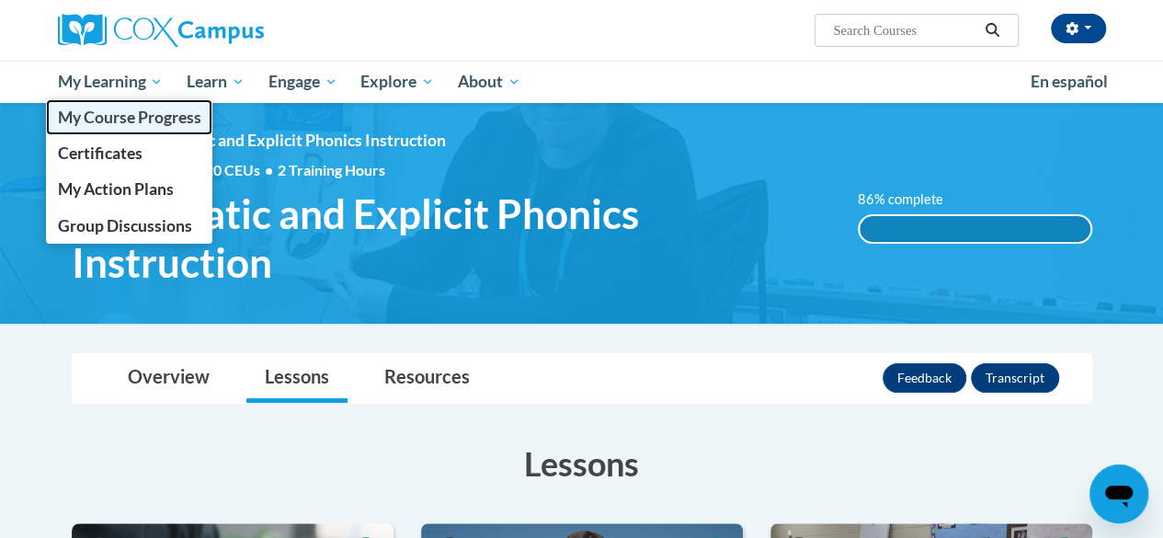
click at [127, 120] on span "My Course Progress" at bounding box center [128, 117] width 143 height 19
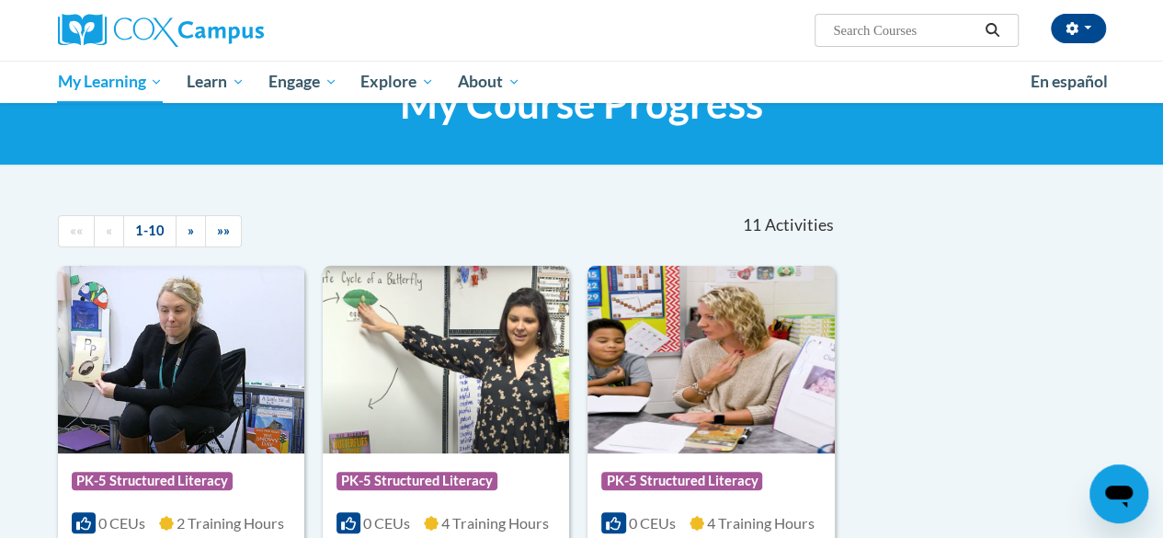
scroll to position [88, 0]
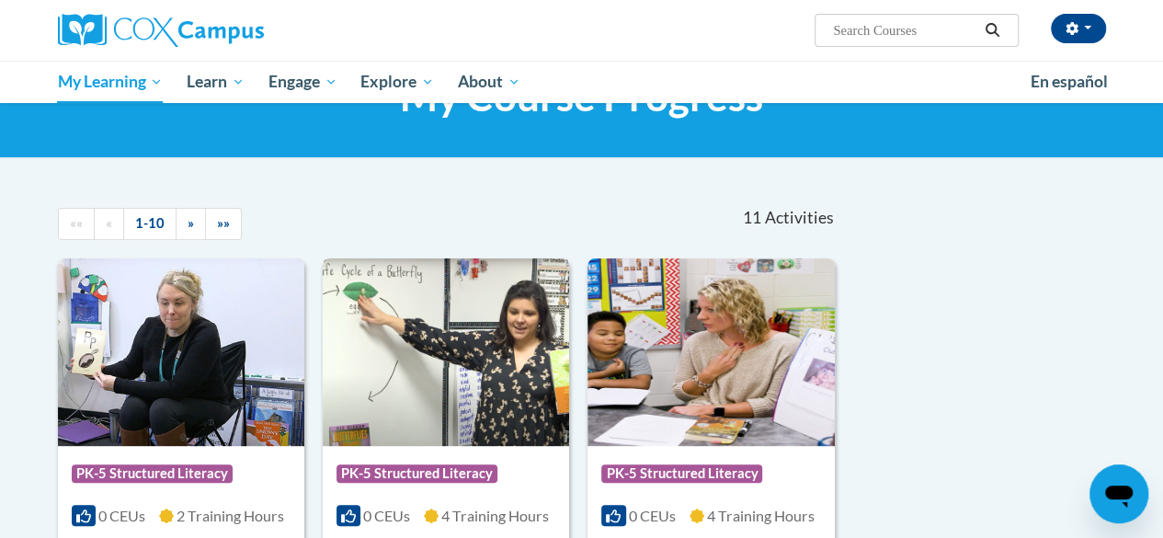
click at [550, 329] on img at bounding box center [446, 352] width 246 height 188
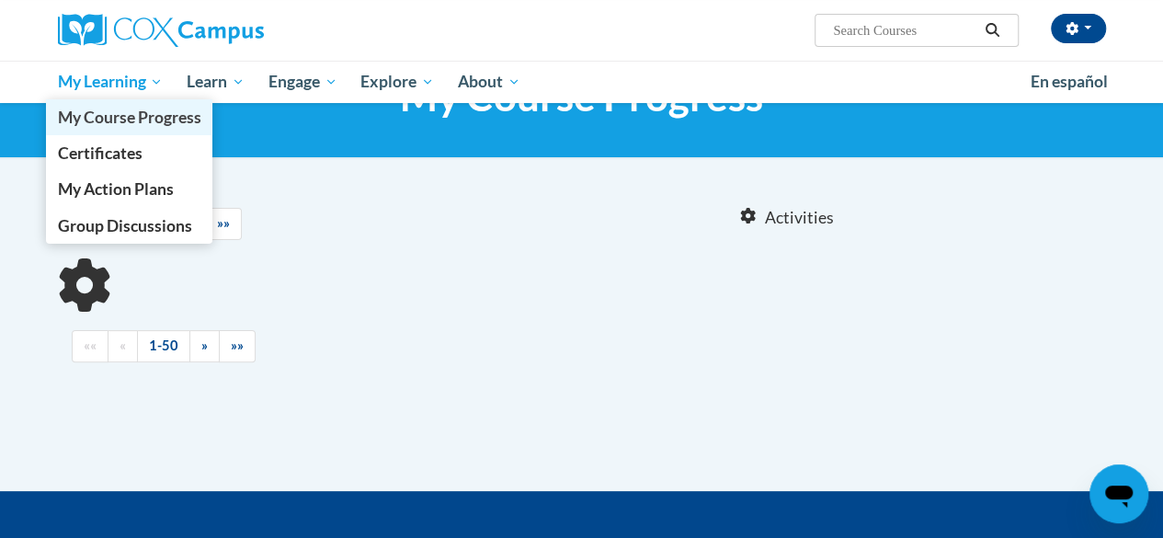
click at [145, 113] on span "My Course Progress" at bounding box center [128, 117] width 143 height 19
